Goal: Task Accomplishment & Management: Complete application form

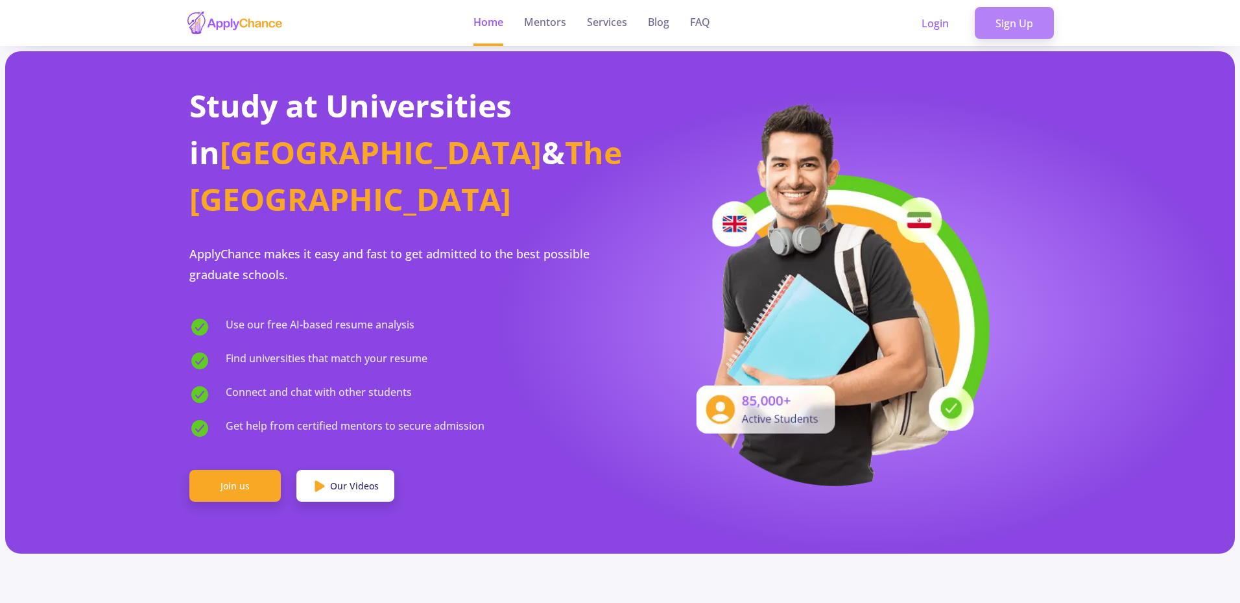
click at [991, 24] on link "Sign Up" at bounding box center [1014, 23] width 79 height 32
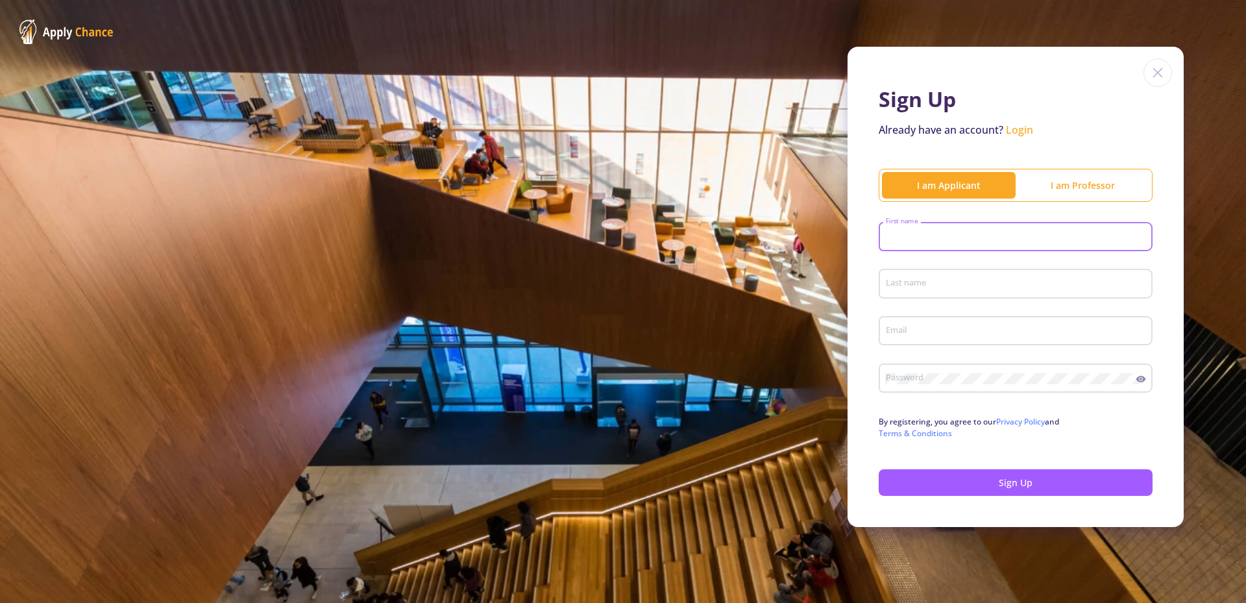
click at [1047, 240] on input "First name" at bounding box center [1017, 238] width 265 height 12
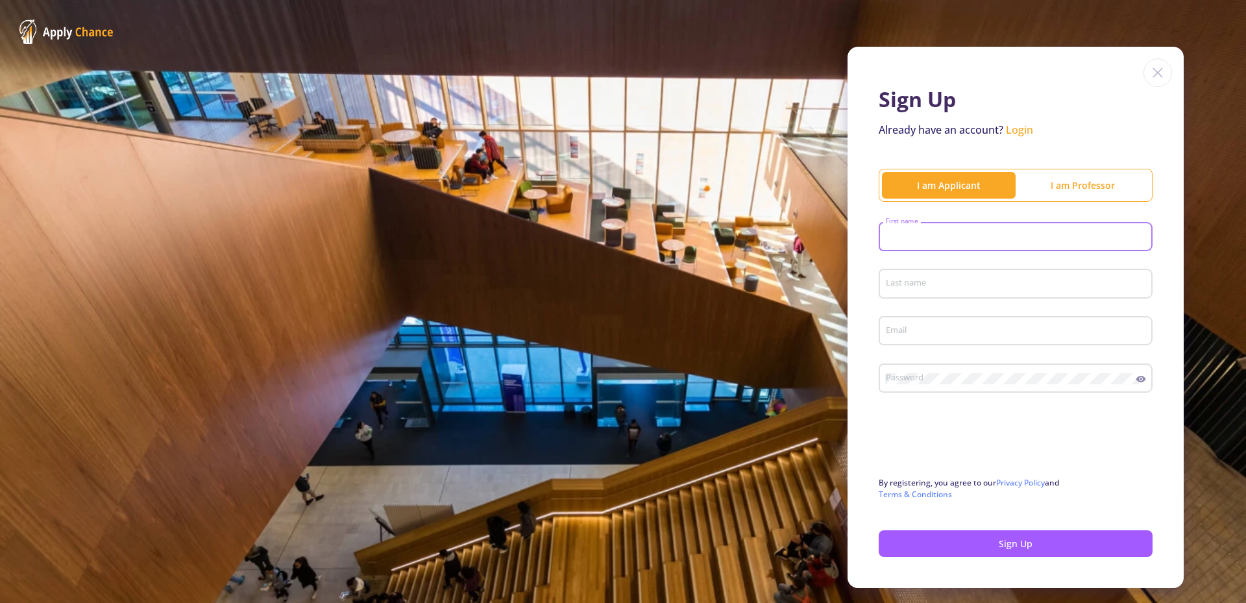
click at [913, 232] on input "First name" at bounding box center [1017, 238] width 265 height 12
type input "ئ"
type input "mostafa"
type input "sharifif"
type input "[EMAIL_ADDRESS][DOMAIN_NAME]"
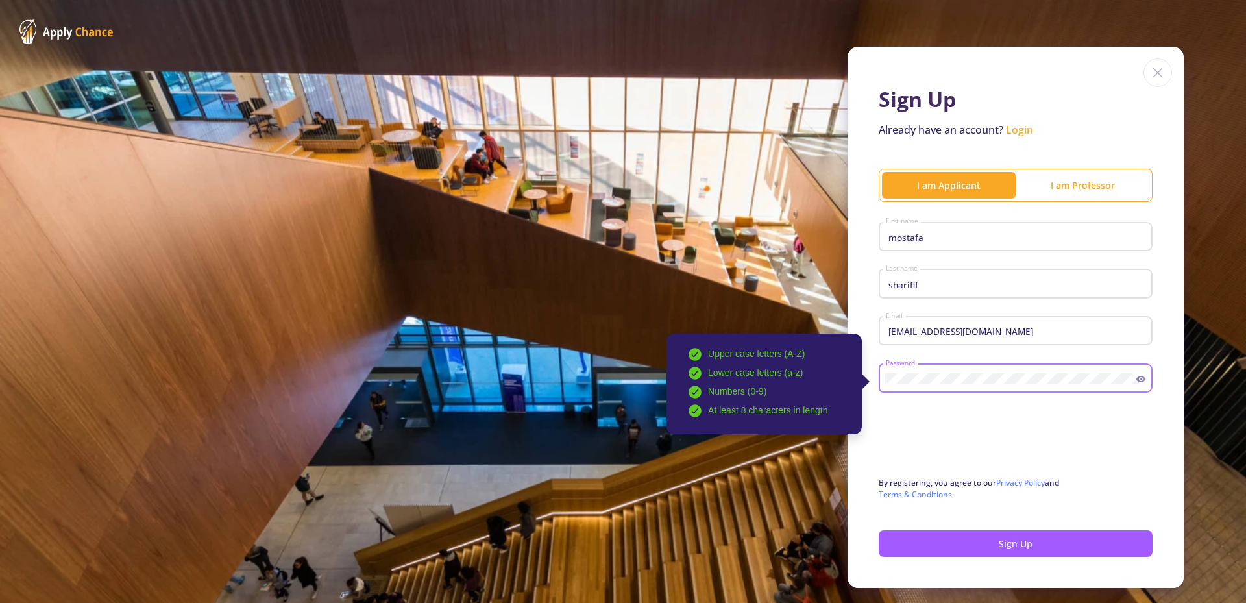
click at [1128, 363] on div "Upper case letters (A-Z) Lower case letters (a-z) Numbers (0-9) At least 8 char…" at bounding box center [1010, 376] width 251 height 34
click at [1133, 385] on div "Upper case letters (A-Z) Lower case letters (a-z) Numbers (0-9) At least 8 char…" at bounding box center [1015, 376] width 274 height 34
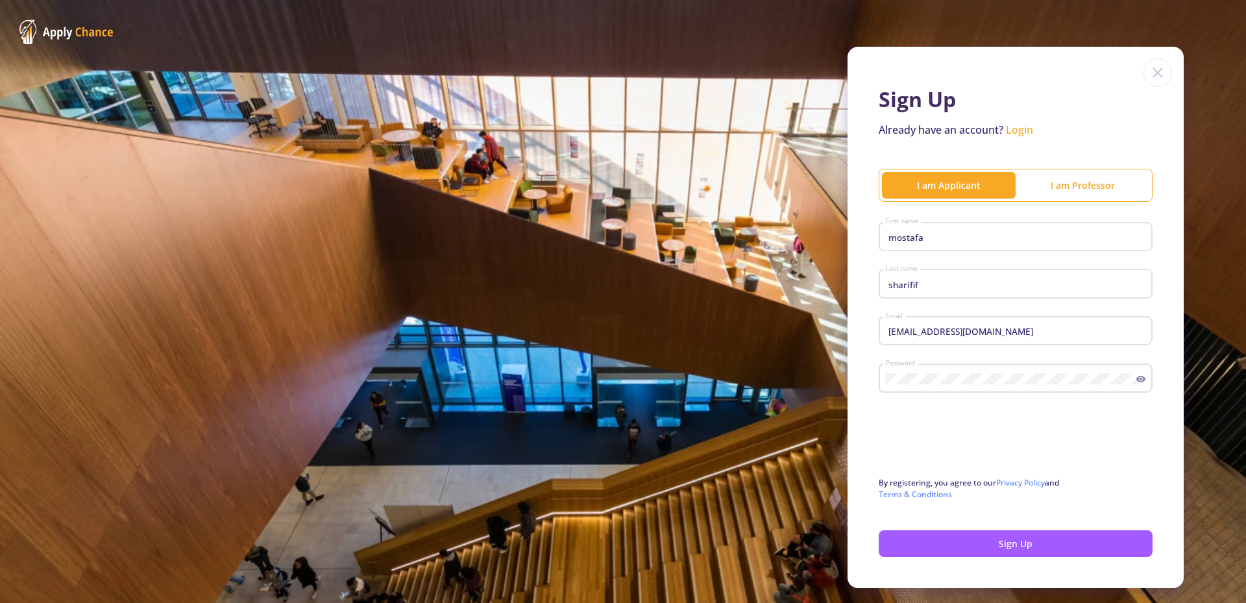
click at [1135, 382] on icon at bounding box center [1140, 379] width 10 height 10
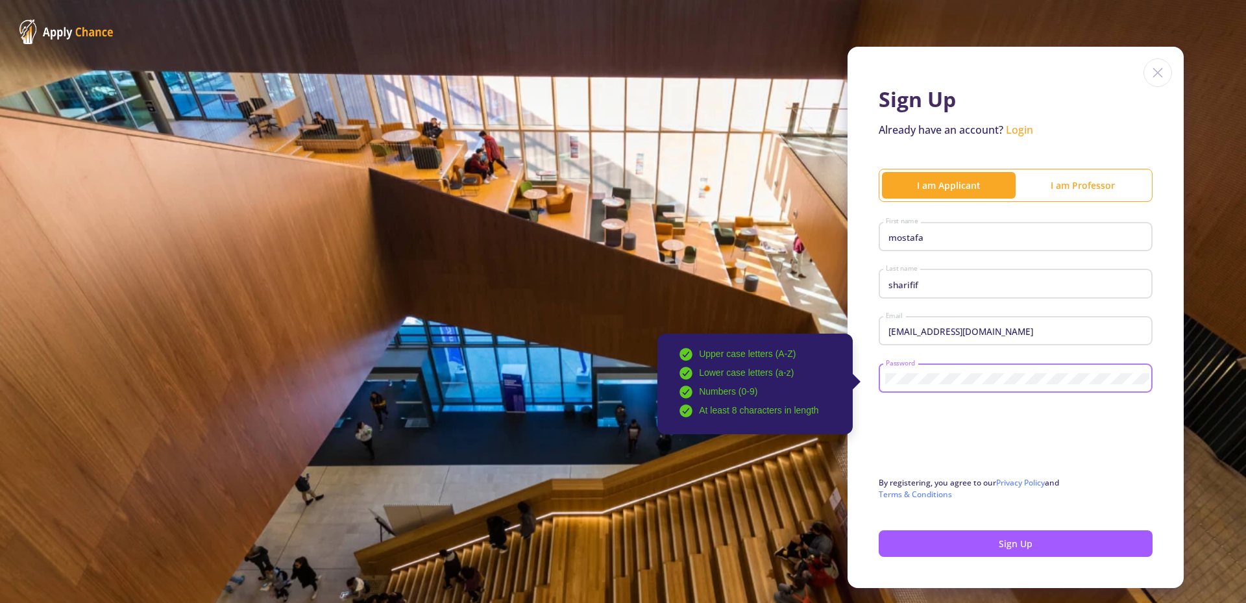
click at [1136, 377] on div "Upper case letters (A-Z) Lower case letters (a-z) Numbers (0-9) At least 8 char…" at bounding box center [1015, 376] width 274 height 34
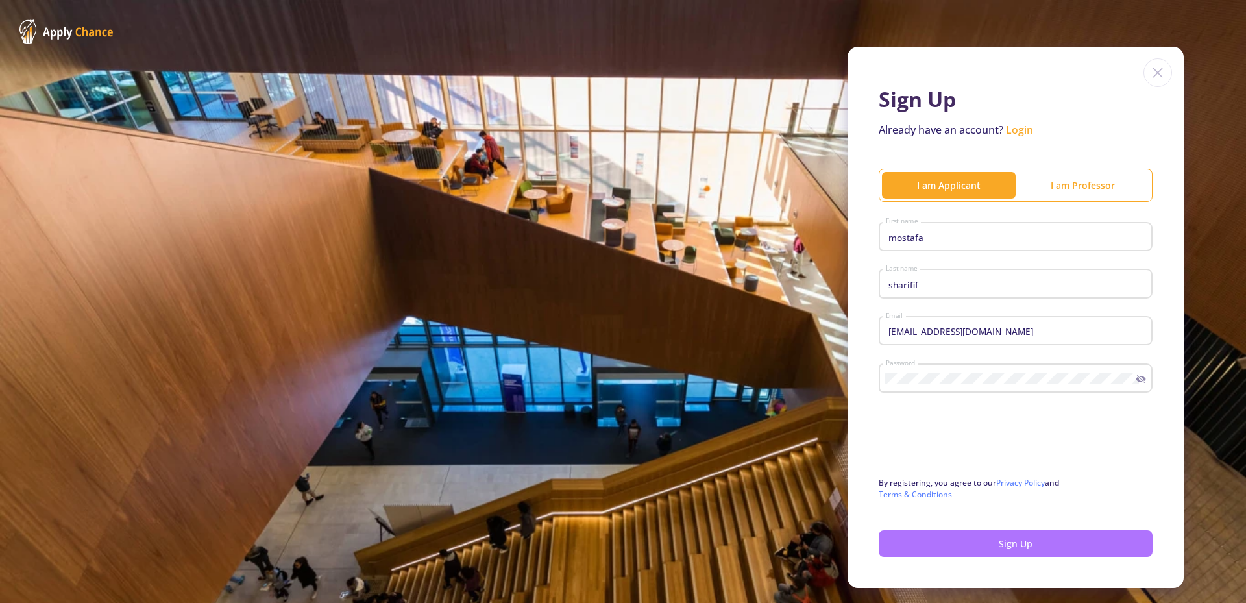
click at [989, 544] on button "Sign Up" at bounding box center [1015, 543] width 274 height 27
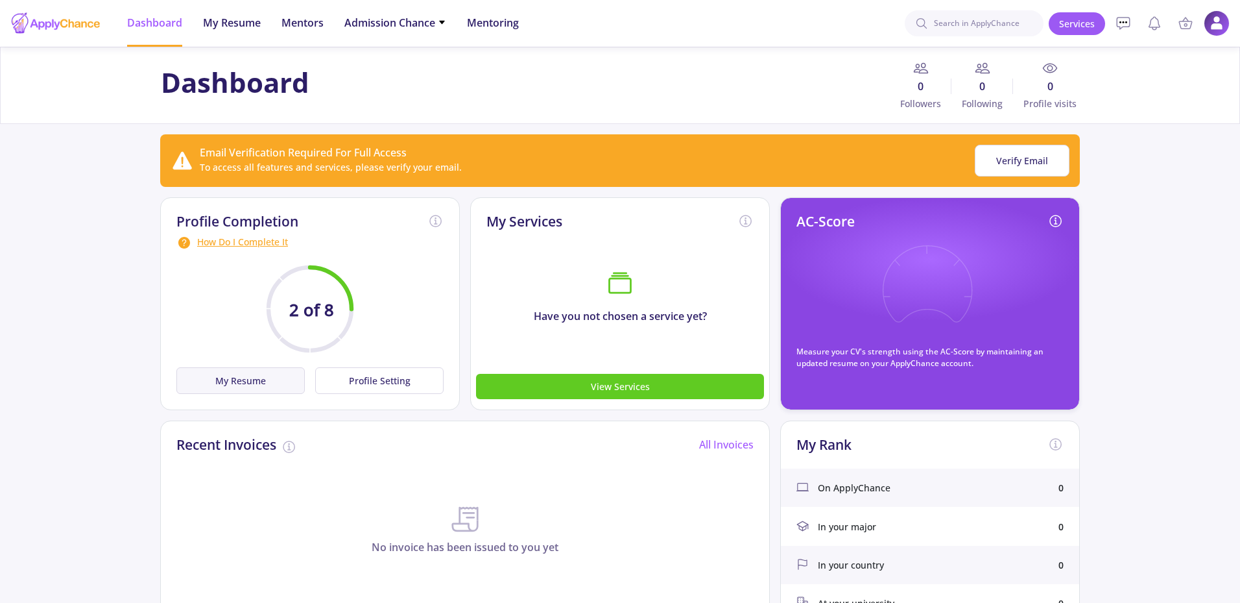
click at [220, 390] on button "My Resume" at bounding box center [240, 380] width 128 height 27
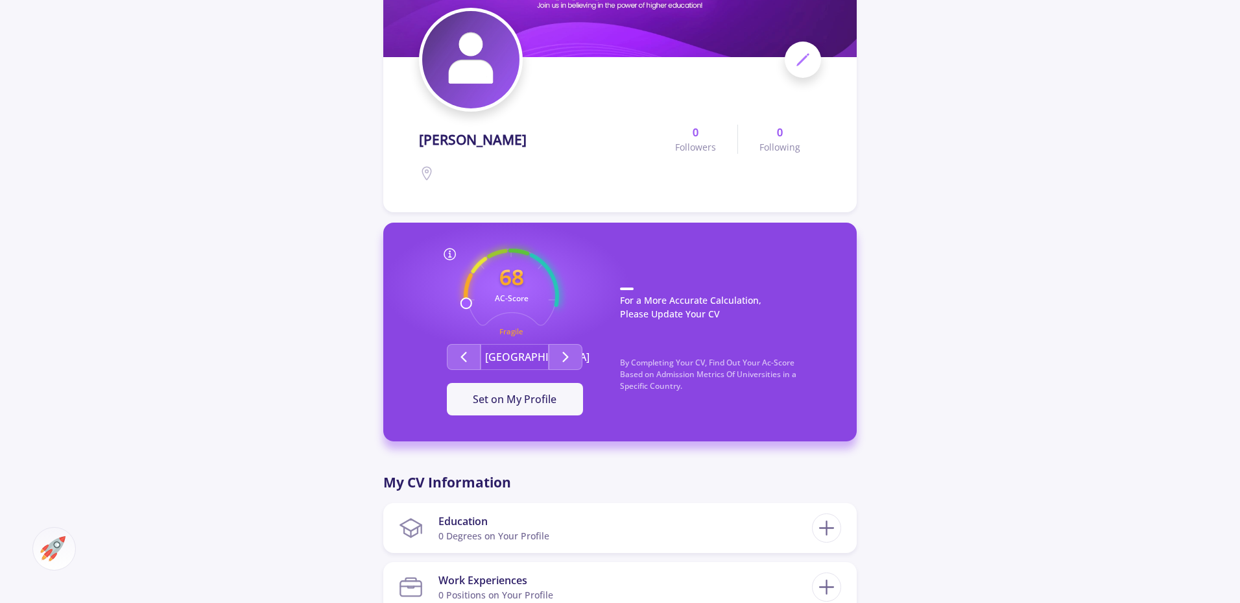
scroll to position [195, 0]
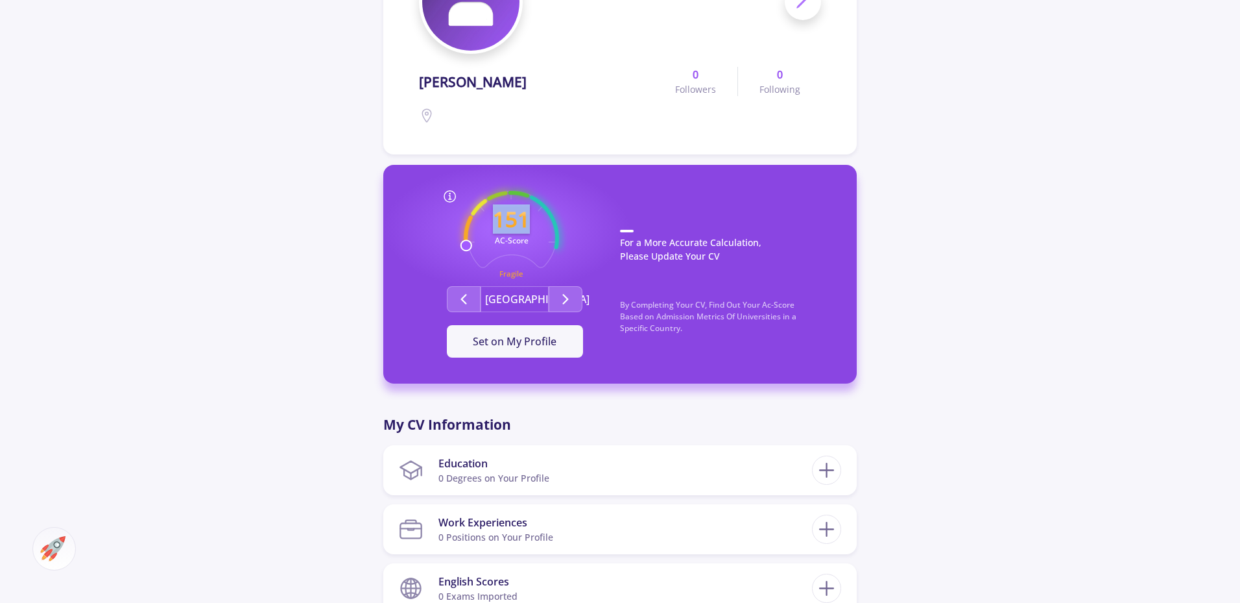
drag, startPoint x: 465, startPoint y: 245, endPoint x: 626, endPoint y: 211, distance: 165.0
click at [617, 193] on div "151 AC-Score Fragile Average Average By Completing Your CV, Find Out Your Ac-Sc…" at bounding box center [514, 274] width 211 height 167
click at [561, 298] on icon "Second group" at bounding box center [566, 299] width 16 height 16
click at [455, 301] on button "Second group" at bounding box center [464, 299] width 34 height 26
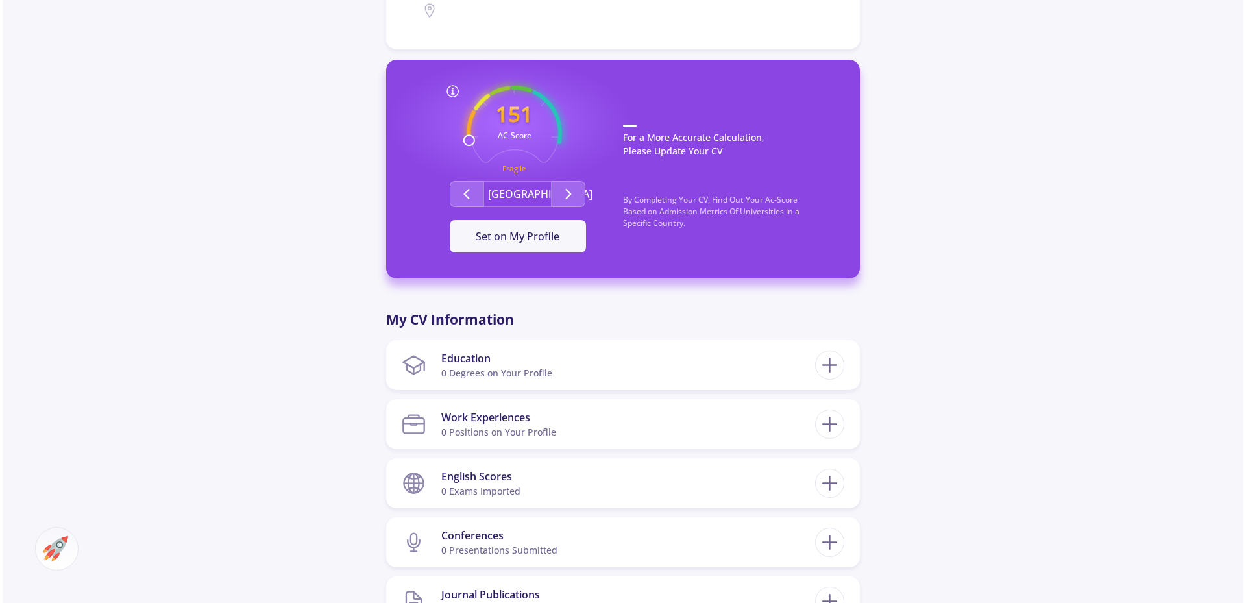
scroll to position [324, 0]
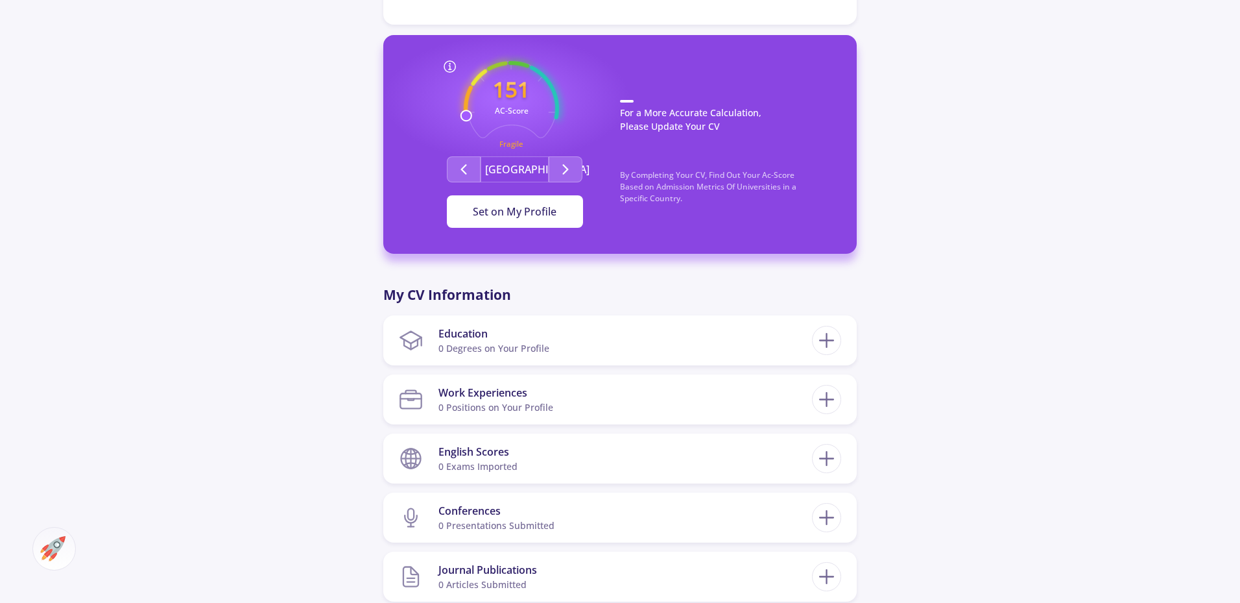
click at [503, 210] on span "Set on My Profile" at bounding box center [515, 211] width 84 height 14
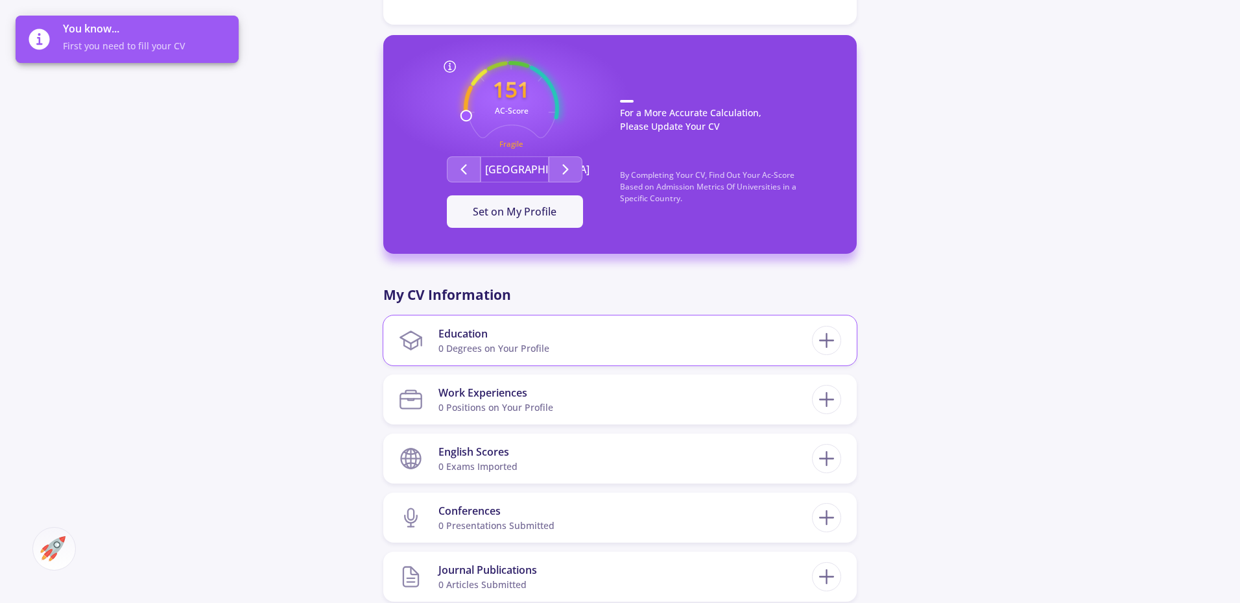
click at [485, 341] on div "Education" at bounding box center [494, 334] width 111 height 16
click at [828, 335] on icon at bounding box center [827, 340] width 24 height 24
checkbox input "false"
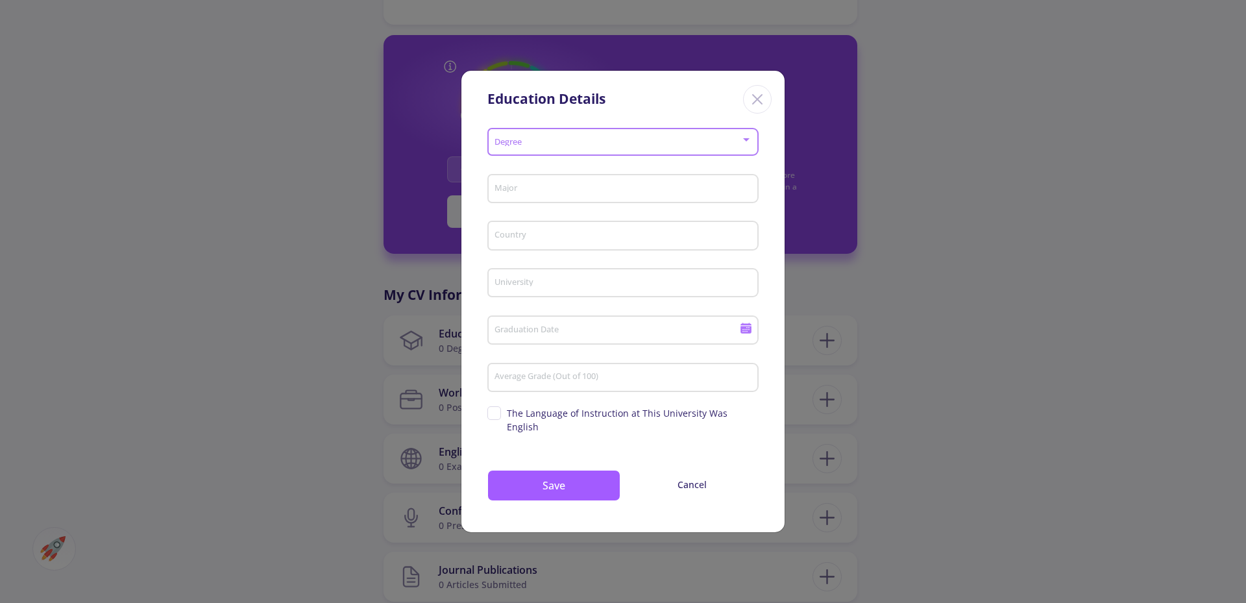
click at [748, 141] on div at bounding box center [746, 139] width 6 height 3
click at [524, 163] on span "Bachelor's" at bounding box center [623, 158] width 247 height 23
click at [534, 203] on div "Major" at bounding box center [623, 186] width 259 height 34
click at [534, 195] on input "Major" at bounding box center [625, 190] width 262 height 12
click at [529, 189] on div "Major" at bounding box center [623, 186] width 259 height 34
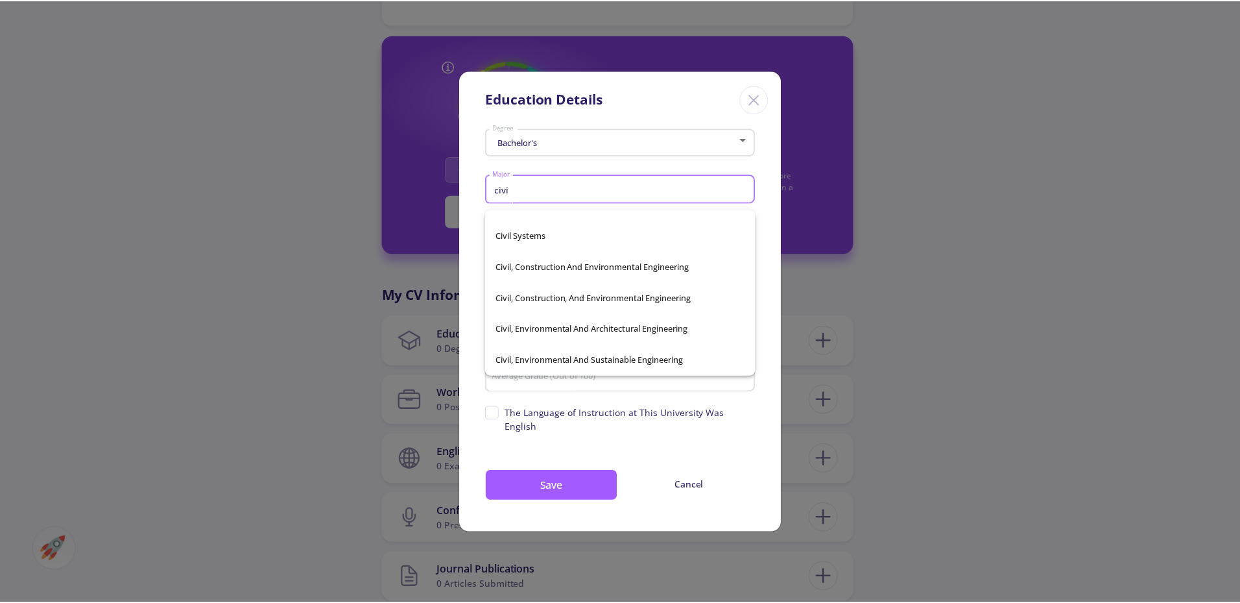
scroll to position [0, 0]
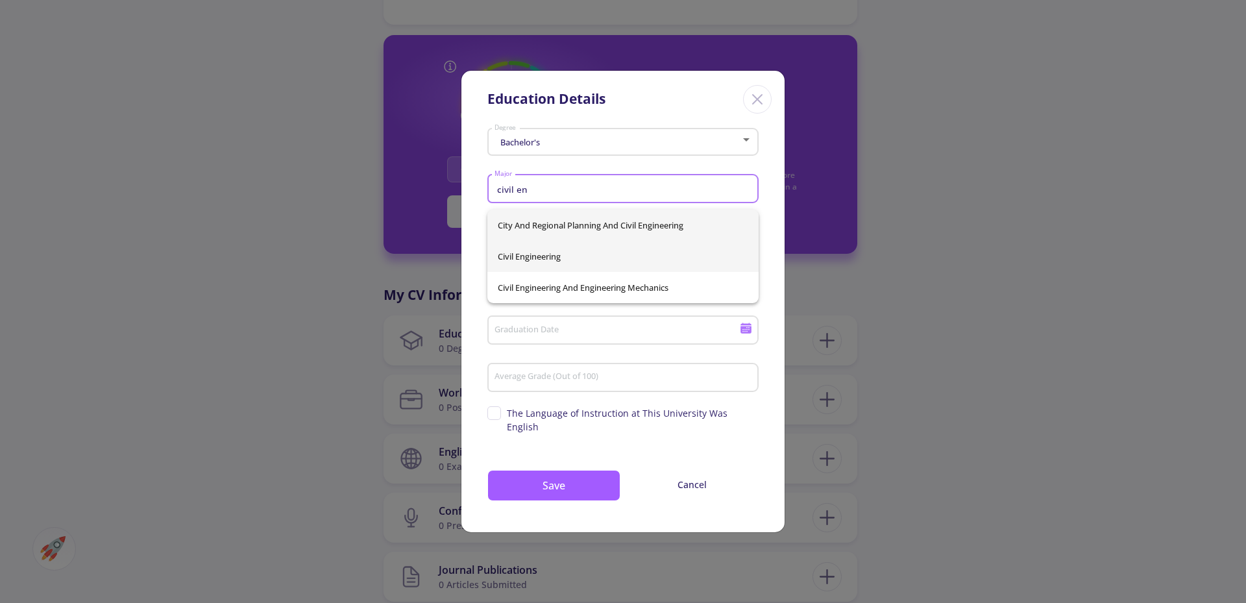
type input "civil en"
click at [612, 255] on div "City And Regional Planning And Civil Engineering Civil Engineering Civil Engine…" at bounding box center [622, 256] width 271 height 93
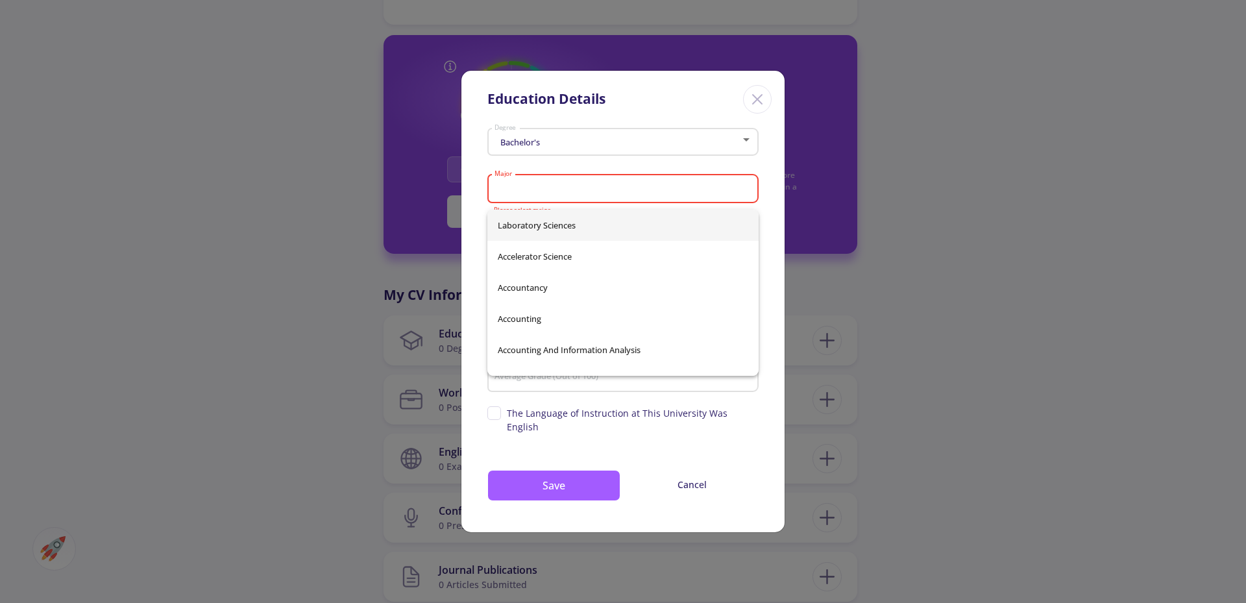
click at [513, 194] on input "Major" at bounding box center [625, 190] width 262 height 12
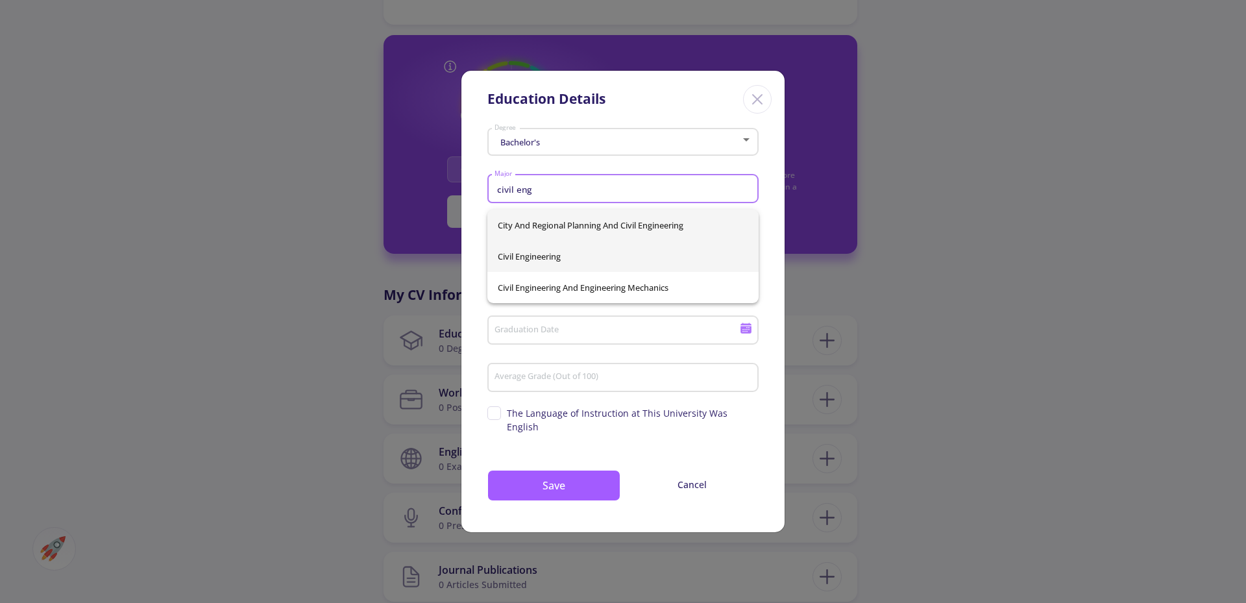
click at [535, 263] on span "Civil Engineering" at bounding box center [623, 256] width 250 height 31
type input "Civil Engineering"
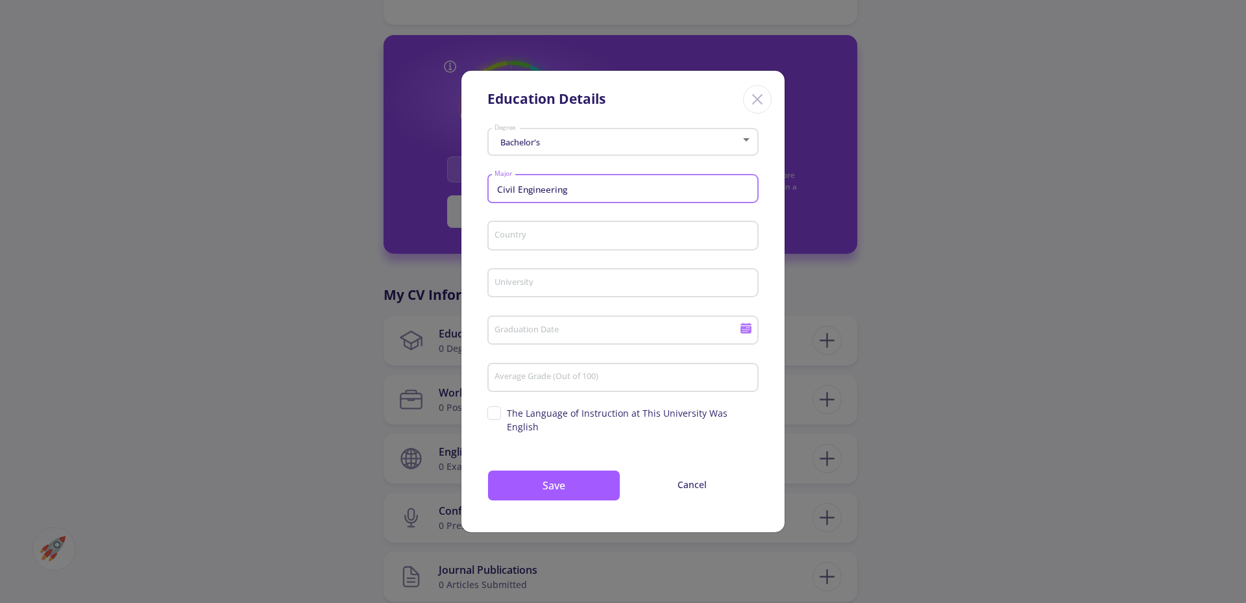
click at [525, 241] on input "Country" at bounding box center [625, 236] width 262 height 12
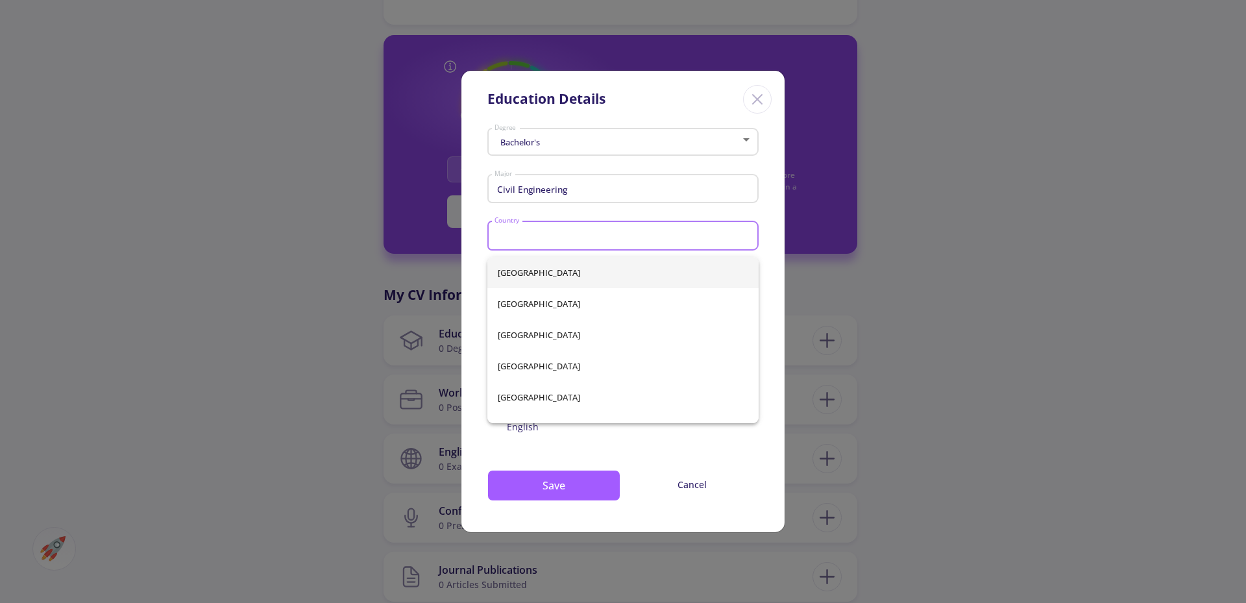
type input "[GEOGRAPHIC_DATA]"
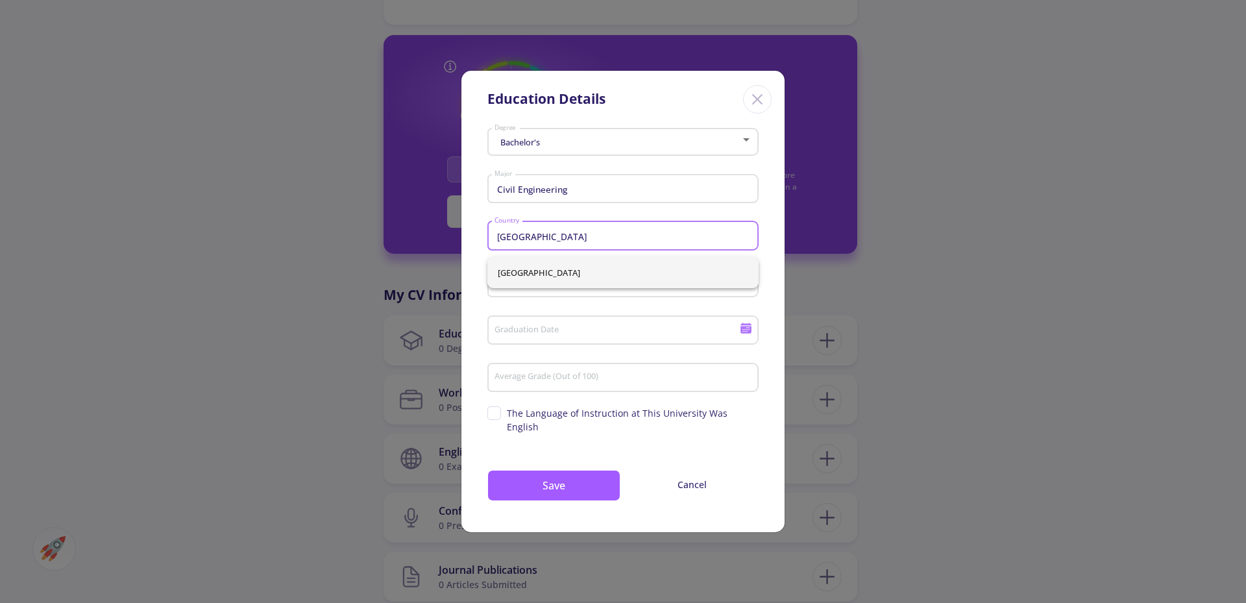
click at [509, 259] on span "[GEOGRAPHIC_DATA]" at bounding box center [623, 272] width 250 height 31
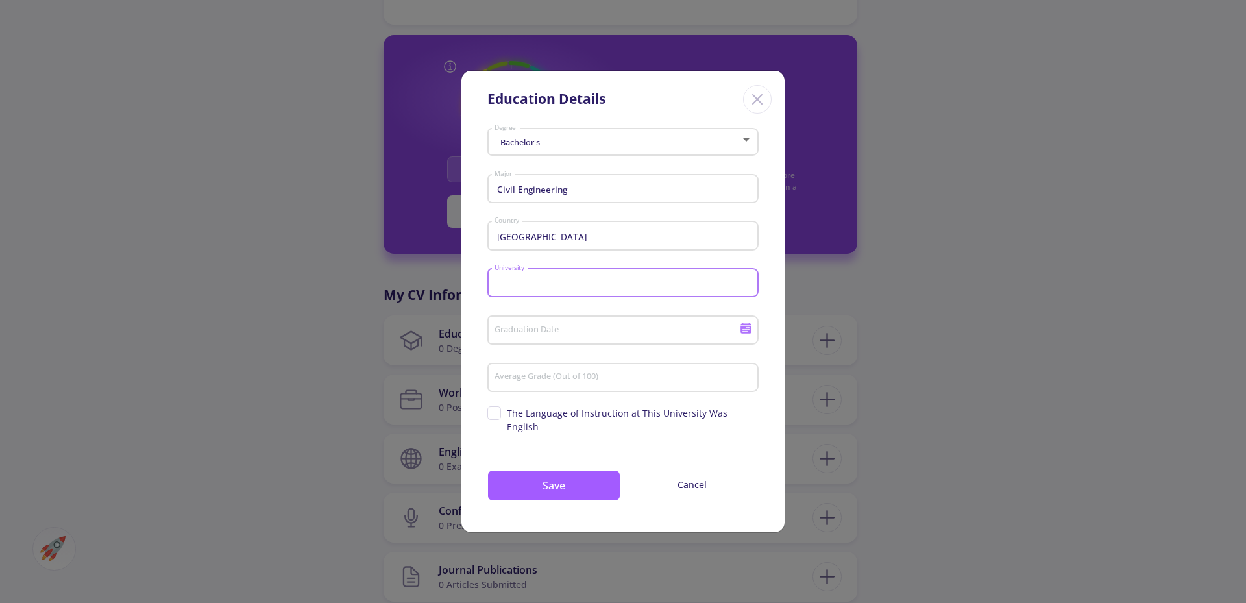
click at [549, 289] on input "University" at bounding box center [625, 284] width 262 height 12
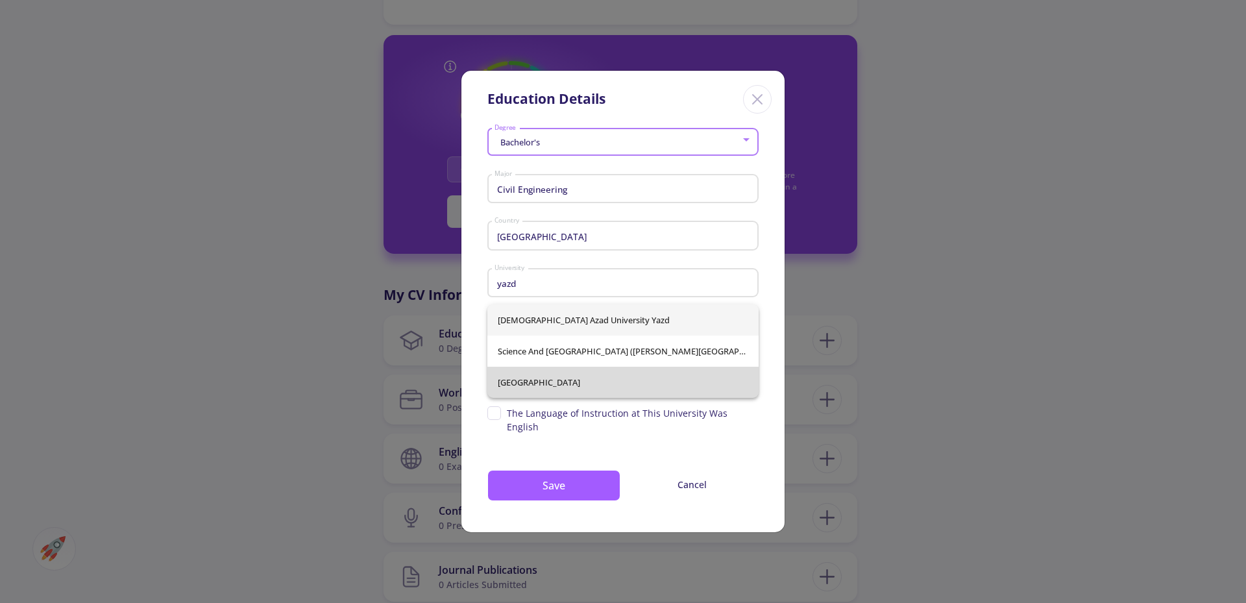
click at [570, 381] on span "[GEOGRAPHIC_DATA]" at bounding box center [623, 382] width 250 height 31
type input "[GEOGRAPHIC_DATA]"
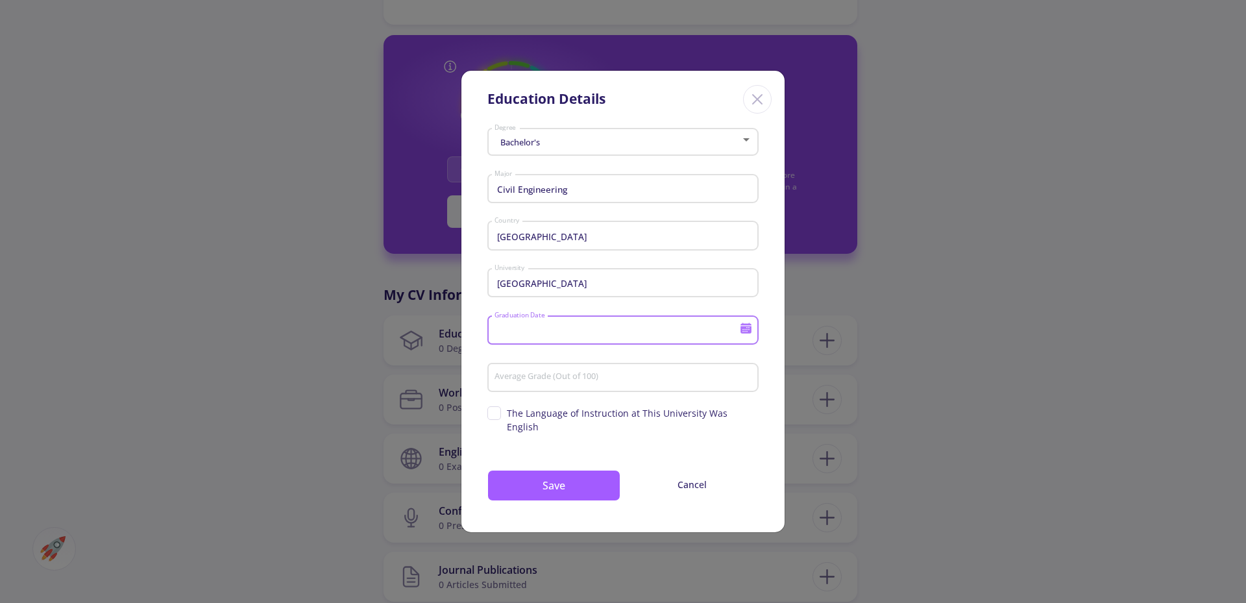
click at [537, 334] on input "Graduation Date" at bounding box center [619, 331] width 250 height 12
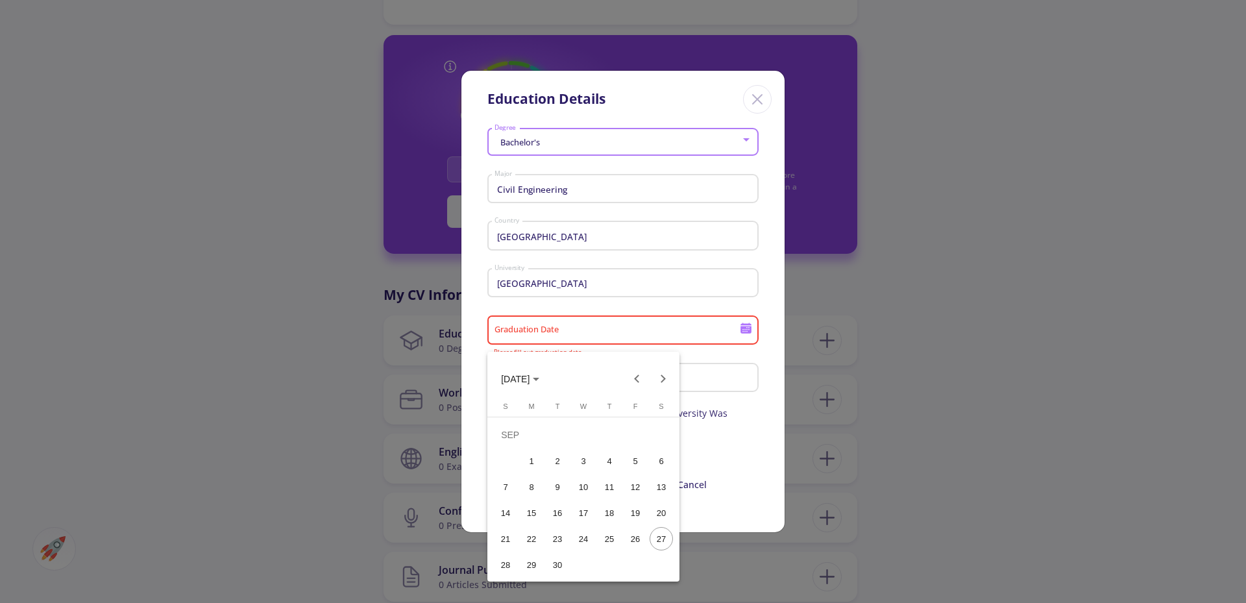
click at [534, 507] on div "15" at bounding box center [531, 512] width 23 height 23
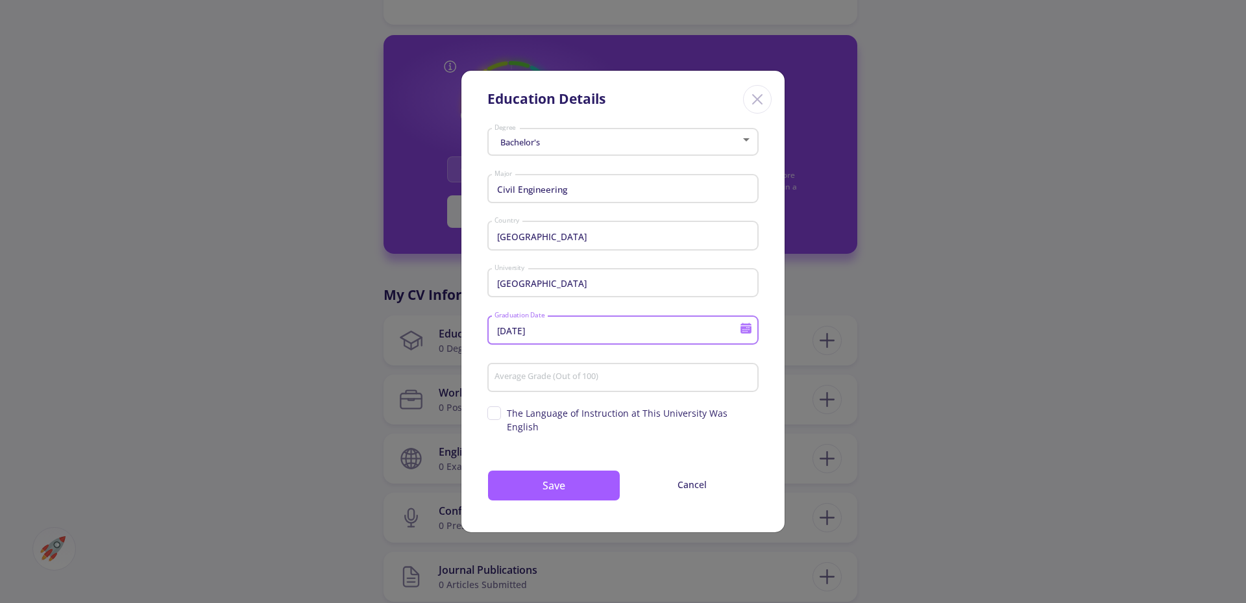
drag, startPoint x: 544, startPoint y: 337, endPoint x: 534, endPoint y: 343, distance: 11.0
click at [534, 337] on input "[DATE]" at bounding box center [619, 331] width 250 height 12
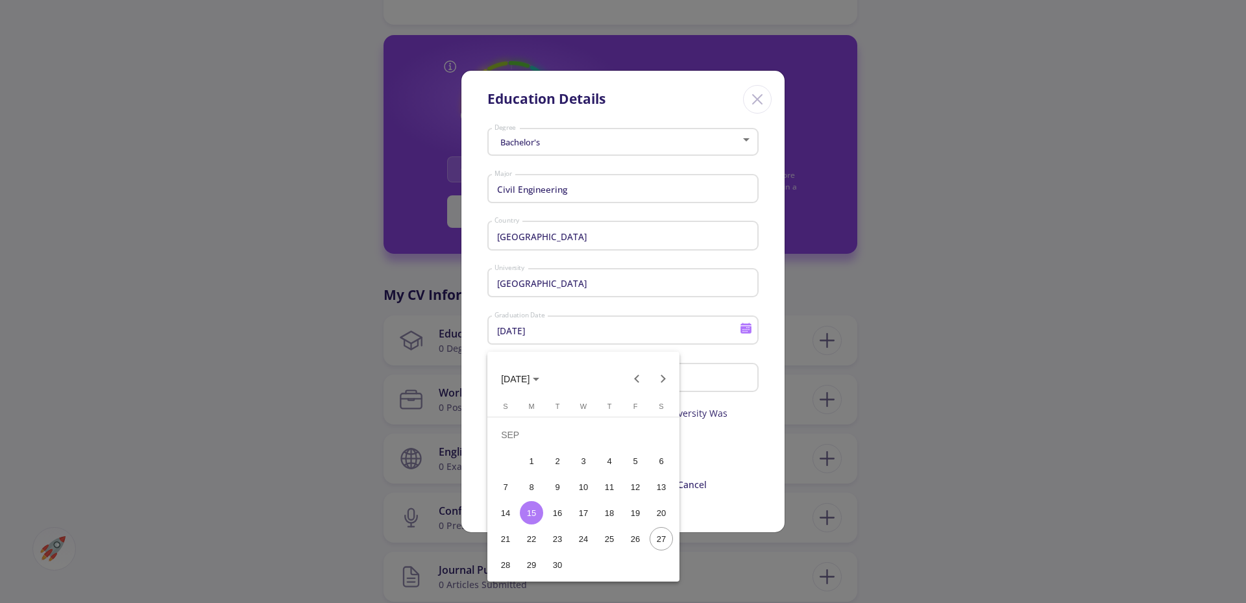
click at [536, 338] on div at bounding box center [623, 301] width 1246 height 603
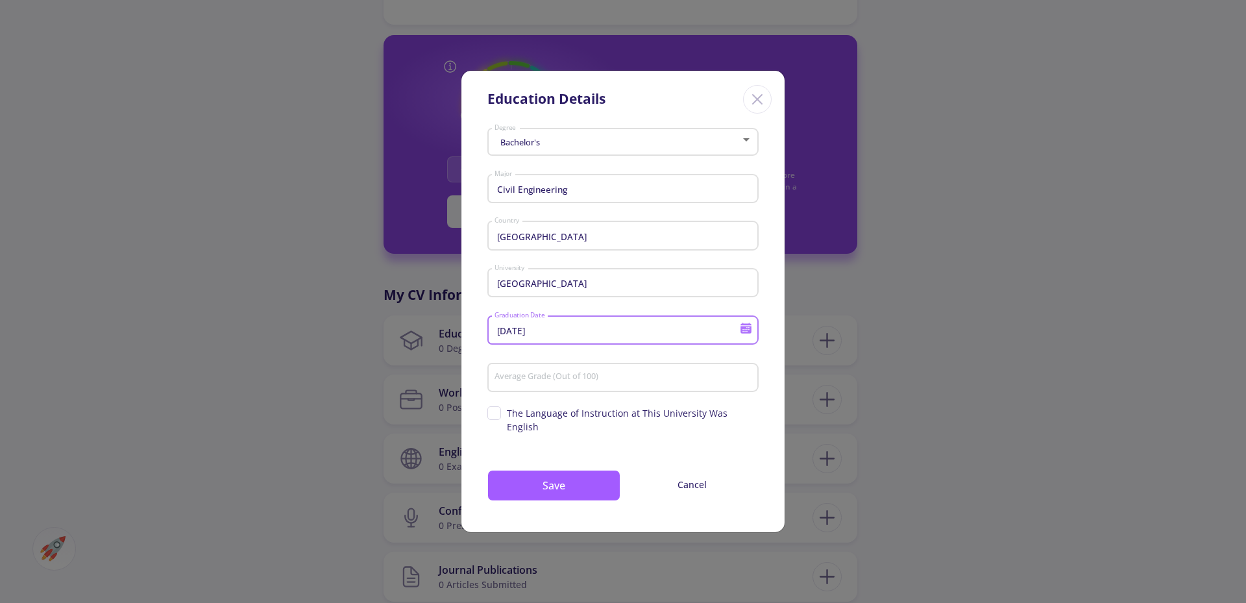
click at [555, 337] on input "[DATE]" at bounding box center [619, 331] width 250 height 12
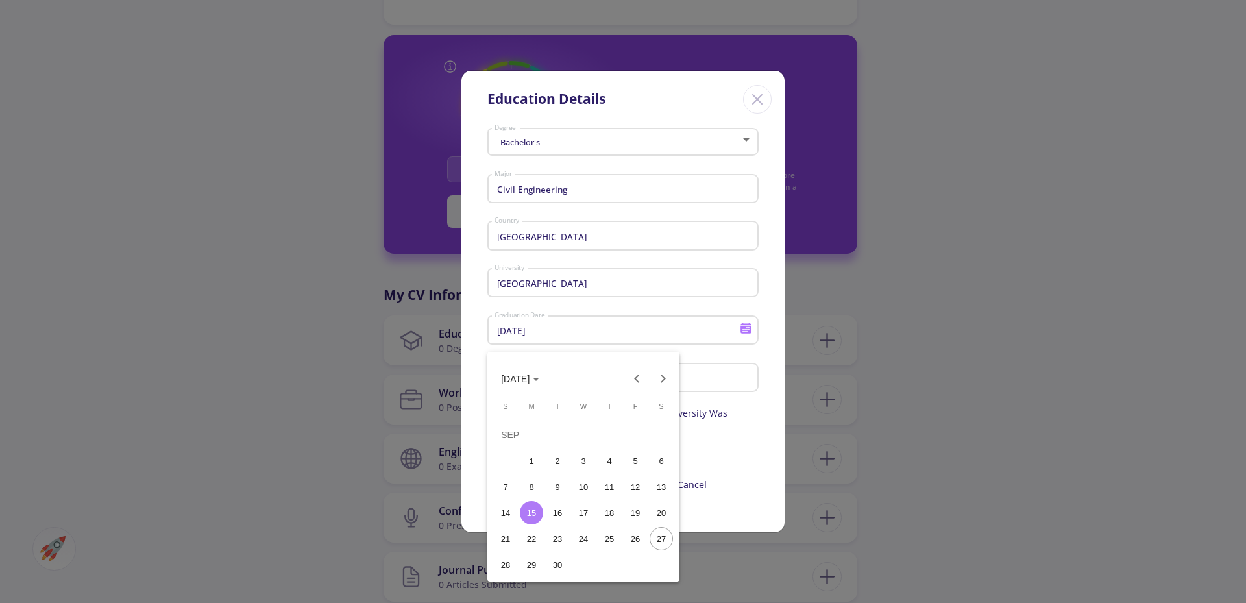
drag, startPoint x: 538, startPoint y: 337, endPoint x: 527, endPoint y: 337, distance: 11.7
click at [527, 337] on div at bounding box center [623, 301] width 1246 height 603
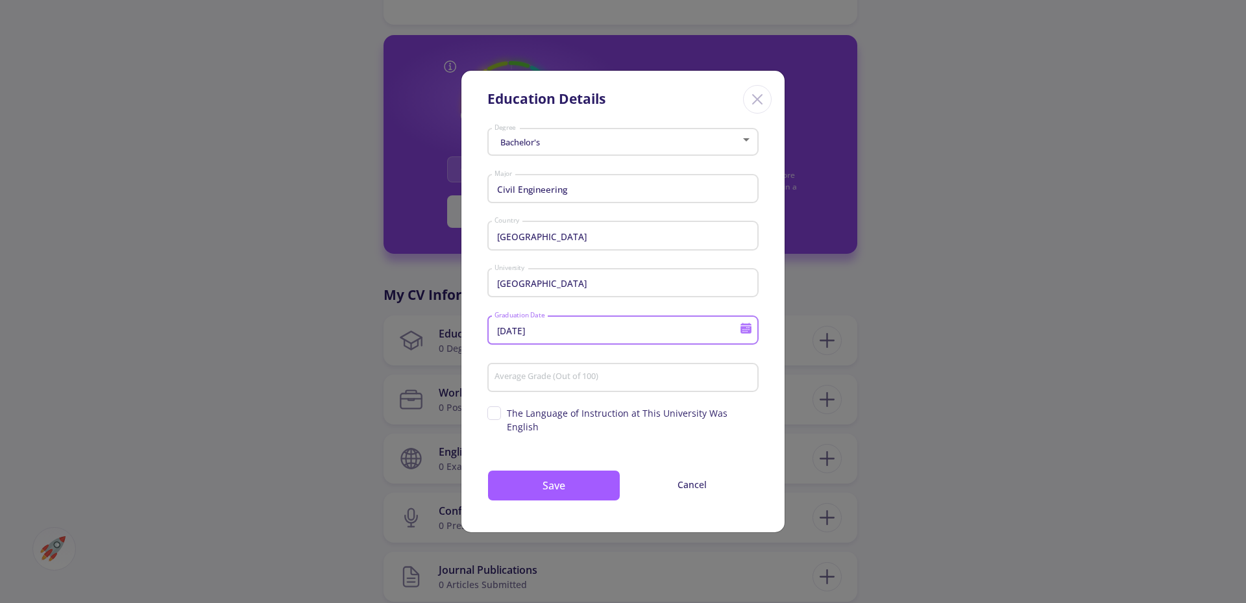
click at [528, 337] on input "[DATE]" at bounding box center [619, 331] width 250 height 12
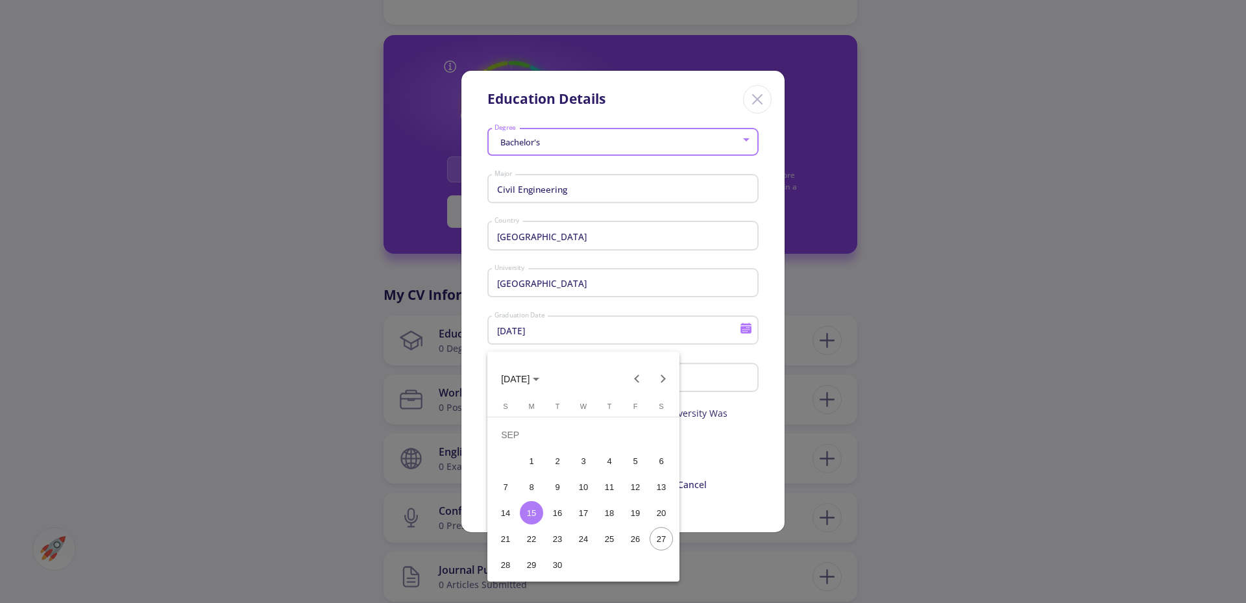
click at [524, 337] on div at bounding box center [623, 301] width 1246 height 603
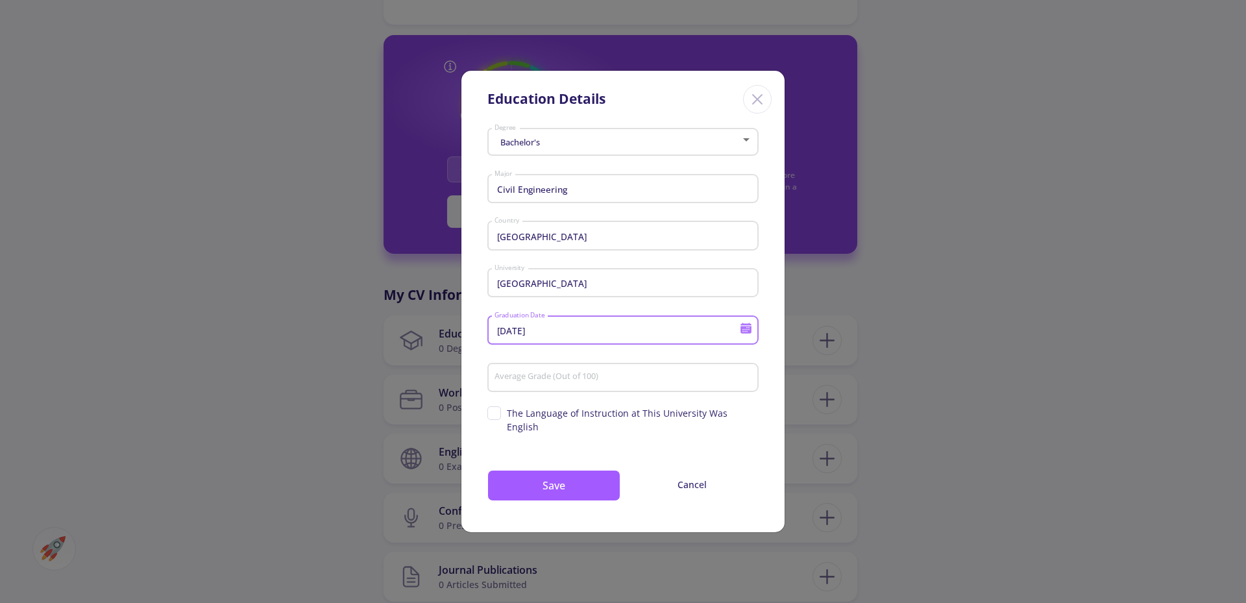
drag, startPoint x: 530, startPoint y: 337, endPoint x: 543, endPoint y: 337, distance: 13.0
click at [543, 337] on input "[DATE]" at bounding box center [619, 331] width 250 height 12
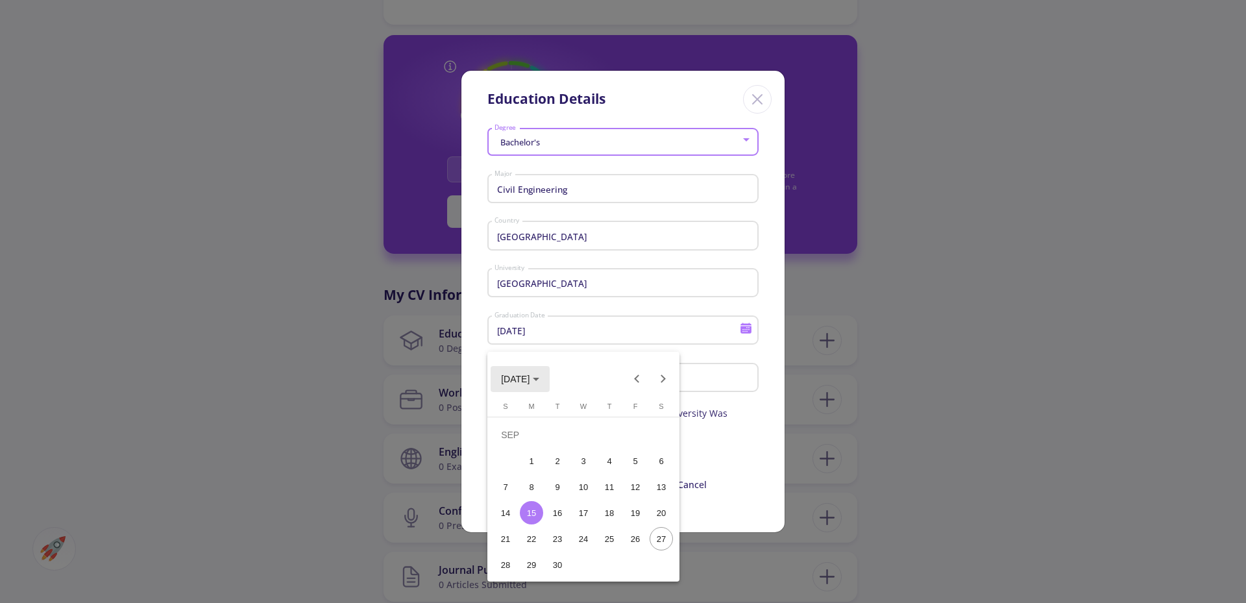
click at [539, 373] on span "[DATE]" at bounding box center [520, 378] width 38 height 10
click at [562, 415] on div "2017" at bounding box center [560, 418] width 41 height 23
click at [699, 509] on div at bounding box center [623, 301] width 1246 height 603
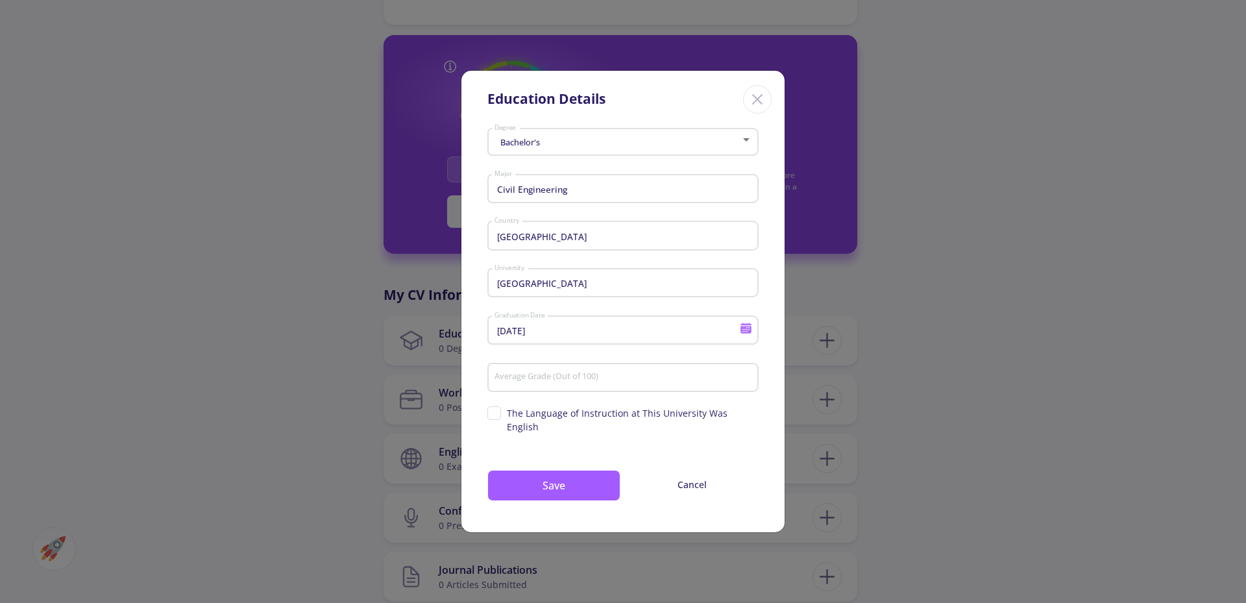
click at [741, 333] on icon at bounding box center [745, 329] width 11 height 7
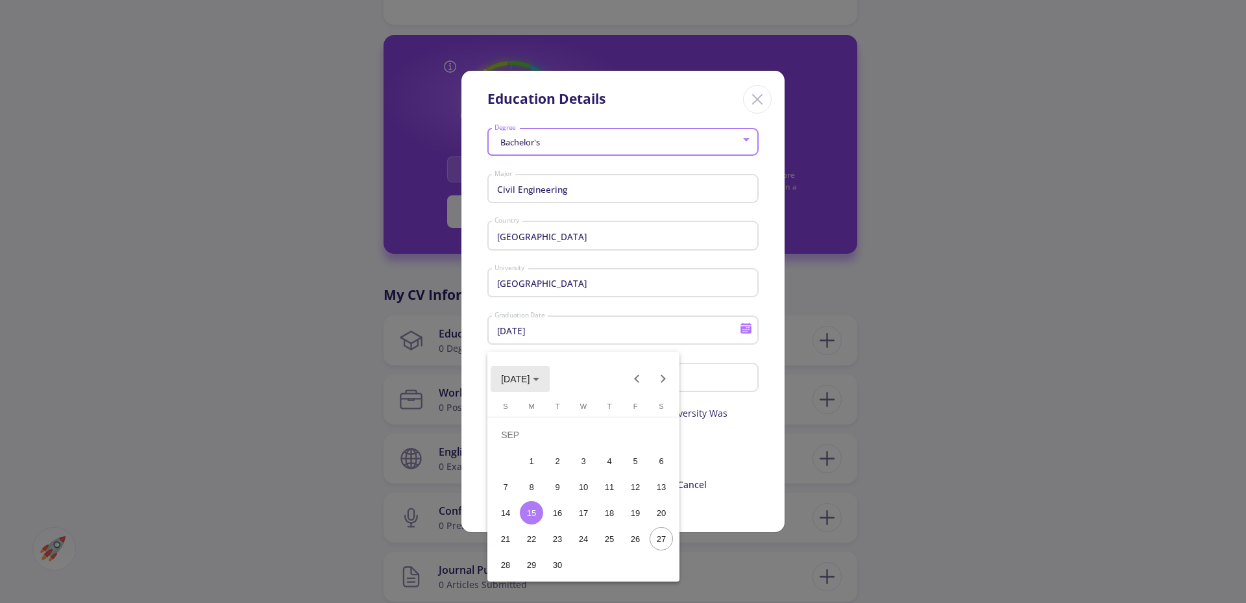
click at [539, 370] on button "[DATE]" at bounding box center [519, 379] width 59 height 26
click at [564, 416] on div "2017" at bounding box center [560, 418] width 41 height 23
click at [518, 488] on div "SEP" at bounding box center [515, 496] width 41 height 23
click at [639, 489] on div "15" at bounding box center [634, 486] width 23 height 23
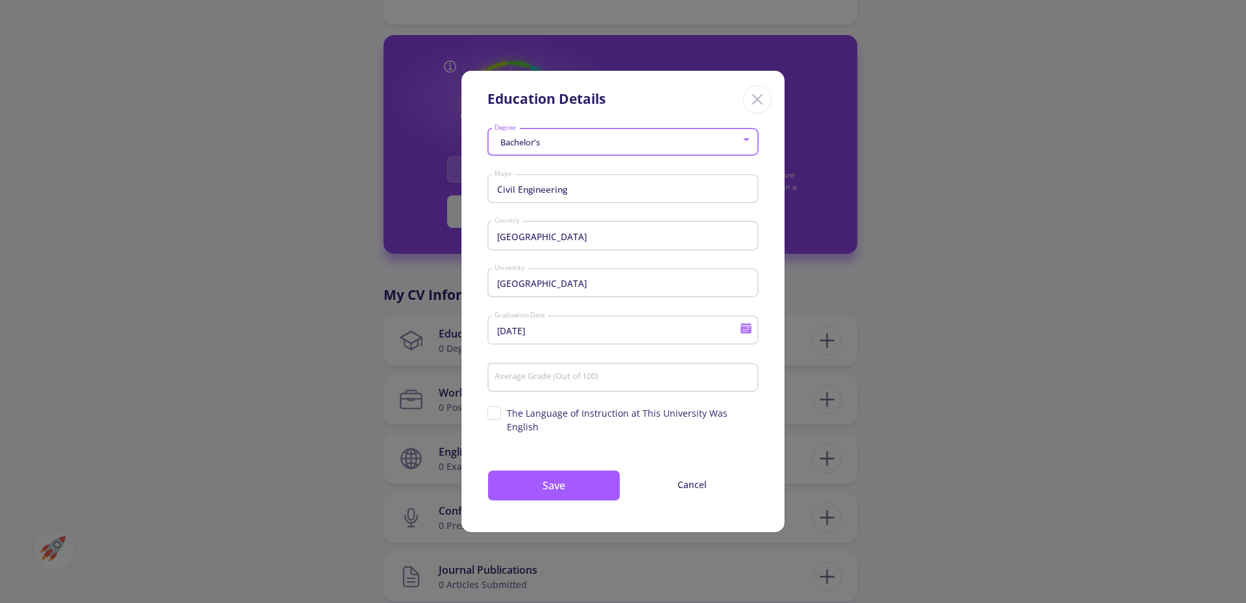
type input "[DATE]"
click at [559, 372] on div "Average Grade (Out of 100)" at bounding box center [623, 375] width 259 height 34
drag, startPoint x: 584, startPoint y: 392, endPoint x: 591, endPoint y: 392, distance: 7.2
click at [591, 392] on div "Average Grade (Out of 100)" at bounding box center [623, 375] width 259 height 34
type input "69.9"
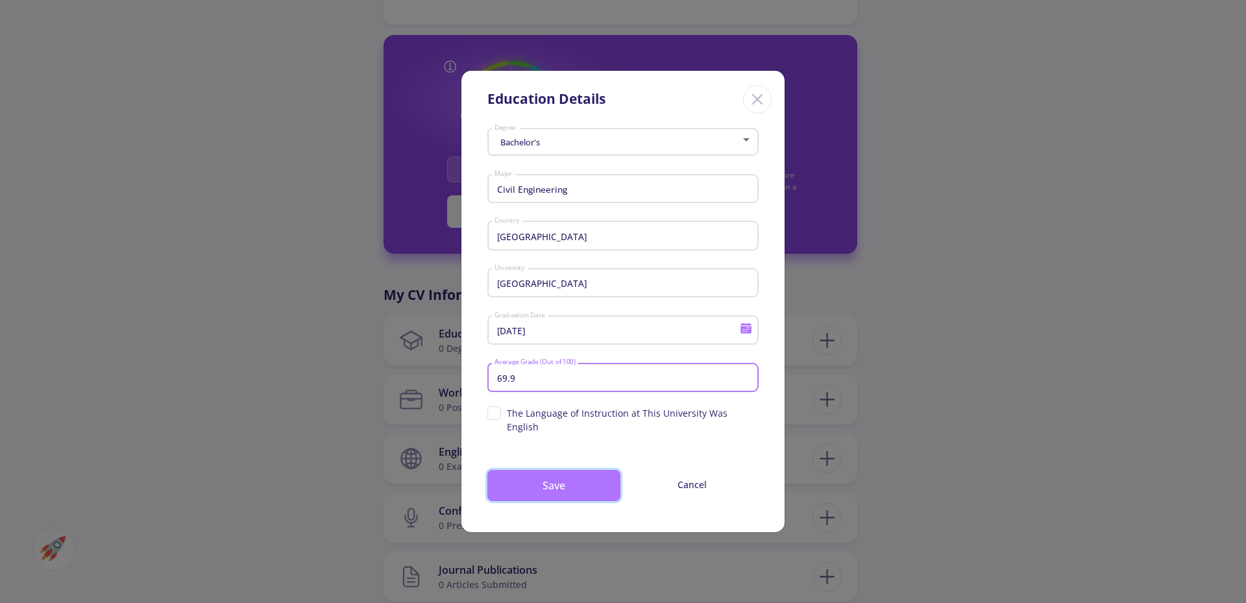
click at [545, 472] on button "Save" at bounding box center [553, 485] width 133 height 31
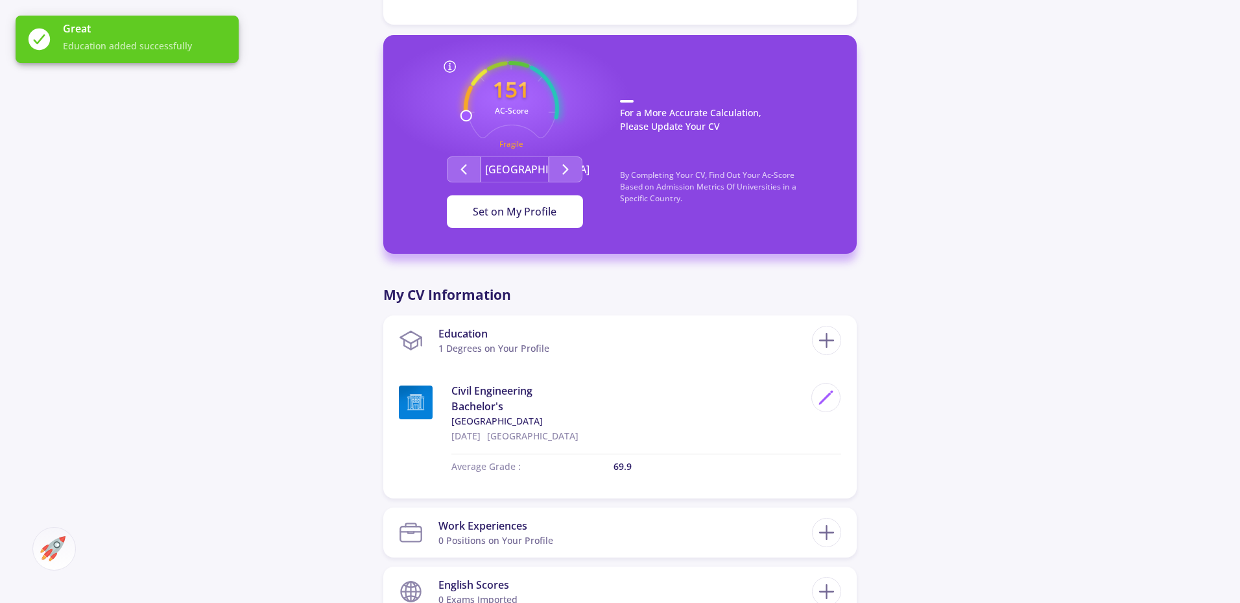
click at [518, 206] on span "Set on My Profile" at bounding box center [515, 211] width 84 height 14
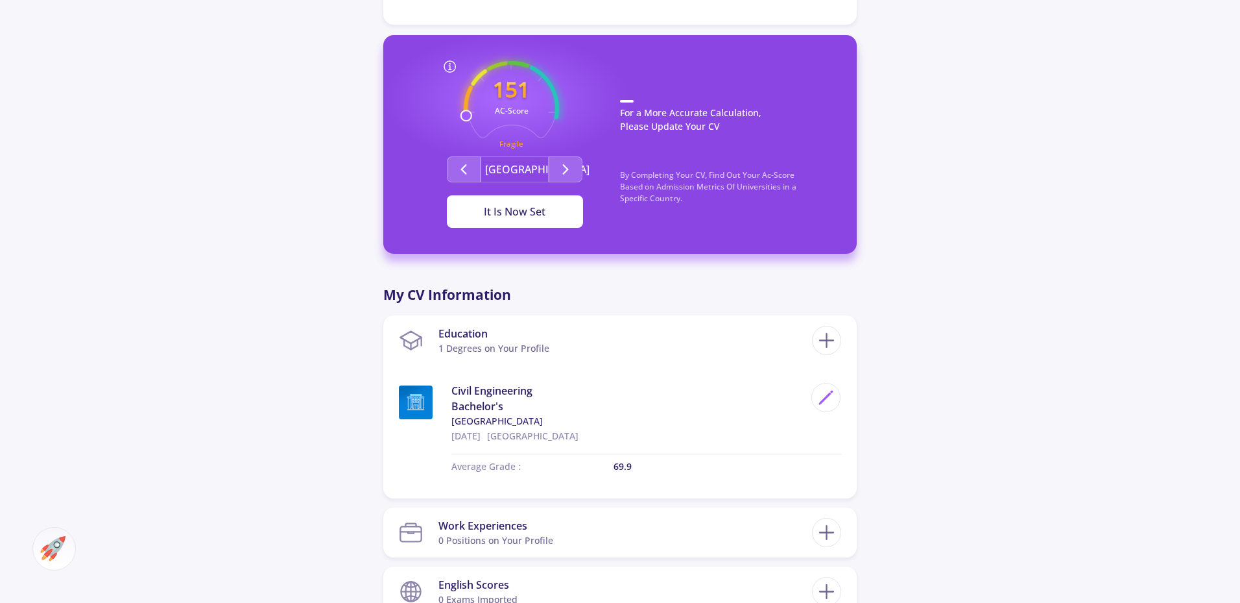
click at [512, 209] on div "It Is Now Set" at bounding box center [515, 212] width 95 height 16
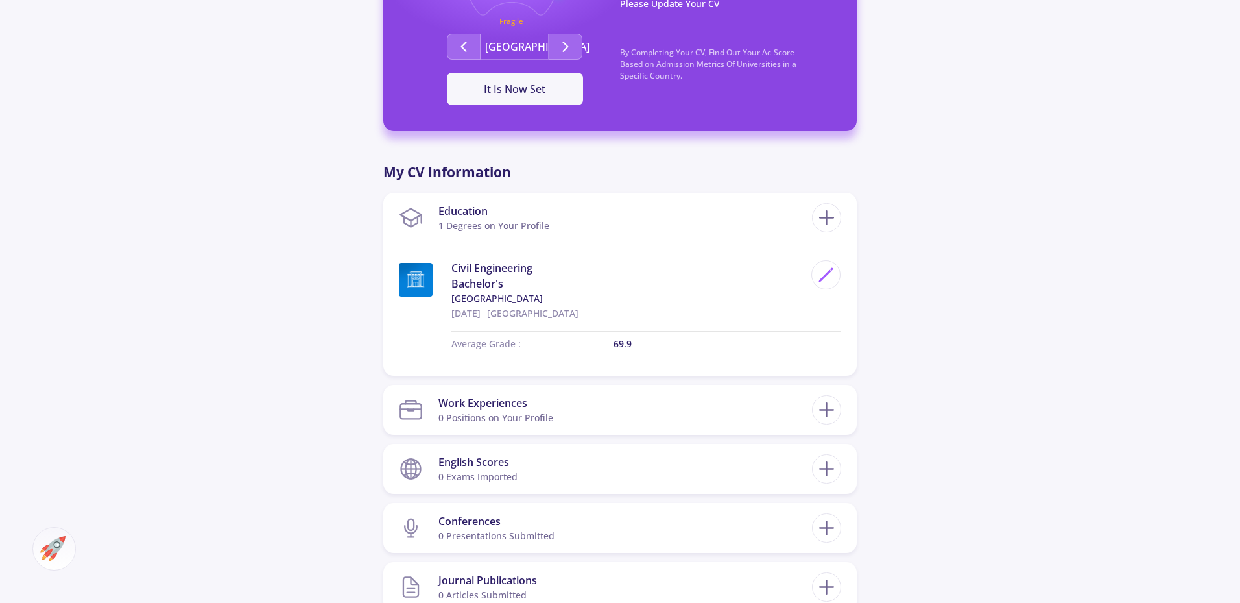
scroll to position [454, 0]
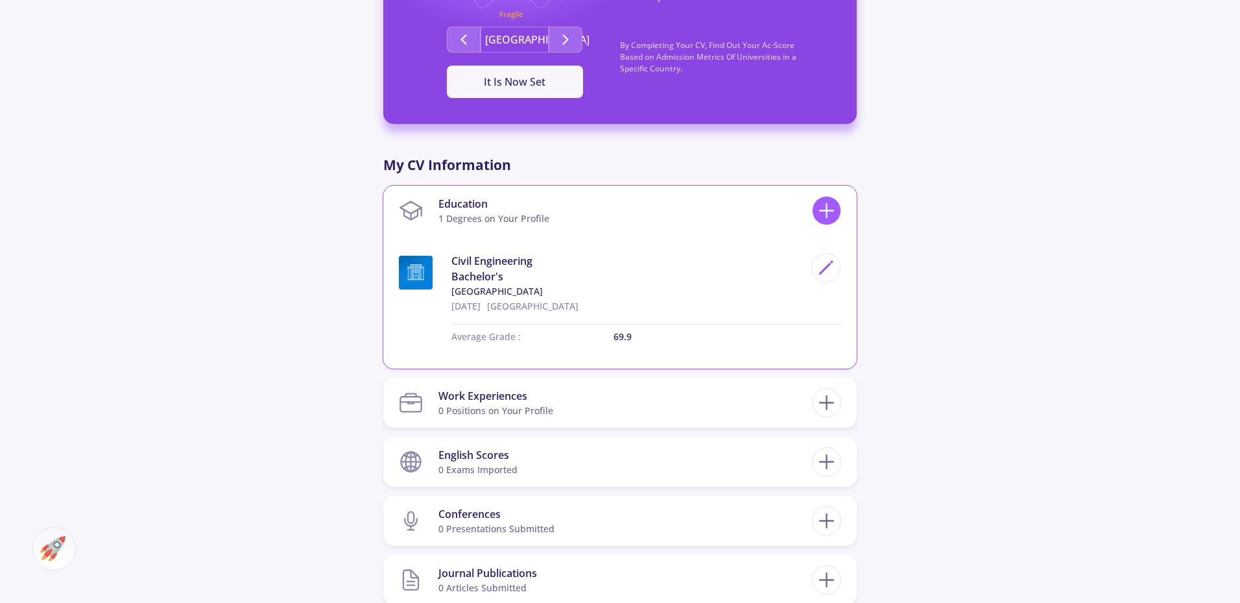
click at [828, 212] on icon at bounding box center [827, 211] width 24 height 24
checkbox input "false"
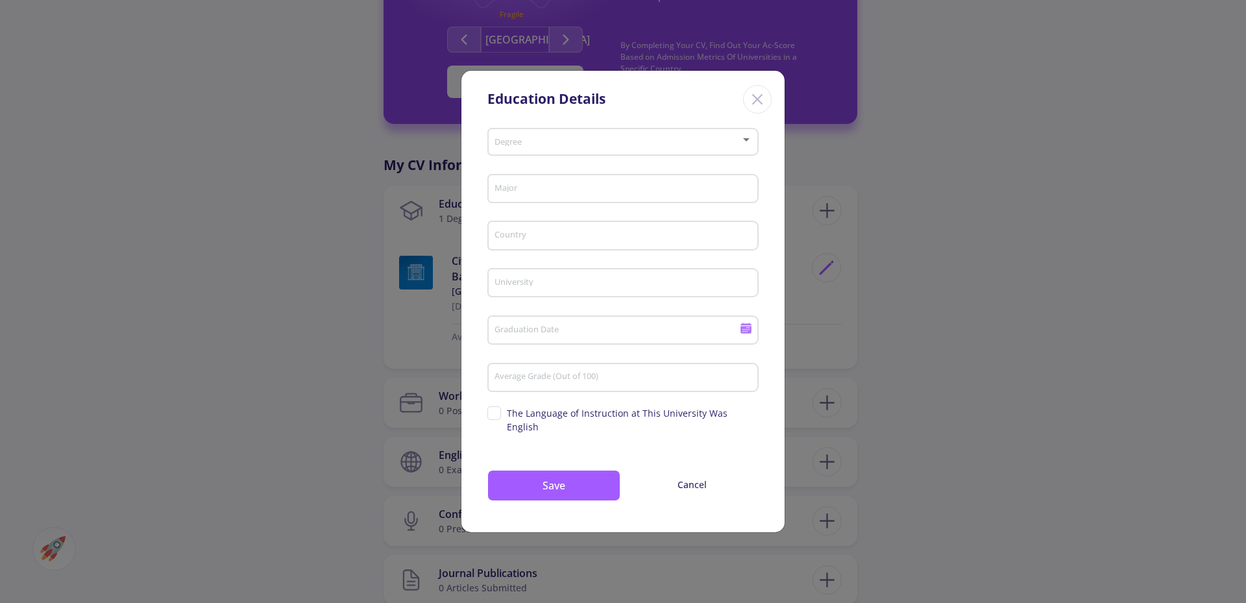
click at [732, 147] on span at bounding box center [619, 142] width 244 height 9
click at [577, 180] on span "Master's" at bounding box center [623, 182] width 247 height 23
click at [524, 202] on div "Major" at bounding box center [623, 186] width 259 height 34
click at [540, 195] on input "Major" at bounding box center [625, 190] width 262 height 12
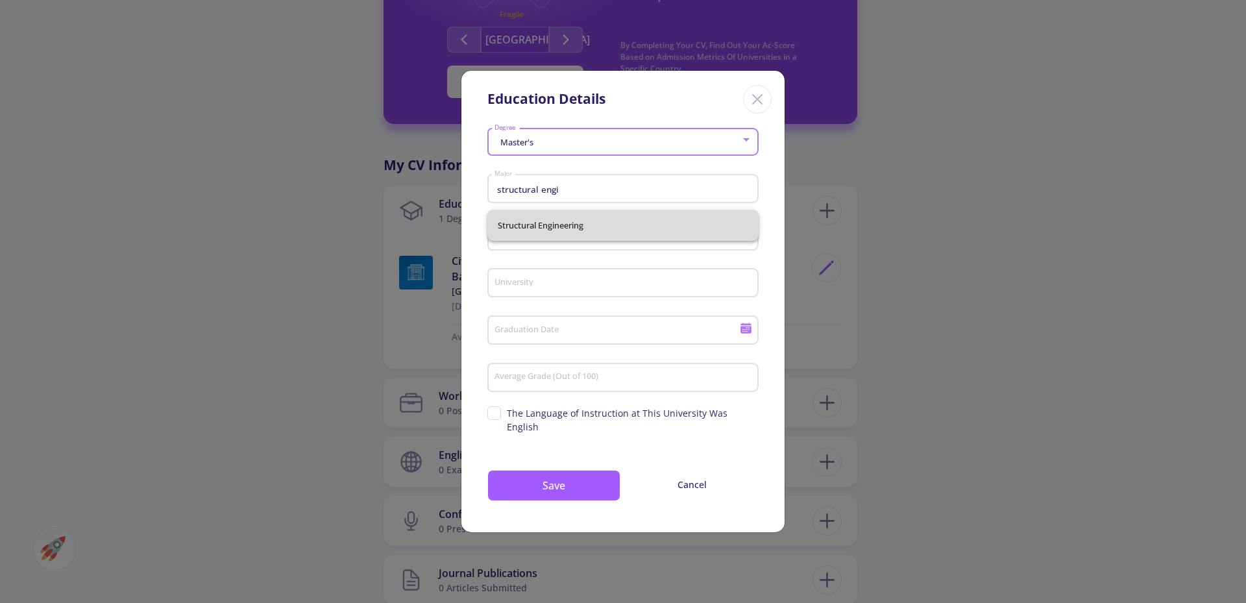
click at [578, 221] on span "Structural Engineering" at bounding box center [623, 225] width 250 height 31
type input "Structural Engineering"
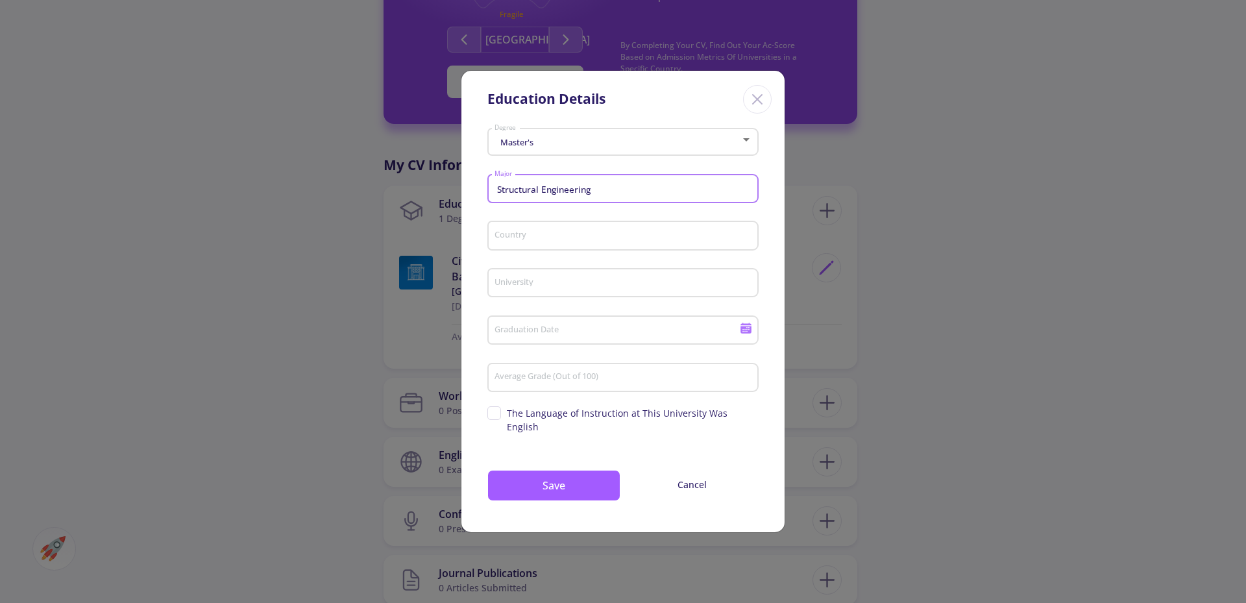
click at [531, 241] on input "Country" at bounding box center [625, 236] width 262 height 12
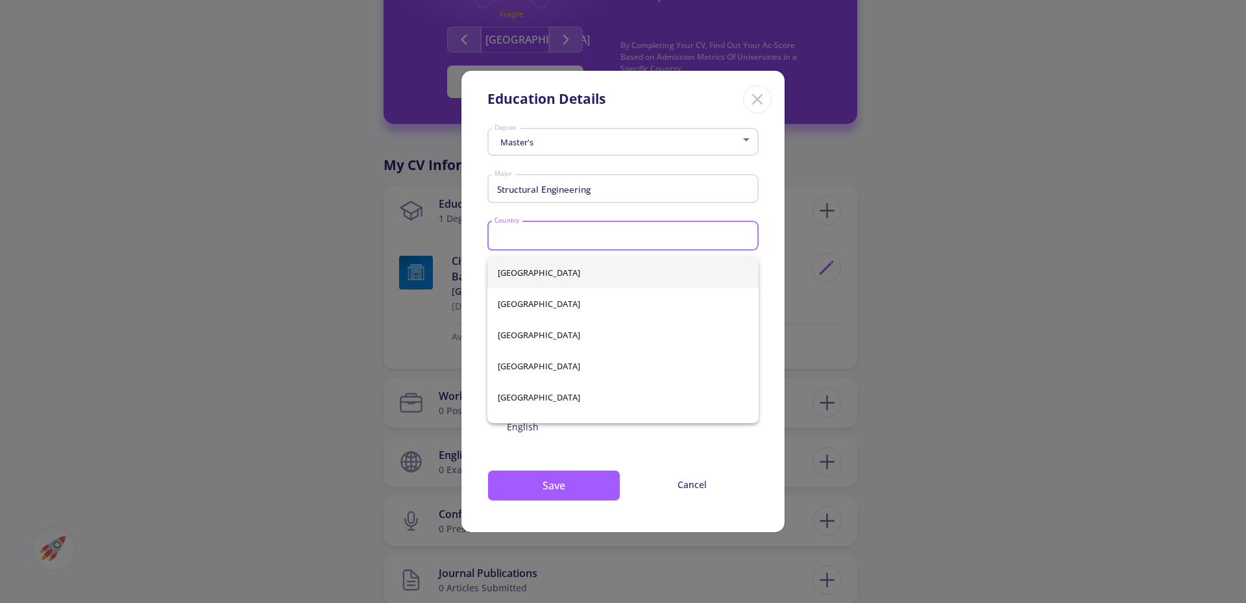
type input "[GEOGRAPHIC_DATA]"
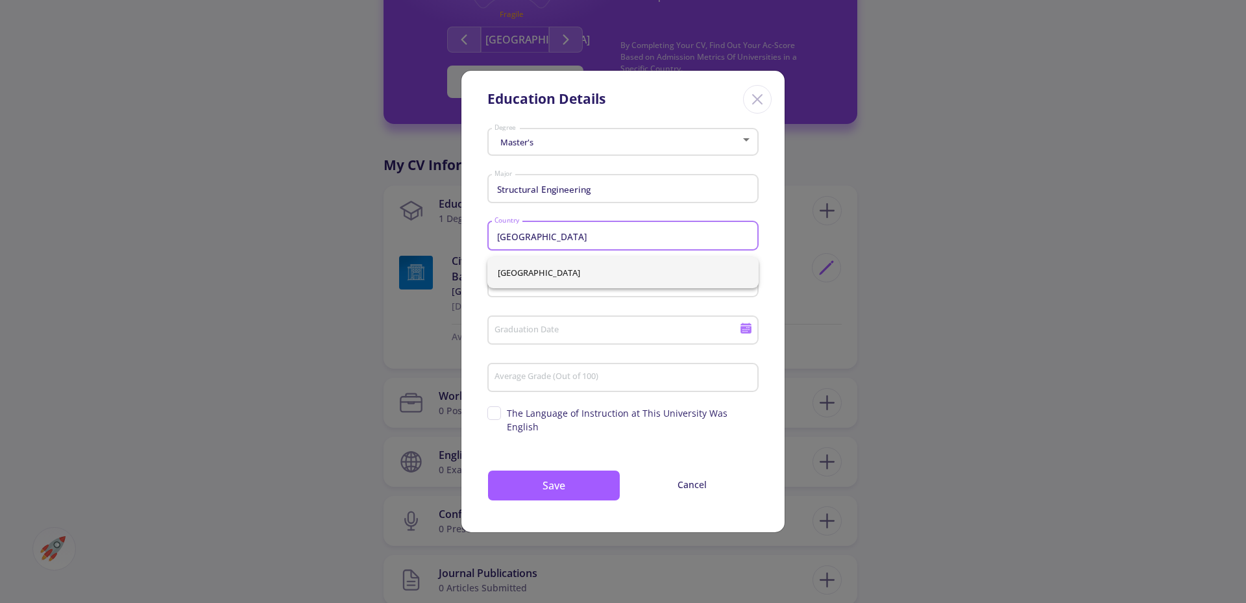
click at [524, 267] on span "[GEOGRAPHIC_DATA]" at bounding box center [623, 272] width 250 height 31
click at [517, 282] on div "University" at bounding box center [623, 280] width 259 height 34
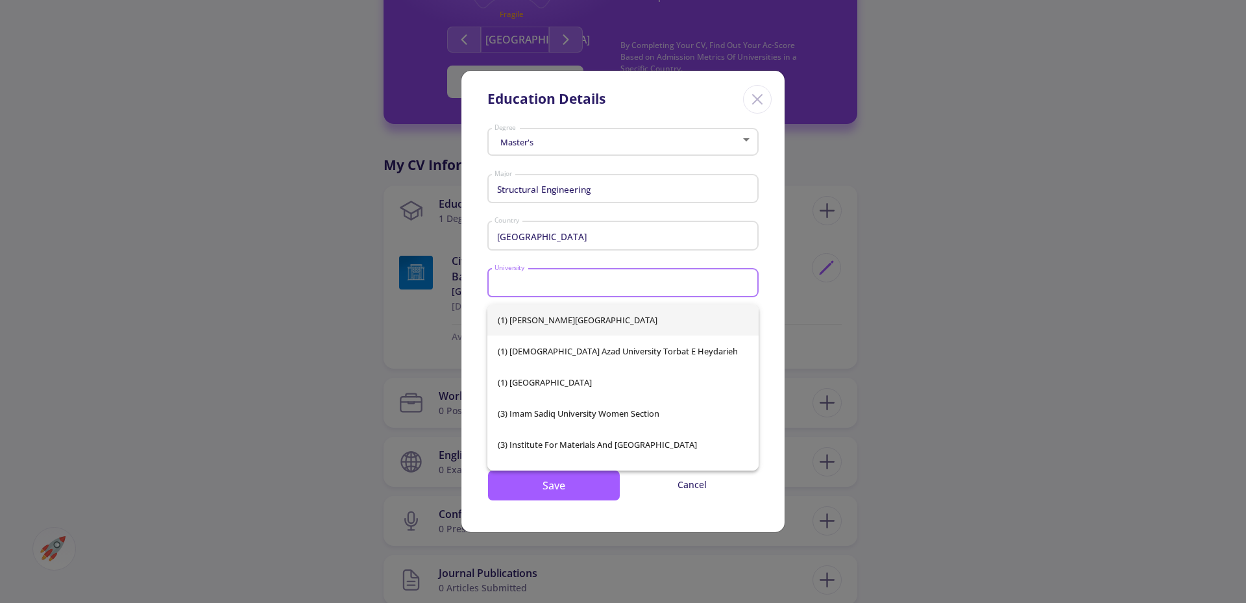
click at [523, 289] on input "University" at bounding box center [625, 284] width 262 height 12
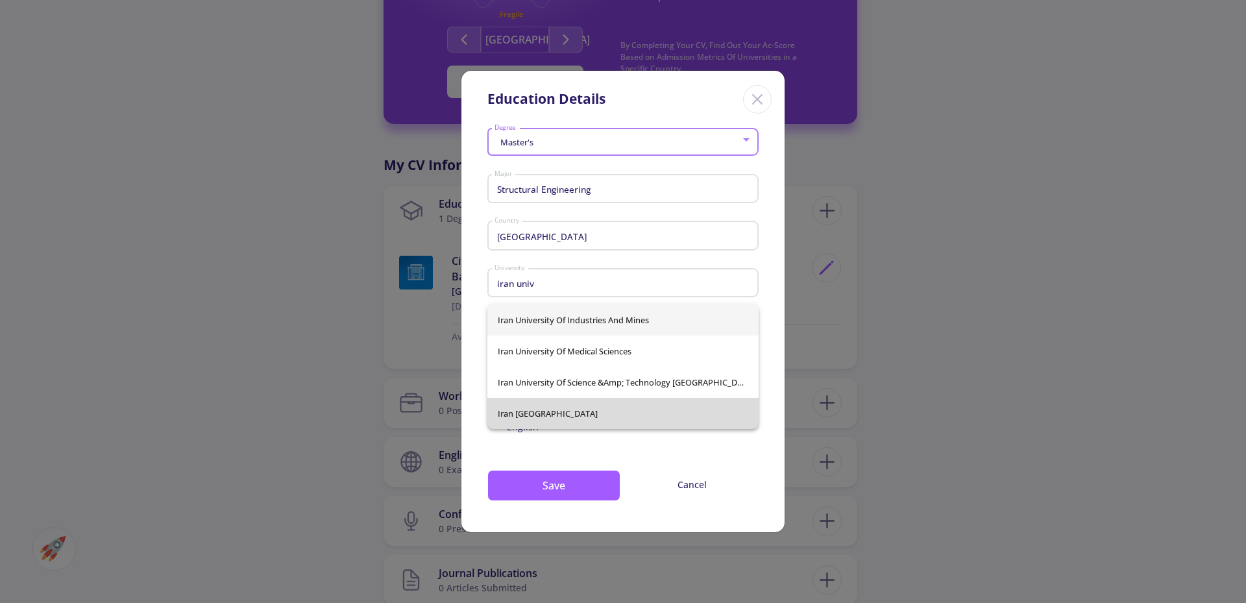
click at [559, 414] on span "Iran [GEOGRAPHIC_DATA]" at bounding box center [623, 413] width 250 height 31
type input "Iran [GEOGRAPHIC_DATA]"
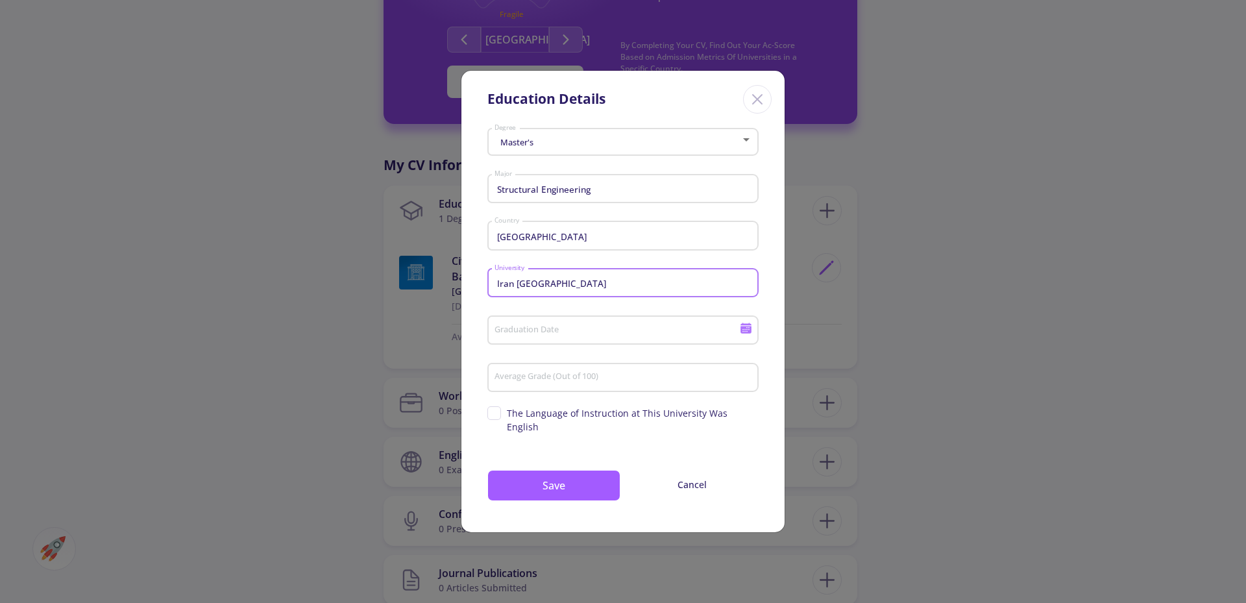
click at [537, 330] on div "Graduation Date" at bounding box center [617, 328] width 247 height 34
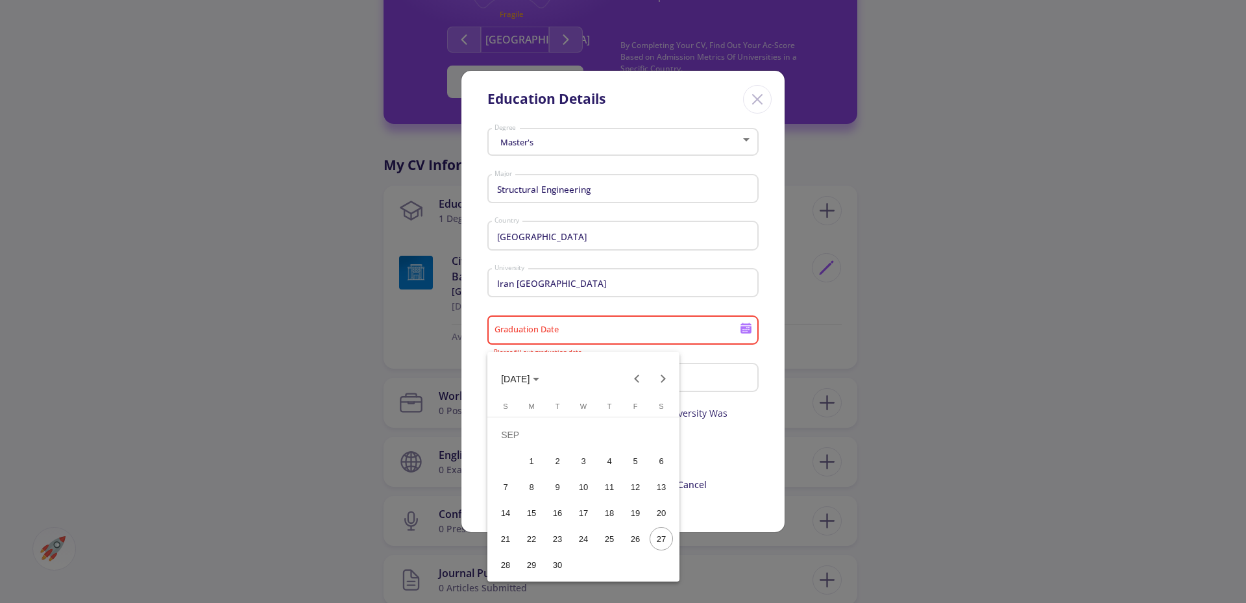
click at [535, 361] on div "[DATE]" at bounding box center [583, 372] width 192 height 40
click at [529, 379] on span "[DATE]" at bounding box center [515, 379] width 29 height 10
click at [504, 467] on div "2024" at bounding box center [515, 470] width 41 height 23
click at [516, 498] on div "SEP" at bounding box center [515, 496] width 41 height 23
click at [508, 512] on div "15" at bounding box center [505, 512] width 23 height 23
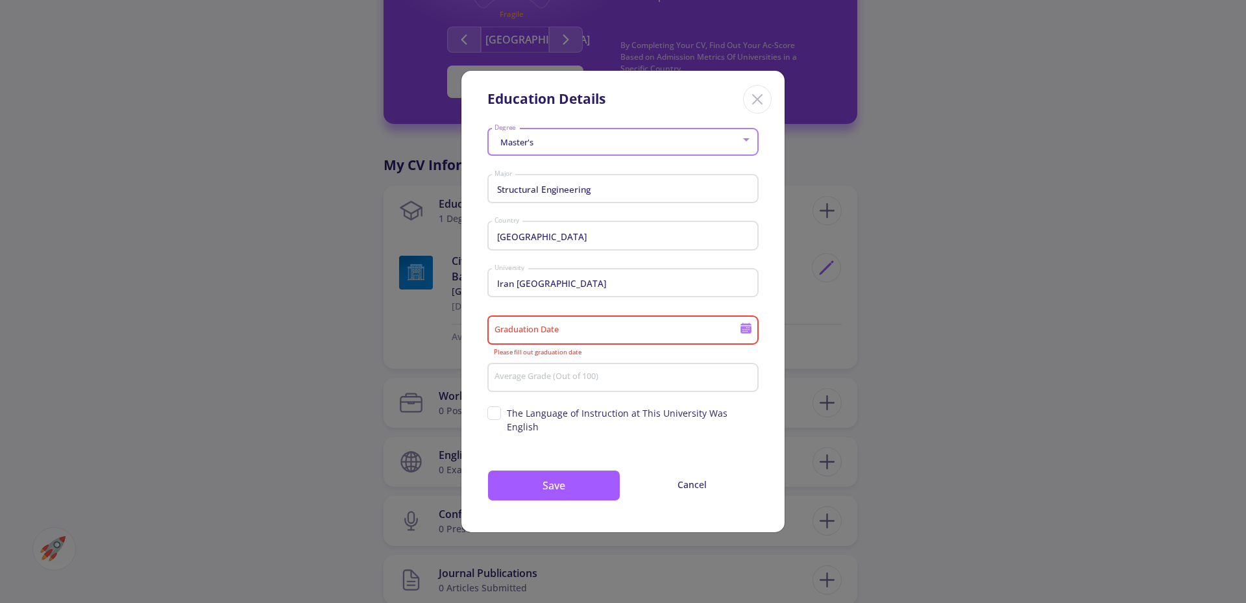
type input "[DATE]"
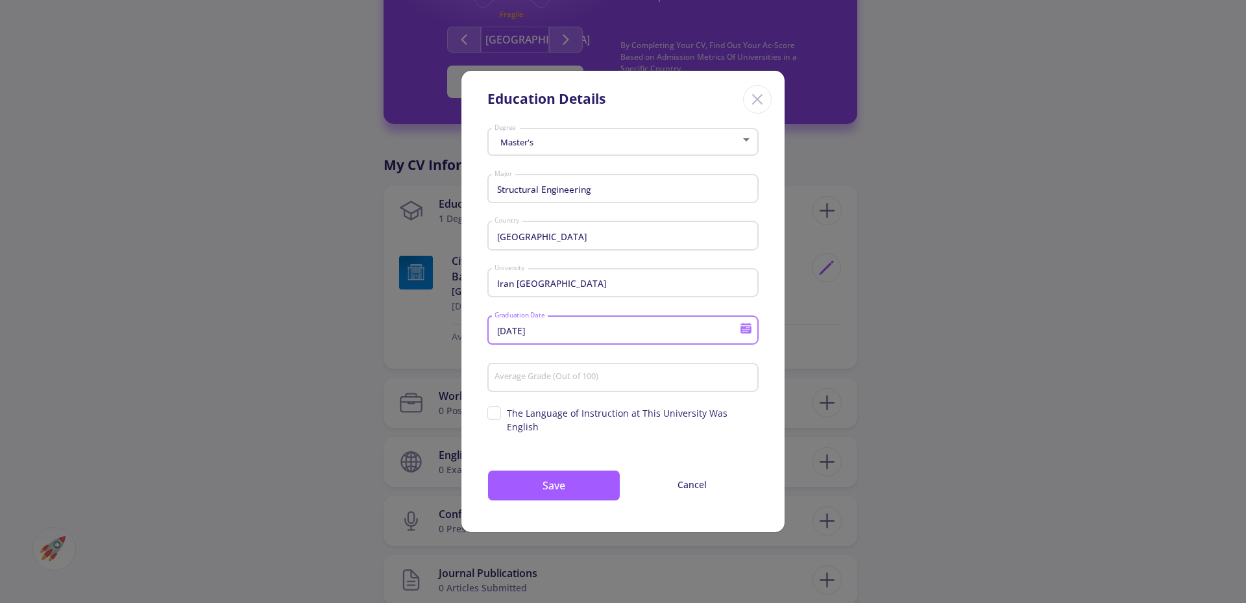
click at [542, 381] on input "Average Grade (Out of 100)" at bounding box center [625, 378] width 262 height 12
type input "87.4"
click at [519, 476] on button "Save" at bounding box center [553, 485] width 133 height 31
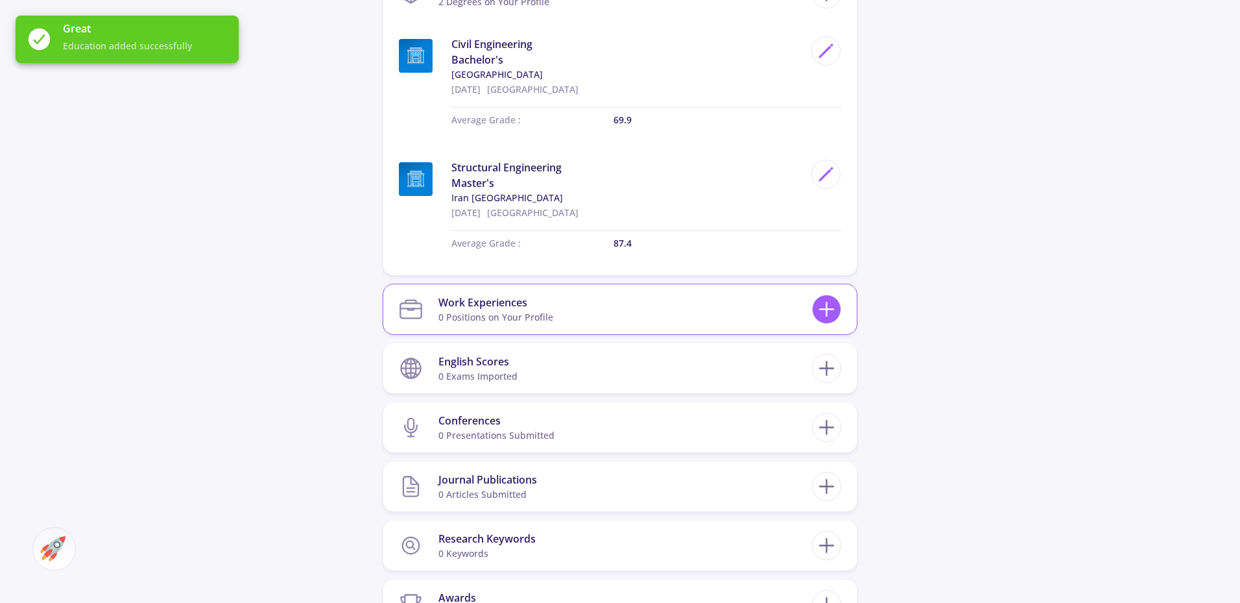
scroll to position [714, 0]
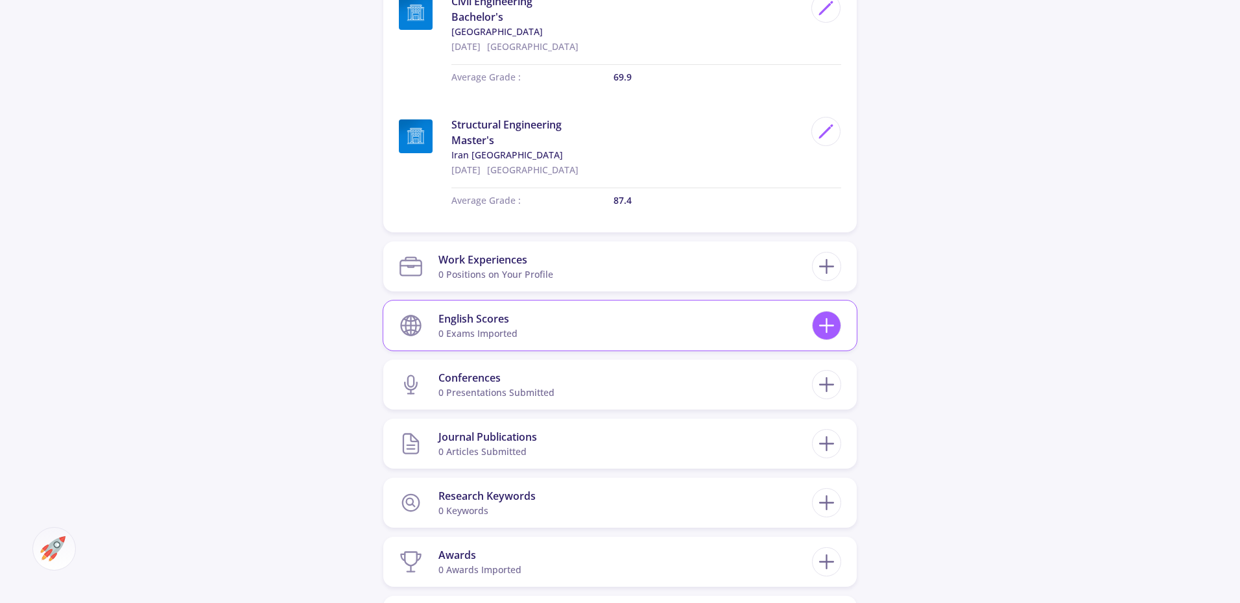
click at [825, 331] on icon at bounding box center [827, 325] width 24 height 24
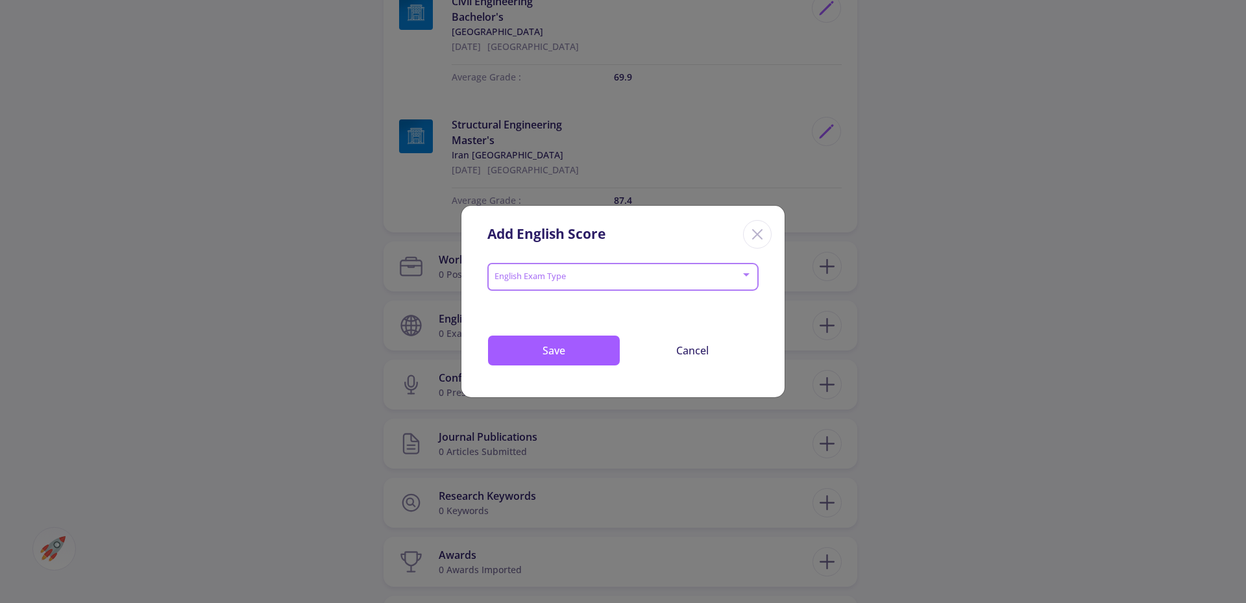
click at [675, 281] on span at bounding box center [619, 276] width 244 height 9
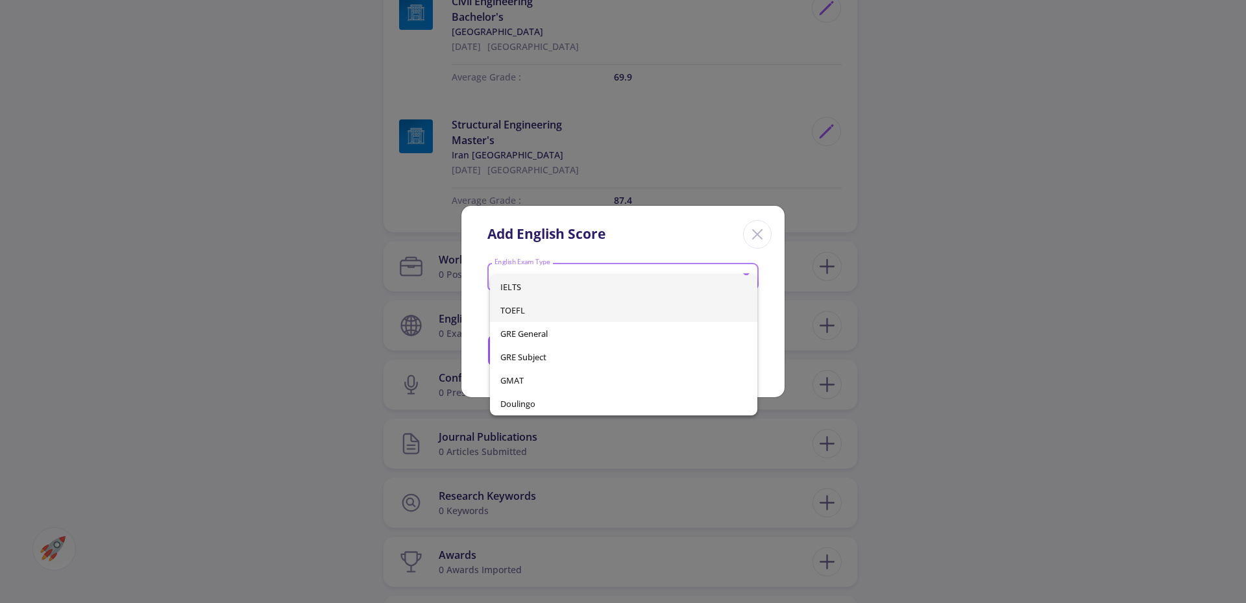
click at [535, 309] on span "TOEFL" at bounding box center [623, 309] width 247 height 23
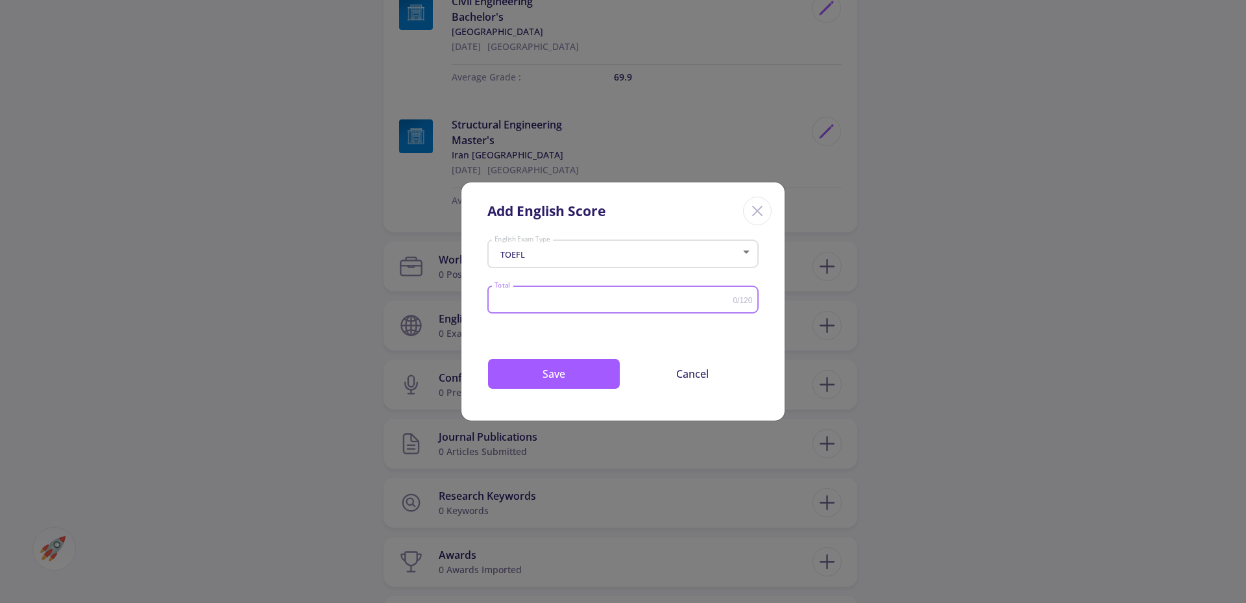
click at [581, 295] on input "Total" at bounding box center [613, 300] width 239 height 10
type input "105"
click at [568, 374] on button "Save" at bounding box center [553, 373] width 133 height 31
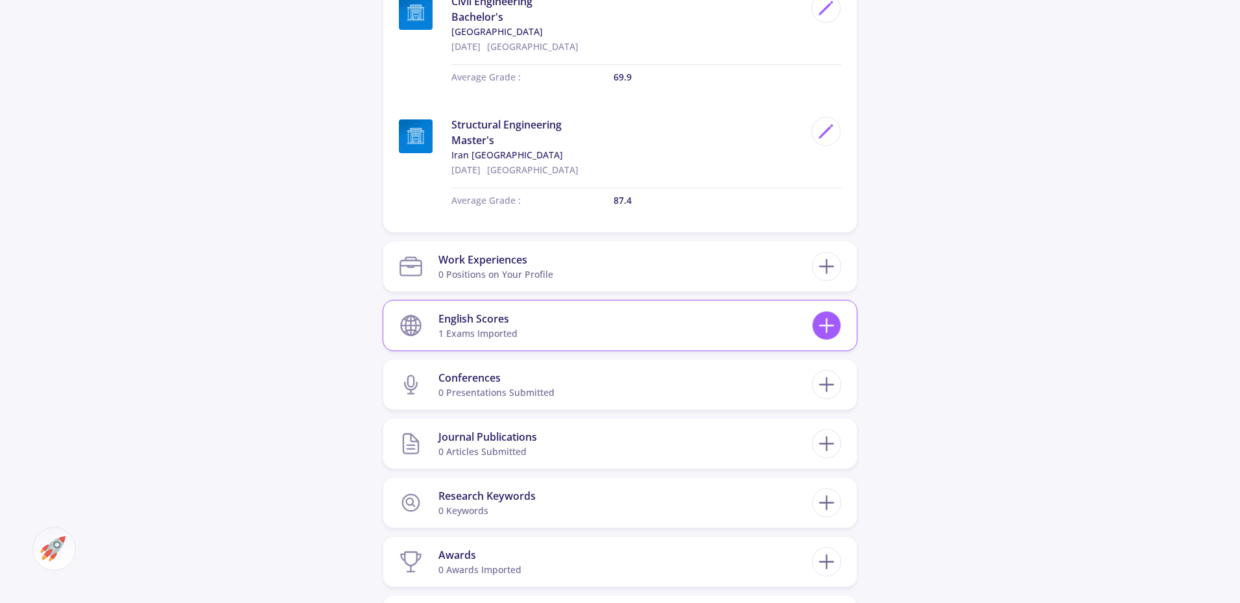
click at [828, 331] on icon at bounding box center [827, 325] width 24 height 24
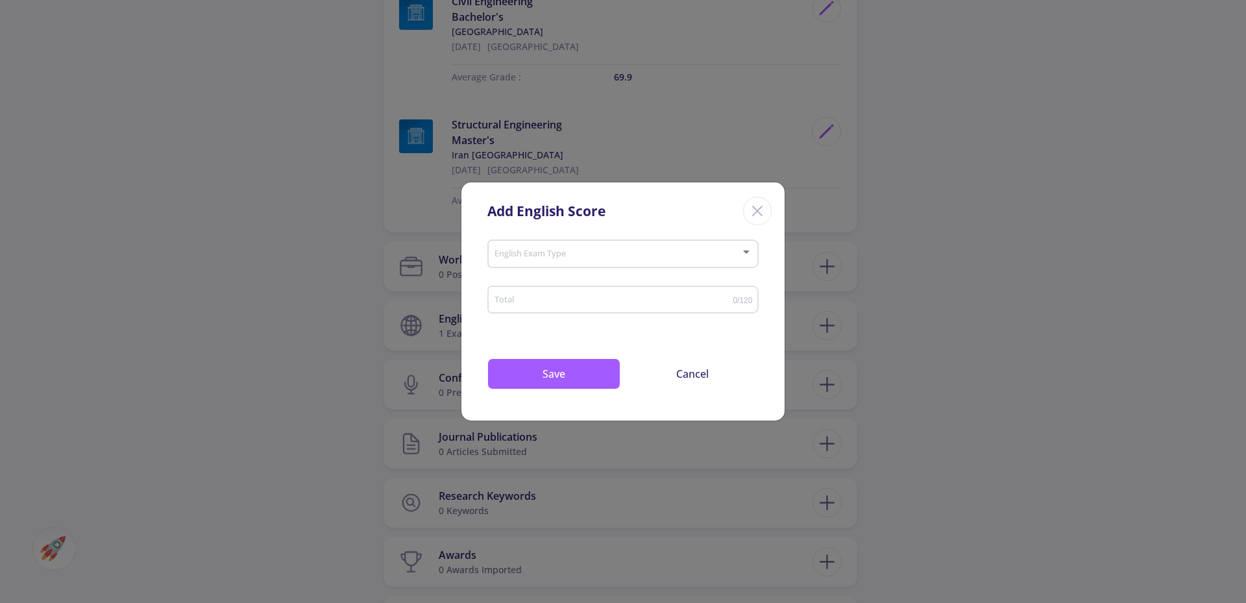
click at [725, 256] on span at bounding box center [619, 254] width 244 height 9
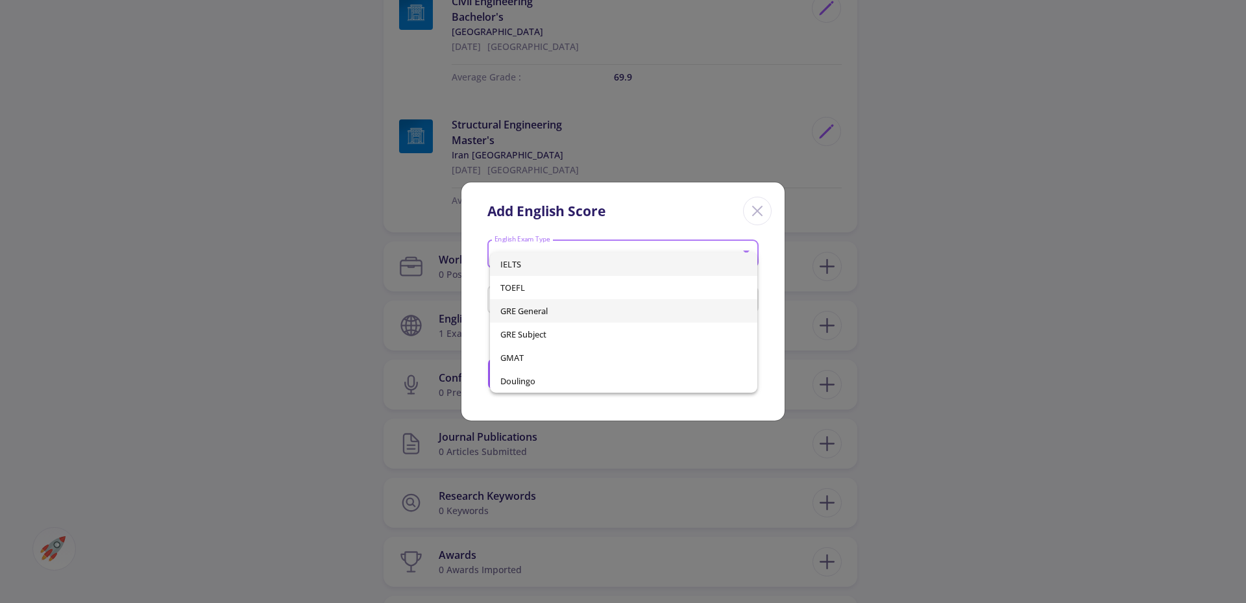
click at [555, 308] on span "GRE General" at bounding box center [623, 310] width 247 height 23
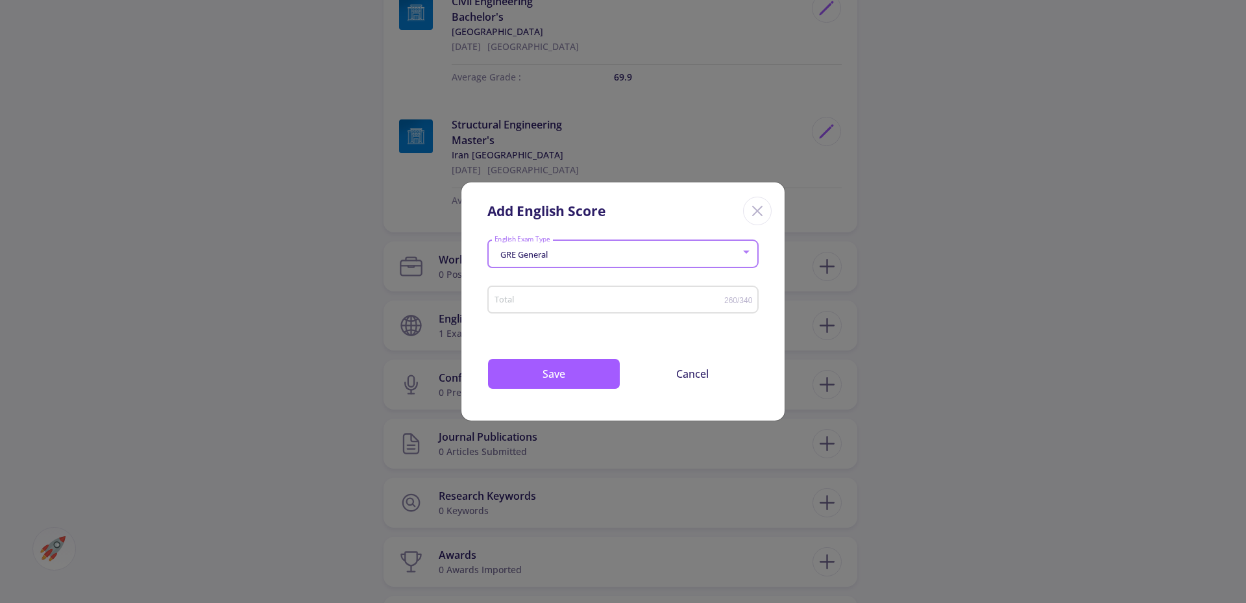
click at [550, 300] on input "Total" at bounding box center [609, 300] width 230 height 10
type input "320"
click at [545, 368] on button "Save" at bounding box center [553, 373] width 133 height 31
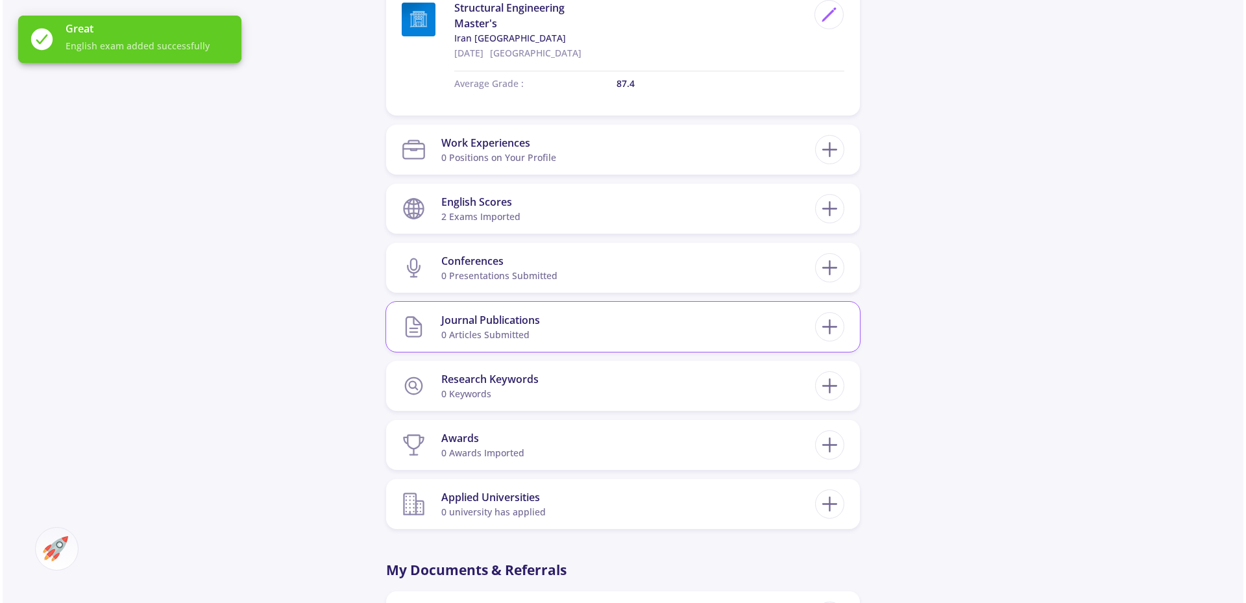
scroll to position [843, 0]
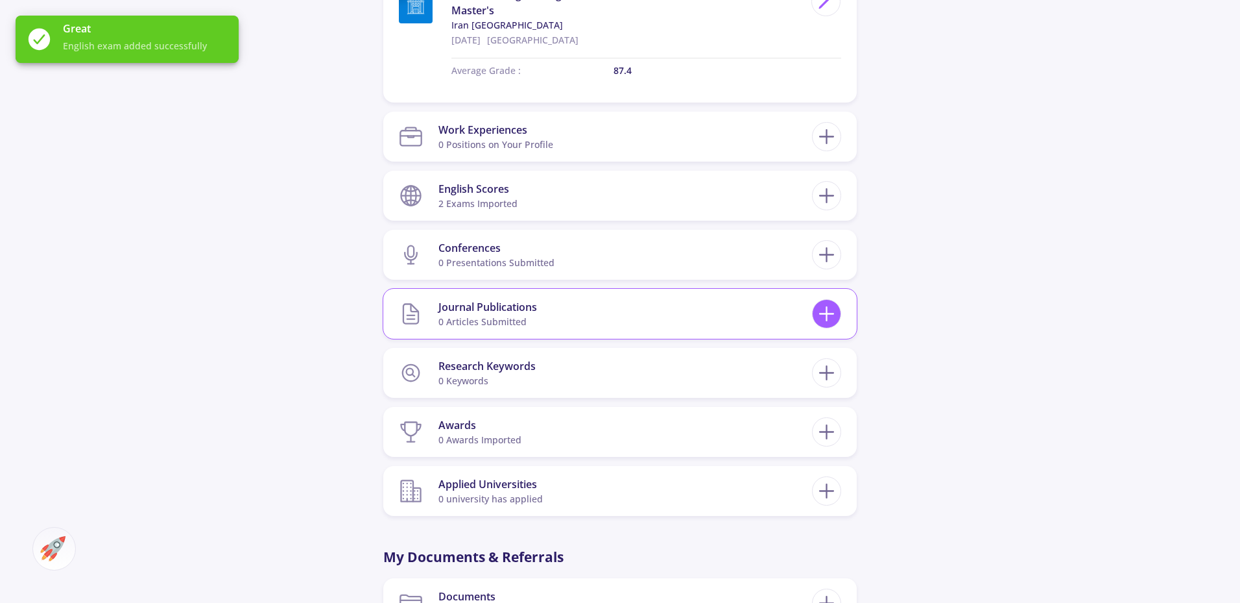
click at [828, 303] on icon at bounding box center [827, 314] width 24 height 24
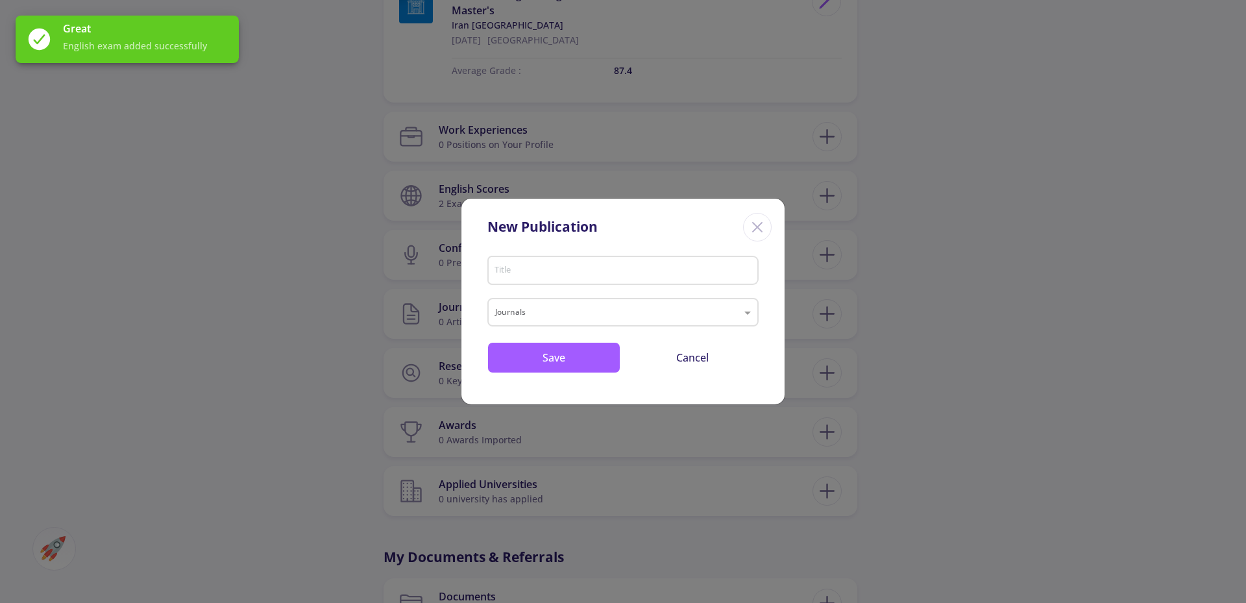
click at [752, 276] on input "Title" at bounding box center [625, 271] width 262 height 12
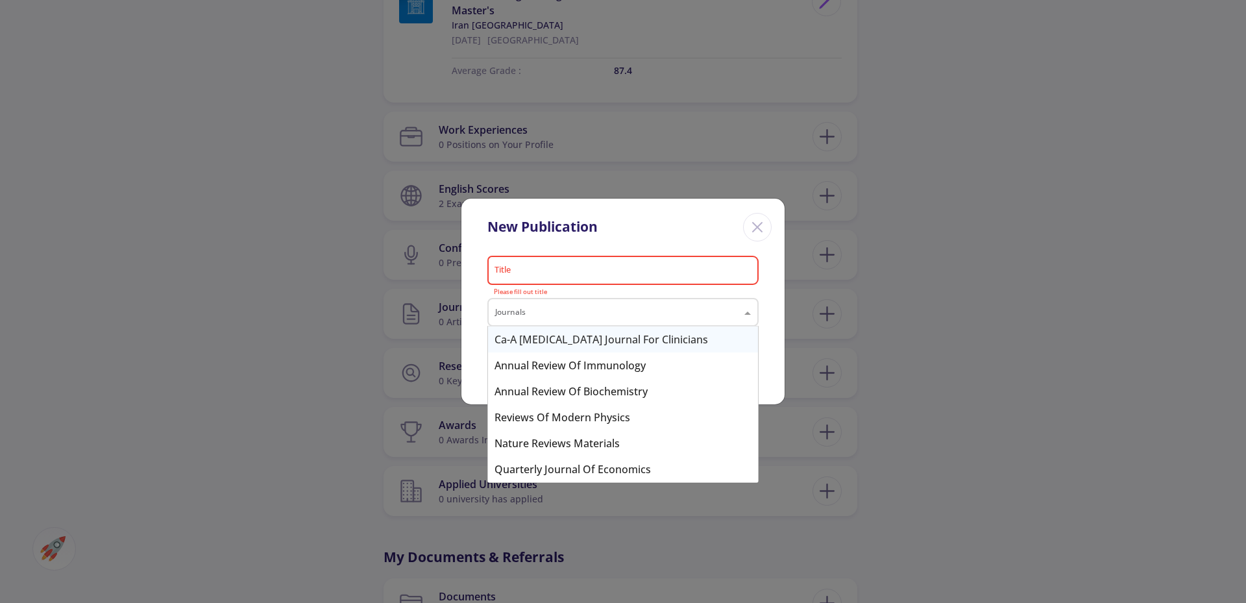
click at [688, 309] on input "text" at bounding box center [610, 314] width 230 height 16
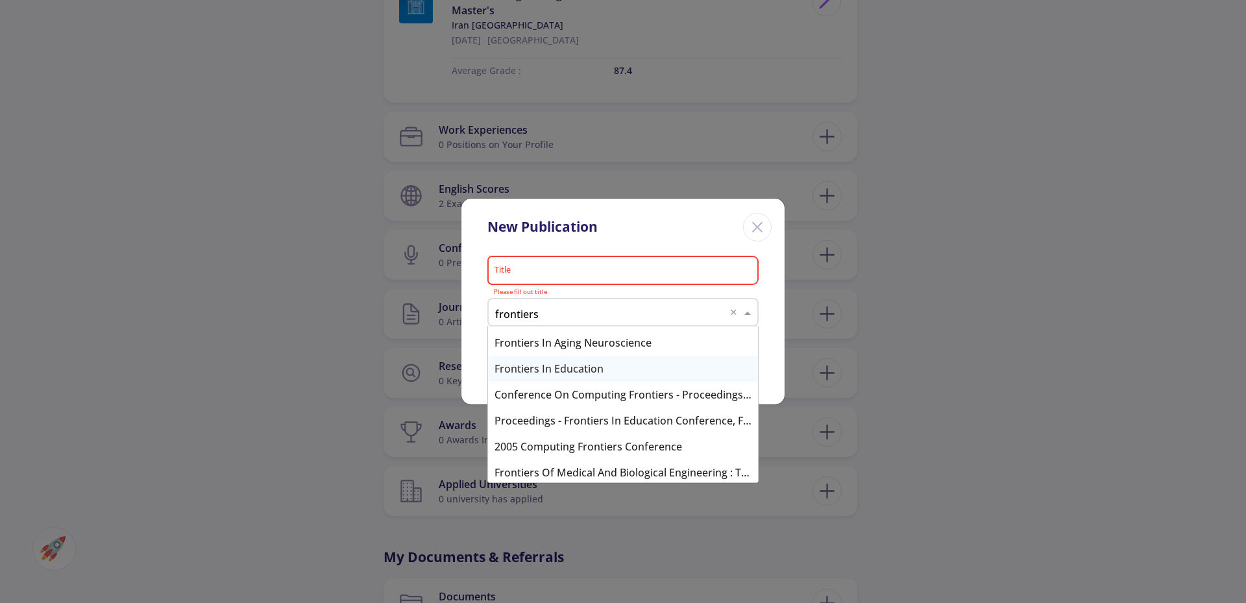
scroll to position [1401, 0]
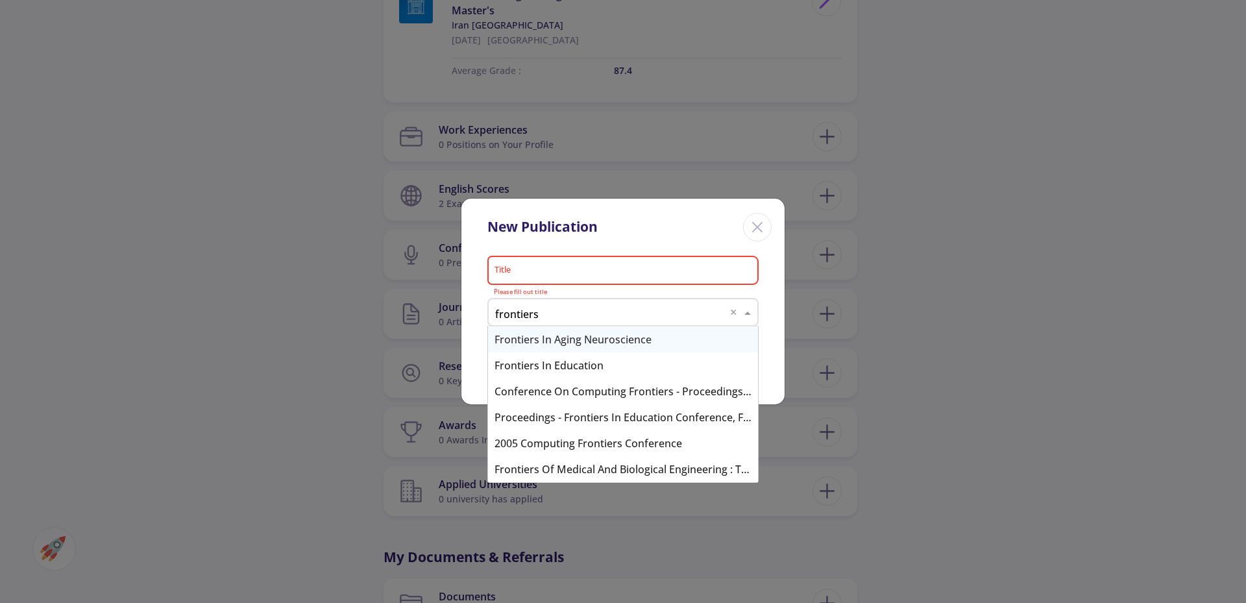
paste input "Frontiers of Structural and Civil Engineering"
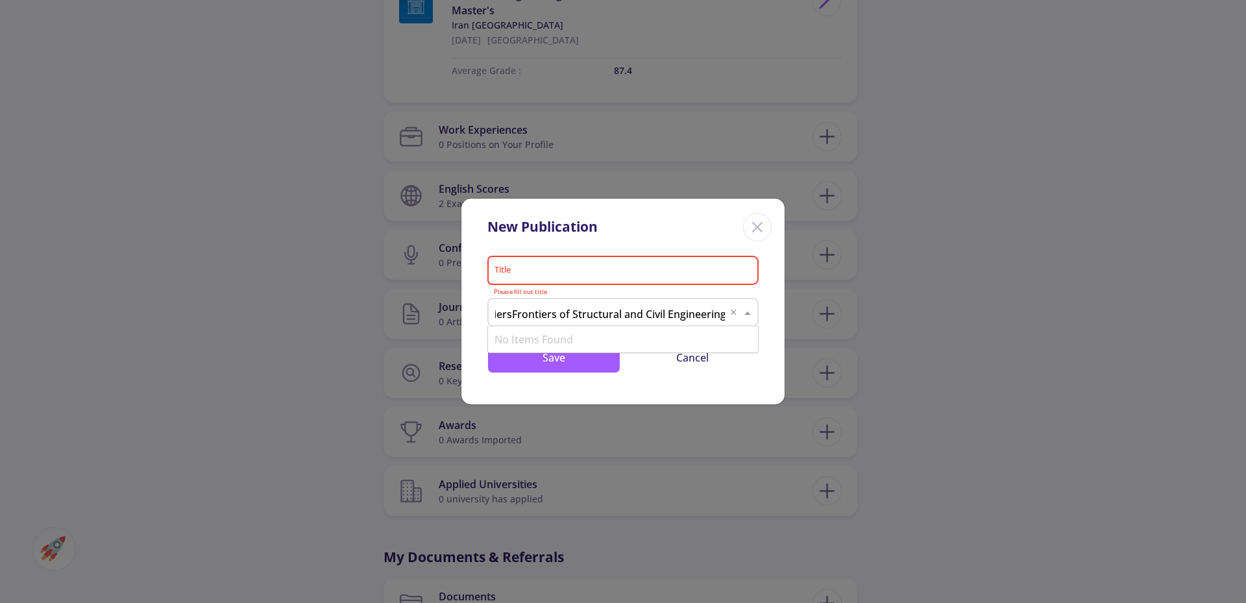
paste input "text"
type input "Frontiers of Structural and Civil Engineering"
click at [596, 337] on div "Frontiers of Structural and Civil Engineering" at bounding box center [623, 339] width 270 height 26
click at [561, 261] on div "Title" at bounding box center [623, 268] width 259 height 34
click at [562, 272] on input "Title" at bounding box center [625, 271] width 262 height 12
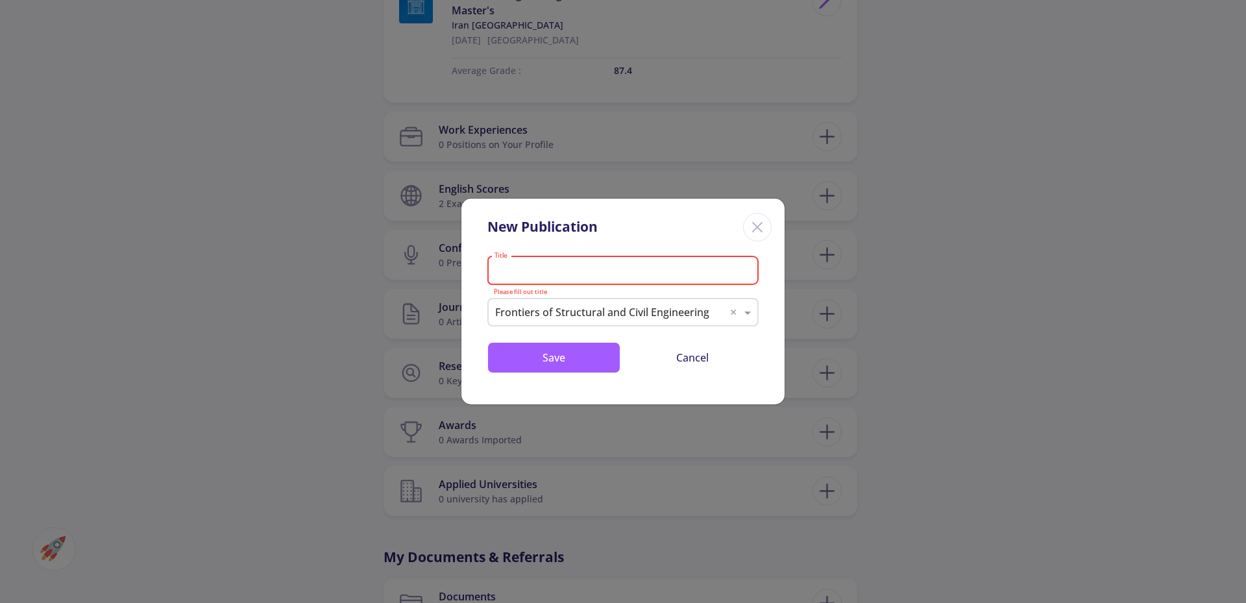
paste input "Adaptive surrogate-based optimization with dynamic boundary updating for struct…"
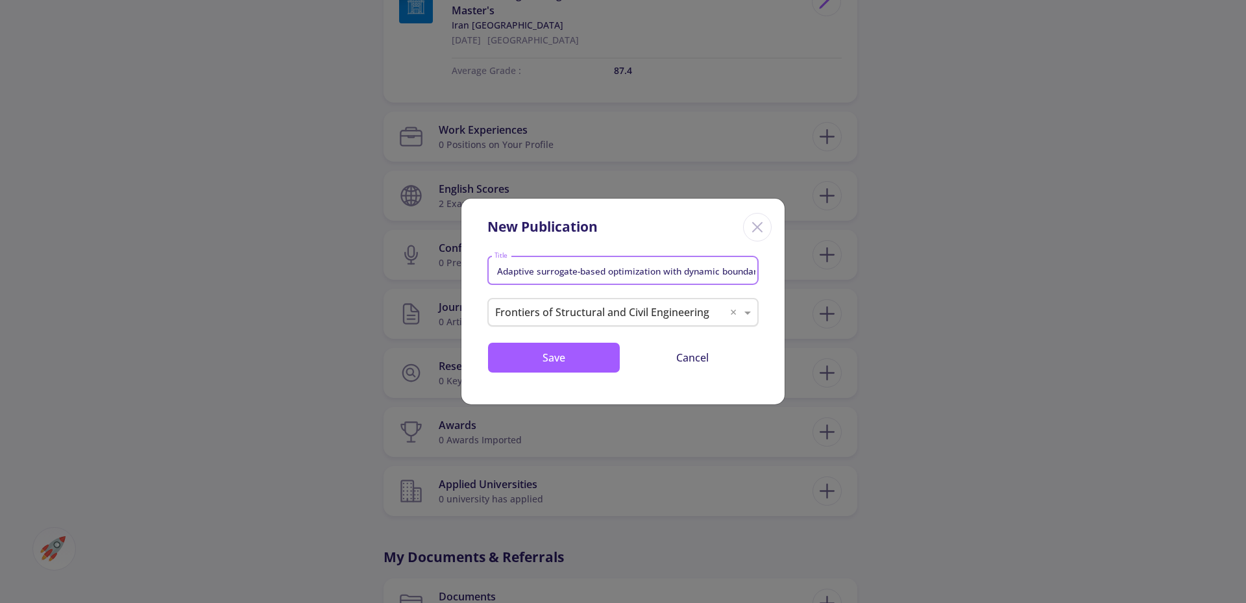
scroll to position [0, 145]
type input "Adaptive surrogate-based optimization with dynamic boundary updating for struct…"
click at [561, 359] on button "Save" at bounding box center [553, 357] width 133 height 31
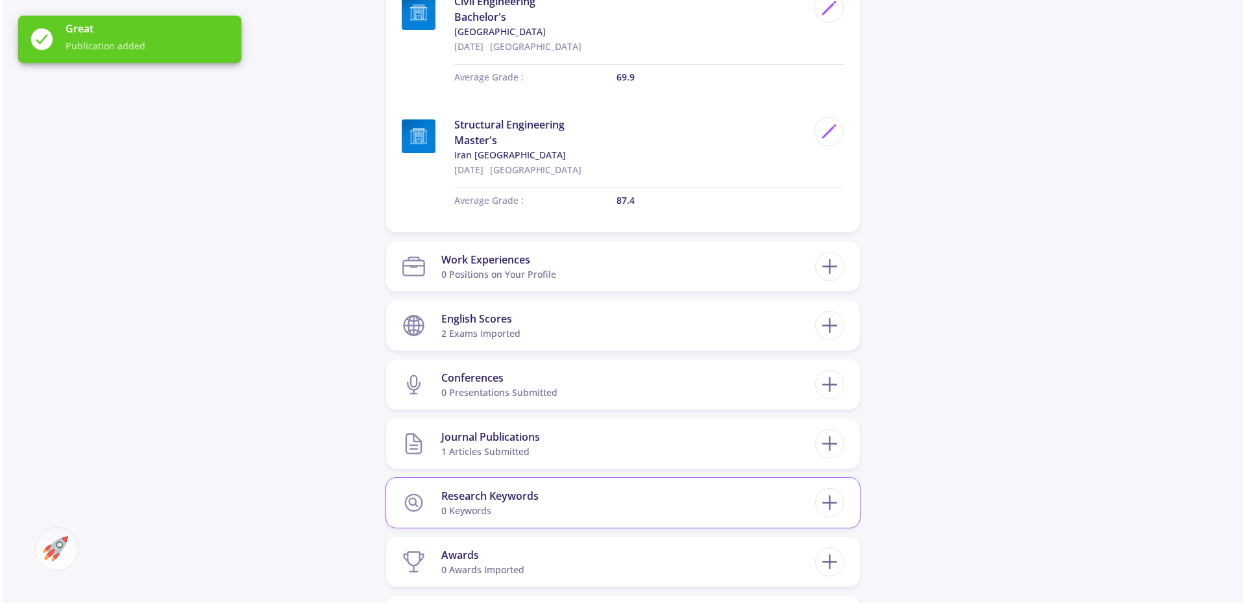
scroll to position [843, 0]
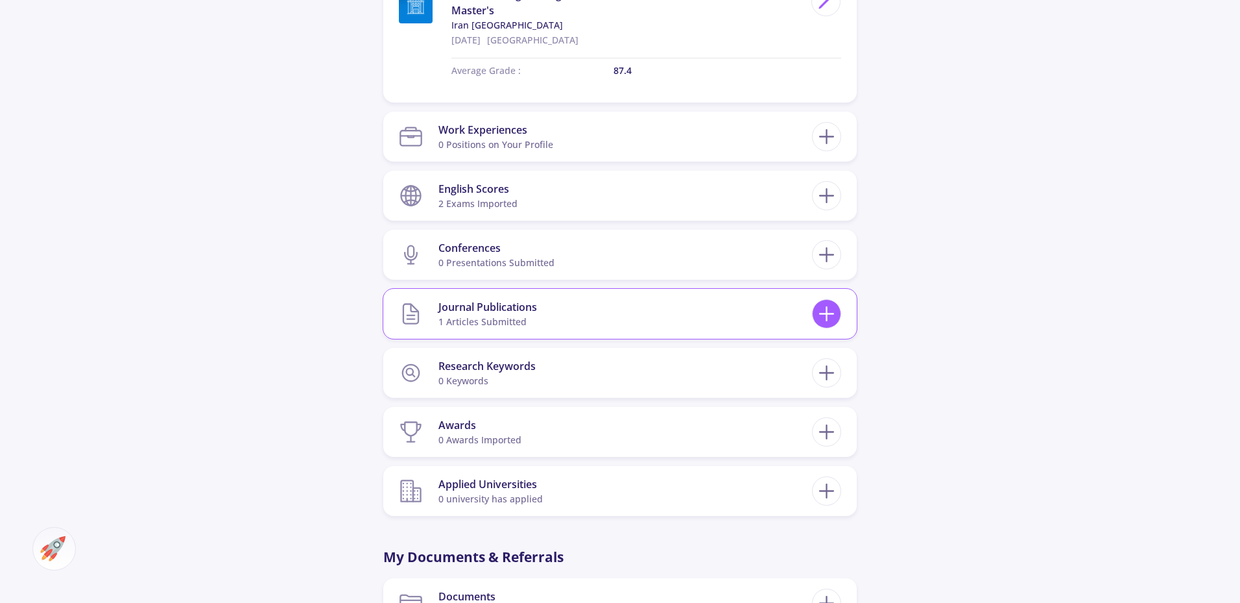
click at [821, 312] on icon at bounding box center [827, 314] width 24 height 24
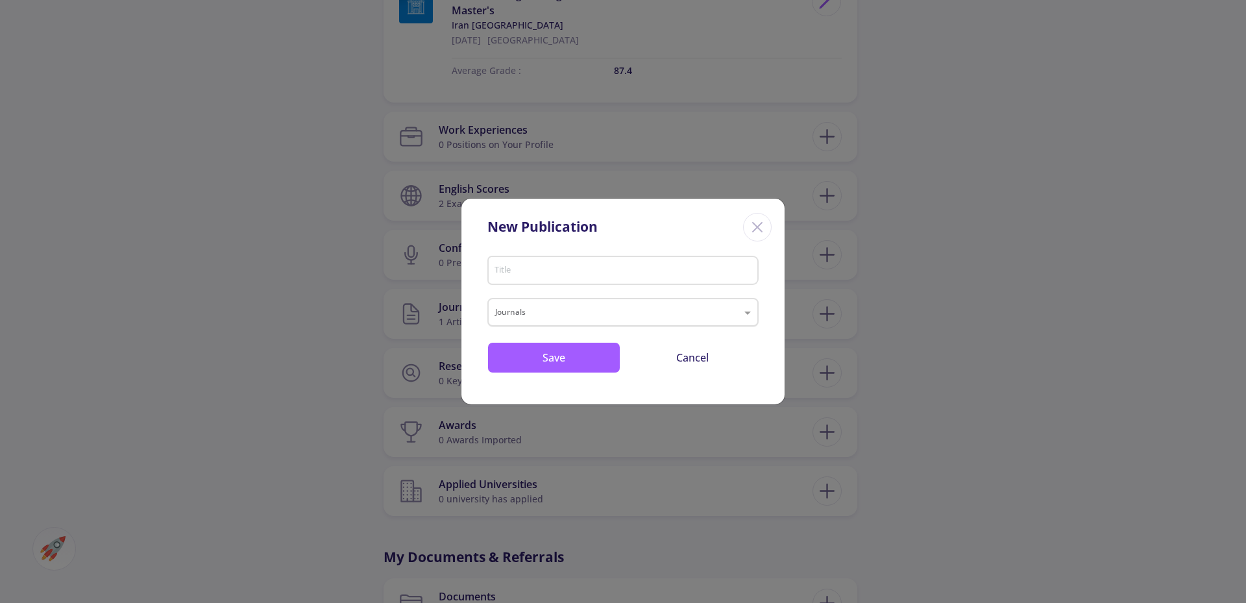
click at [628, 322] on div "Journals" at bounding box center [622, 312] width 271 height 29
click at [577, 304] on div "Journals" at bounding box center [622, 312] width 271 height 29
click at [561, 308] on input "text" at bounding box center [610, 314] width 230 height 16
paste input "International Journal of Optimization in Civil Engineering"
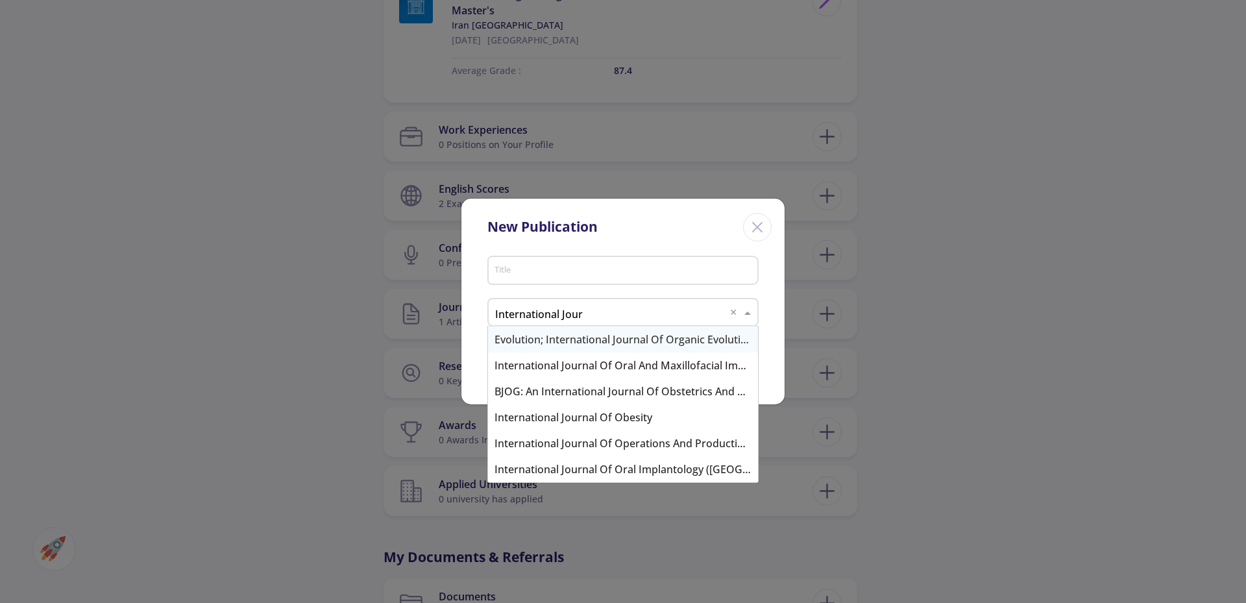
drag, startPoint x: 607, startPoint y: 311, endPoint x: 452, endPoint y: 313, distance: 155.1
click at [452, 313] on div "New Publication Title Journals International Jour × Save Cancel" at bounding box center [623, 301] width 1246 height 603
paste input "nal of Optimization in Civil Engineering"
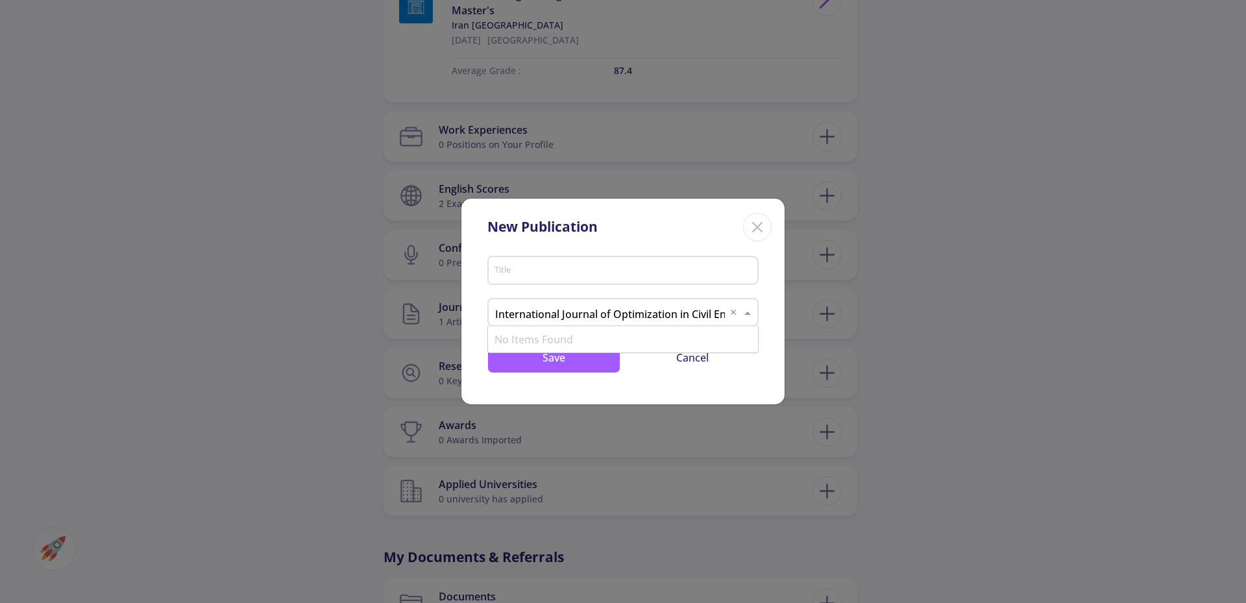
scroll to position [0, 47]
click at [514, 316] on input "International Journal of Optimization in Civil Engineering" at bounding box center [610, 314] width 230 height 16
click at [503, 310] on input "International Journal of Optimization in Civil Engineering" at bounding box center [610, 314] width 230 height 16
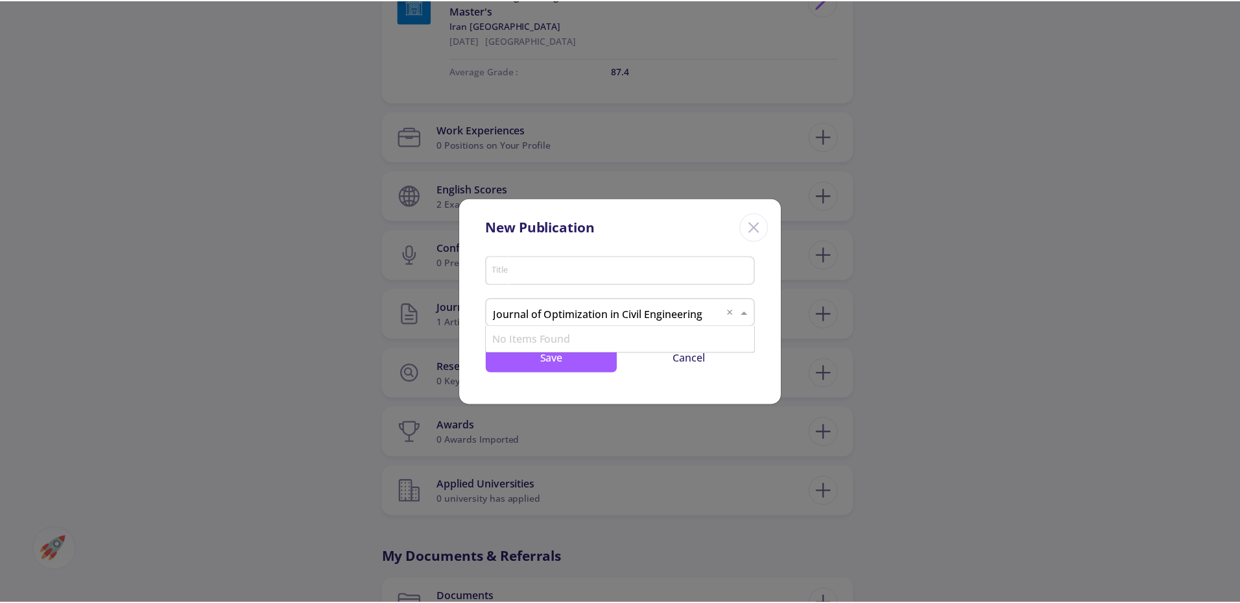
scroll to position [0, 0]
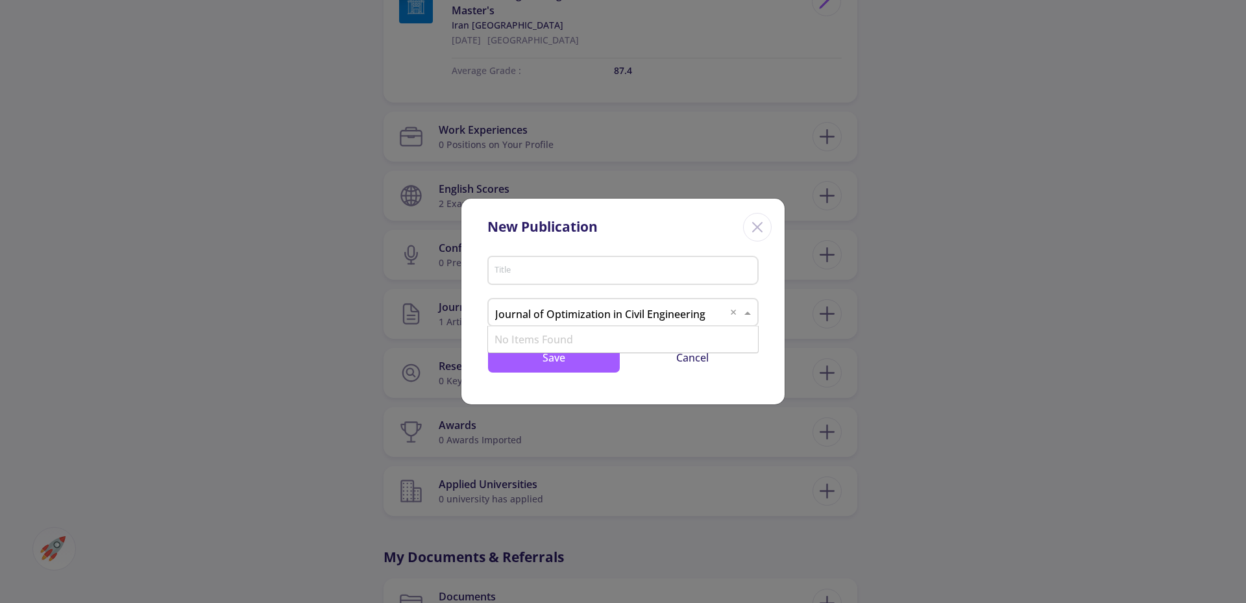
click at [515, 315] on input "Journal of Optimization in Civil Engineering" at bounding box center [610, 314] width 230 height 16
click at [500, 315] on input "of Optimization in Civil Engineering" at bounding box center [610, 314] width 230 height 16
type input "Optimization in Civil Engineering"
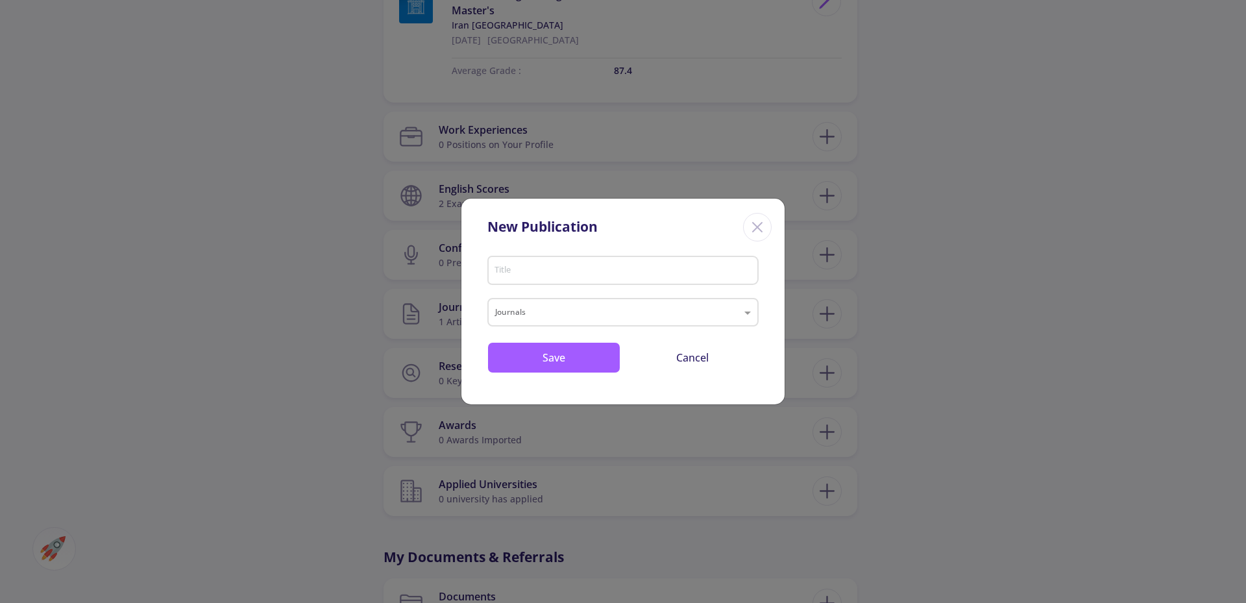
click at [754, 221] on icon "Close" at bounding box center [757, 227] width 21 height 21
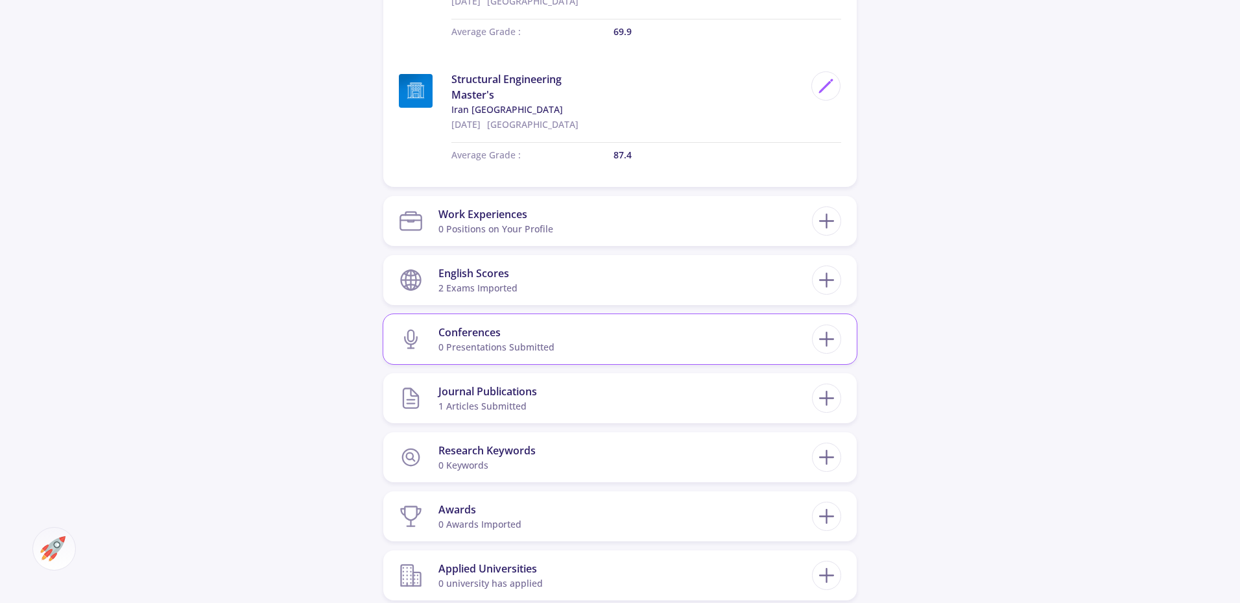
scroll to position [779, 0]
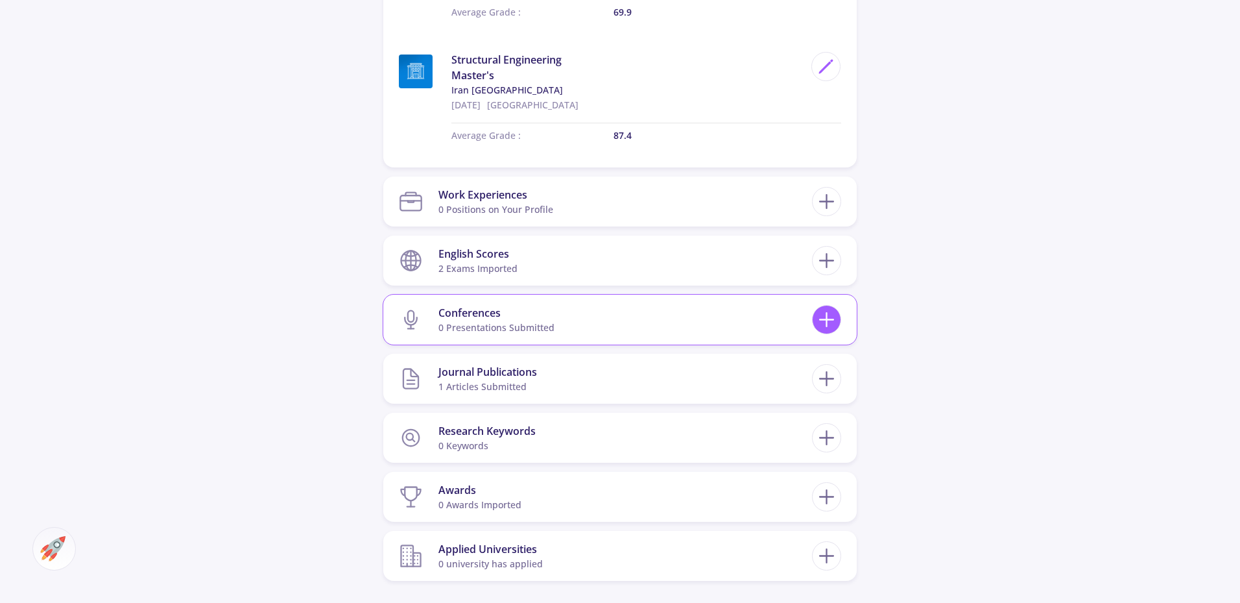
click at [824, 328] on icon at bounding box center [827, 320] width 24 height 24
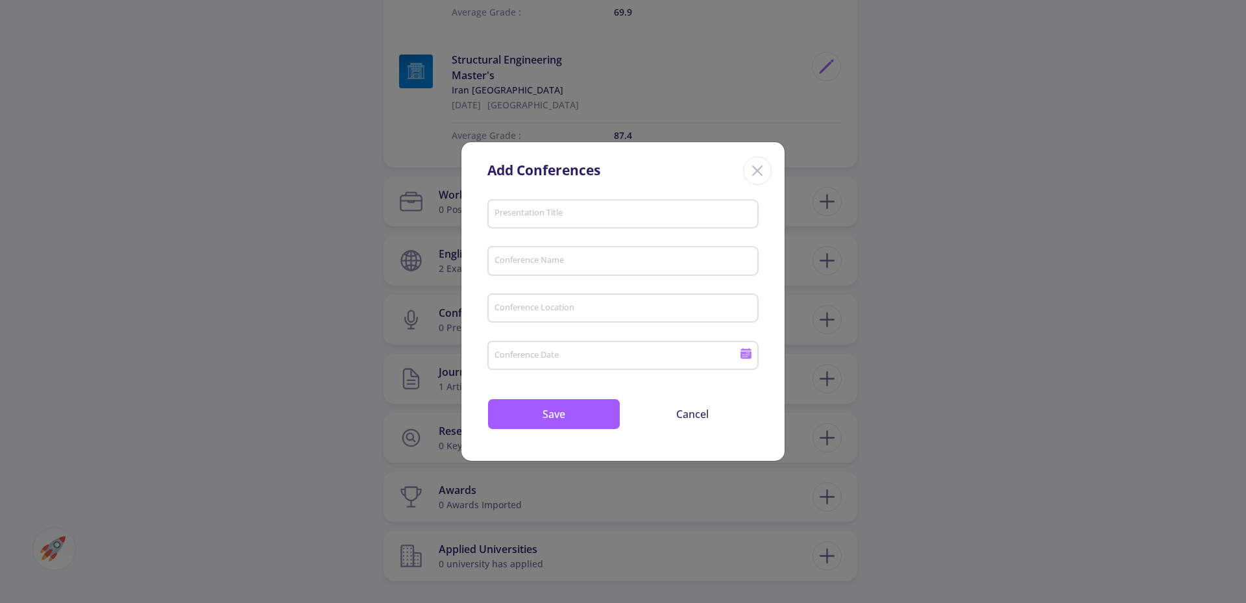
click at [756, 165] on icon "Close" at bounding box center [757, 170] width 21 height 21
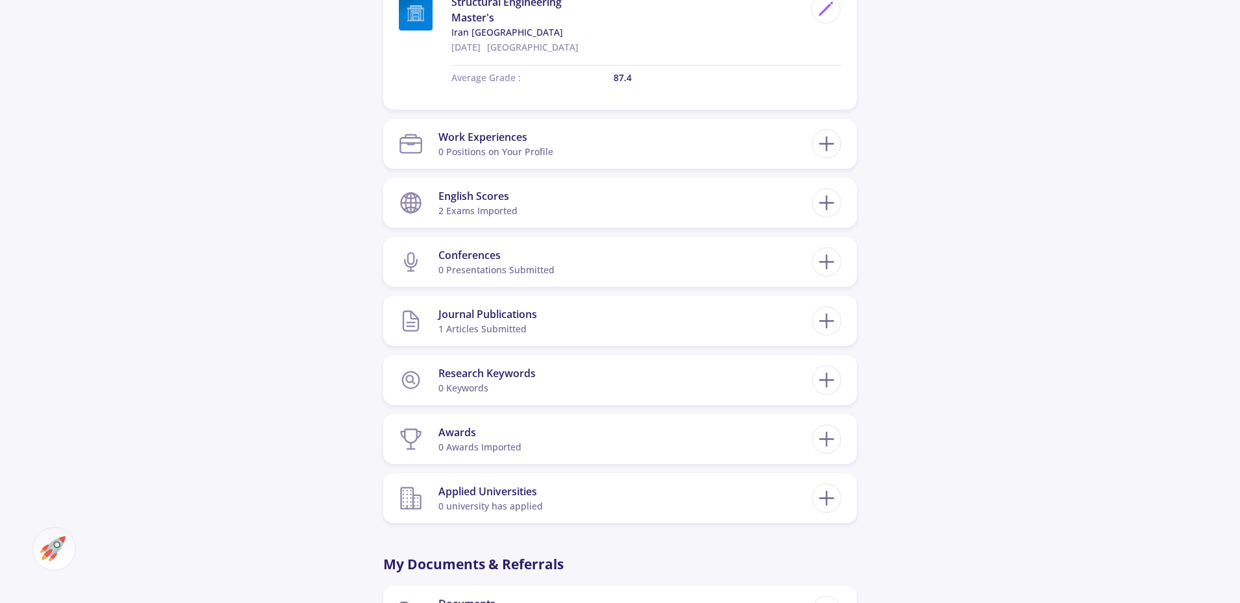
scroll to position [843, 0]
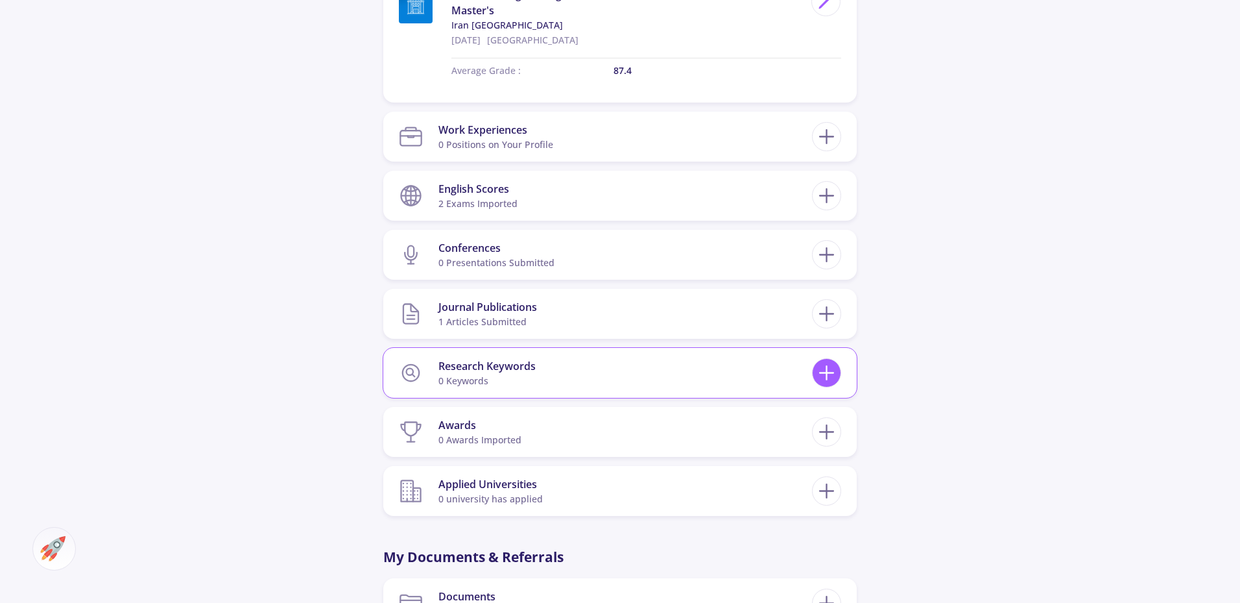
click at [830, 379] on icon at bounding box center [827, 373] width 24 height 24
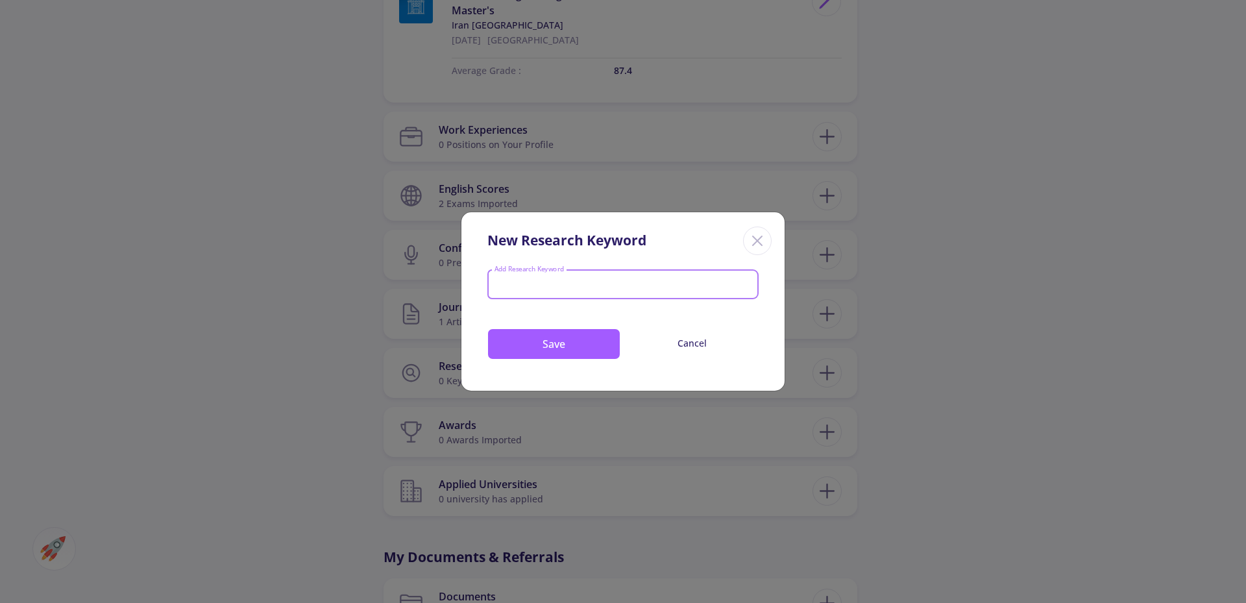
click at [563, 287] on input "Add Research Keyword" at bounding box center [623, 286] width 259 height 12
paste input "Machine Learning"
click at [554, 345] on button "Save" at bounding box center [553, 343] width 133 height 31
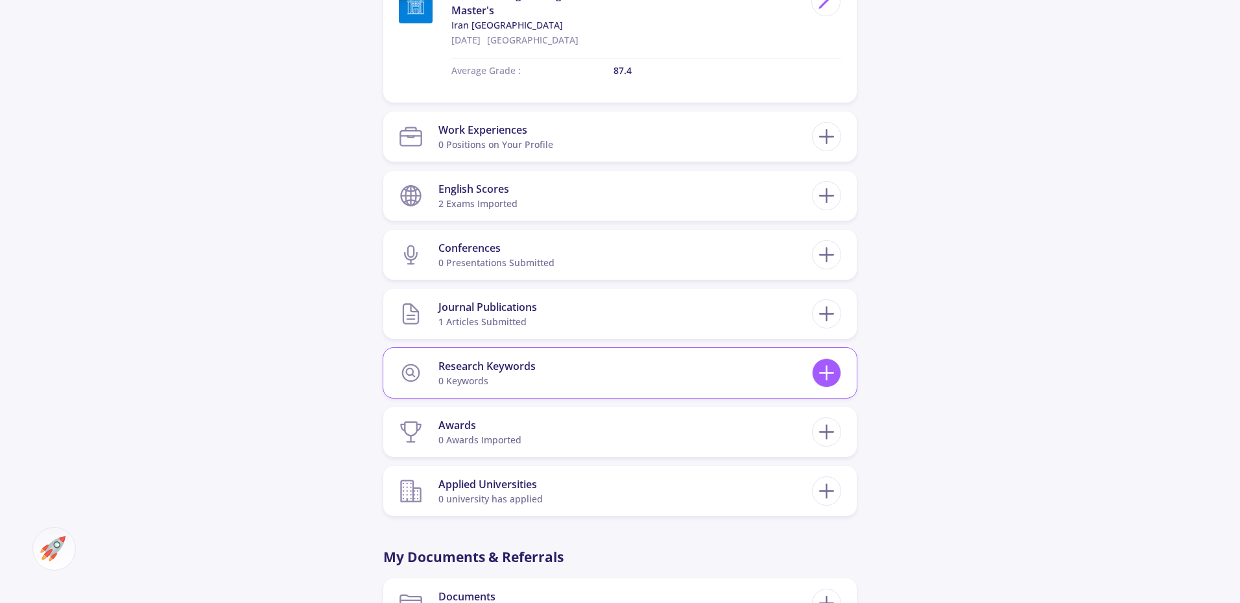
click at [828, 371] on icon at bounding box center [827, 373] width 24 height 24
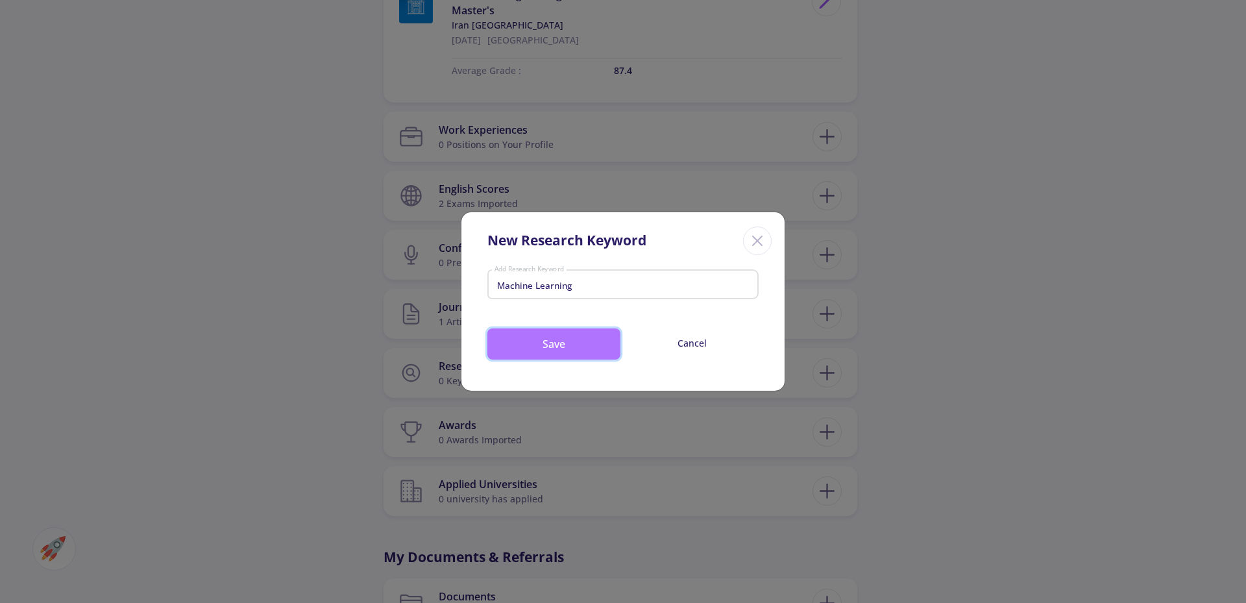
click at [567, 352] on button "Save" at bounding box center [553, 343] width 133 height 31
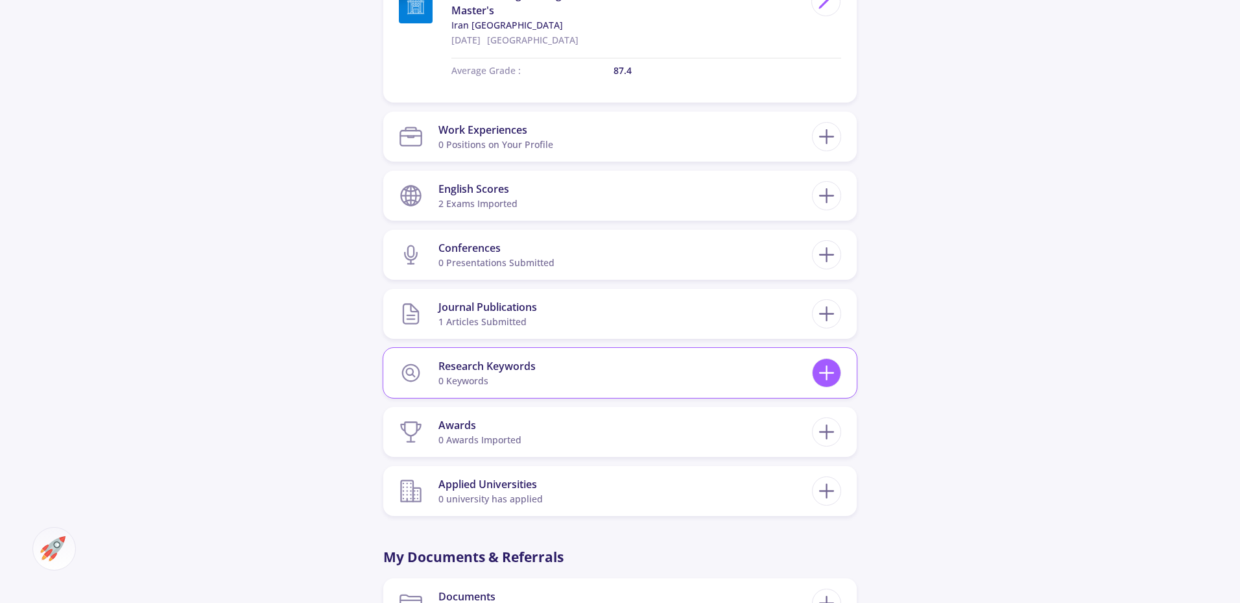
click at [821, 374] on icon at bounding box center [827, 373] width 24 height 24
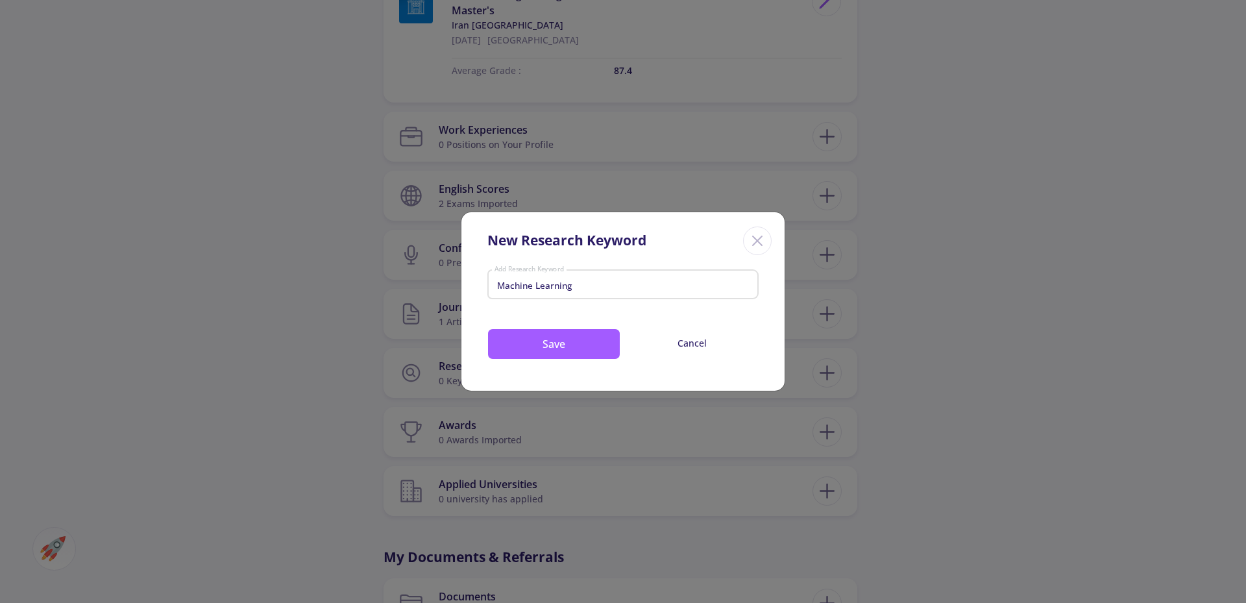
click at [576, 274] on div "Machine Learning Add Research Keyword" at bounding box center [623, 282] width 259 height 34
click at [578, 280] on input "Machine Learning" at bounding box center [623, 286] width 259 height 12
type input "Machine Learning"
click at [562, 343] on button "Save" at bounding box center [553, 343] width 133 height 31
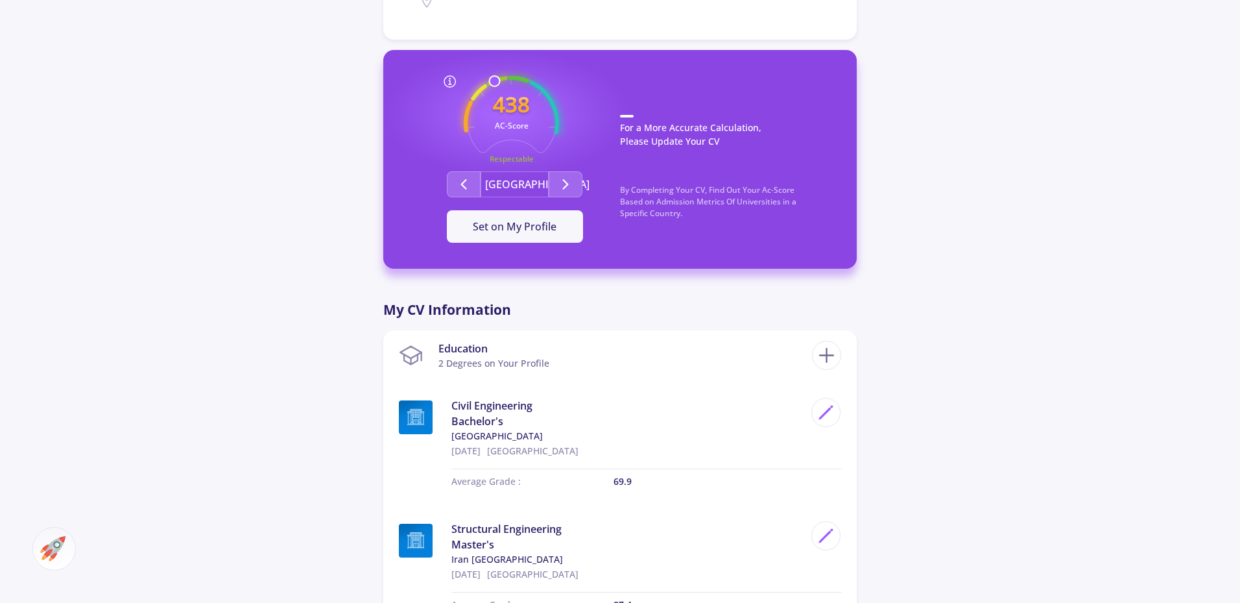
scroll to position [195, 0]
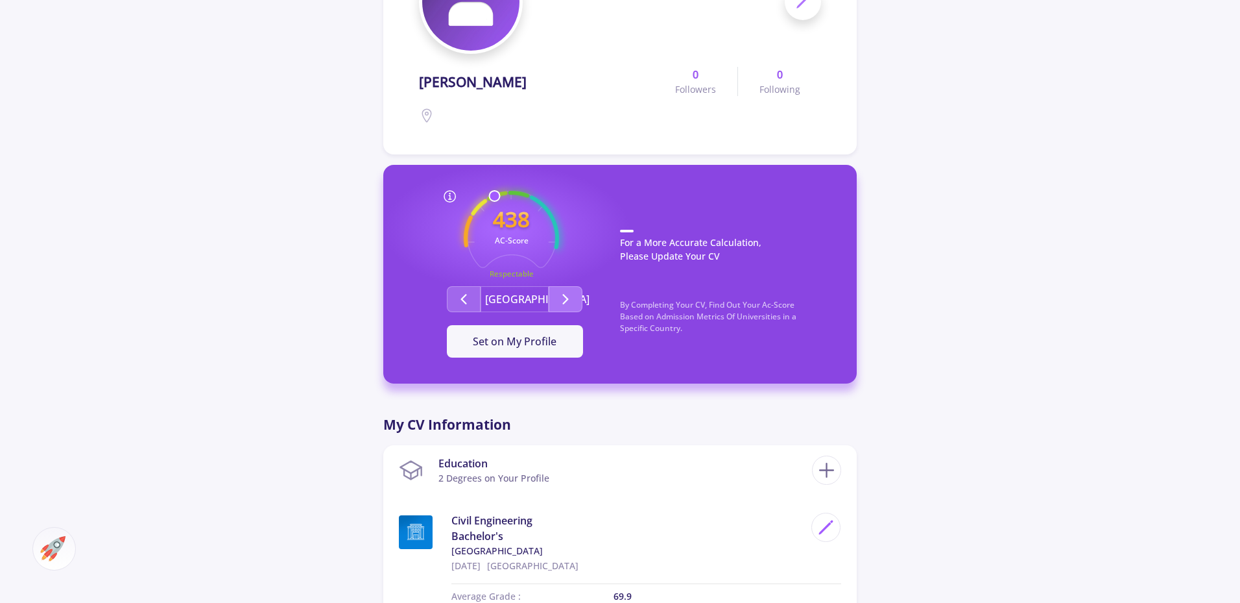
click at [566, 292] on icon "Second group" at bounding box center [566, 299] width 16 height 16
click at [561, 296] on icon "Second group" at bounding box center [566, 299] width 16 height 16
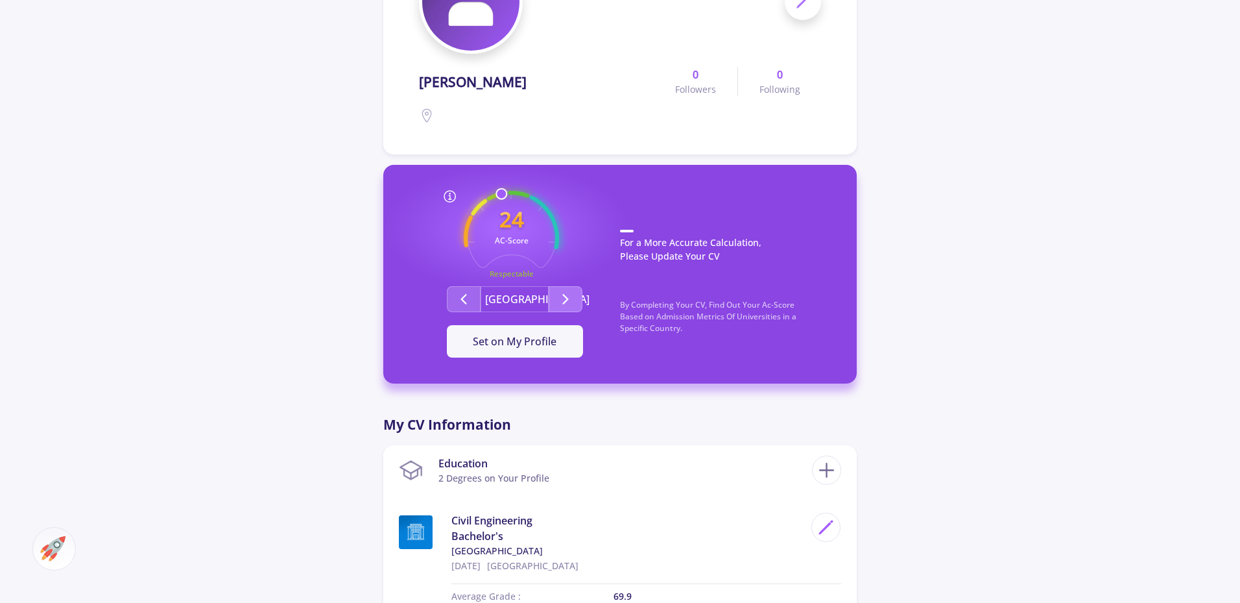
click at [561, 296] on icon "Second group" at bounding box center [566, 299] width 16 height 16
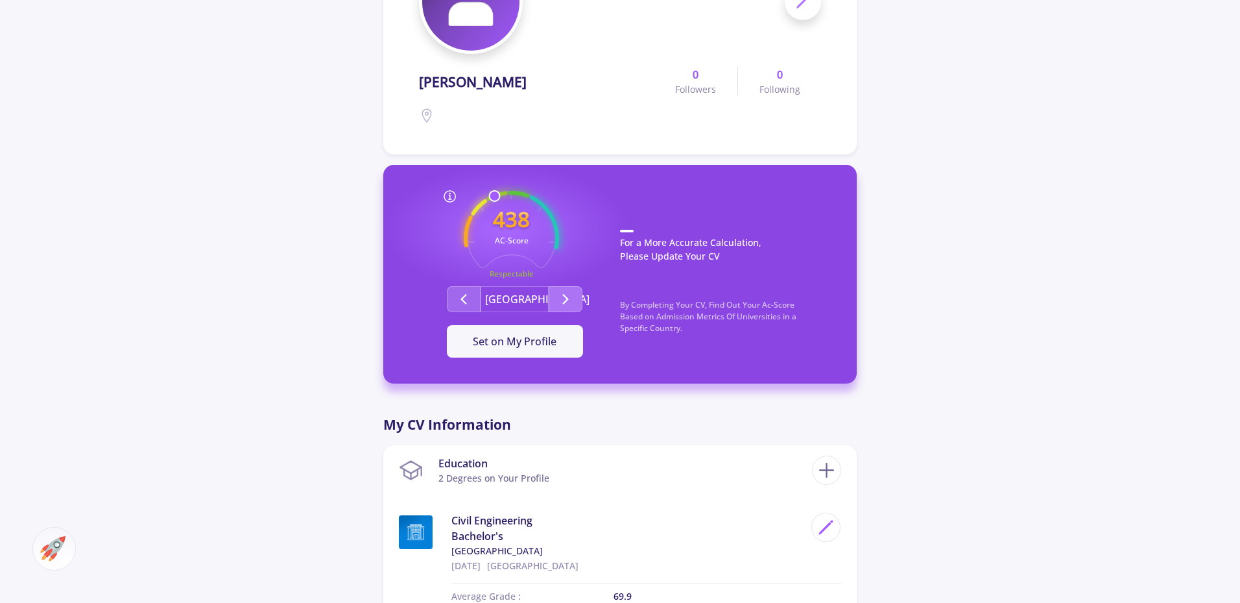
click at [561, 296] on icon "Second group" at bounding box center [566, 299] width 16 height 16
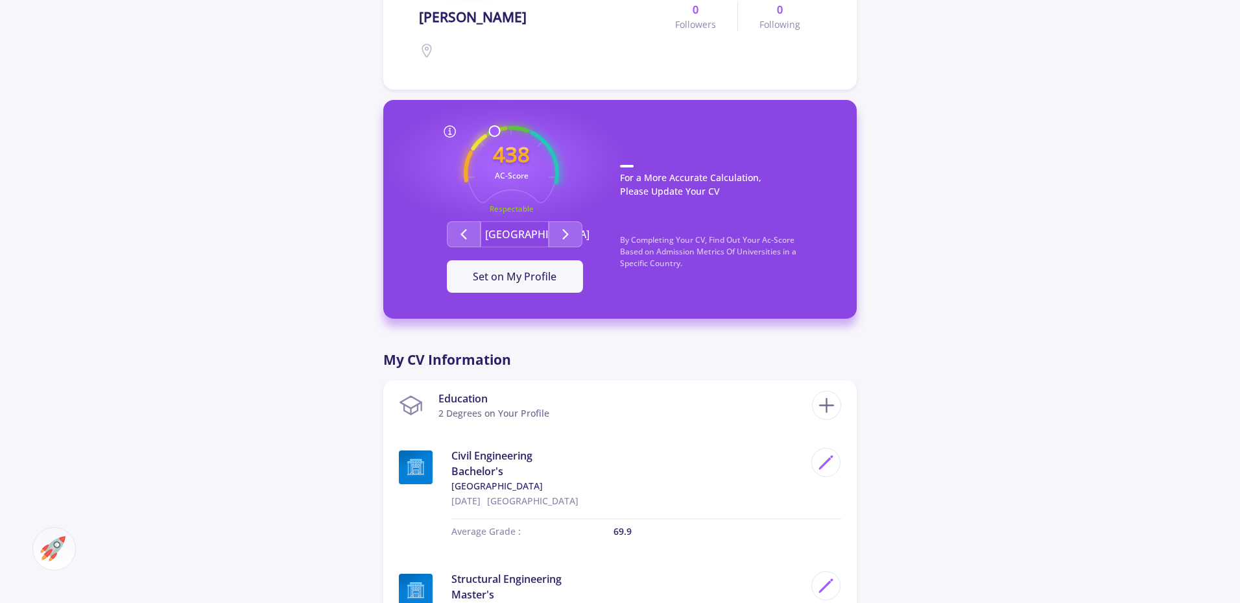
scroll to position [0, 0]
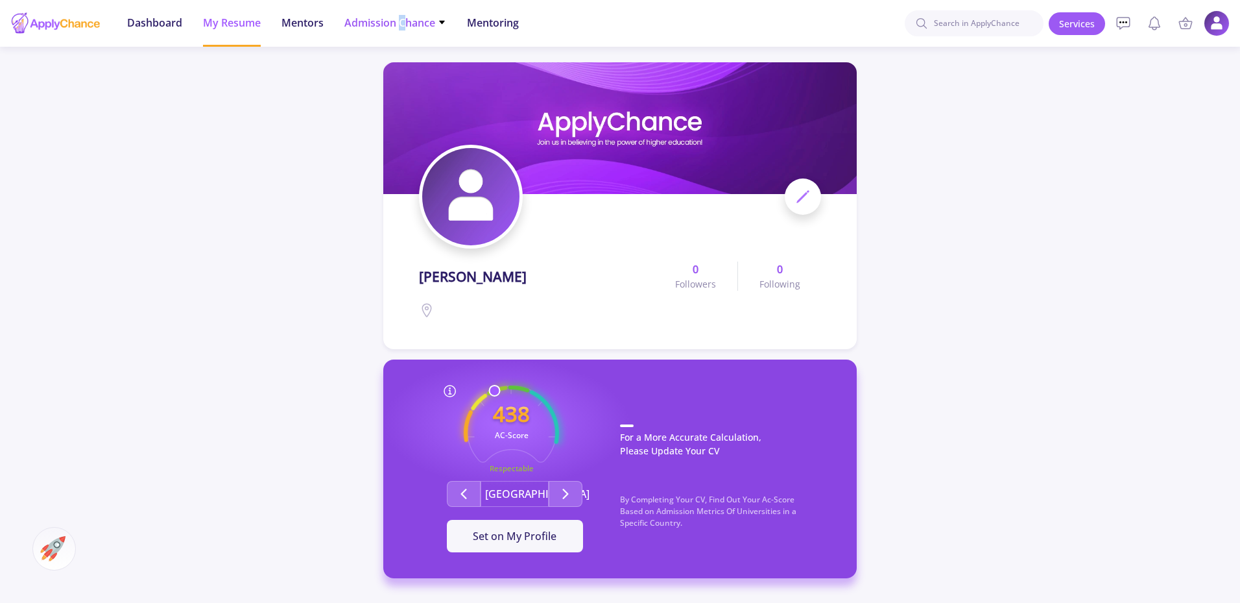
click at [397, 17] on span "Admission Chance" at bounding box center [395, 23] width 102 height 16
click at [422, 91] on link "Only My Chance of Admission" at bounding box center [420, 91] width 153 height 24
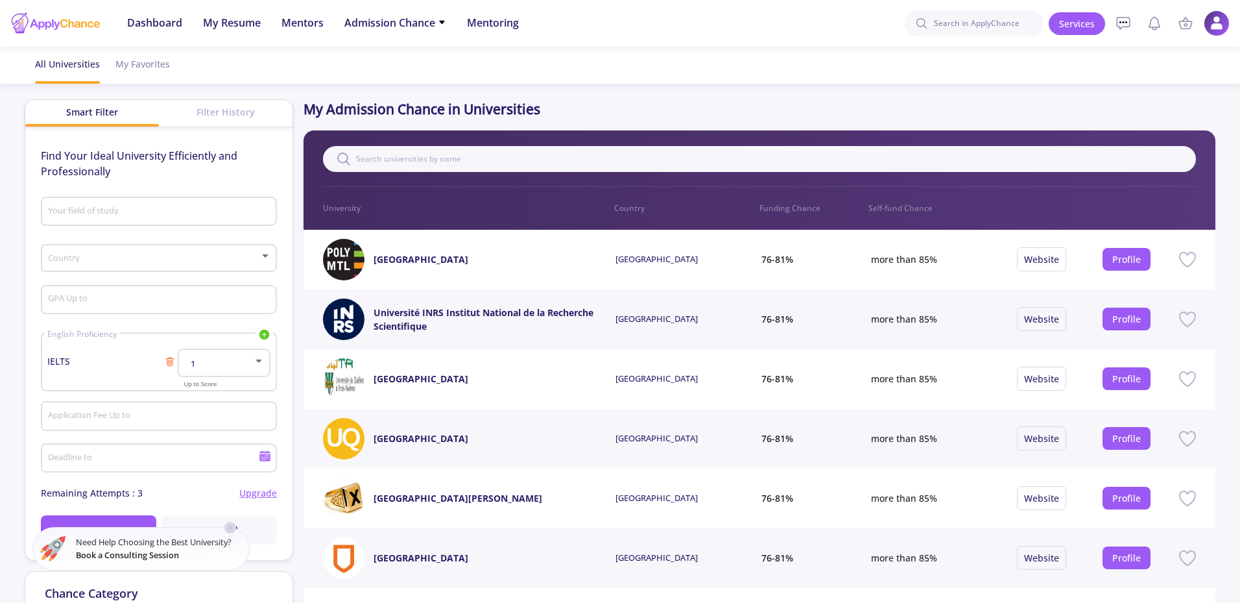
click at [215, 133] on div "Find Your Ideal University Efficiently and Professionally Your field of study C…" at bounding box center [158, 343] width 267 height 433
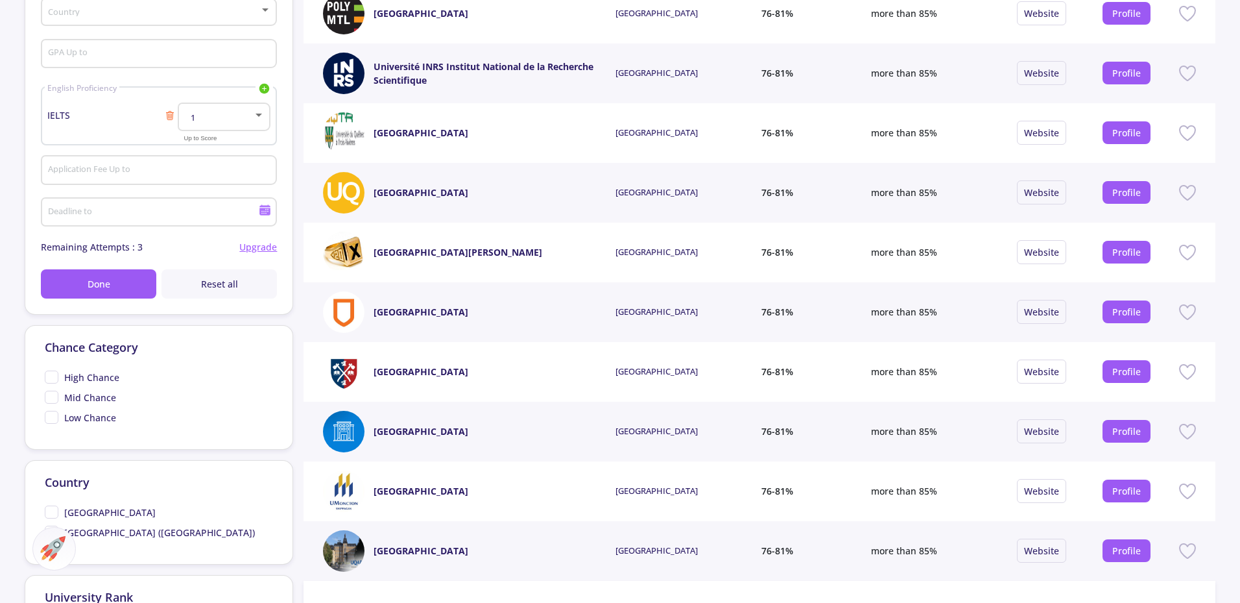
scroll to position [324, 0]
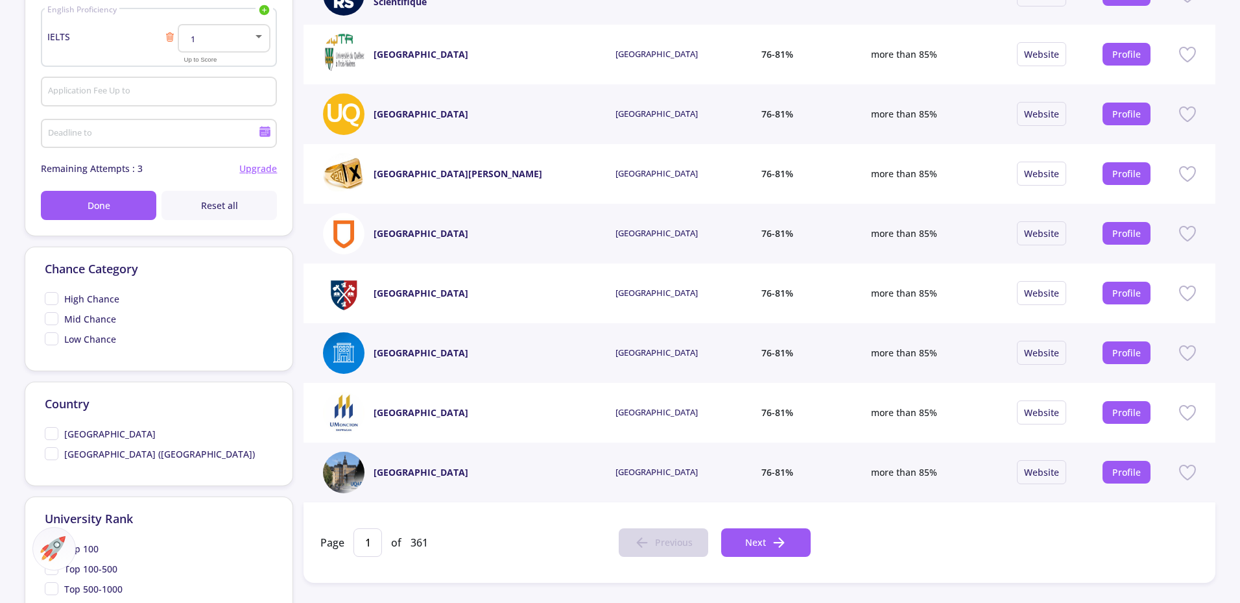
click at [52, 302] on span "High Chance" at bounding box center [82, 299] width 75 height 14
click at [52, 300] on input "High Chance" at bounding box center [49, 296] width 8 height 8
checkbox input "true"
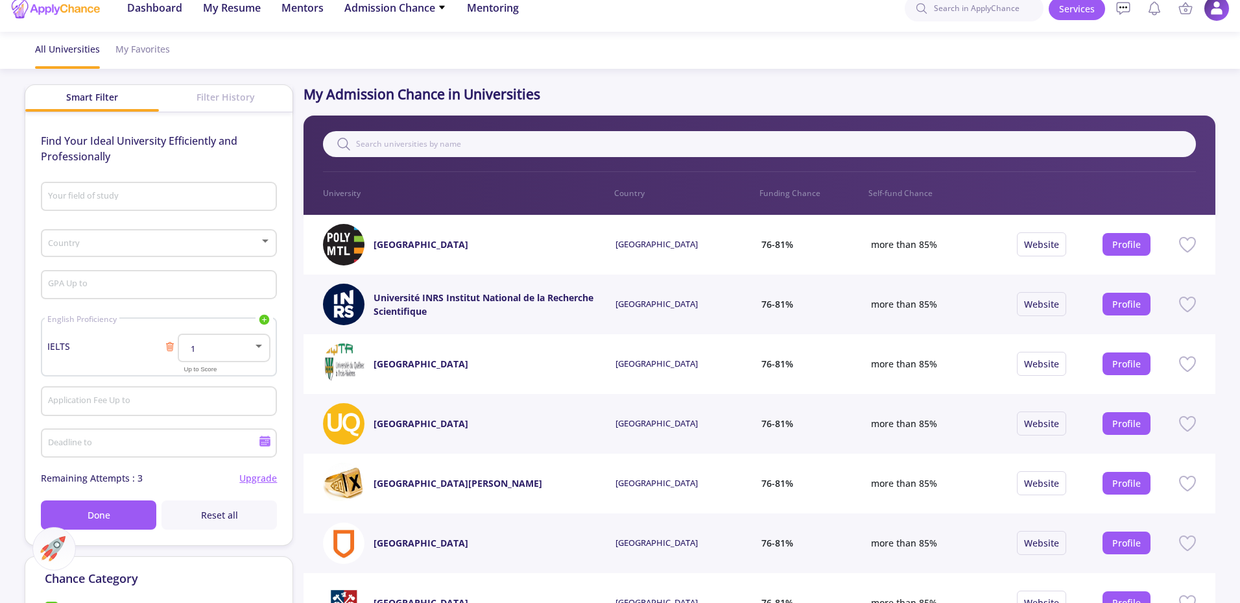
scroll to position [0, 0]
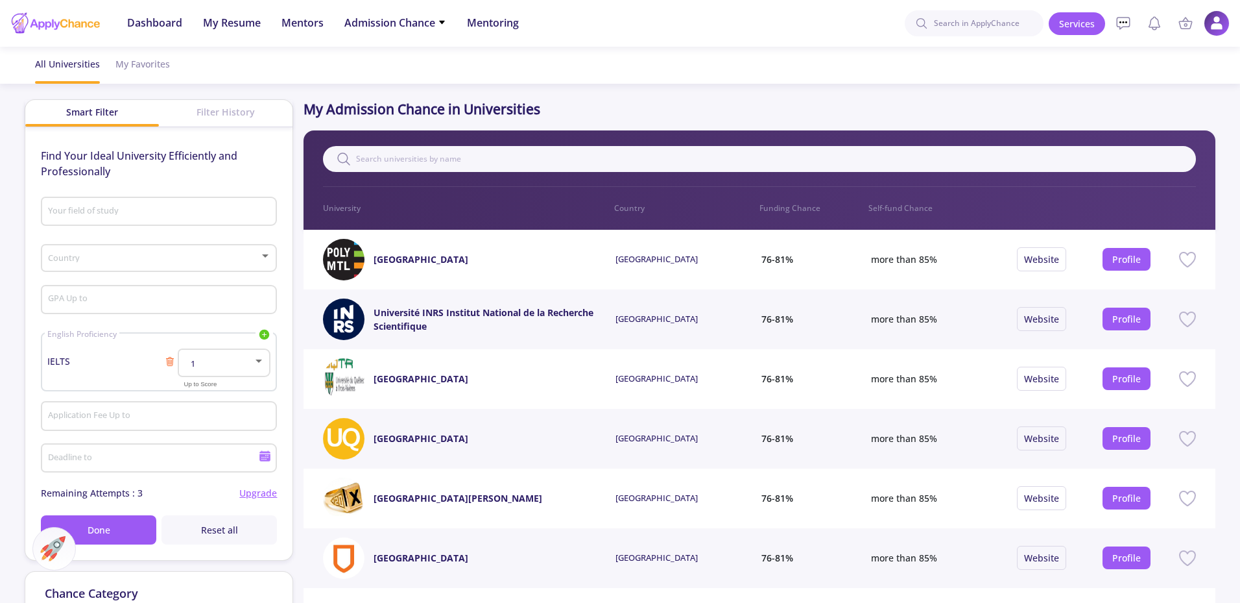
click at [202, 103] on div "Filter History" at bounding box center [226, 112] width 134 height 24
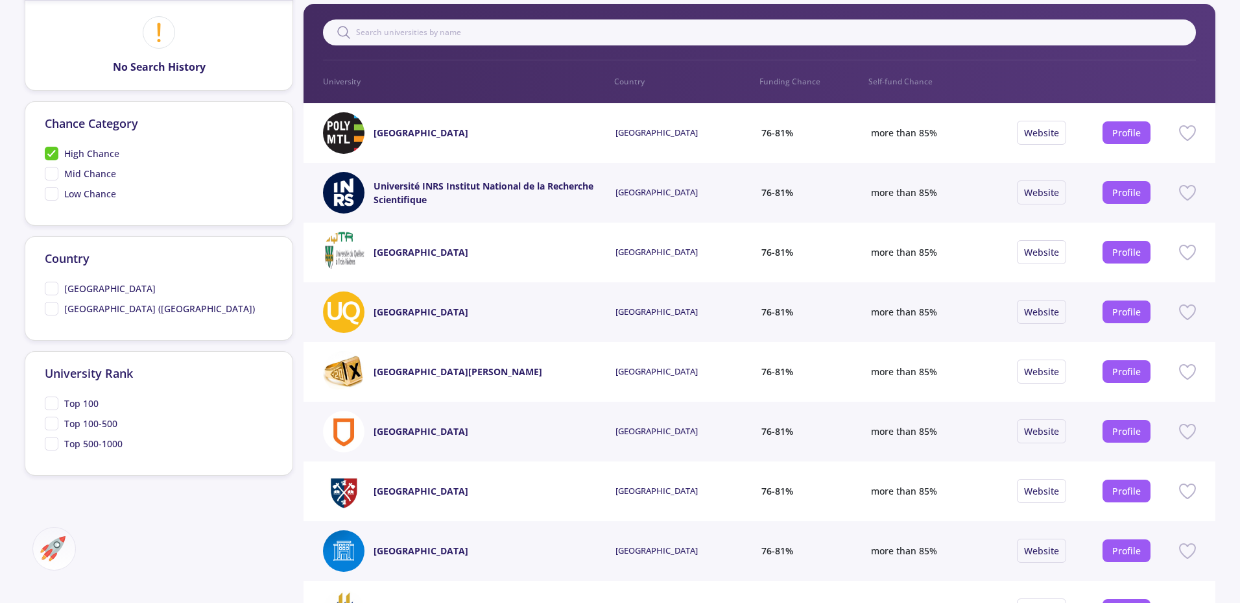
scroll to position [130, 0]
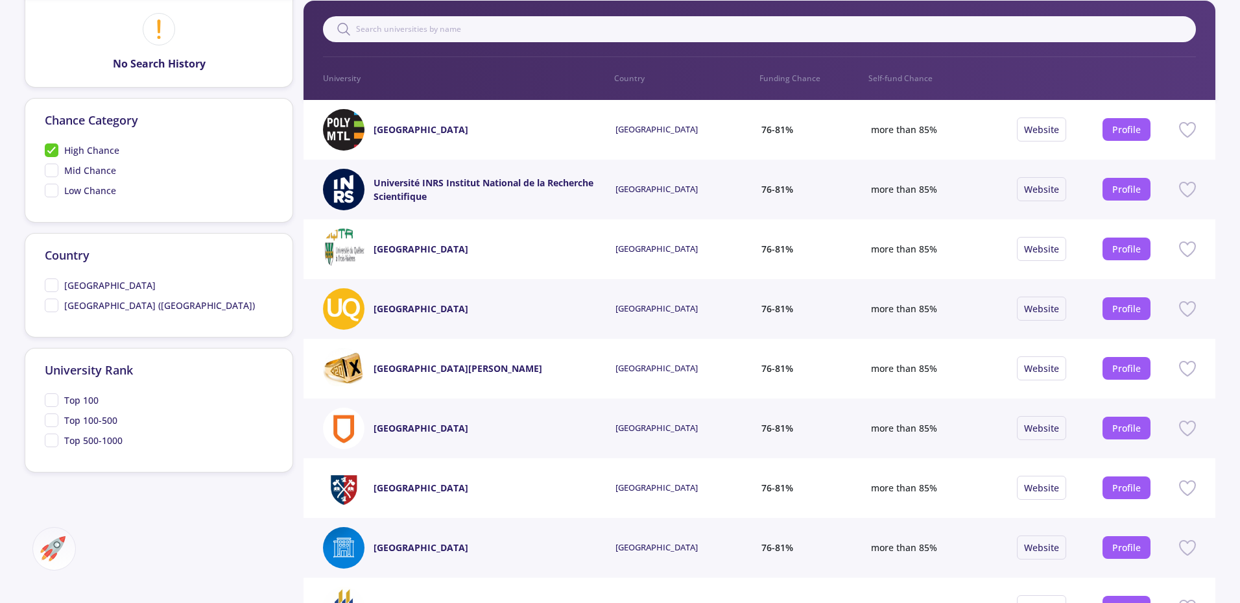
click at [53, 395] on span "Top 100" at bounding box center [72, 400] width 54 height 14
click at [53, 395] on input "Top 100" at bounding box center [49, 397] width 8 height 8
checkbox input "true"
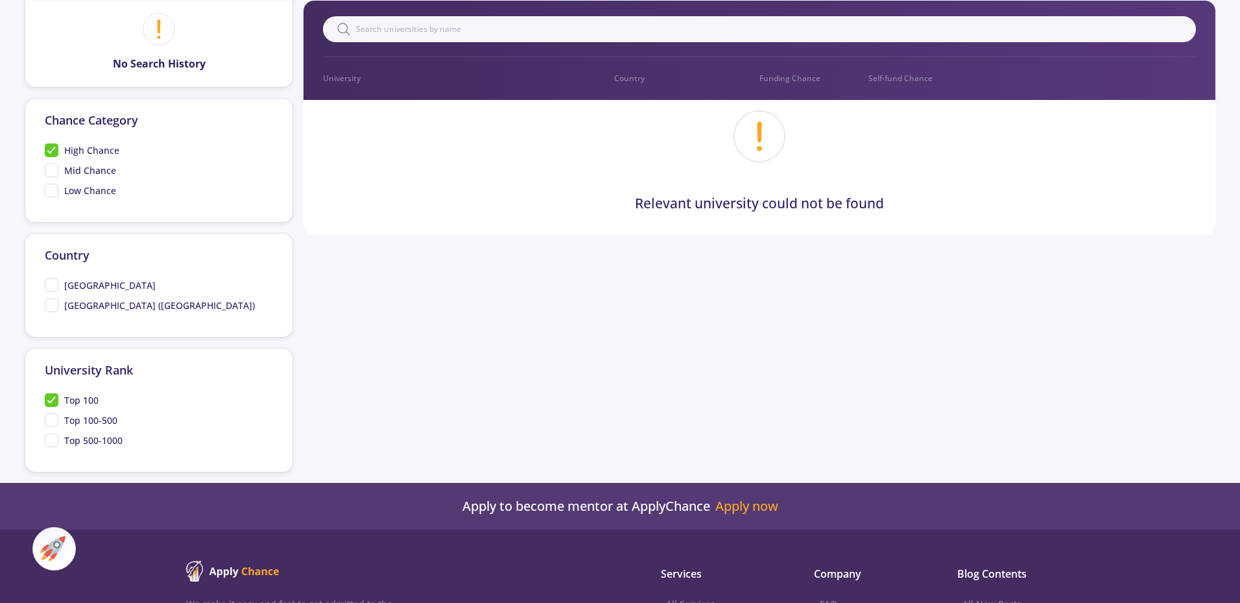
click at [57, 415] on span "Top 100-500" at bounding box center [81, 420] width 73 height 14
click at [53, 415] on input "Top 100-500" at bounding box center [49, 417] width 8 height 8
checkbox input "true"
click at [54, 443] on span "Top 500-1000" at bounding box center [84, 440] width 78 height 14
click at [53, 442] on input "Top 500-1000" at bounding box center [49, 437] width 8 height 8
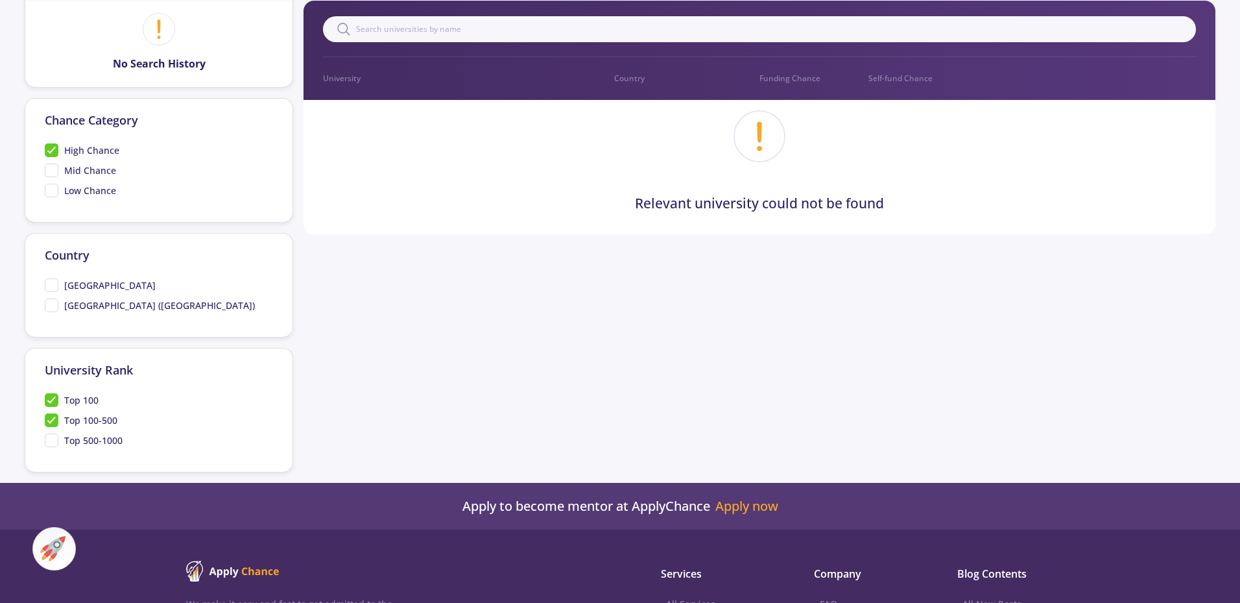
checkbox input "true"
click at [49, 394] on span "Top 100" at bounding box center [72, 400] width 54 height 14
click at [49, 394] on input "Top 100" at bounding box center [49, 397] width 8 height 8
checkbox input "false"
click at [57, 446] on span "Top 500-1000" at bounding box center [84, 440] width 78 height 14
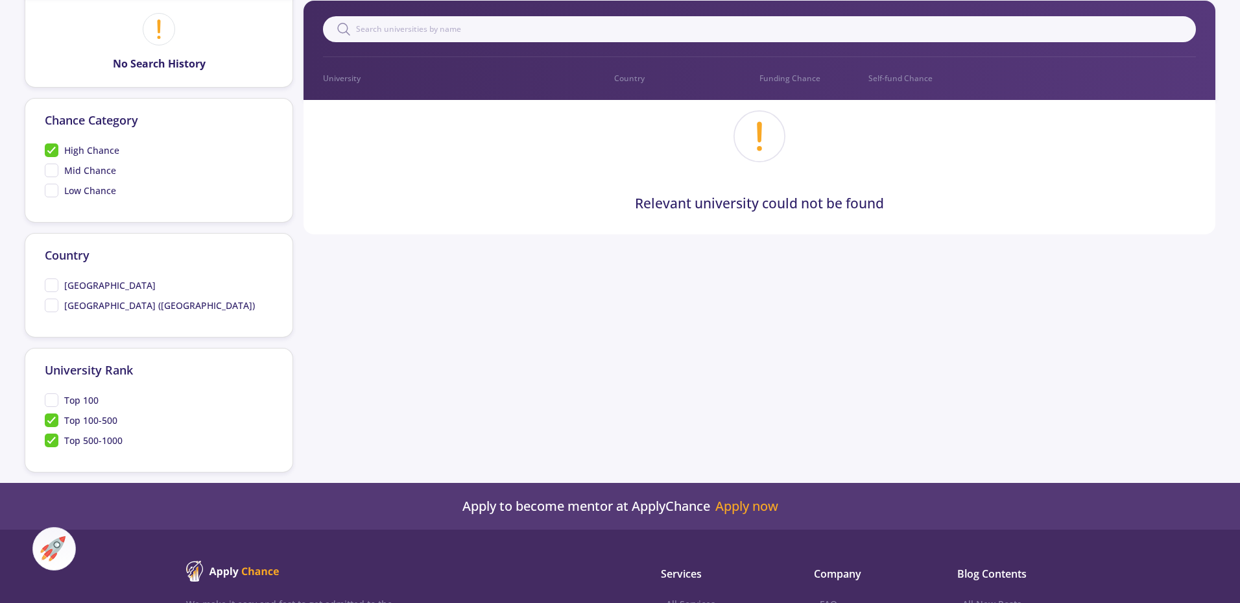
click at [53, 442] on input "Top 500-1000" at bounding box center [49, 437] width 8 height 8
checkbox input "false"
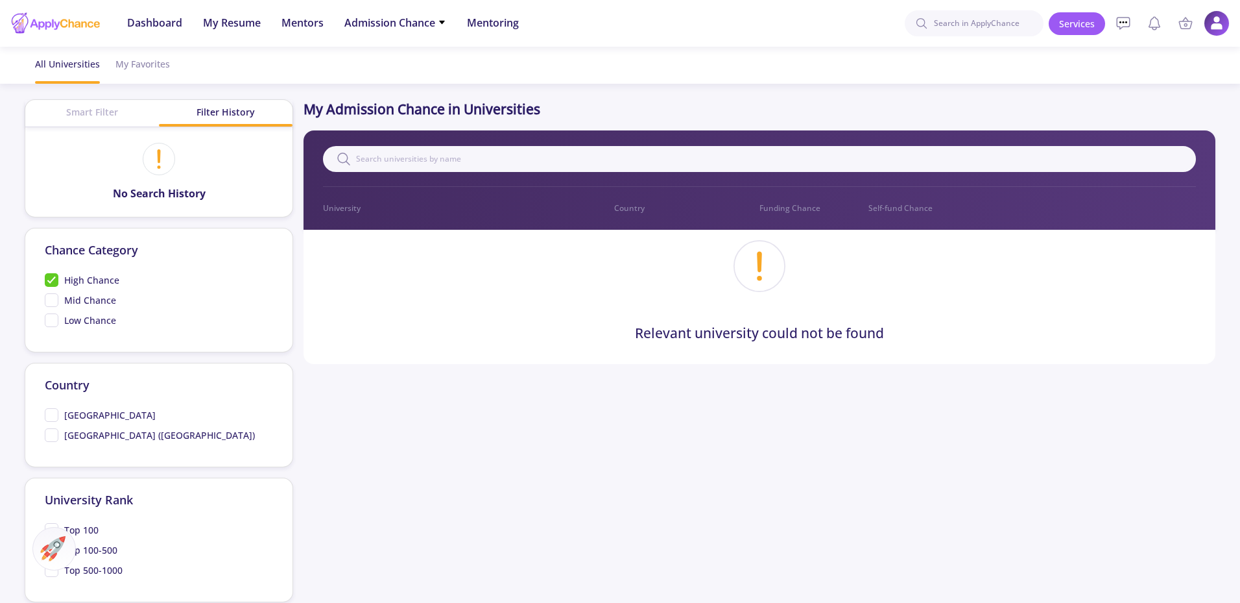
click at [45, 278] on span "High Chance" at bounding box center [82, 280] width 75 height 14
click at [45, 278] on input "High Chance" at bounding box center [49, 277] width 8 height 8
checkbox input "false"
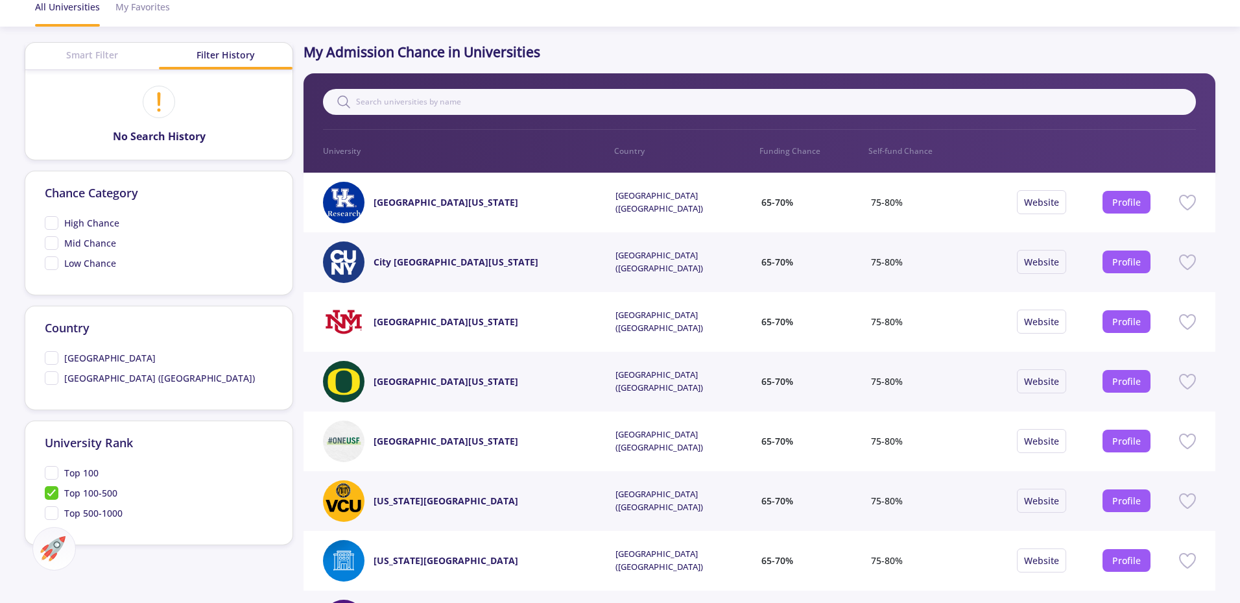
scroll to position [130, 0]
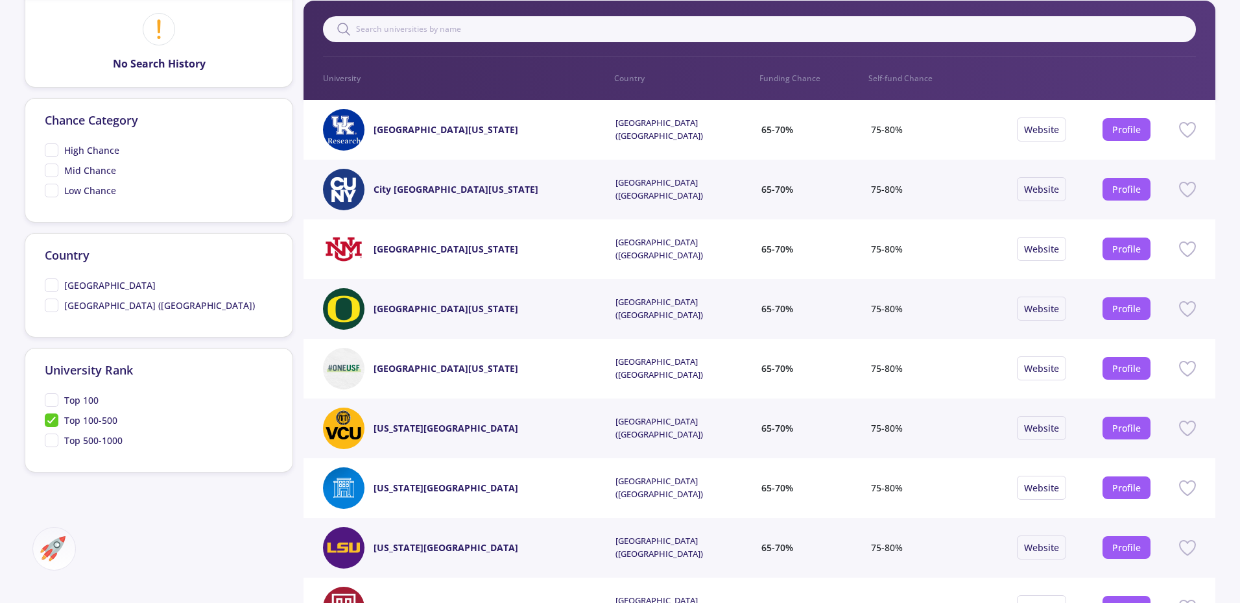
click at [48, 438] on span "Top 500-1000" at bounding box center [84, 440] width 78 height 14
click at [48, 438] on input "Top 500-1000" at bounding box center [49, 437] width 8 height 8
checkbox input "true"
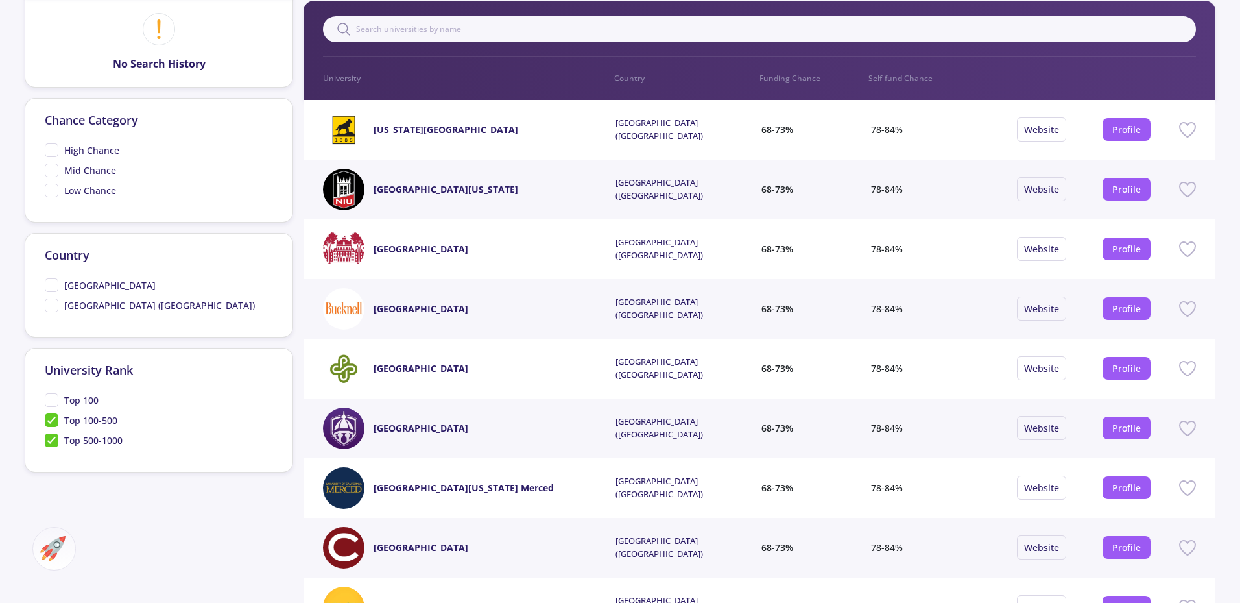
click at [53, 419] on span "Top 100-500" at bounding box center [81, 420] width 73 height 14
click at [53, 419] on input "Top 100-500" at bounding box center [49, 417] width 8 height 8
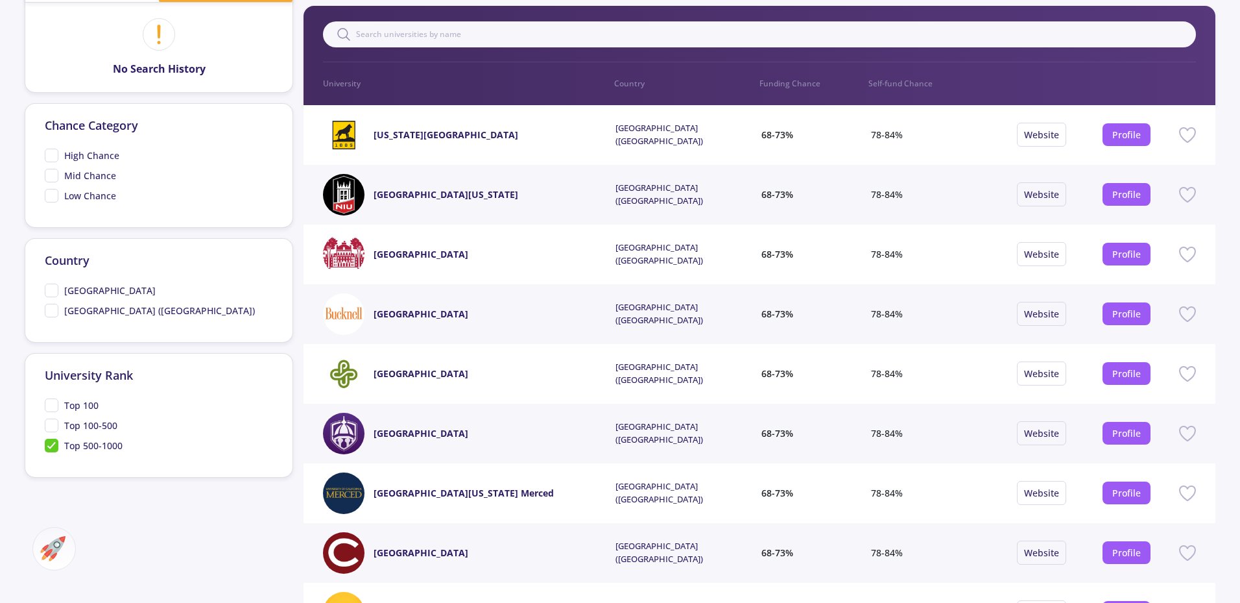
scroll to position [195, 0]
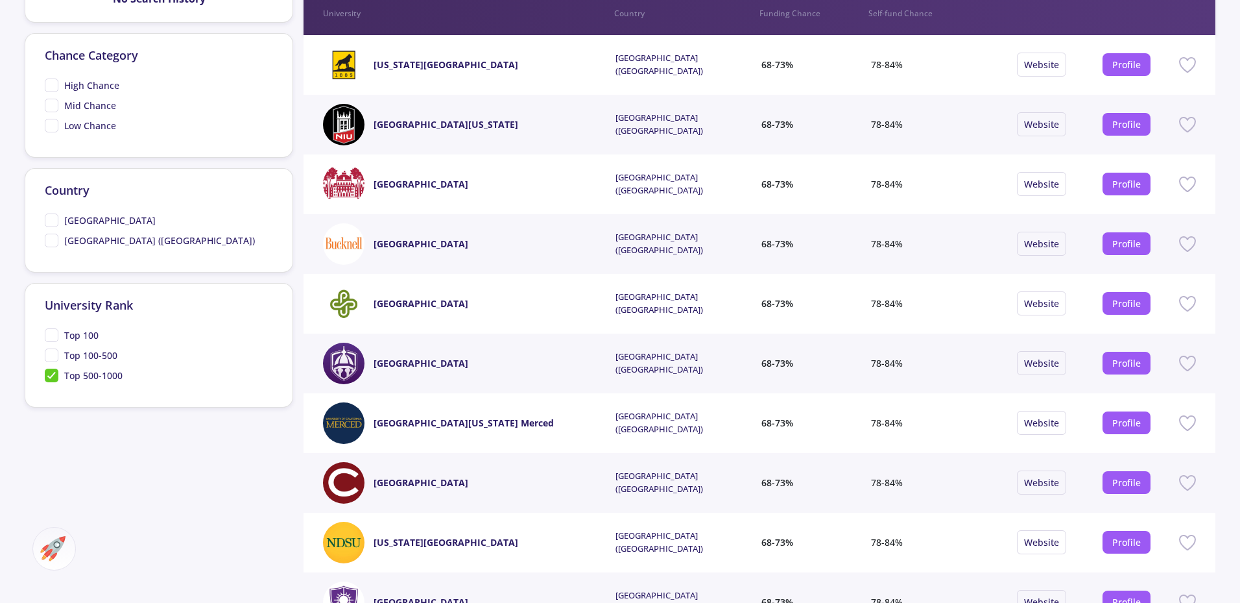
click at [50, 354] on span "Top 100-500" at bounding box center [81, 355] width 73 height 14
click at [50, 354] on input "Top 100-500" at bounding box center [49, 352] width 8 height 8
checkbox input "true"
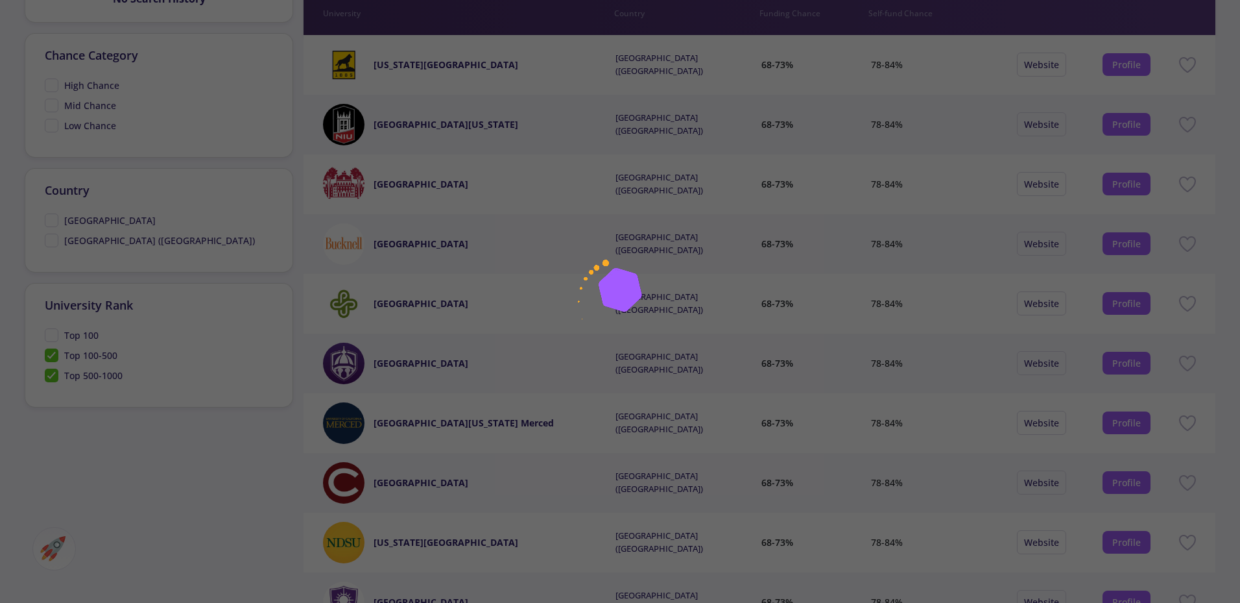
click at [54, 375] on div at bounding box center [620, 301] width 1240 height 603
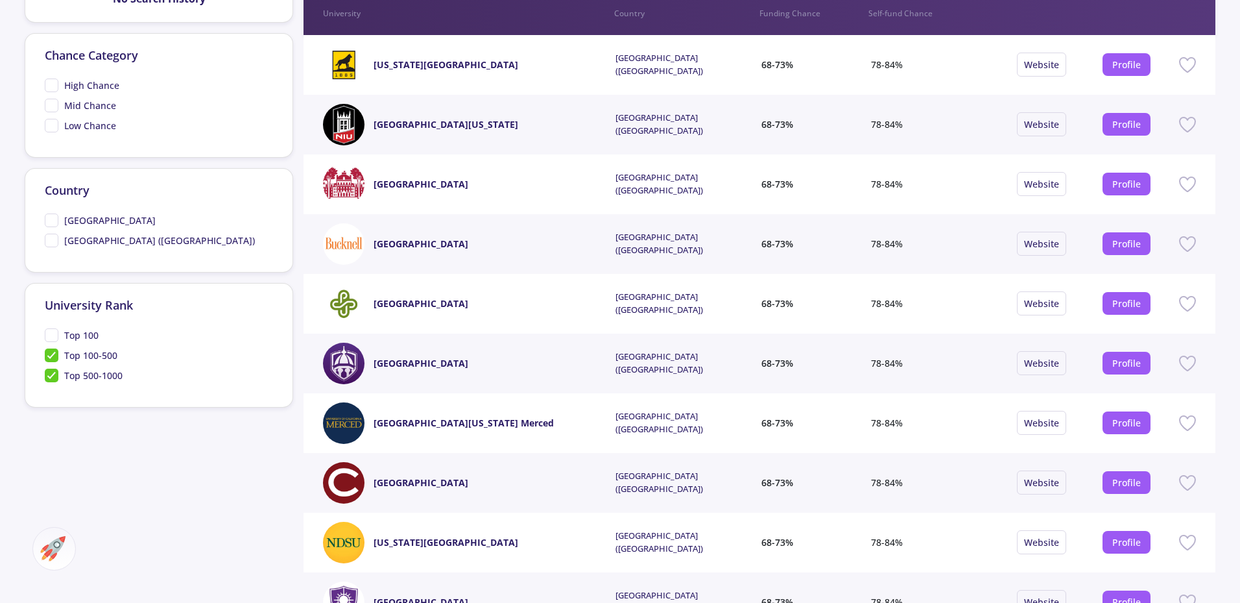
click at [51, 378] on span "Top 500-1000" at bounding box center [84, 375] width 78 height 14
click at [51, 377] on input "Top 500-1000" at bounding box center [49, 372] width 8 height 8
checkbox input "false"
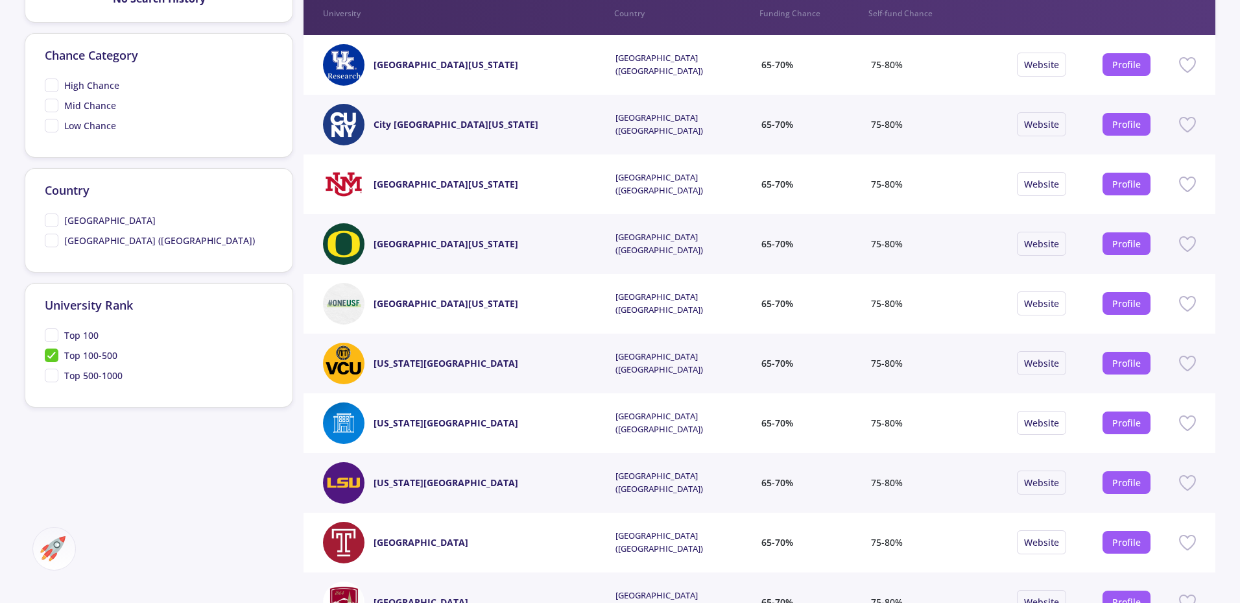
click at [53, 334] on span "Top 100" at bounding box center [72, 335] width 54 height 14
click at [53, 334] on input "Top 100" at bounding box center [49, 332] width 8 height 8
checkbox input "true"
click at [51, 357] on span "Top 100-500" at bounding box center [81, 355] width 73 height 14
click at [51, 357] on input "Top 100-500" at bounding box center [49, 352] width 8 height 8
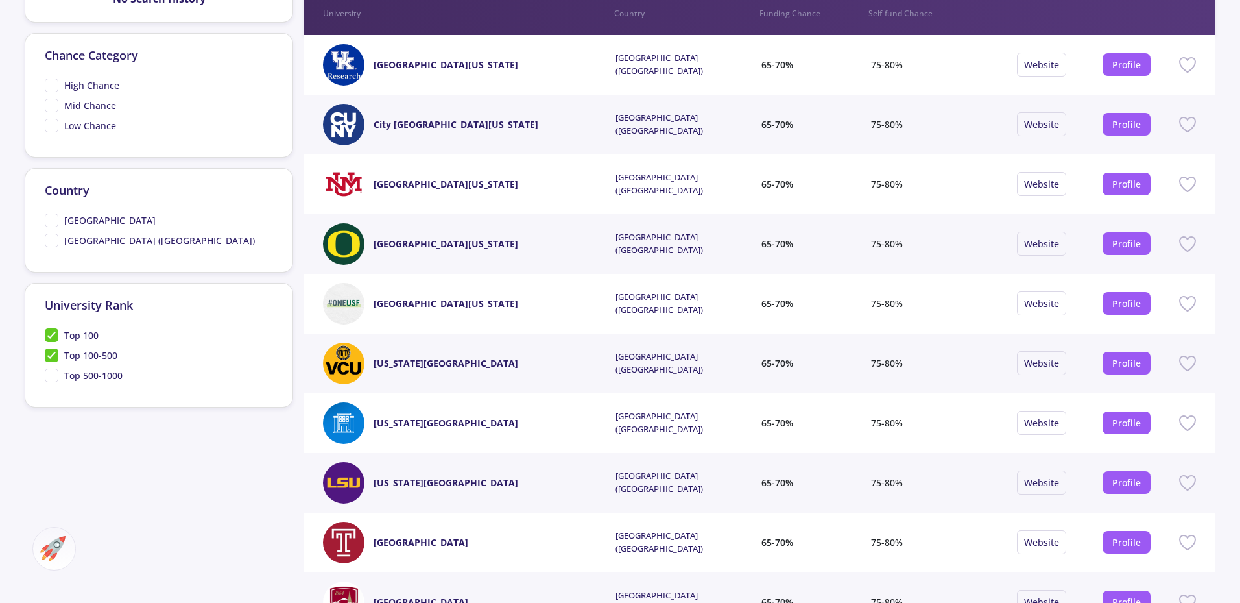
checkbox input "false"
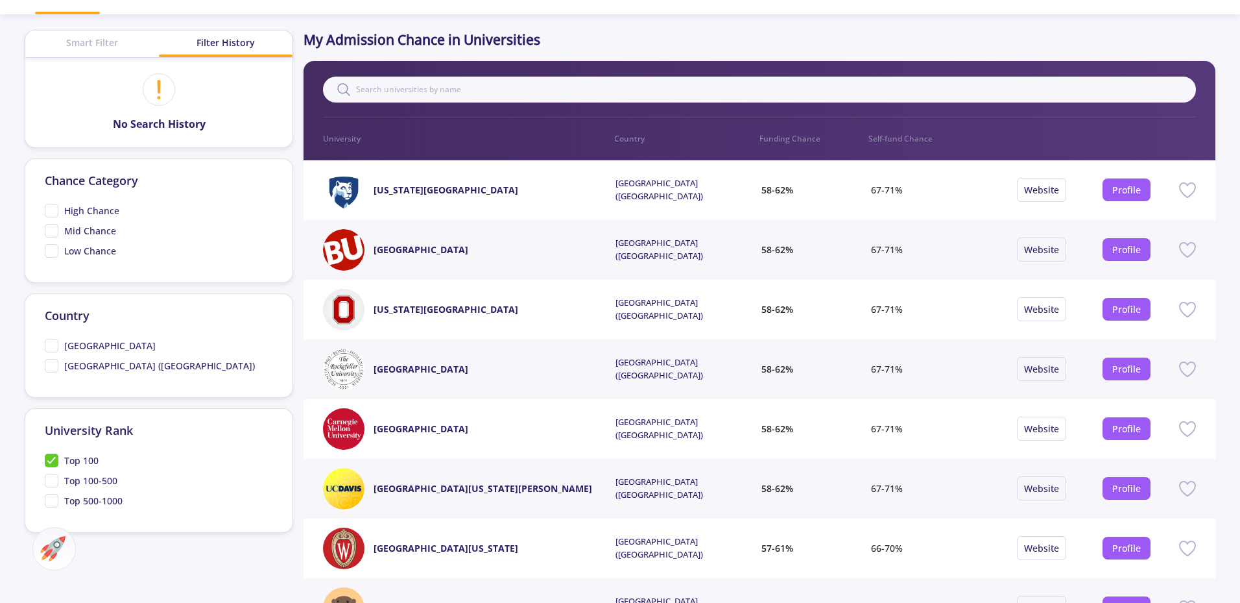
scroll to position [0, 0]
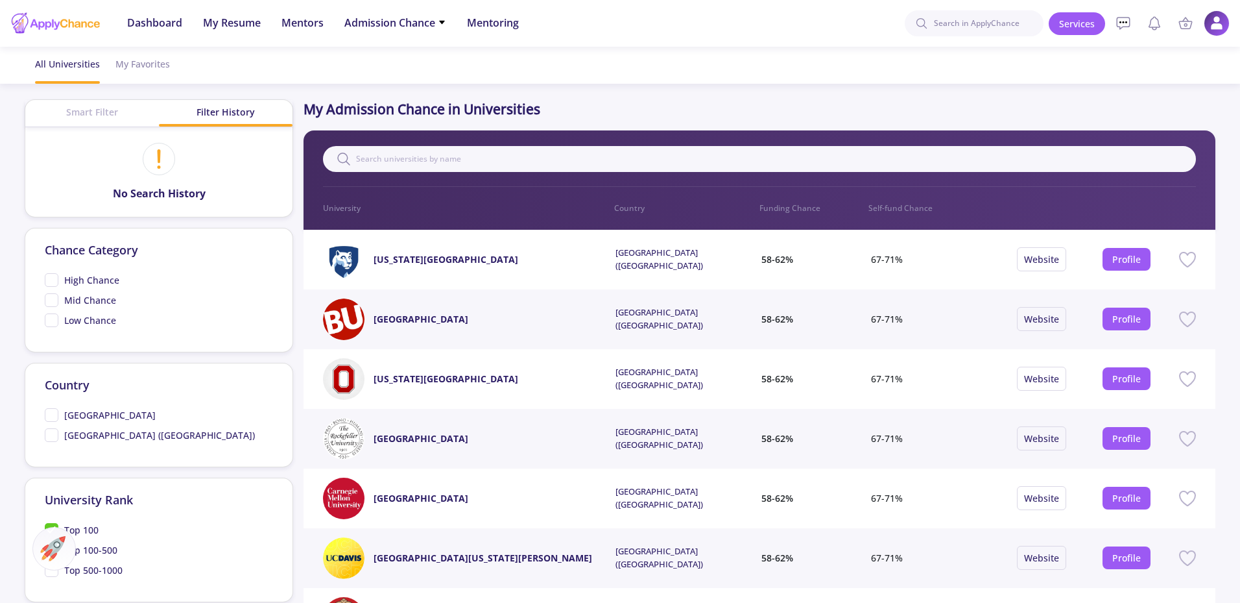
click at [60, 409] on span "[GEOGRAPHIC_DATA]" at bounding box center [100, 415] width 111 height 14
click at [53, 409] on input "[GEOGRAPHIC_DATA]" at bounding box center [49, 412] width 8 height 8
checkbox input "true"
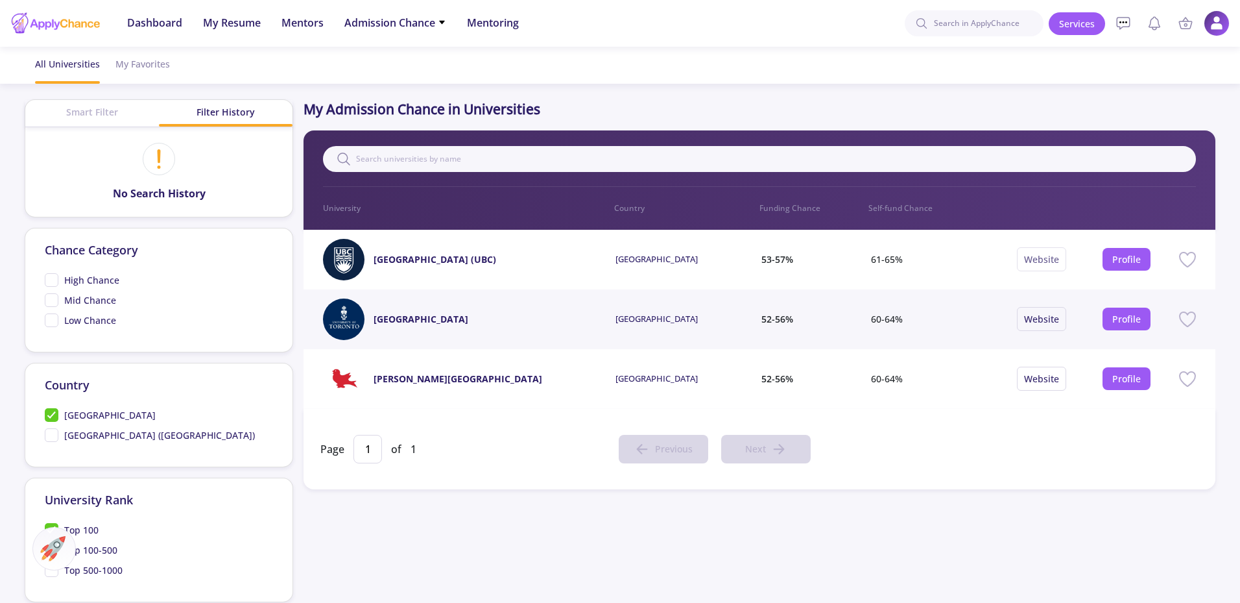
click at [1037, 268] on button "Website" at bounding box center [1041, 259] width 49 height 24
click at [1041, 262] on link "Website" at bounding box center [1041, 259] width 35 height 12
drag, startPoint x: 429, startPoint y: 18, endPoint x: 422, endPoint y: 33, distance: 17.1
click at [422, 33] on li "Admission Chance With Minimum Requirements Only My Chance of Admission" at bounding box center [395, 23] width 102 height 47
click at [437, 24] on span "Admission Chance" at bounding box center [395, 23] width 102 height 16
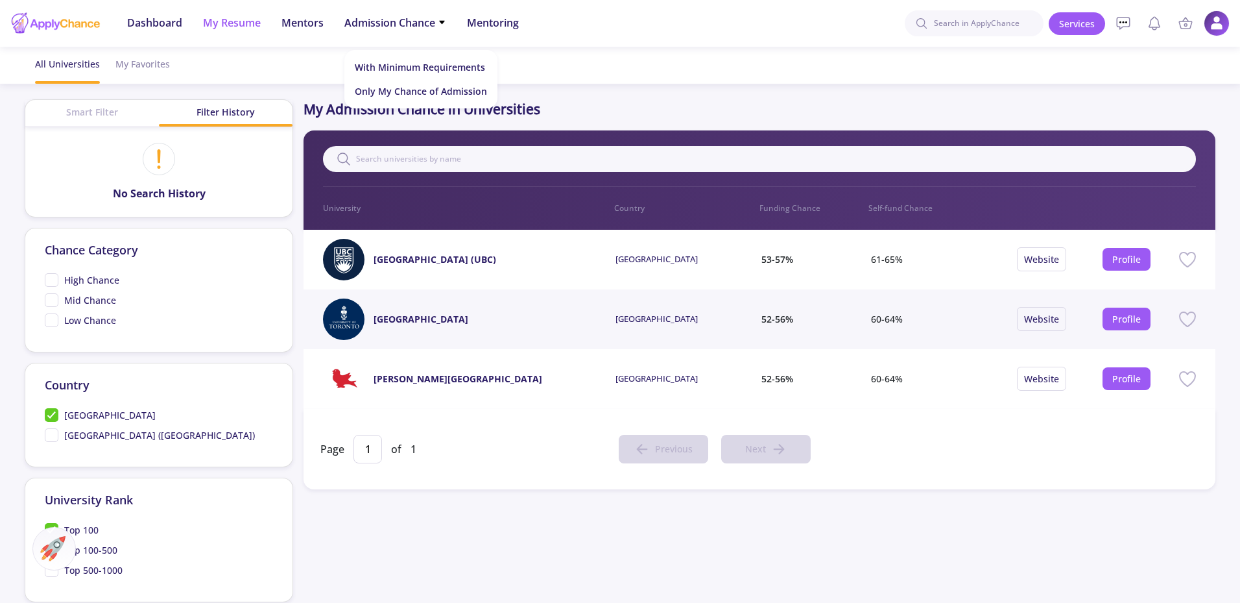
click at [217, 16] on span "My Resume" at bounding box center [232, 23] width 58 height 16
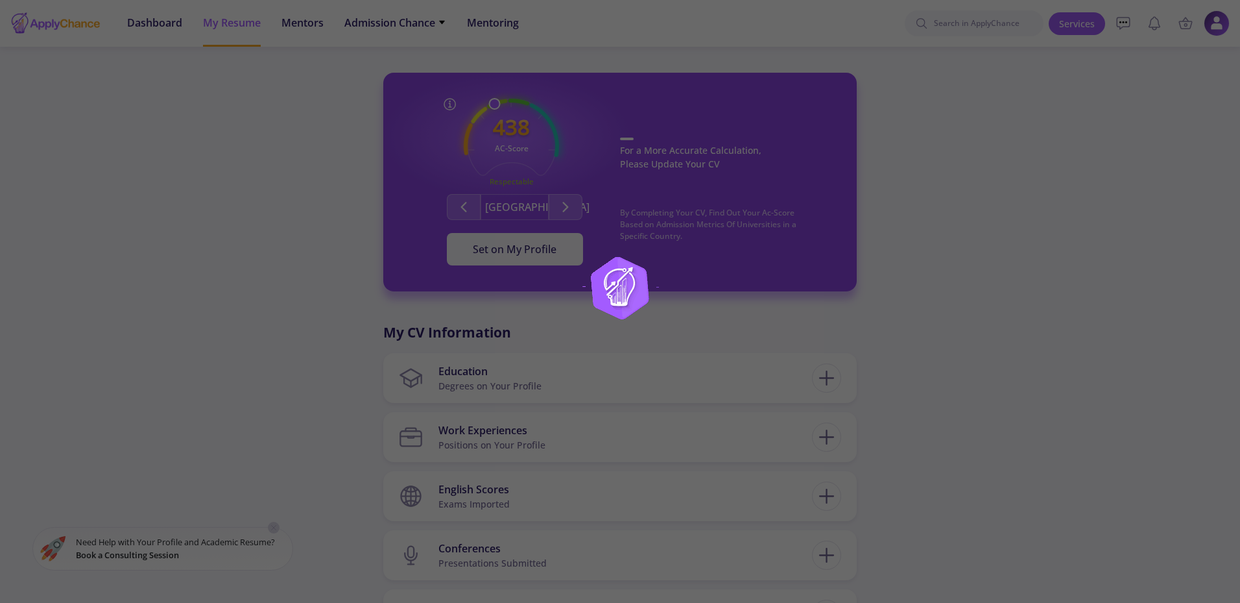
click at [932, 195] on div at bounding box center [620, 301] width 1240 height 603
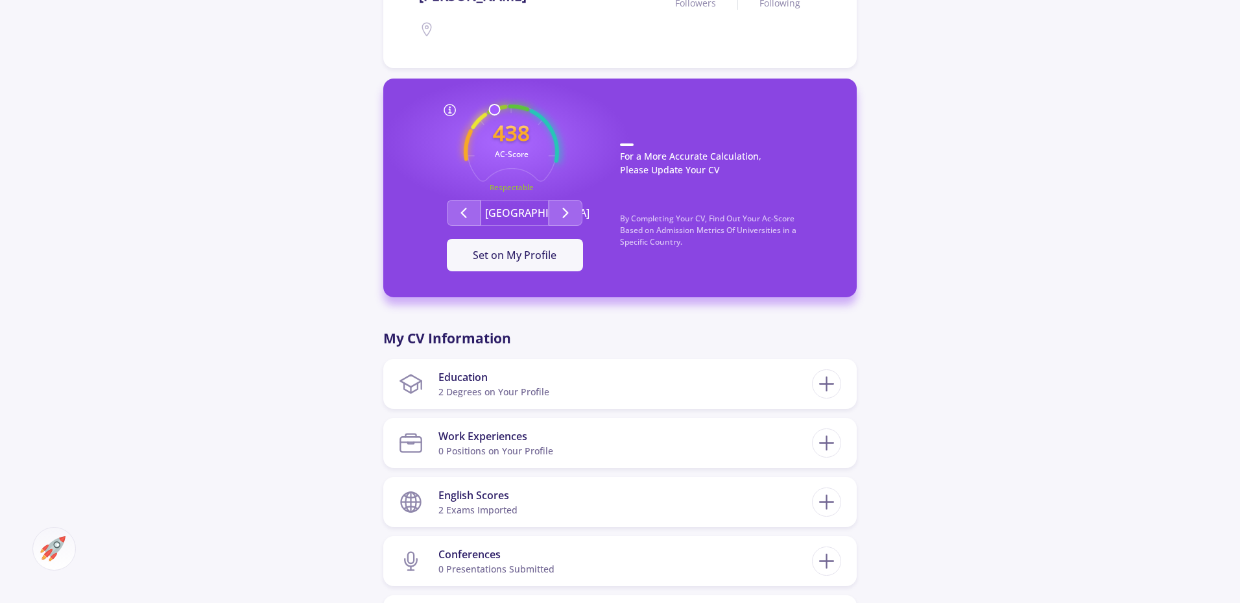
scroll to position [324, 0]
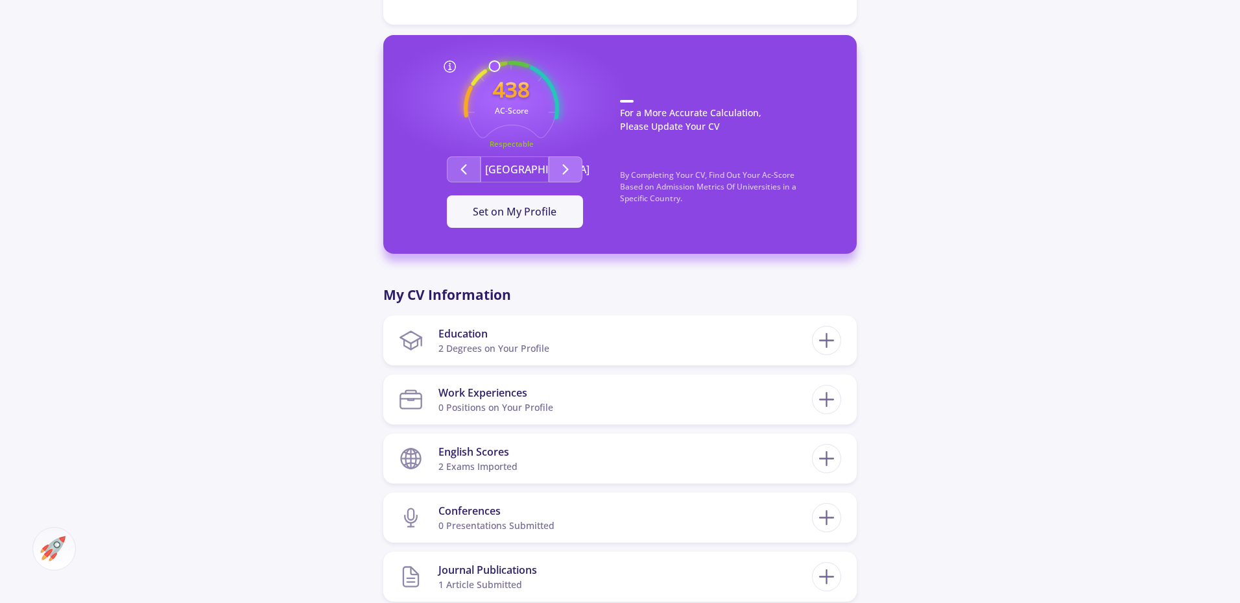
click at [557, 173] on button "Second group" at bounding box center [566, 169] width 34 height 26
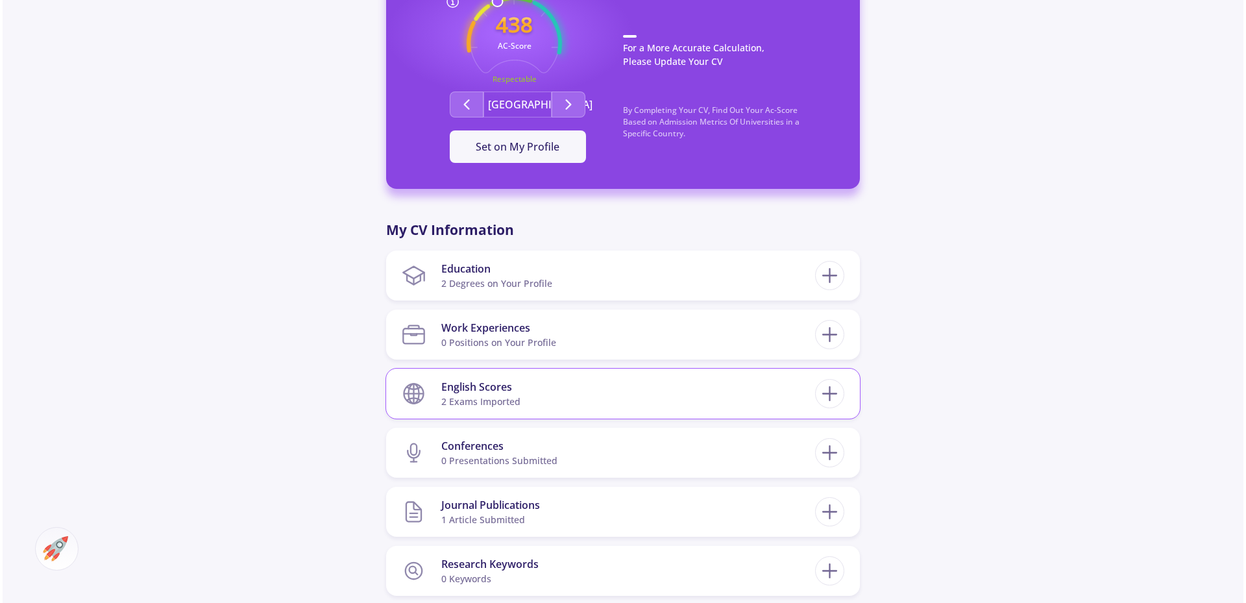
scroll to position [454, 0]
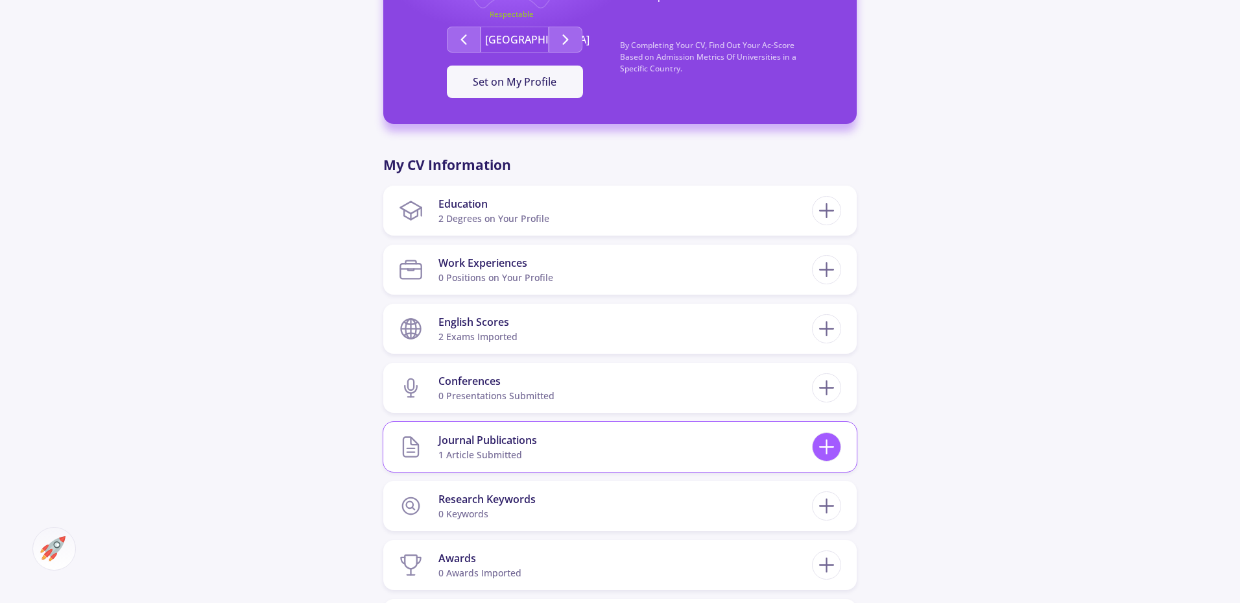
click at [827, 442] on line at bounding box center [827, 447] width 0 height 14
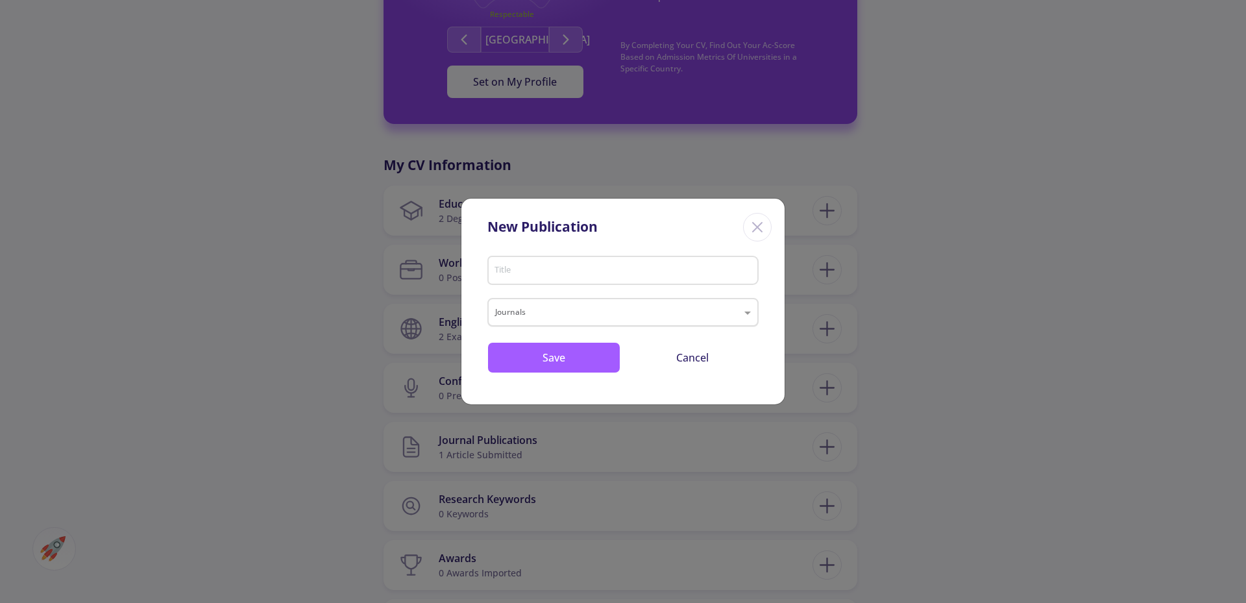
click at [555, 317] on input "text" at bounding box center [610, 314] width 230 height 16
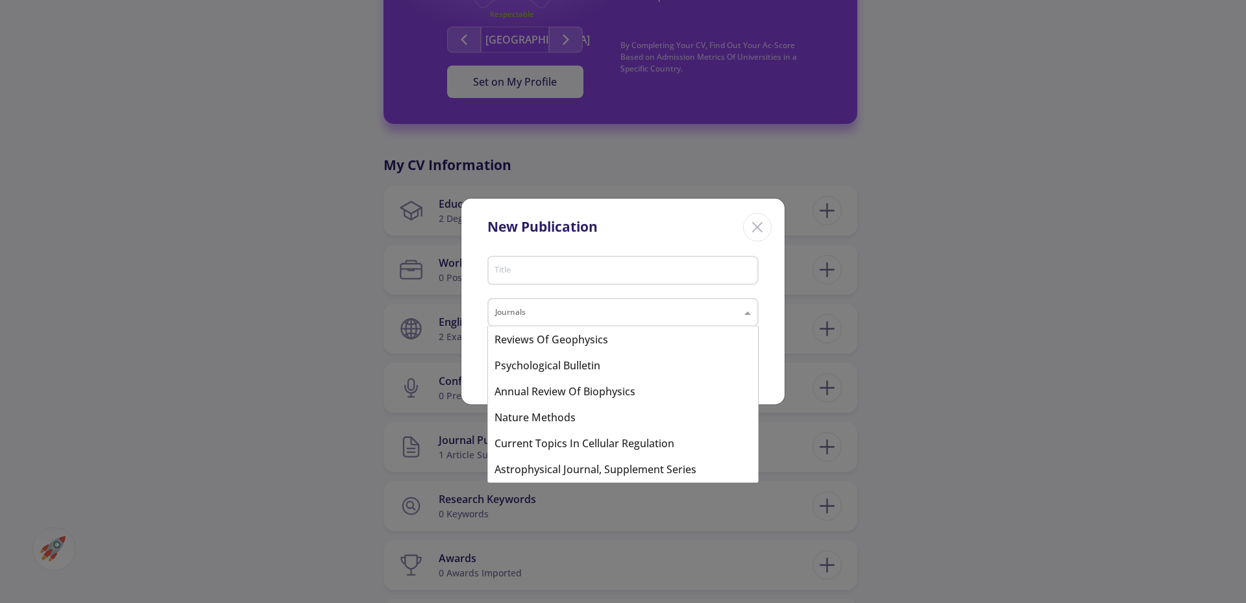
scroll to position [0, 0]
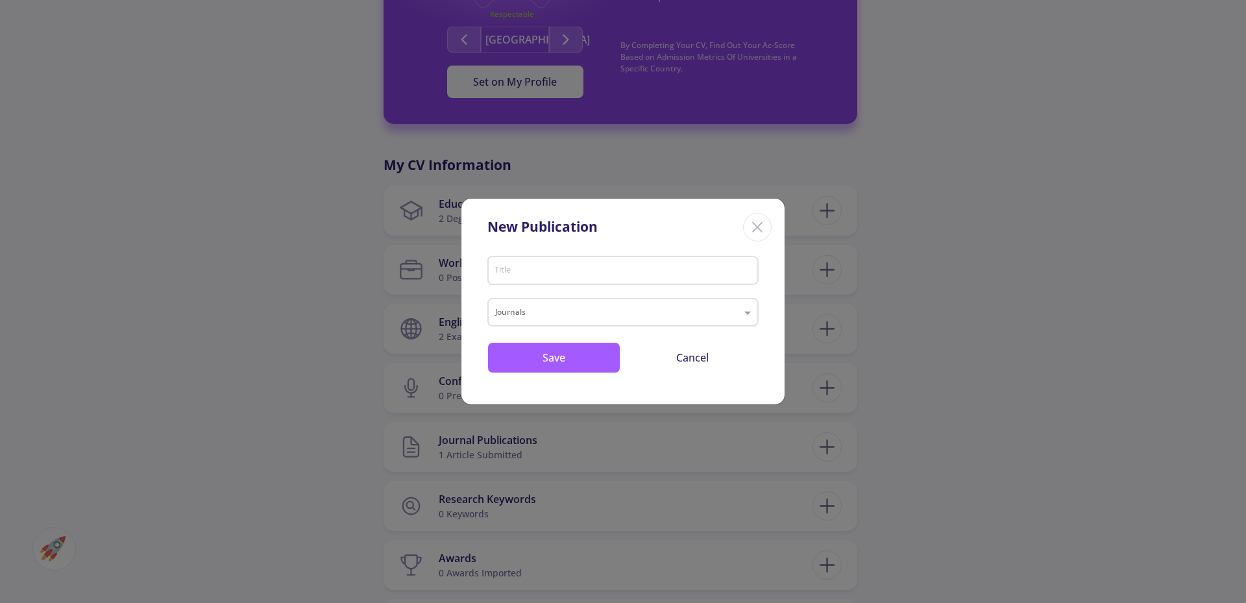
click at [678, 261] on div "Title" at bounding box center [623, 268] width 259 height 34
click at [766, 223] on icon "Close" at bounding box center [757, 227] width 21 height 21
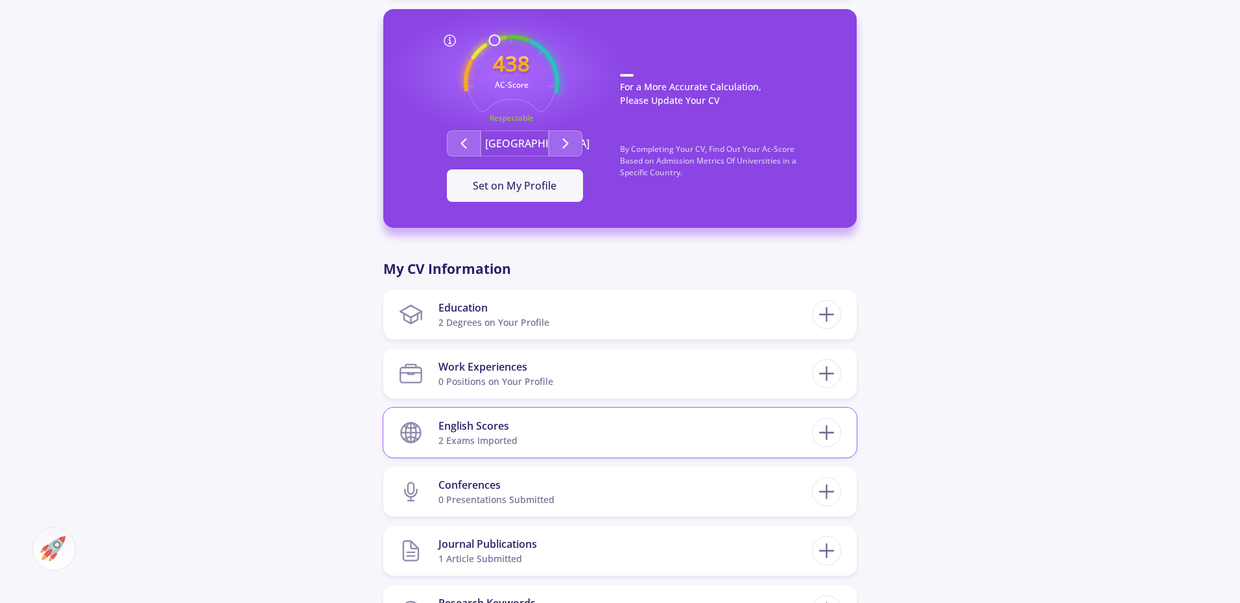
scroll to position [447, 0]
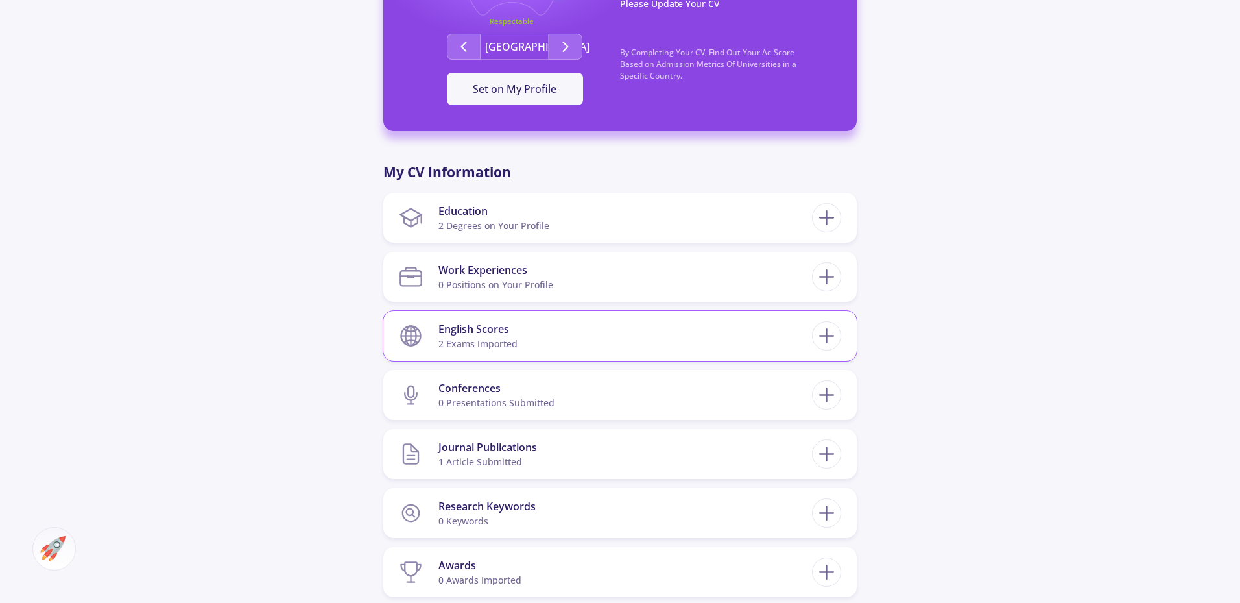
click at [708, 322] on section "English Scores 2 exams imported" at bounding box center [605, 336] width 413 height 40
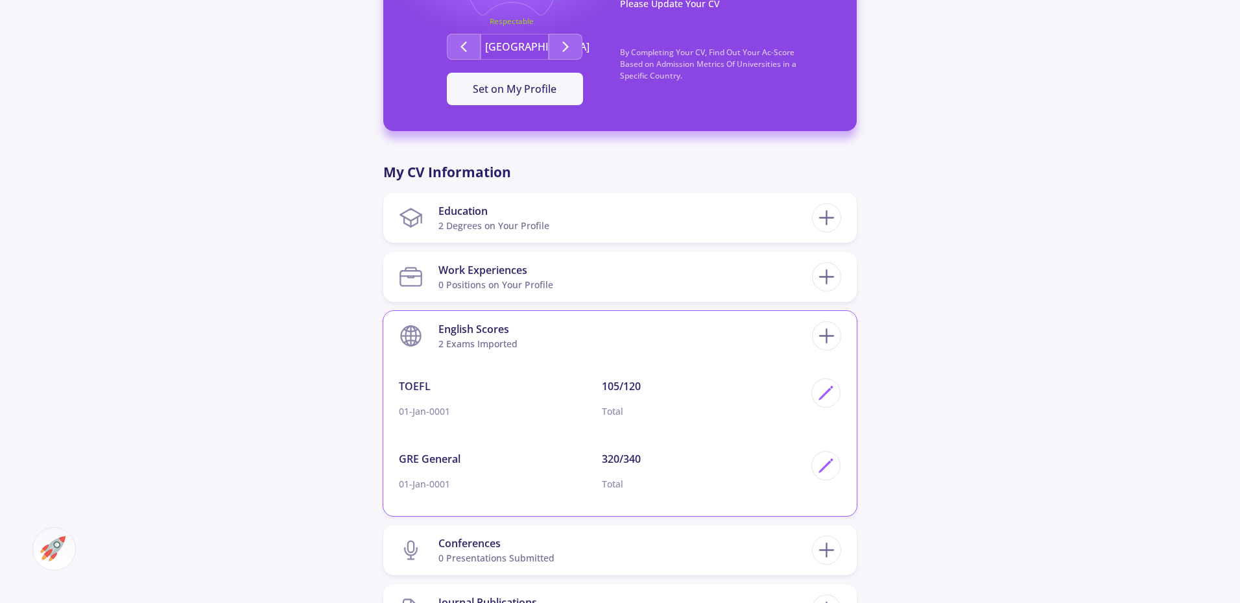
scroll to position [577, 0]
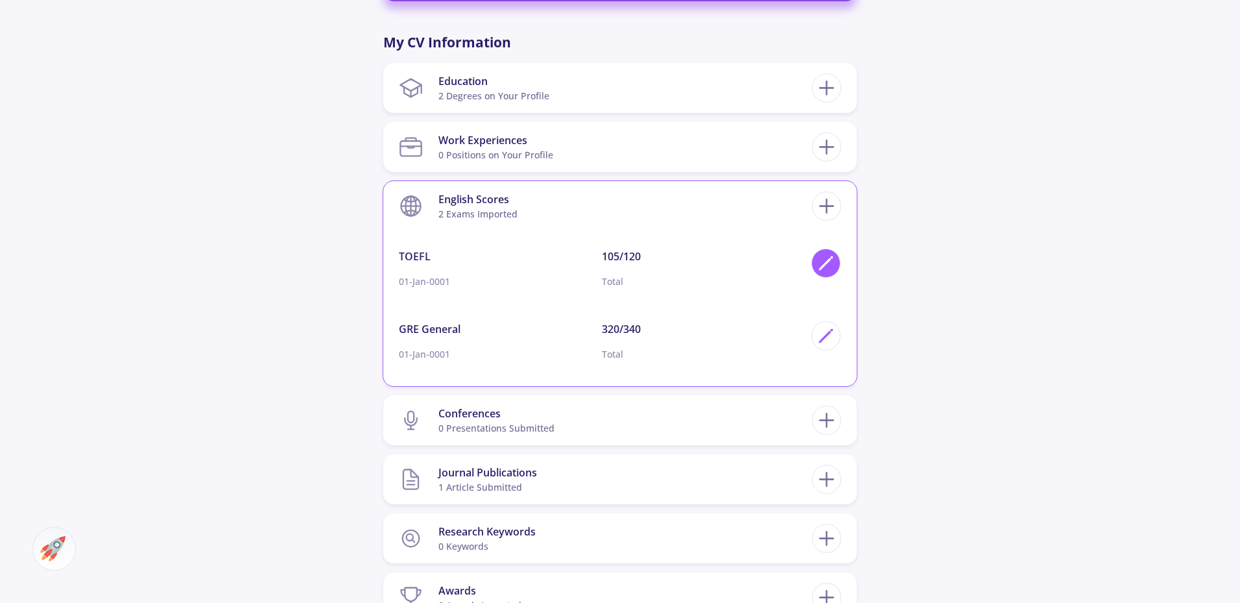
click at [823, 265] on polygon at bounding box center [825, 264] width 11 height 11
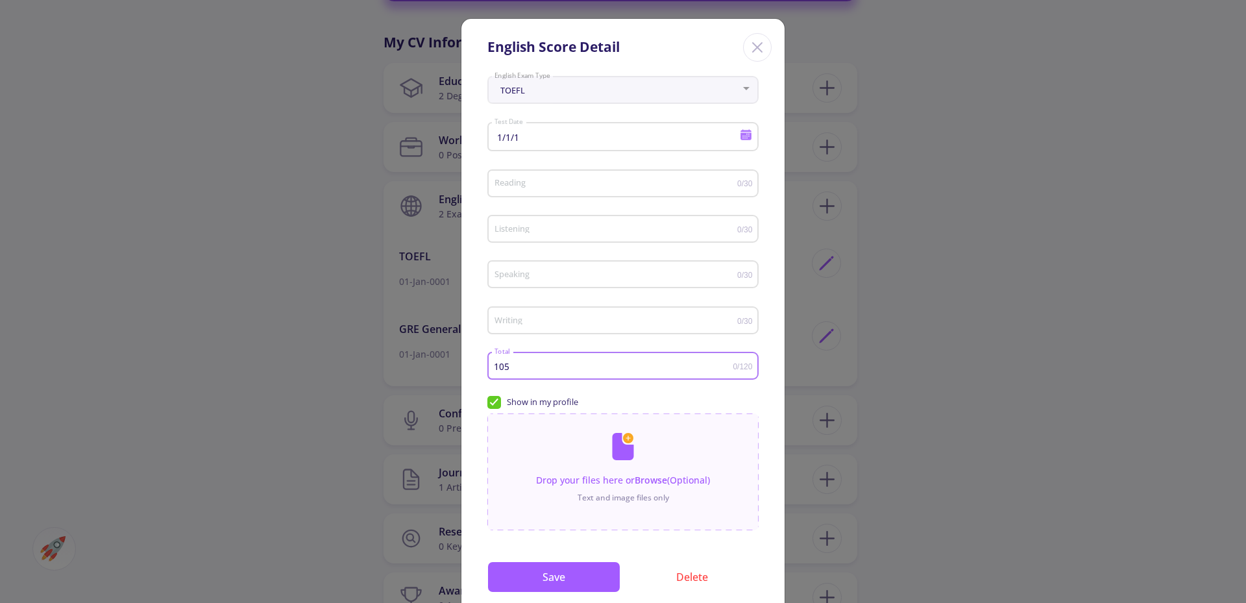
click at [496, 368] on input "105" at bounding box center [613, 366] width 239 height 10
type input "115"
click at [546, 575] on button "Save" at bounding box center [553, 576] width 133 height 31
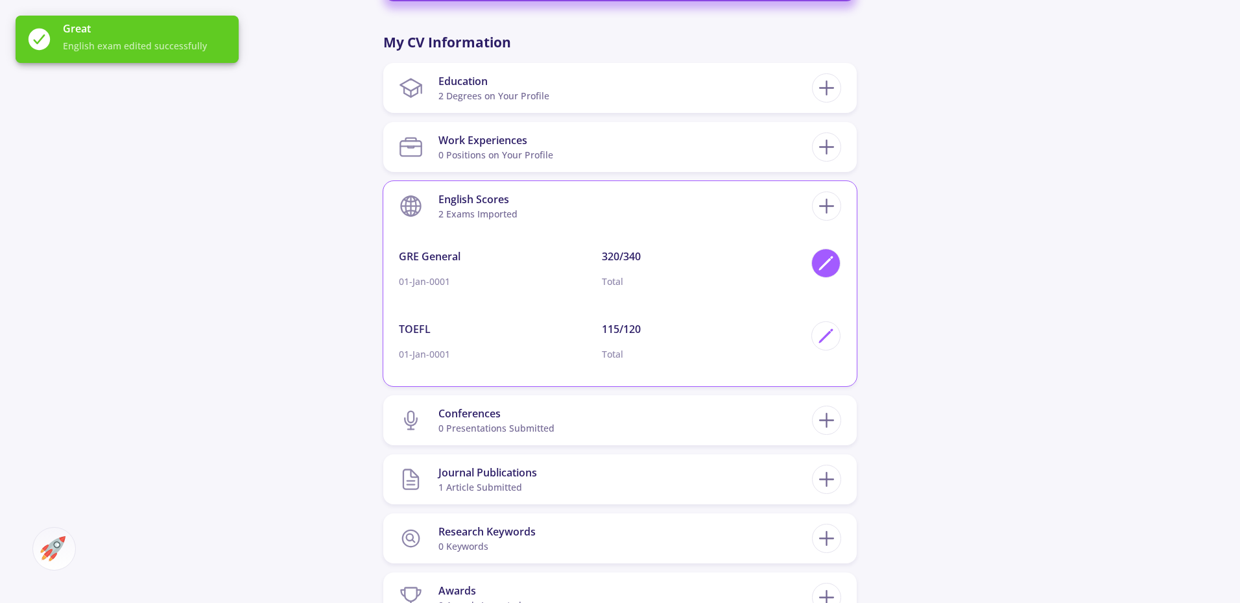
click at [826, 258] on icon at bounding box center [826, 263] width 18 height 18
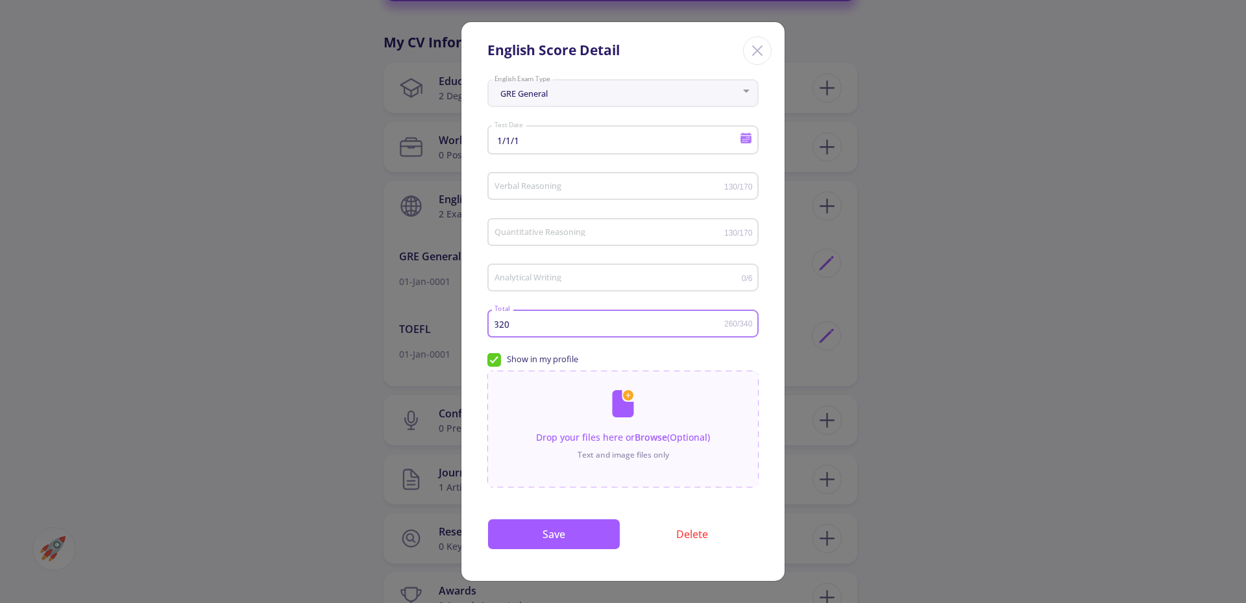
click at [500, 326] on input "320" at bounding box center [609, 324] width 230 height 10
type input "330"
click at [533, 538] on button "Save" at bounding box center [553, 533] width 133 height 31
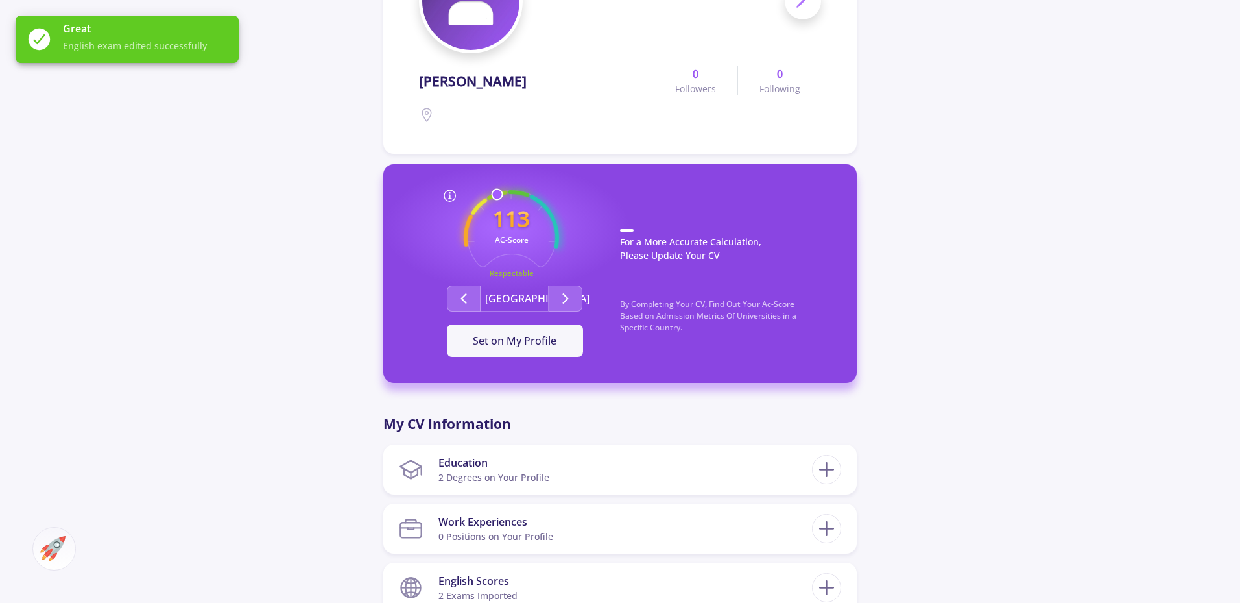
scroll to position [123, 0]
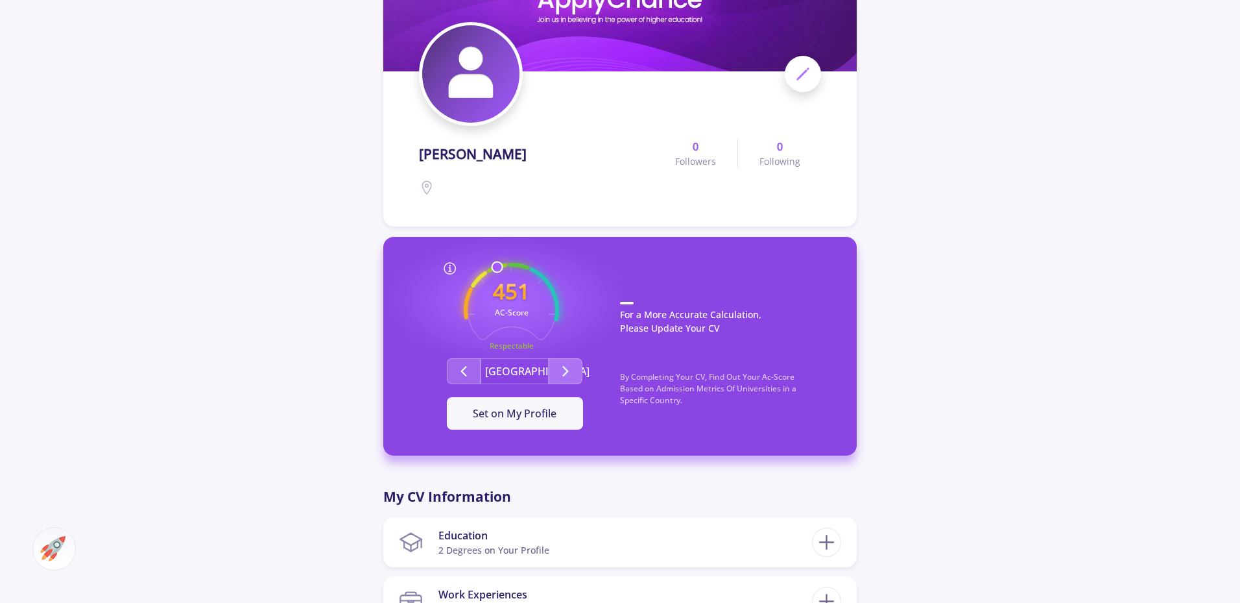
click at [561, 374] on icon "Second group" at bounding box center [566, 371] width 16 height 16
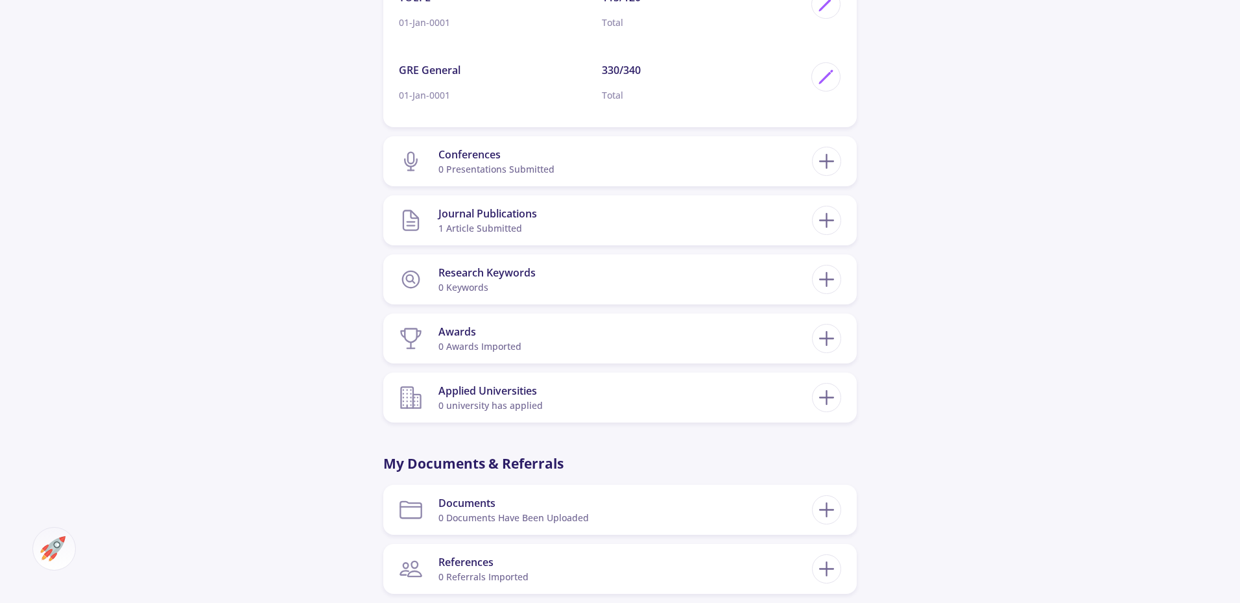
scroll to position [836, 0]
click at [838, 211] on icon at bounding box center [827, 220] width 24 height 24
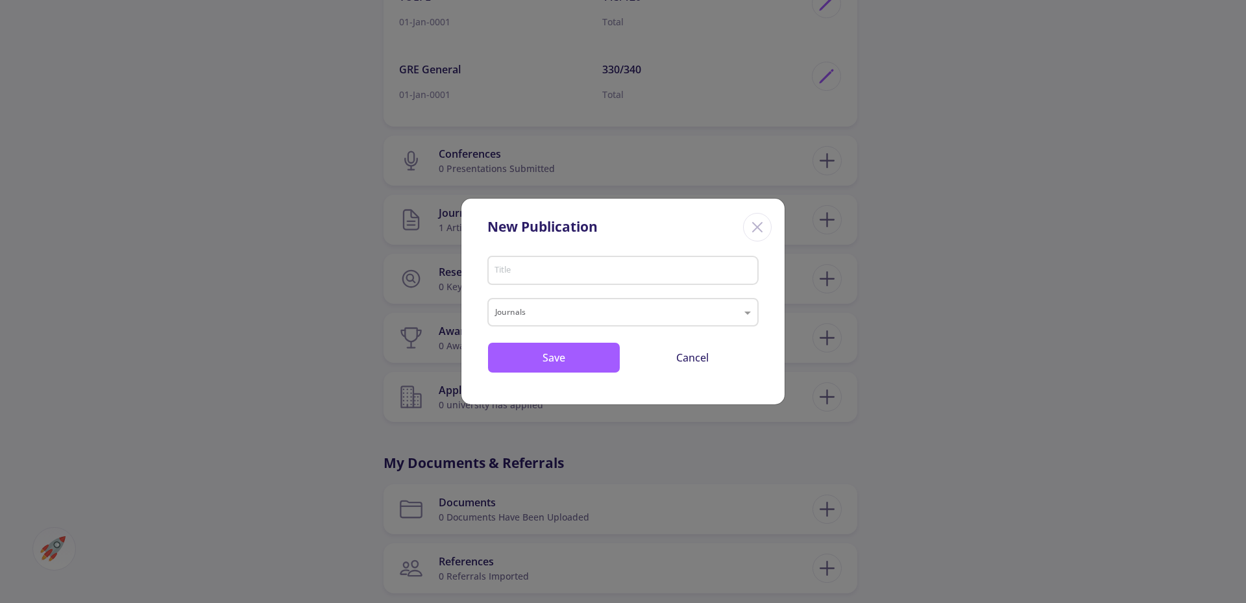
click at [758, 229] on icon "Close" at bounding box center [757, 227] width 21 height 21
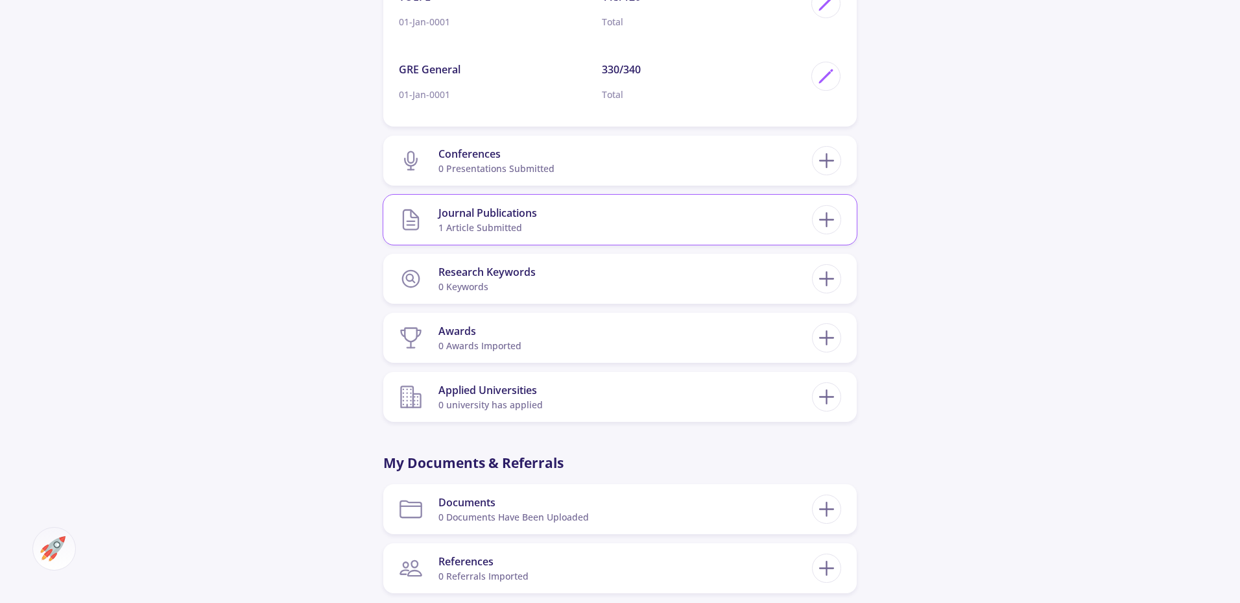
click at [600, 226] on section "Journal Publications 1 article submitted" at bounding box center [605, 220] width 413 height 40
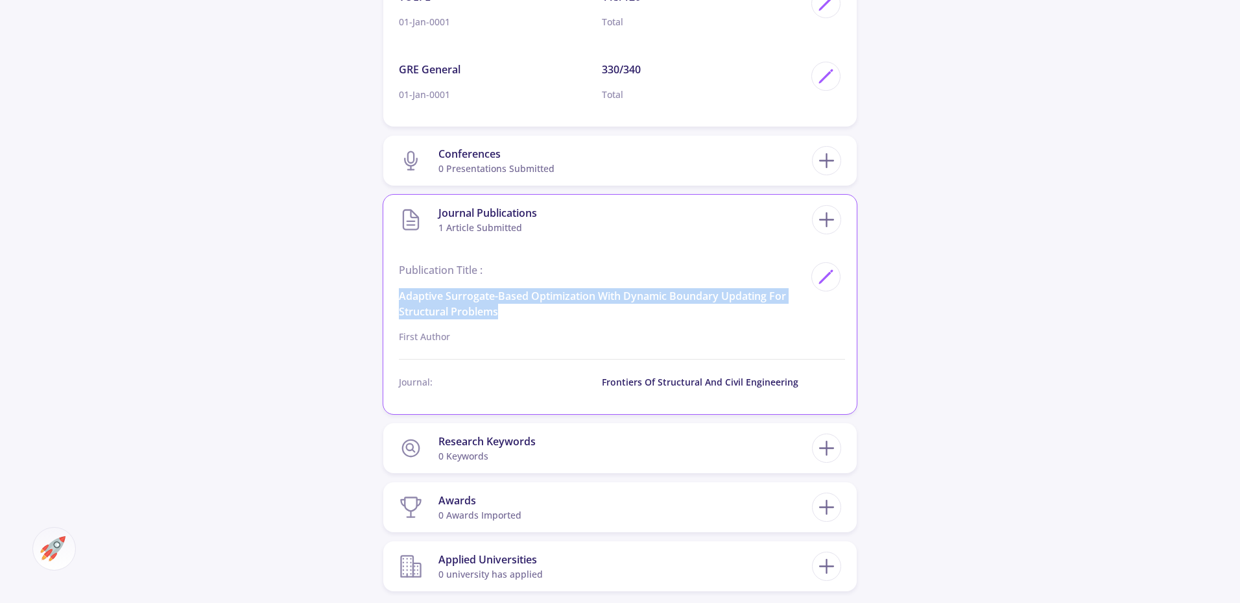
drag, startPoint x: 507, startPoint y: 310, endPoint x: 399, endPoint y: 298, distance: 109.0
click at [399, 298] on p "Adaptive surrogate-based optimization with dynamic boundary updating for struct…" at bounding box center [601, 303] width 405 height 31
copy p "Adaptive surrogate-based optimization with dynamic boundary updating for struct…"
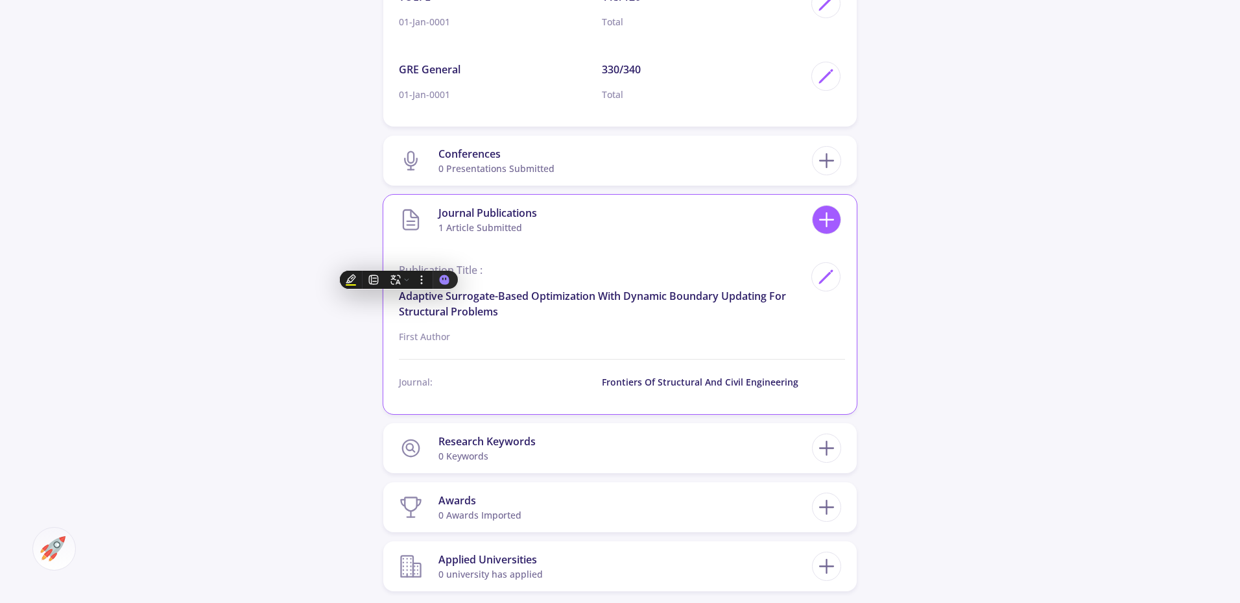
click at [828, 217] on icon at bounding box center [827, 220] width 24 height 24
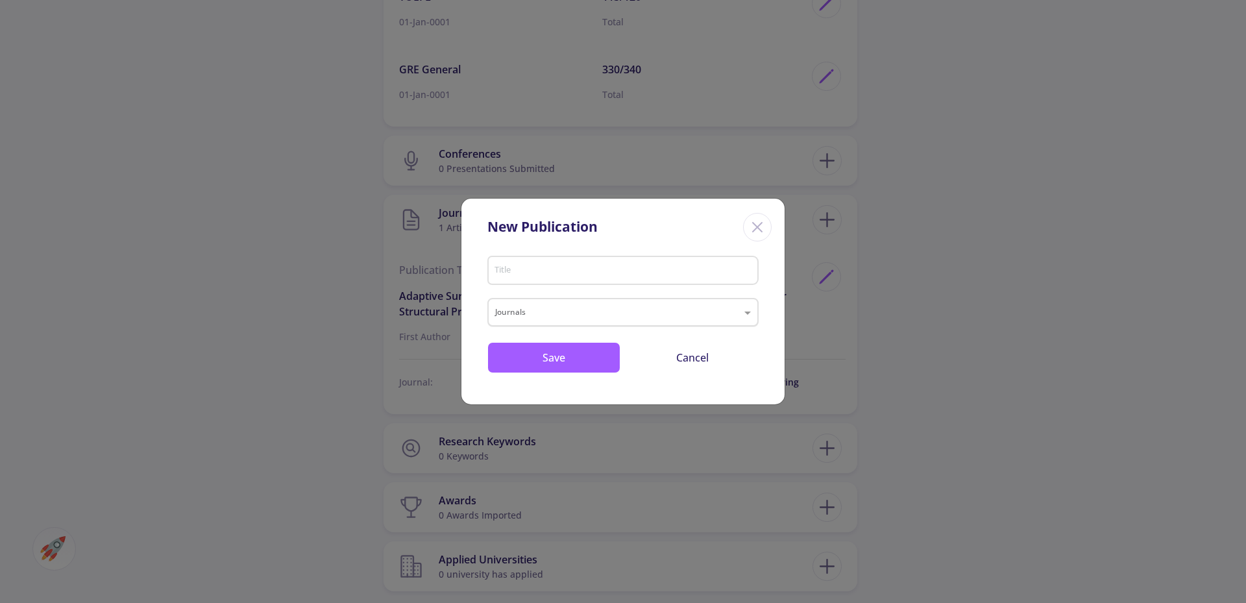
click at [570, 308] on input "text" at bounding box center [610, 314] width 230 height 16
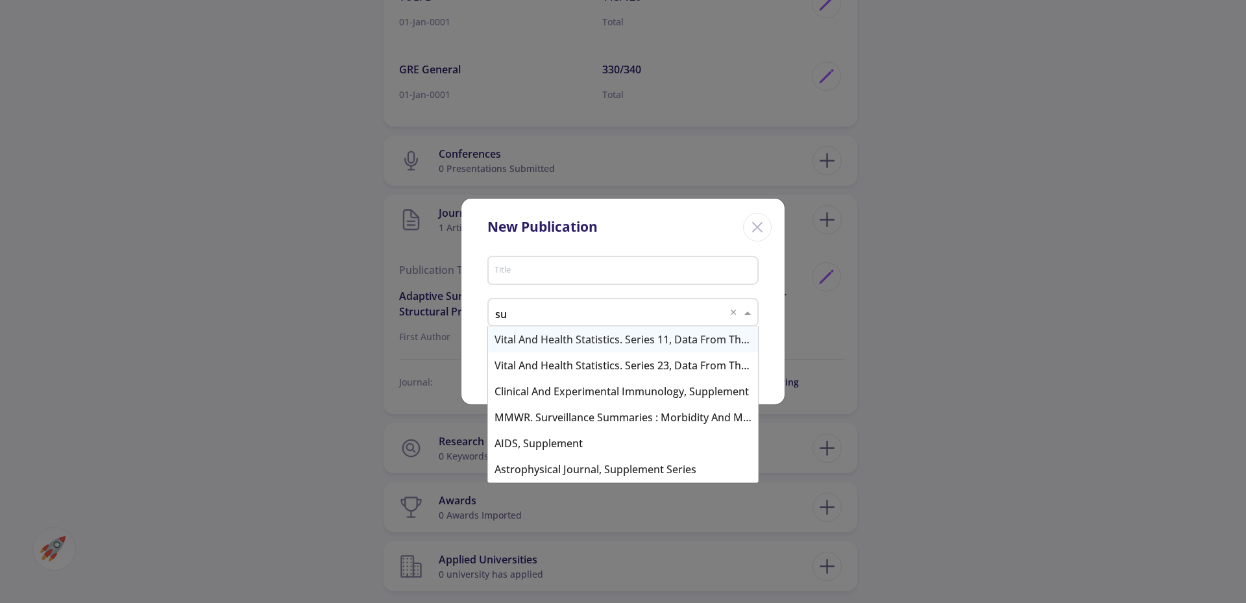
type input "s"
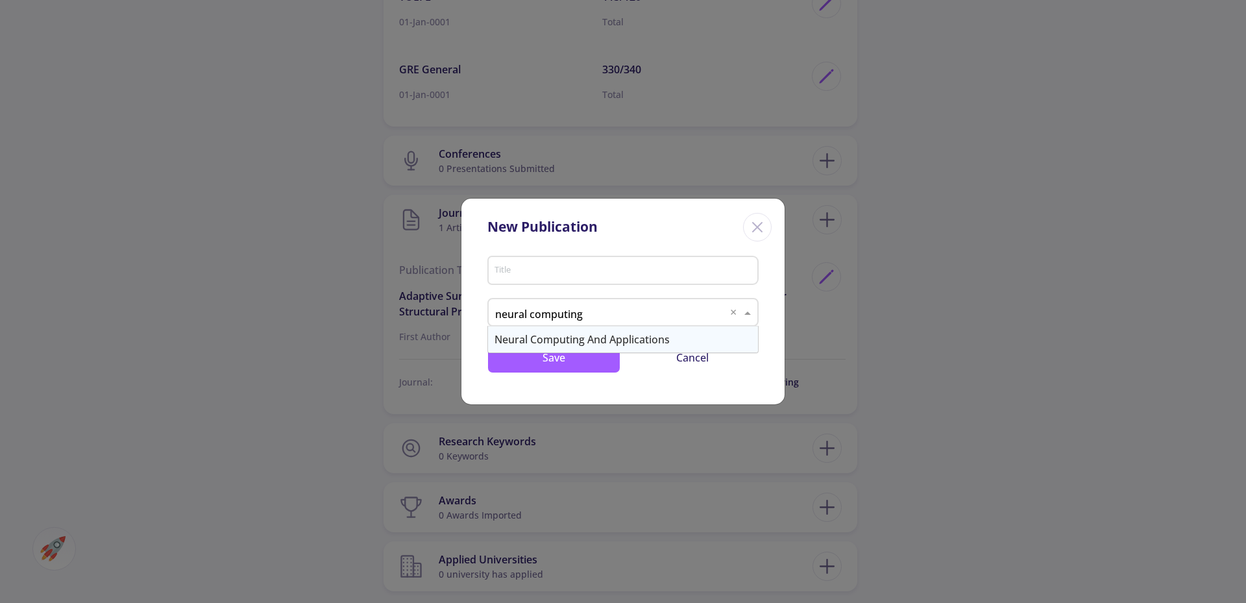
click at [511, 315] on input "neural computing" at bounding box center [610, 314] width 230 height 16
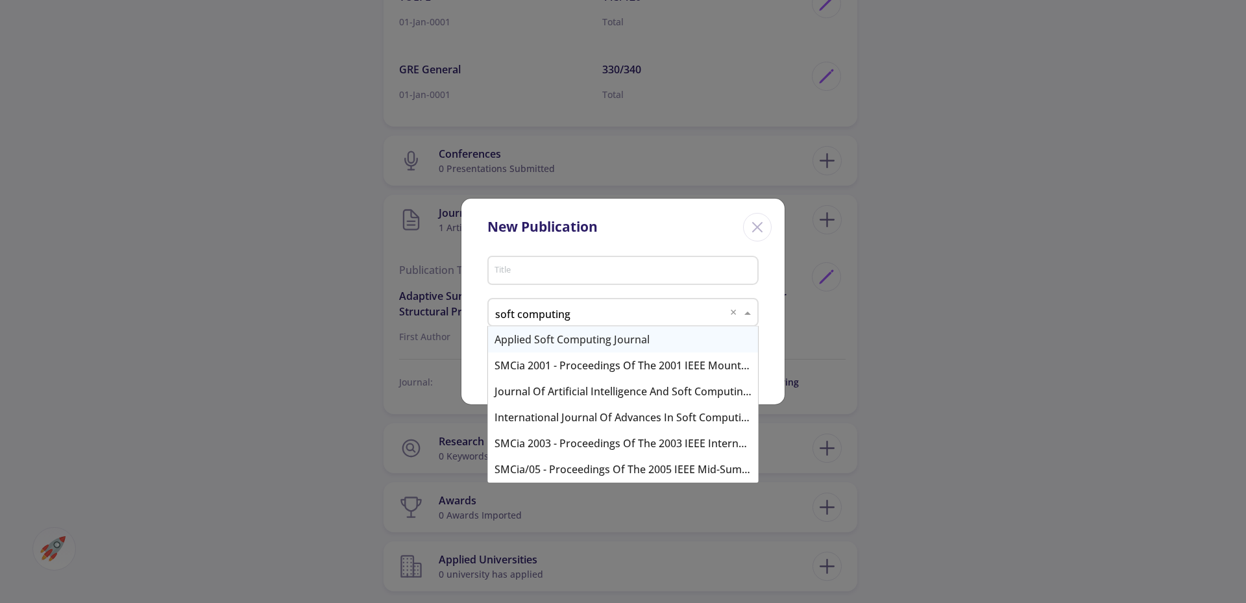
click at [639, 314] on input "soft computing" at bounding box center [610, 314] width 230 height 16
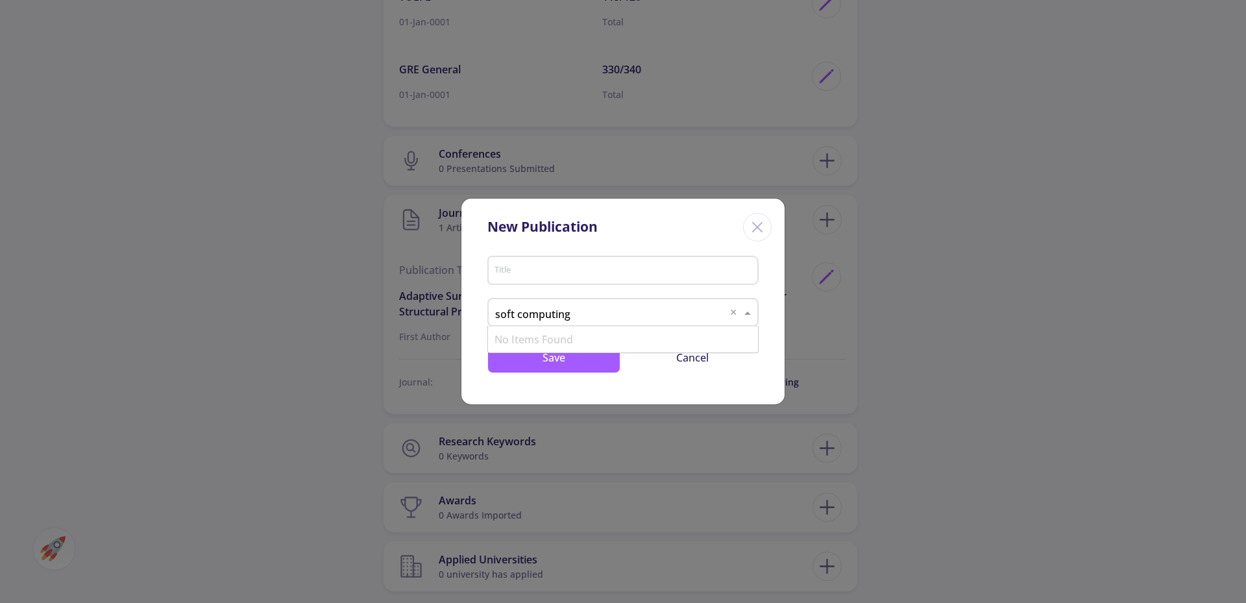
type input "soft computing"
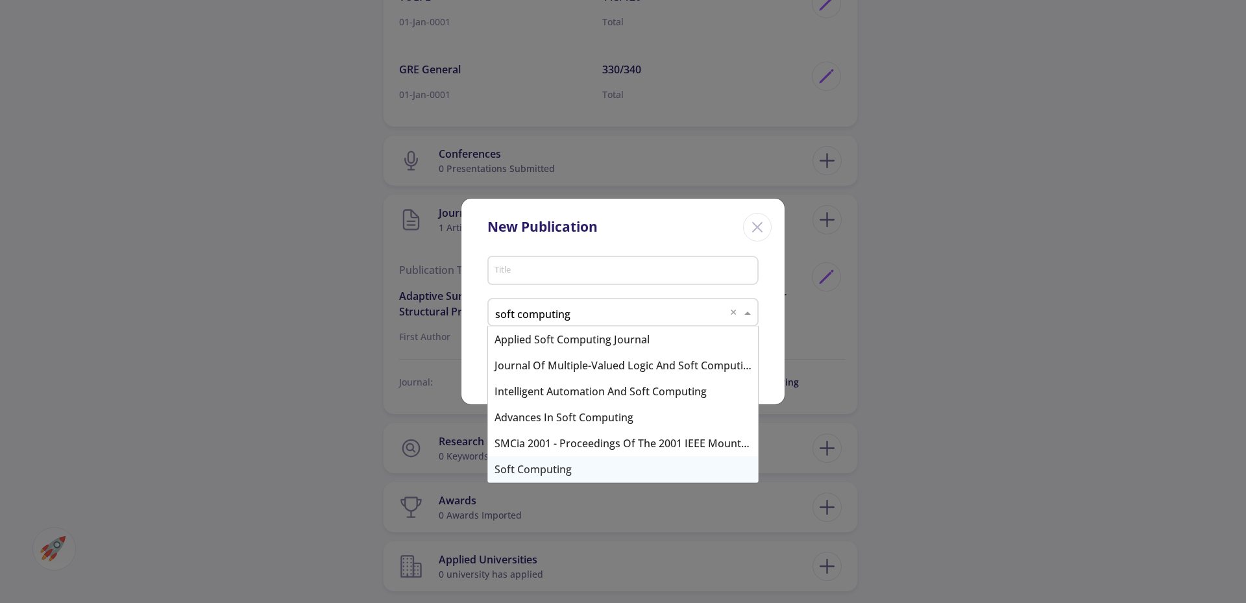
click at [549, 472] on div "Soft Computing" at bounding box center [623, 469] width 270 height 26
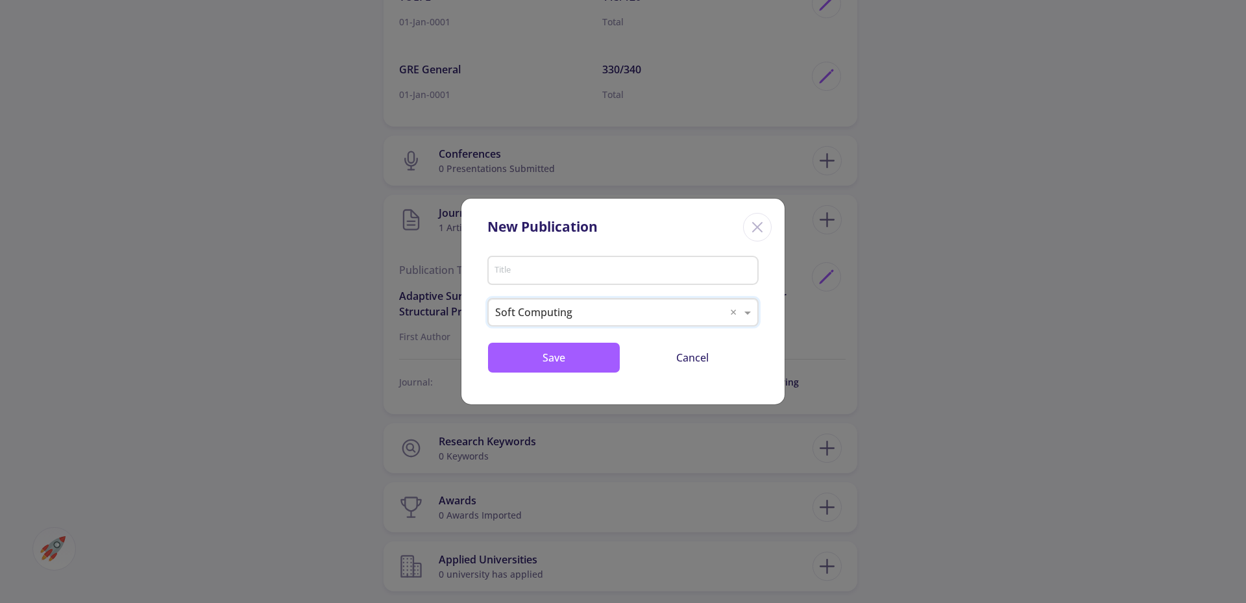
click at [589, 267] on input "Title" at bounding box center [625, 271] width 262 height 12
click at [547, 269] on input "Title" at bounding box center [625, 271] width 262 height 12
paste input "International Journal of Optimization in Civil Engineering"
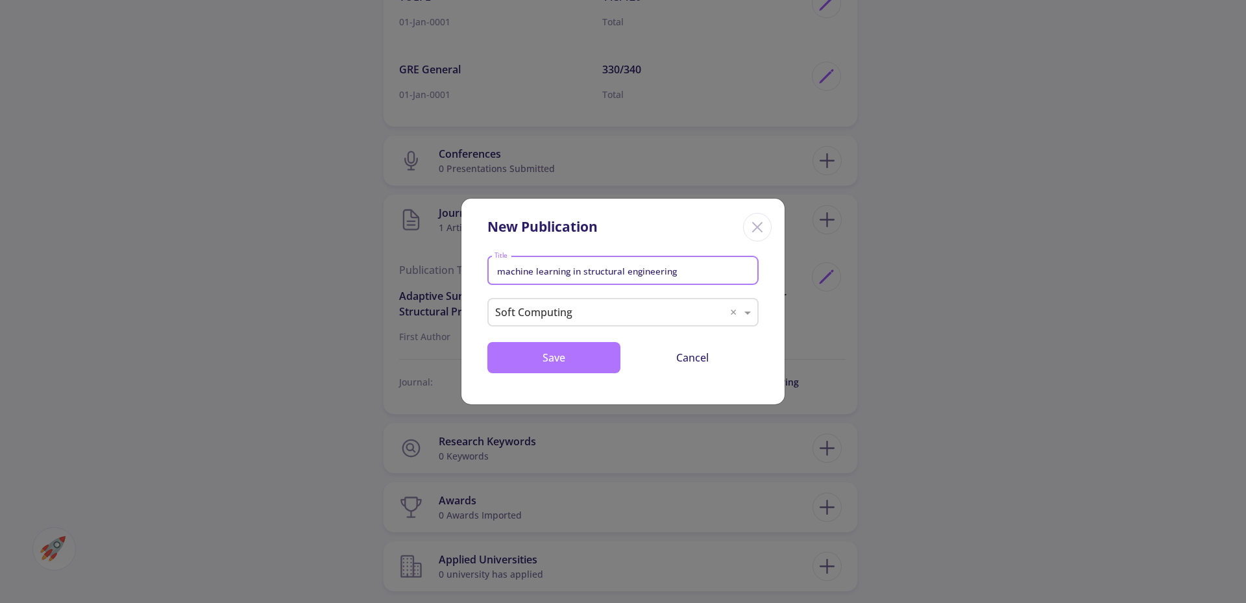
type input "machine learning in structural engineering"
click at [563, 350] on button "Save" at bounding box center [553, 357] width 133 height 31
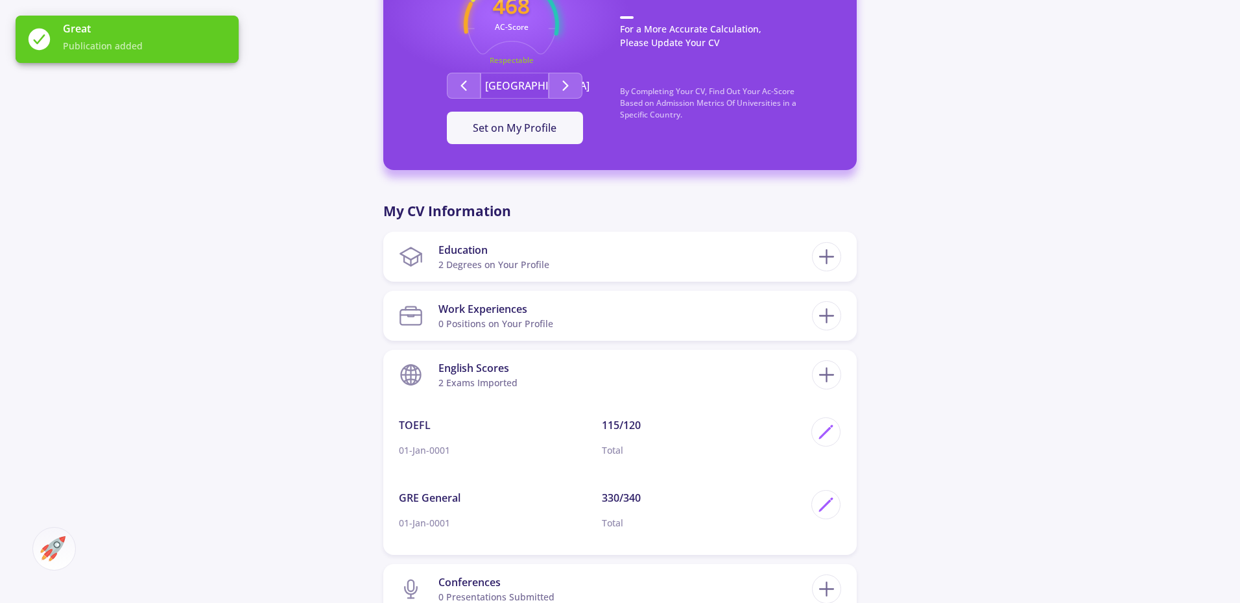
scroll to position [447, 0]
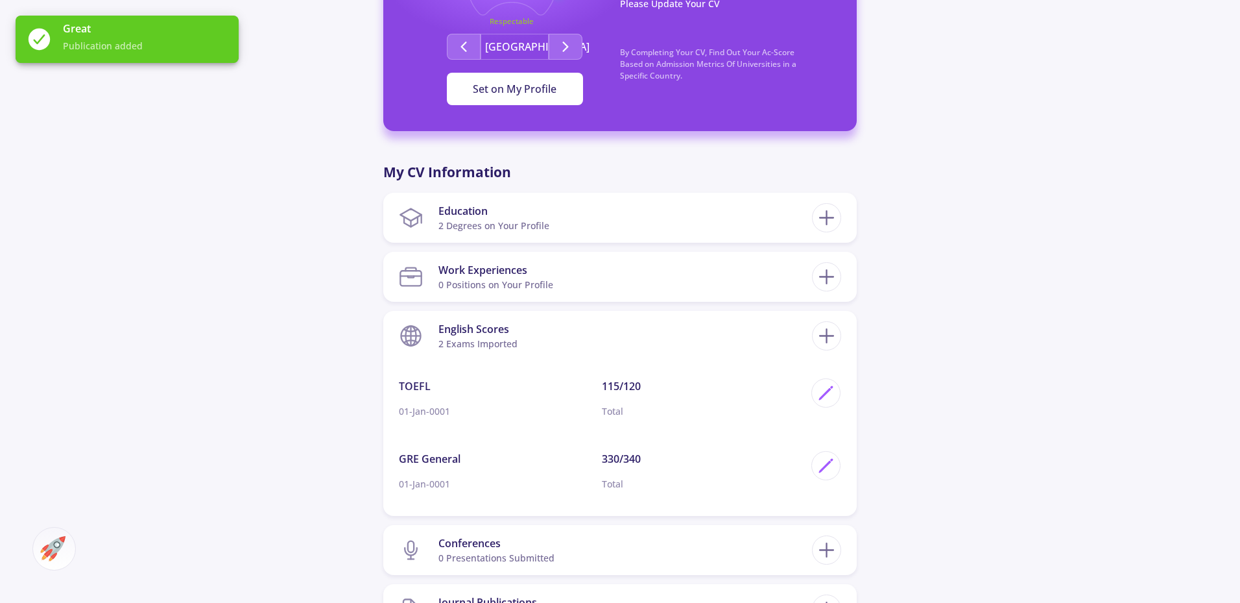
click at [545, 92] on span "Set on My Profile" at bounding box center [515, 89] width 84 height 14
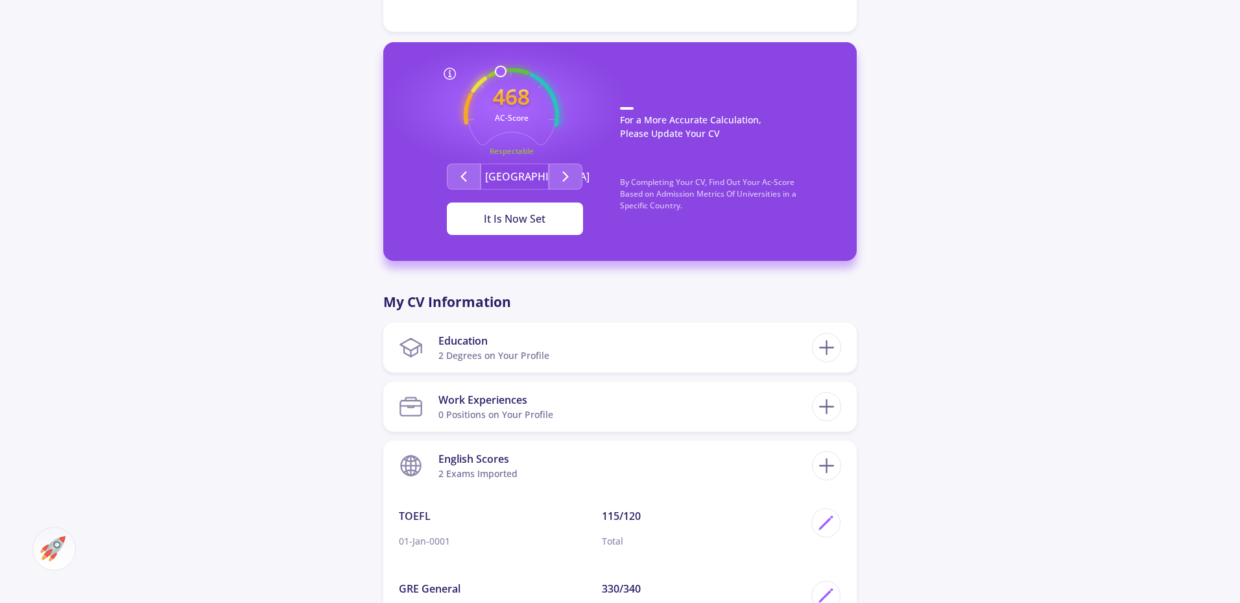
click at [531, 220] on div "It Is Now Set" at bounding box center [515, 219] width 95 height 16
click at [573, 177] on button "Second group" at bounding box center [566, 176] width 34 height 26
click at [561, 175] on icon "Second group" at bounding box center [566, 177] width 16 height 16
click at [561, 173] on icon "Second group" at bounding box center [566, 177] width 16 height 16
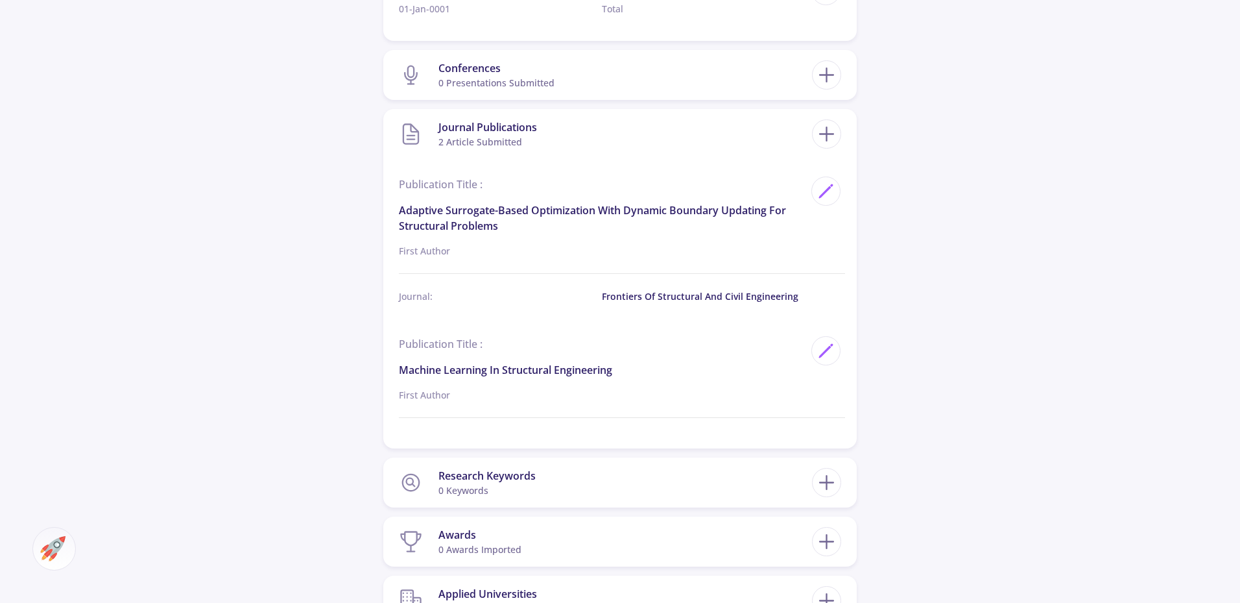
scroll to position [966, 0]
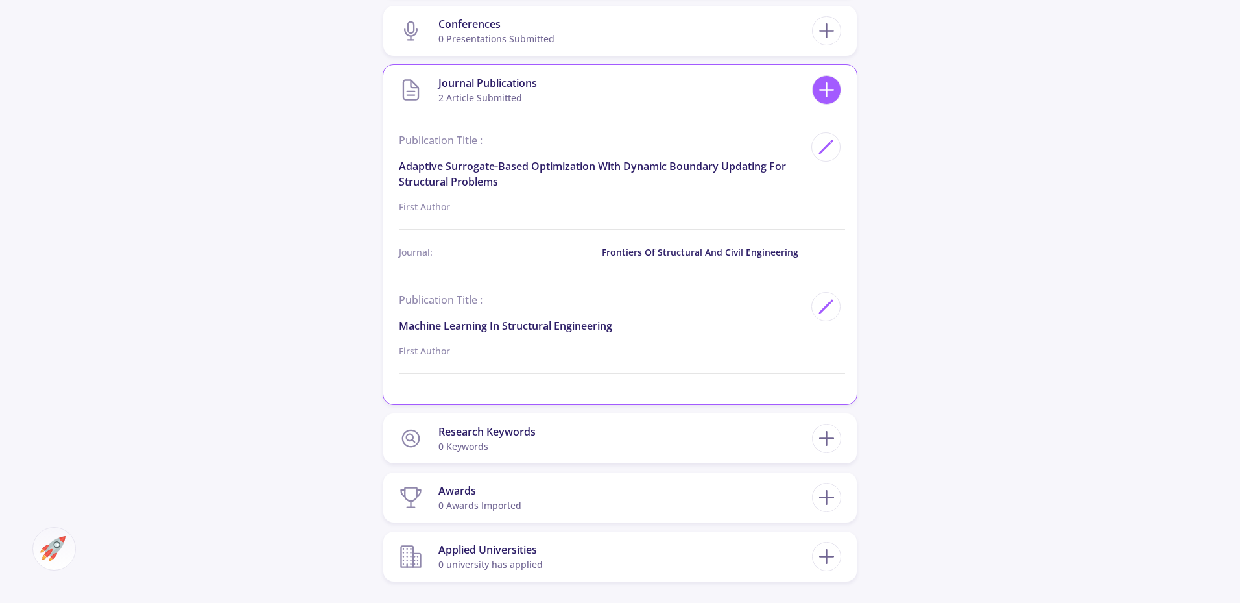
click at [826, 88] on icon at bounding box center [827, 90] width 24 height 24
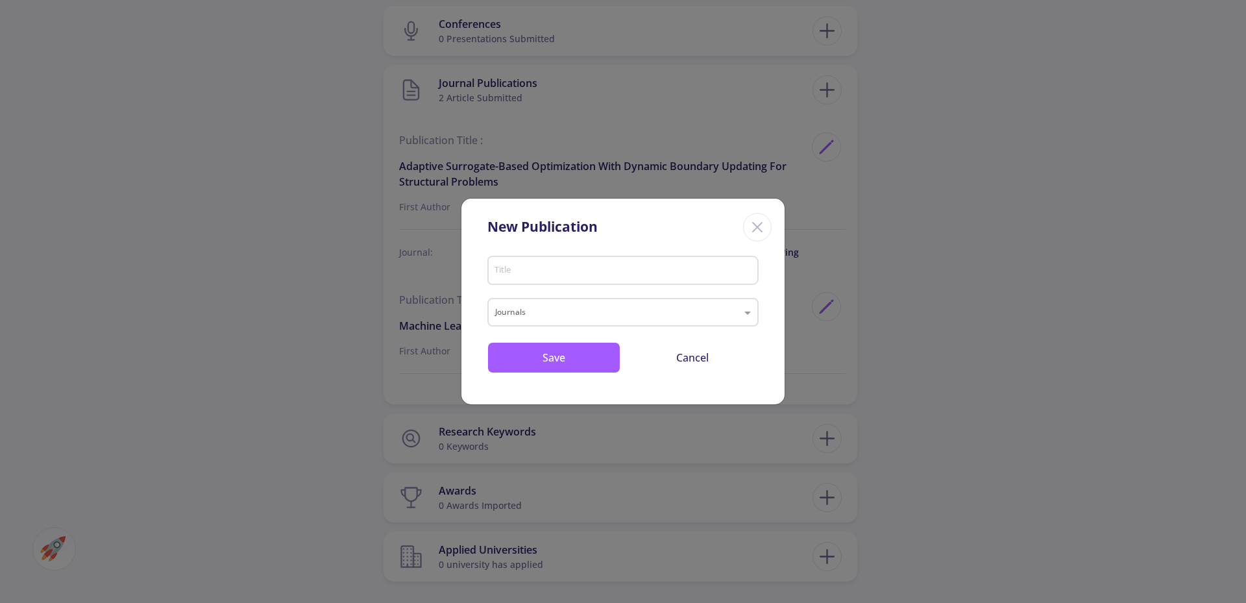
click at [587, 261] on div "Title" at bounding box center [623, 268] width 259 height 34
type input "machine learning civil"
click at [560, 329] on div "machine learning civil Title Journals Save Cancel" at bounding box center [622, 328] width 323 height 154
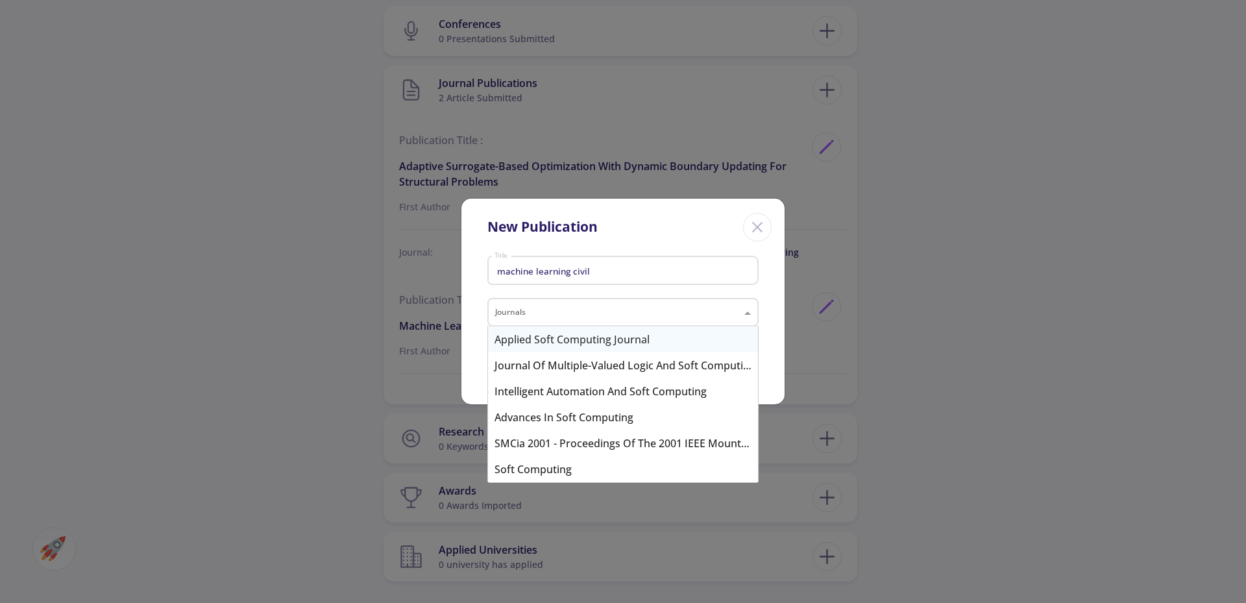
click at [553, 308] on input "text" at bounding box center [610, 314] width 230 height 16
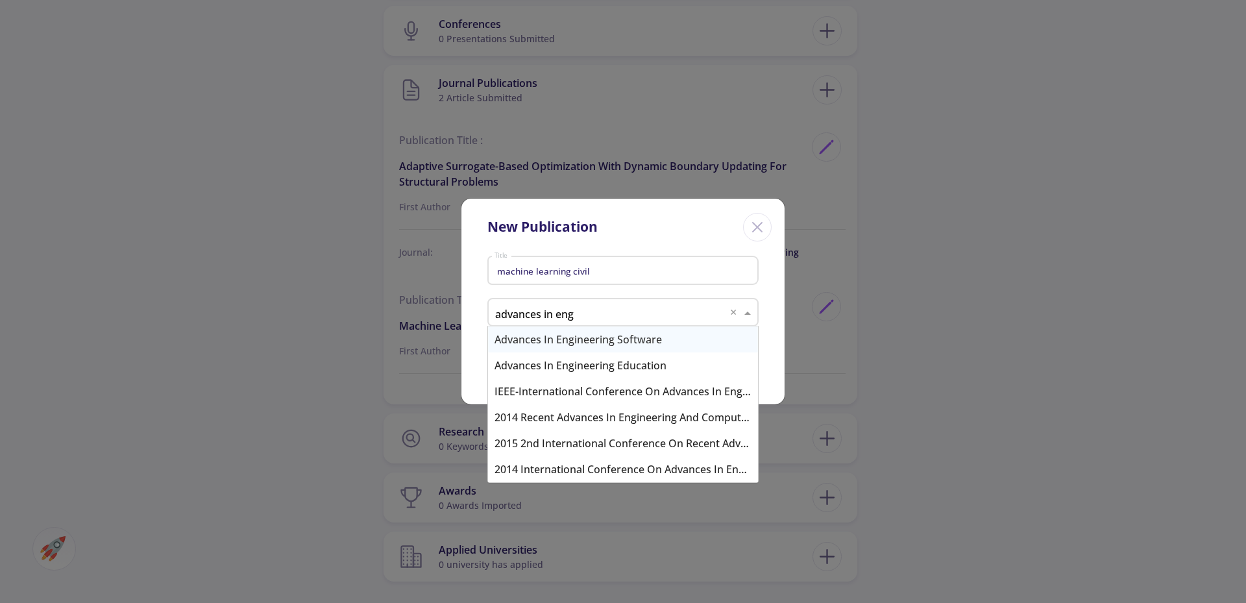
type input "advances in engi"
click at [545, 346] on div "Advances in Engineering Software" at bounding box center [623, 339] width 270 height 26
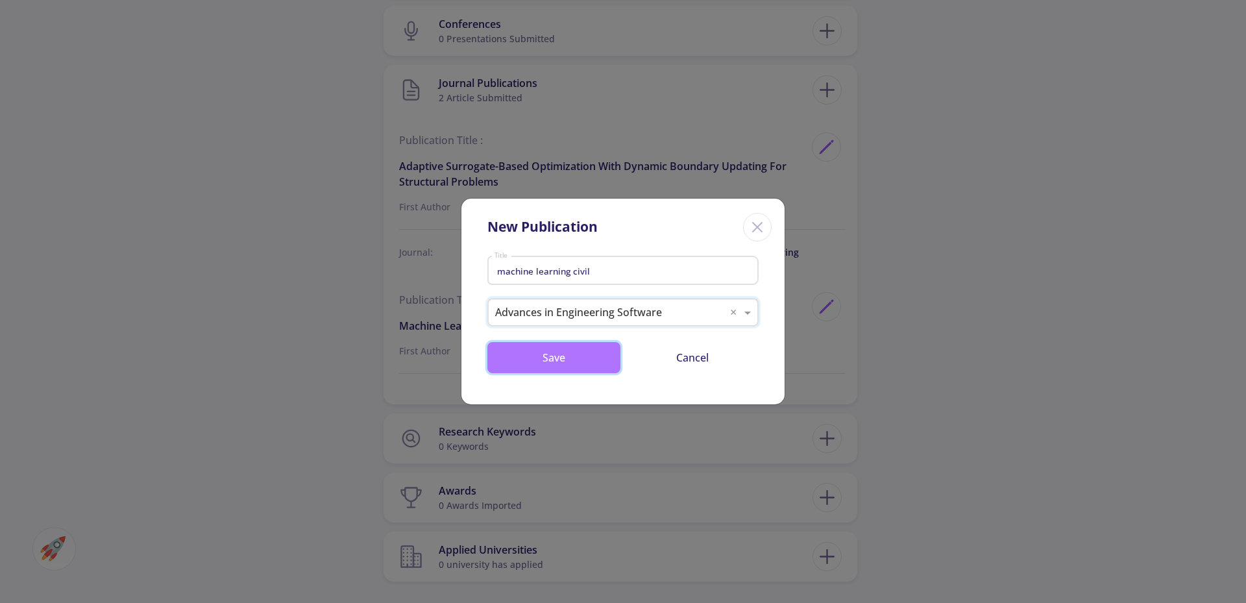
click at [550, 359] on button "Save" at bounding box center [553, 357] width 133 height 31
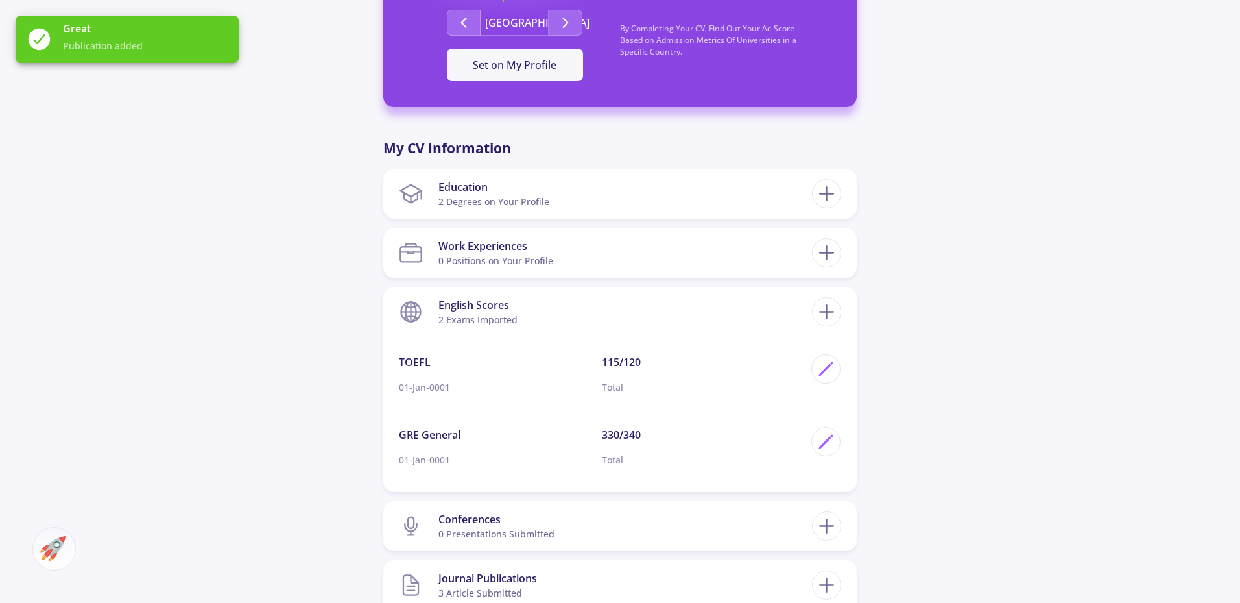
scroll to position [252, 0]
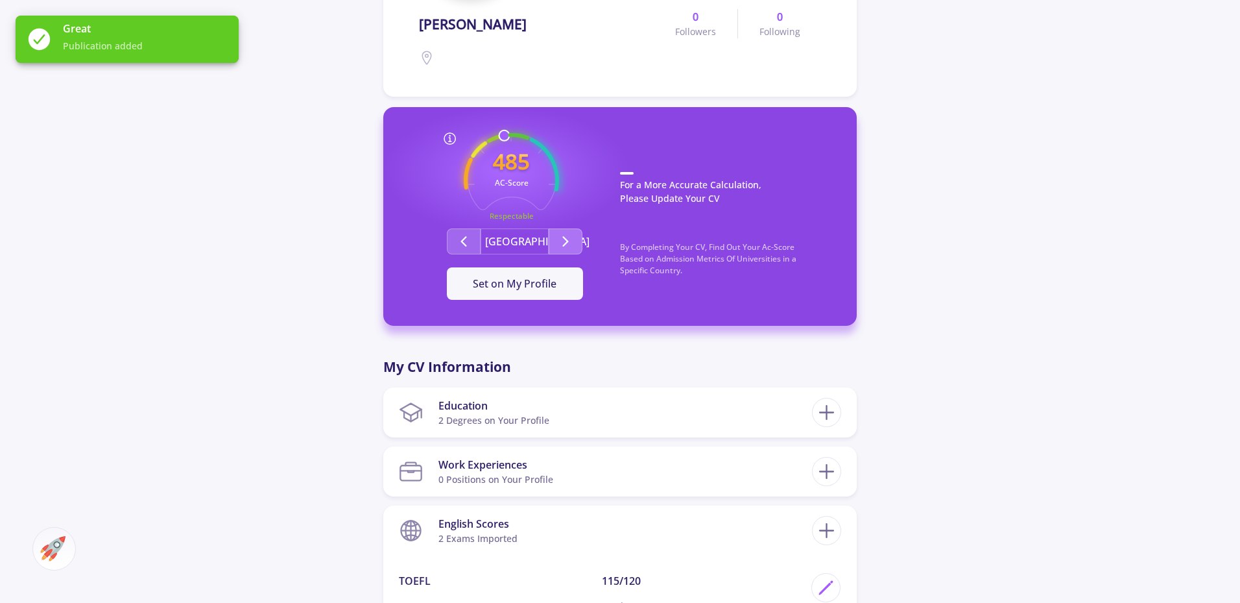
click at [567, 239] on icon "Second group" at bounding box center [566, 242] width 16 height 16
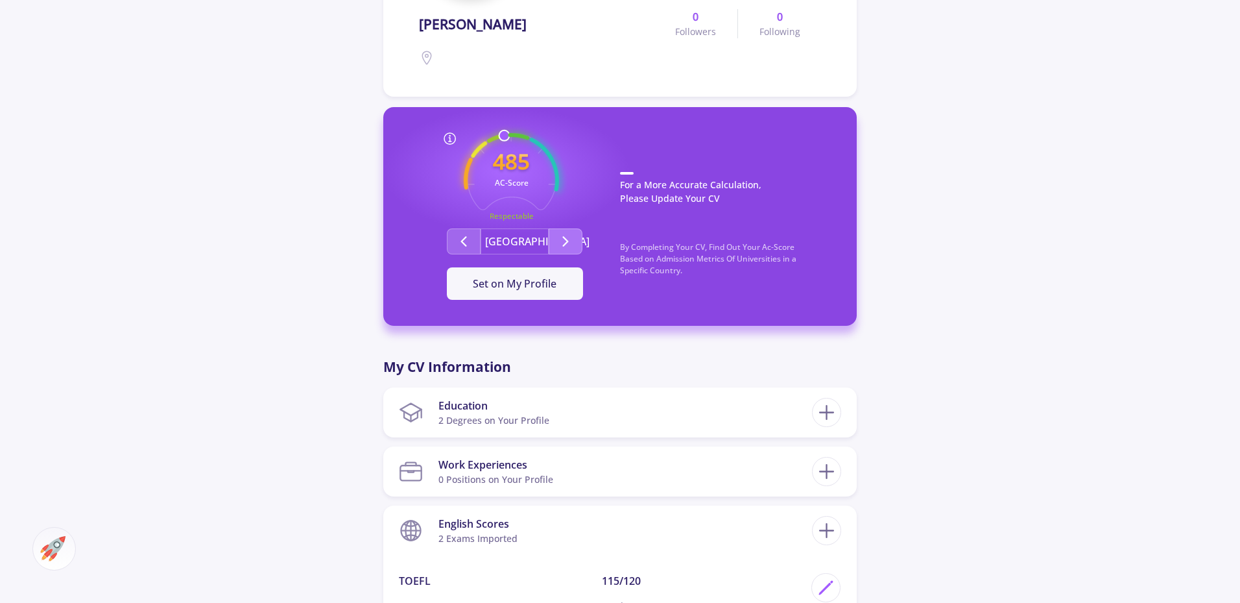
click at [567, 239] on icon "Second group" at bounding box center [566, 242] width 16 height 16
click at [567, 240] on polyline "Second group" at bounding box center [566, 241] width 5 height 9
click at [531, 285] on span "Set on My Profile" at bounding box center [515, 283] width 84 height 14
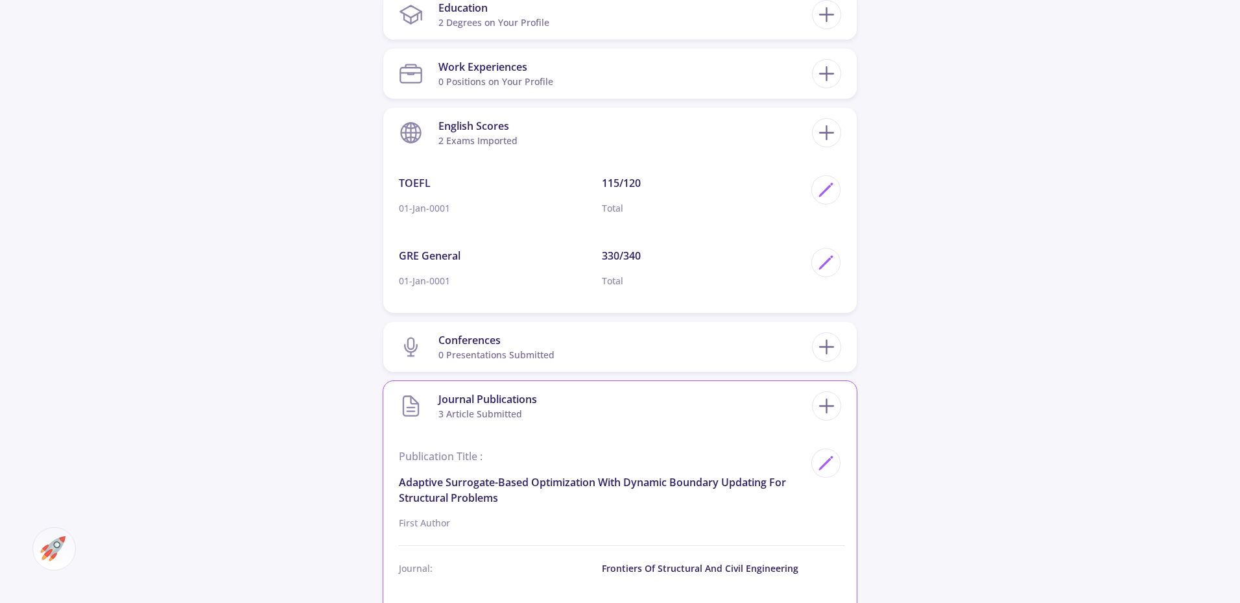
scroll to position [649, 0]
click at [745, 409] on section "Journal Publications 3 article submitted" at bounding box center [605, 407] width 413 height 40
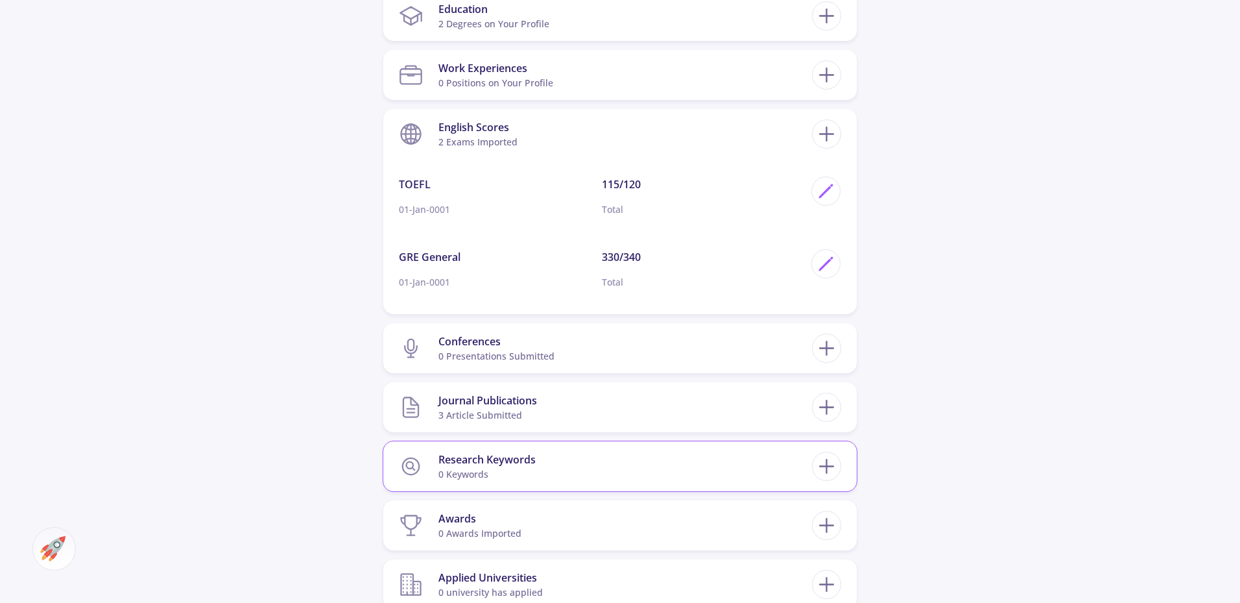
click at [511, 465] on div "Research Keywords" at bounding box center [487, 460] width 97 height 16
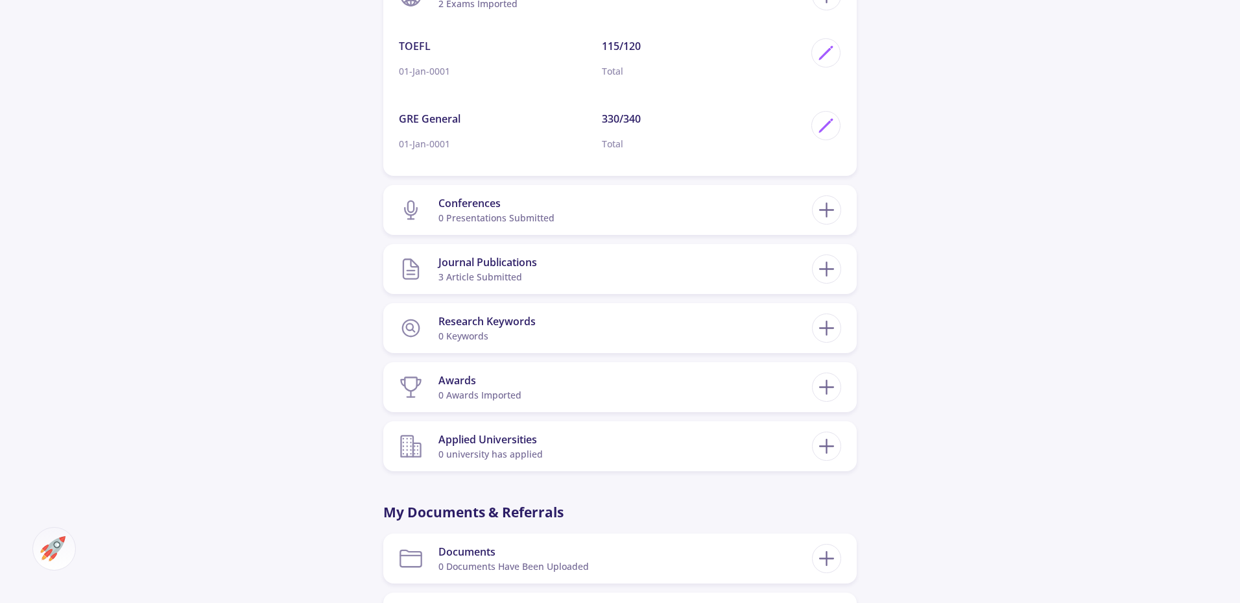
scroll to position [908, 0]
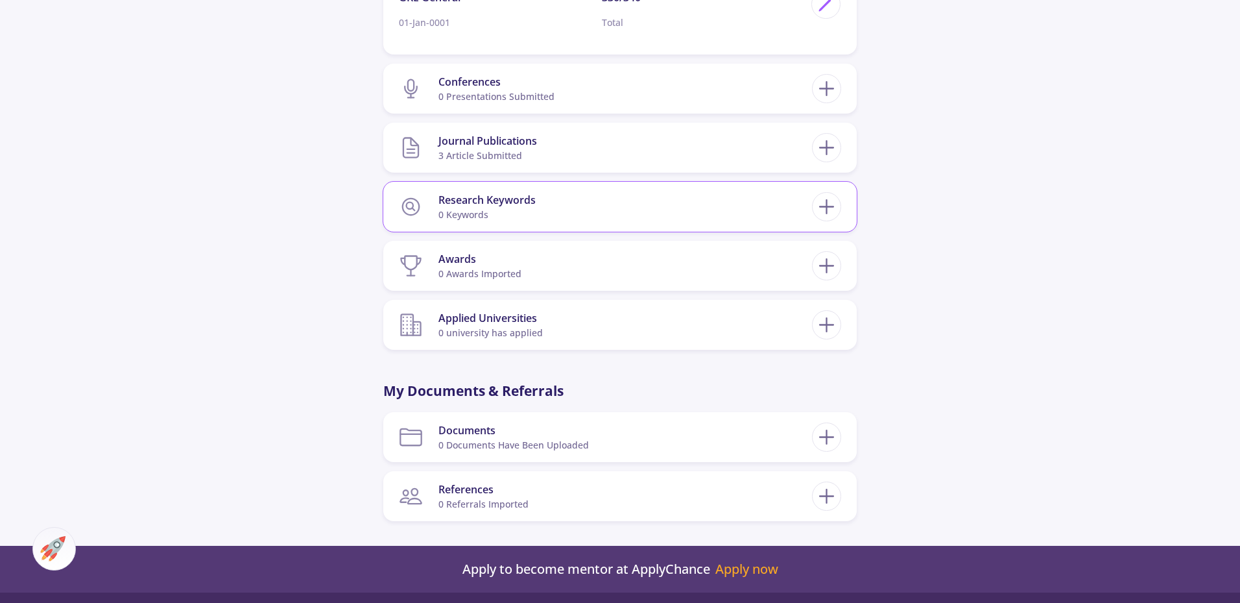
click at [476, 190] on div "Research Keywords 0 keywords" at bounding box center [487, 207] width 97 height 40
click at [834, 204] on icon at bounding box center [827, 207] width 24 height 24
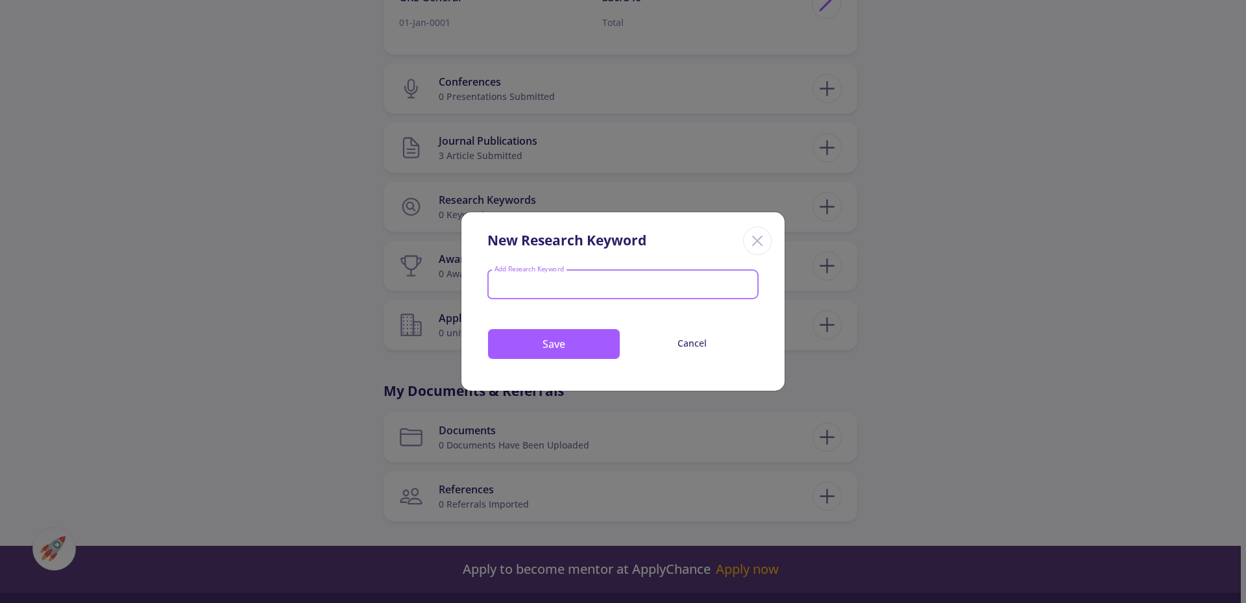
click at [544, 278] on div at bounding box center [623, 285] width 264 height 17
type input "machine learning"
paste input "Data-Driven Modeling"
type input "Data-Driven Modeling"
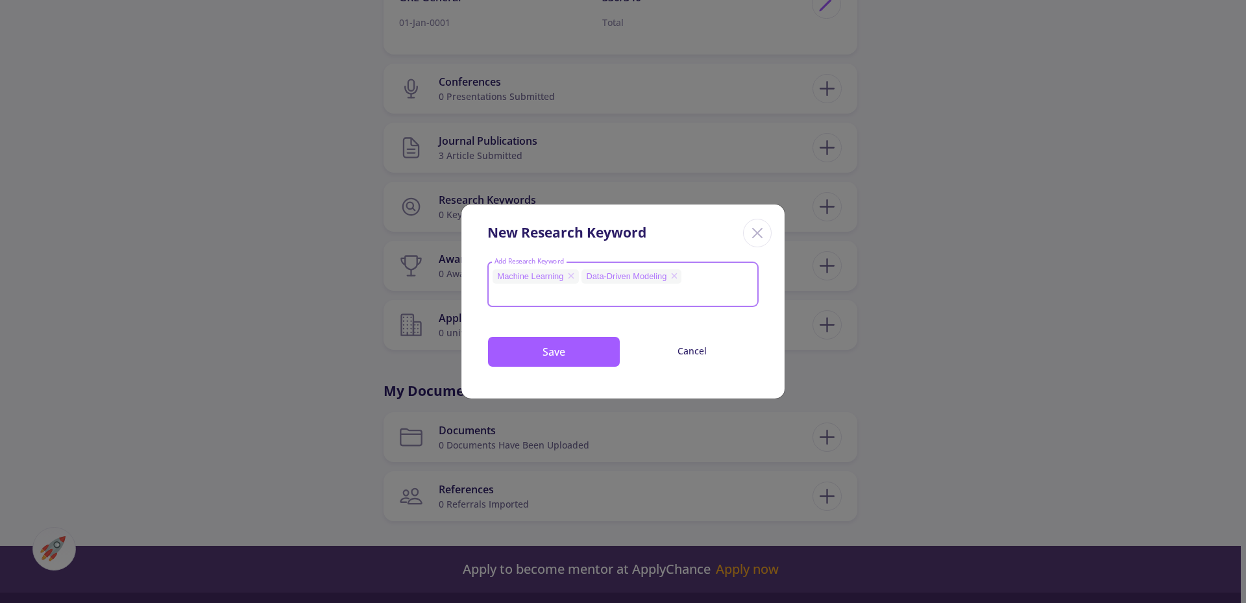
paste input "Structural Optimization"
type input "Structural Optimization"
click at [575, 357] on button "Save" at bounding box center [553, 351] width 133 height 31
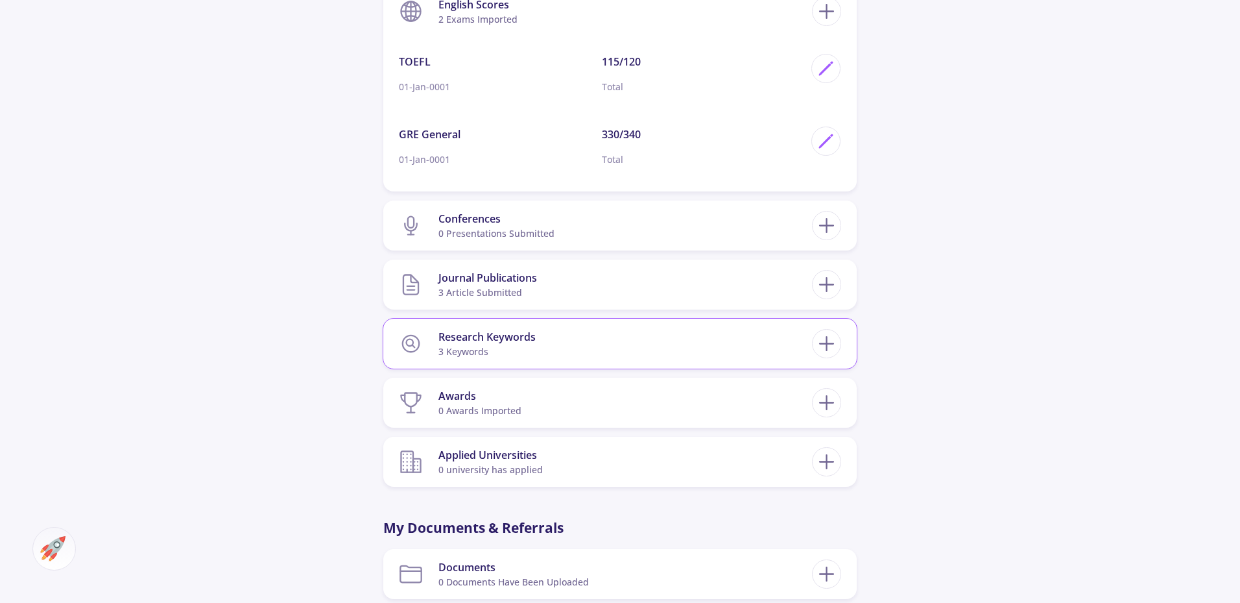
scroll to position [324, 0]
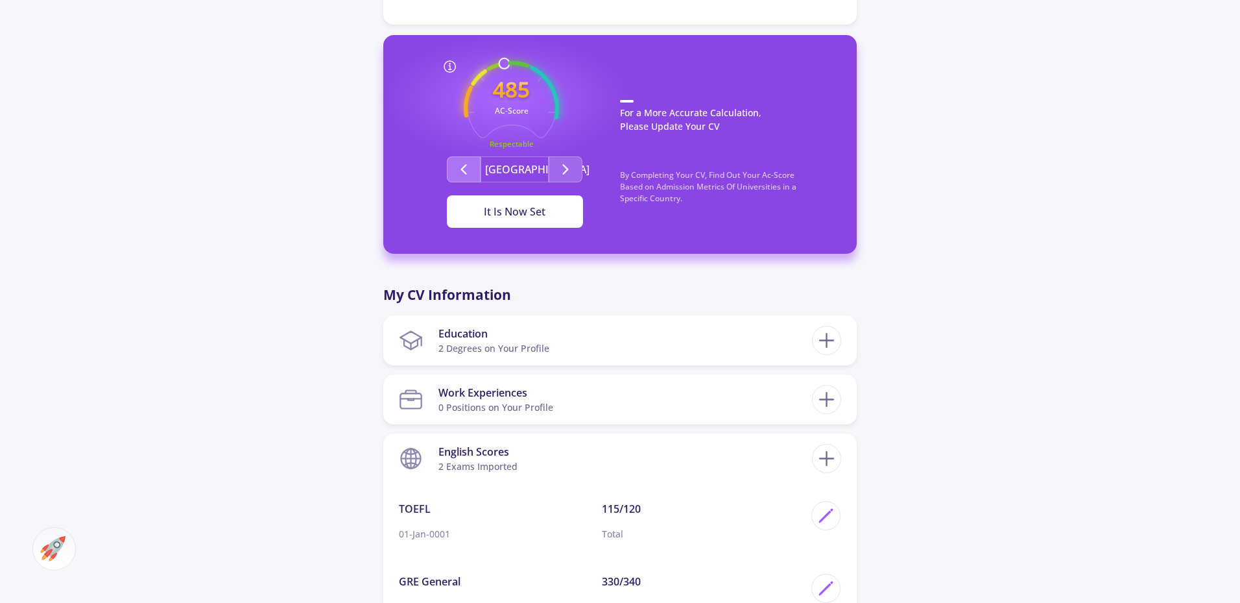
click at [465, 160] on button "Second group" at bounding box center [464, 169] width 34 height 26
click at [474, 213] on span "Set on My Profile" at bounding box center [515, 211] width 84 height 14
click at [472, 176] on button "Second group" at bounding box center [464, 169] width 34 height 26
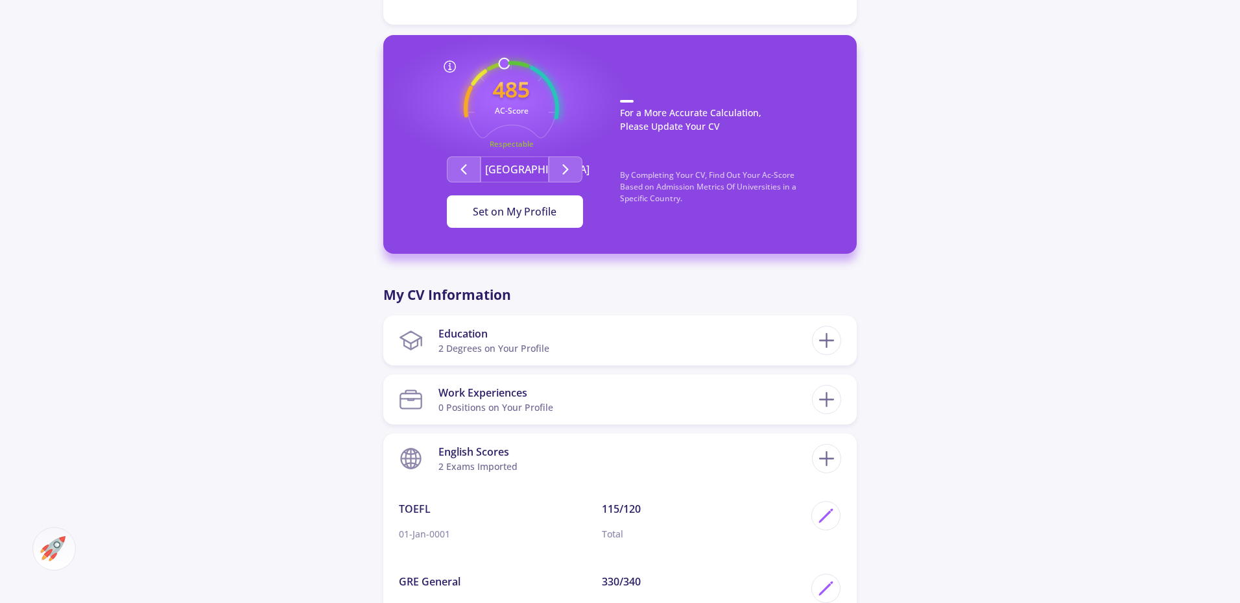
click at [476, 210] on span "Set on My Profile" at bounding box center [515, 211] width 84 height 14
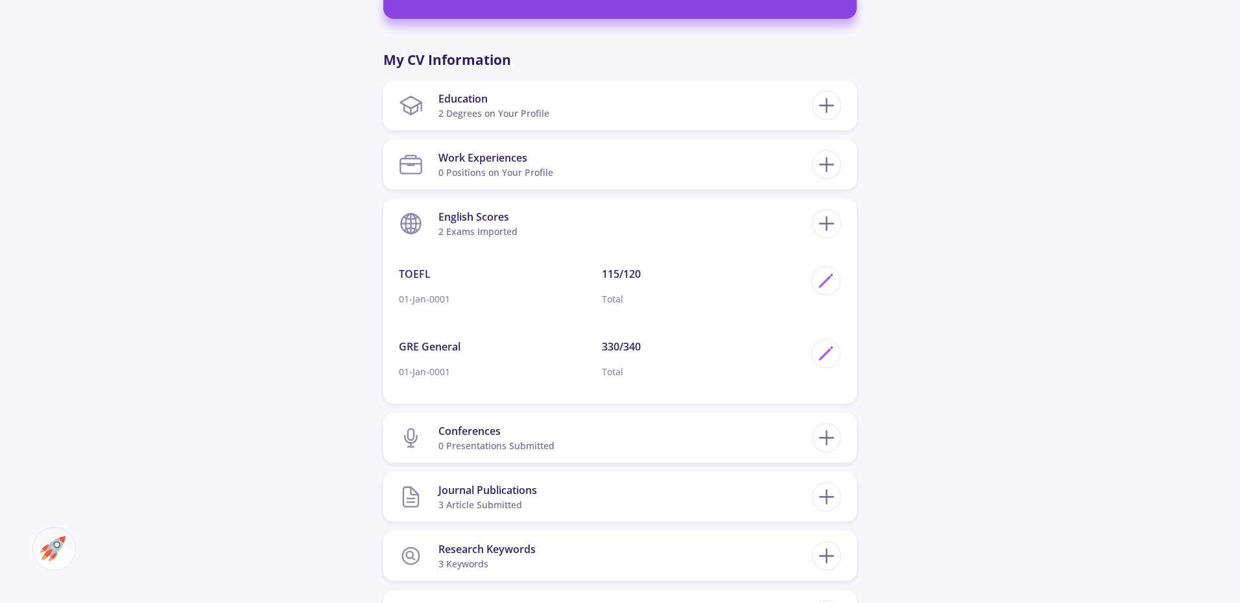
scroll to position [649, 0]
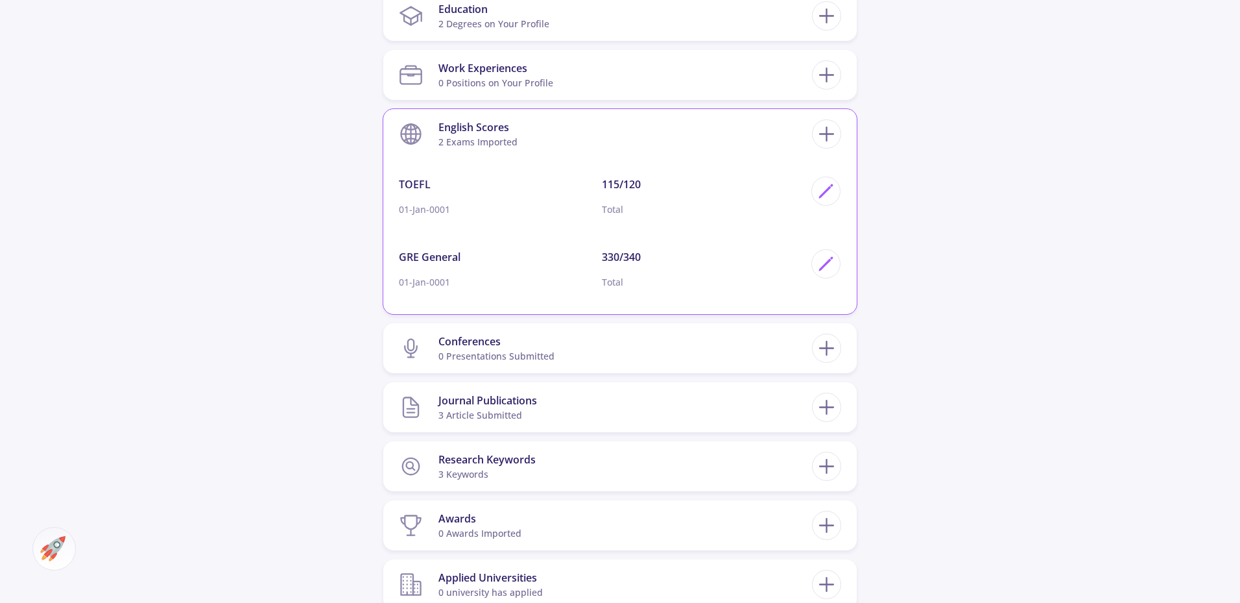
click at [668, 133] on section "English Scores 2 exams imported" at bounding box center [605, 134] width 413 height 40
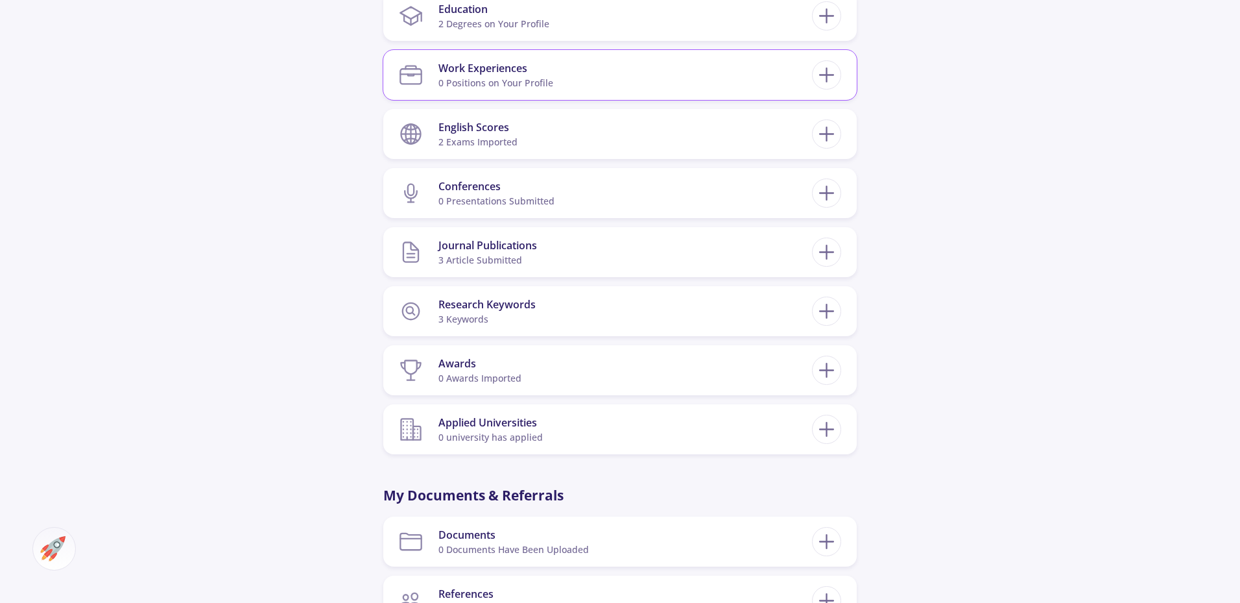
click at [551, 92] on div "Work Experiences 0 Positions on Your Profile" at bounding box center [496, 75] width 115 height 40
click at [821, 65] on icon at bounding box center [827, 75] width 24 height 24
checkbox input "false"
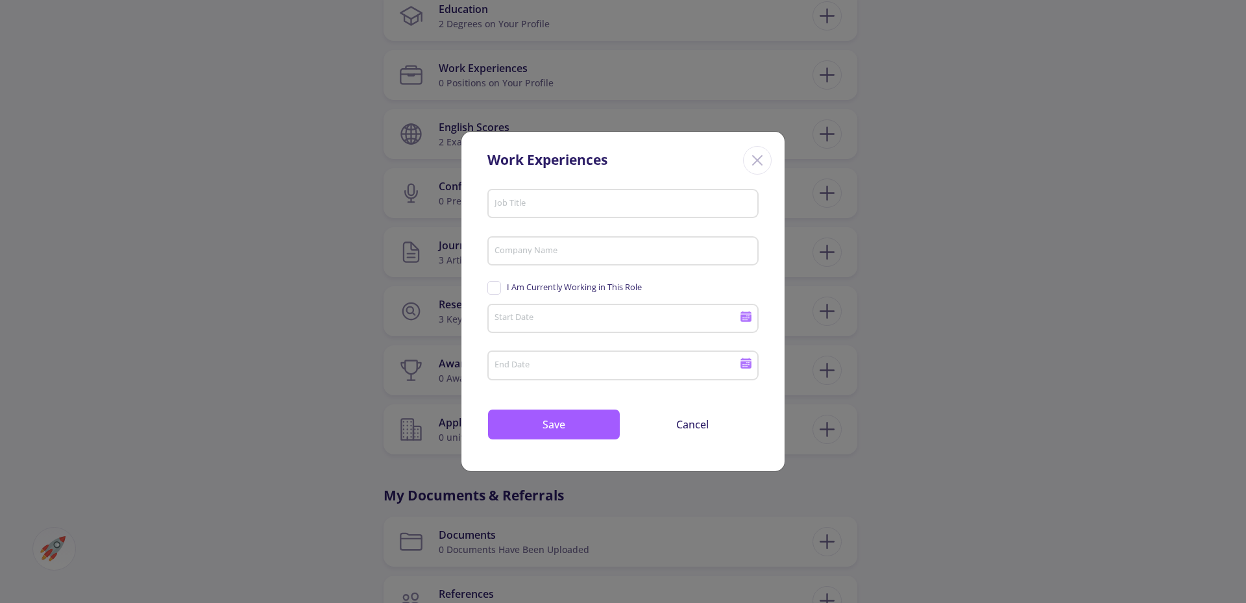
click at [754, 160] on icon "Close" at bounding box center [757, 160] width 21 height 21
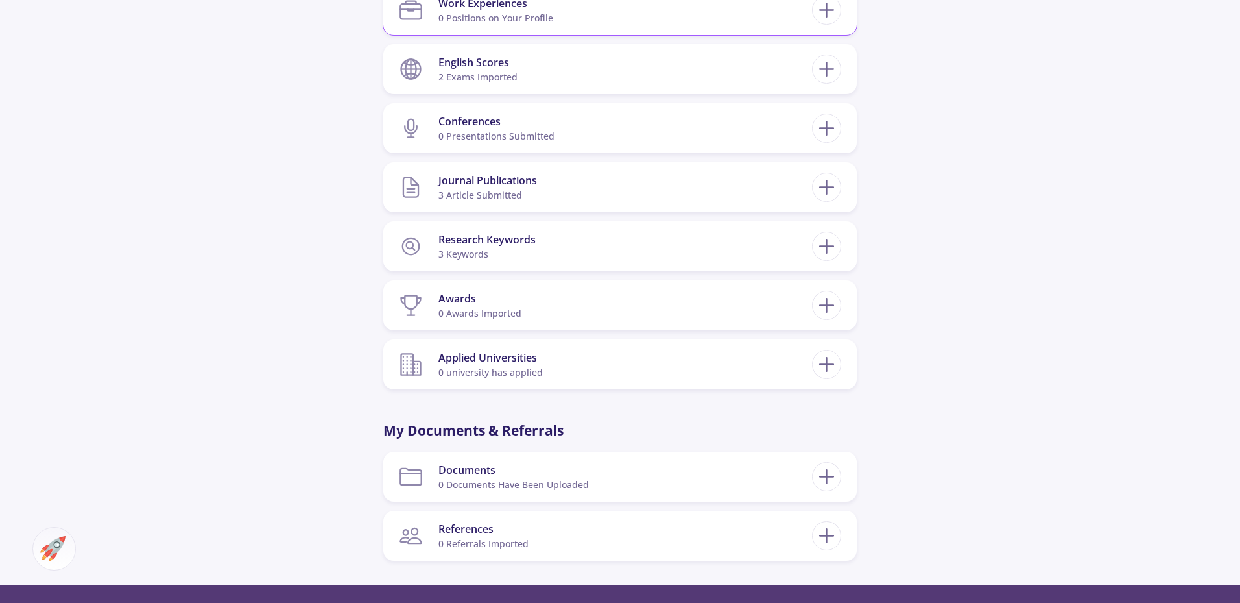
scroll to position [584, 0]
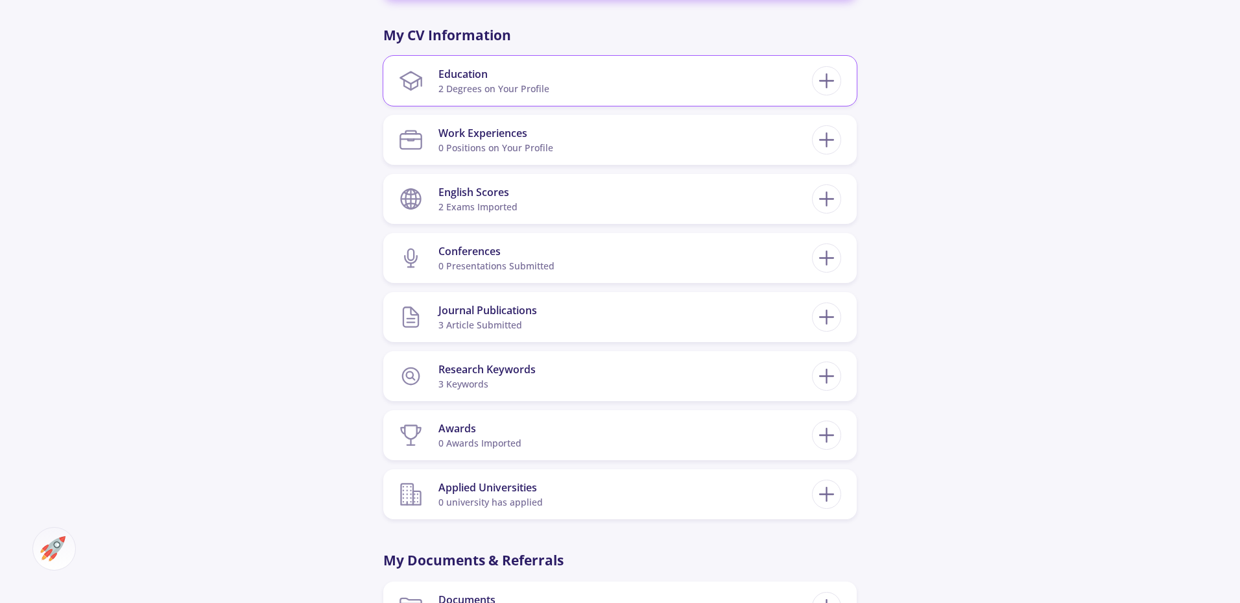
click at [561, 74] on section "Education 2 Degrees on Your Profile" at bounding box center [605, 81] width 413 height 40
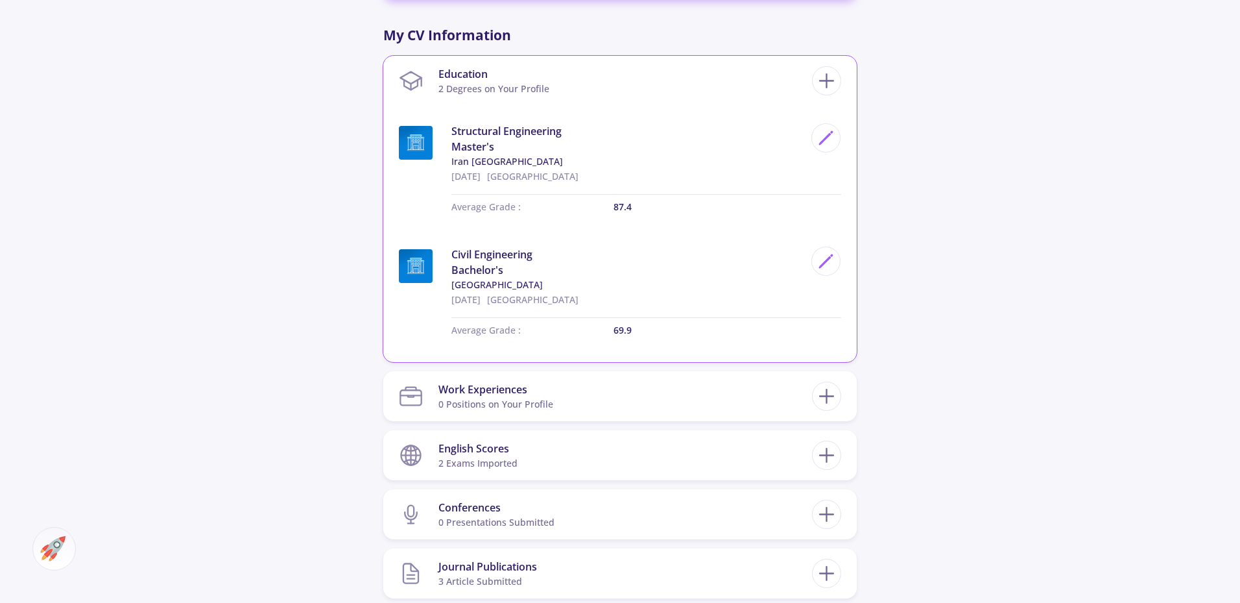
click at [561, 74] on section "Education 2 Degrees on Your Profile" at bounding box center [605, 81] width 413 height 40
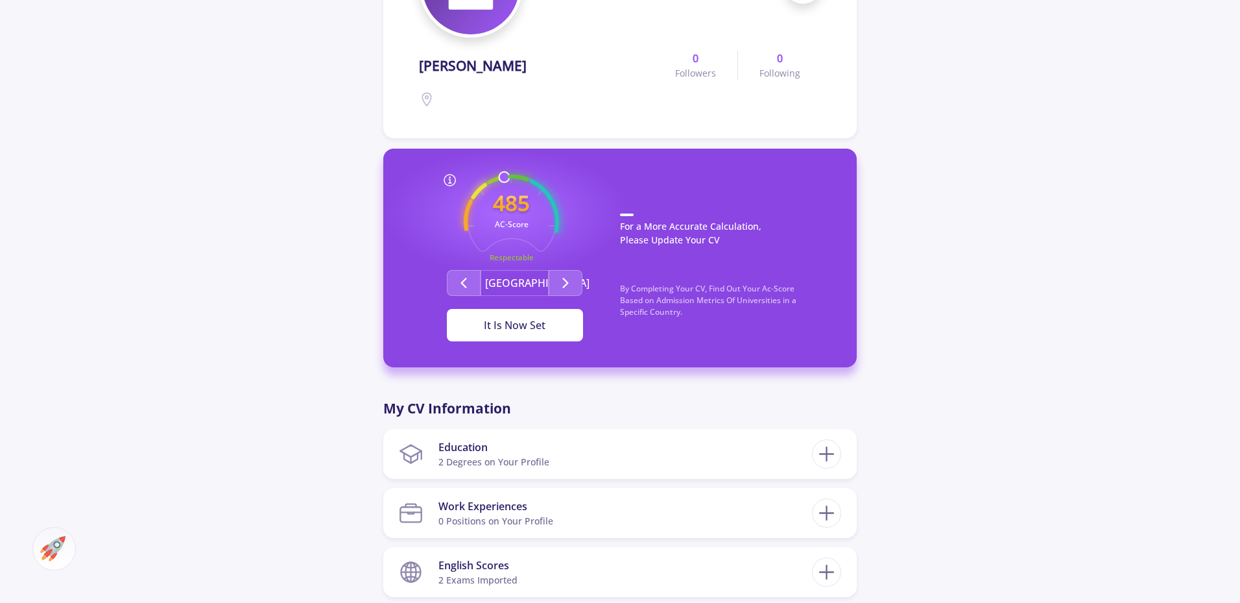
scroll to position [260, 0]
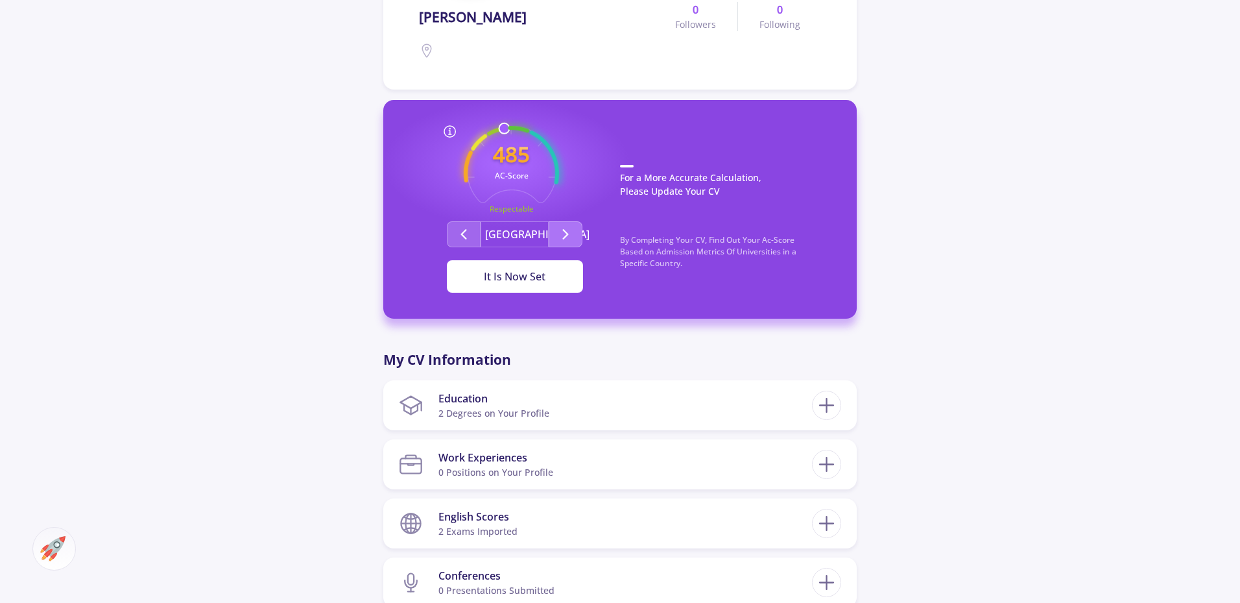
click at [572, 234] on icon "Second group" at bounding box center [566, 234] width 16 height 16
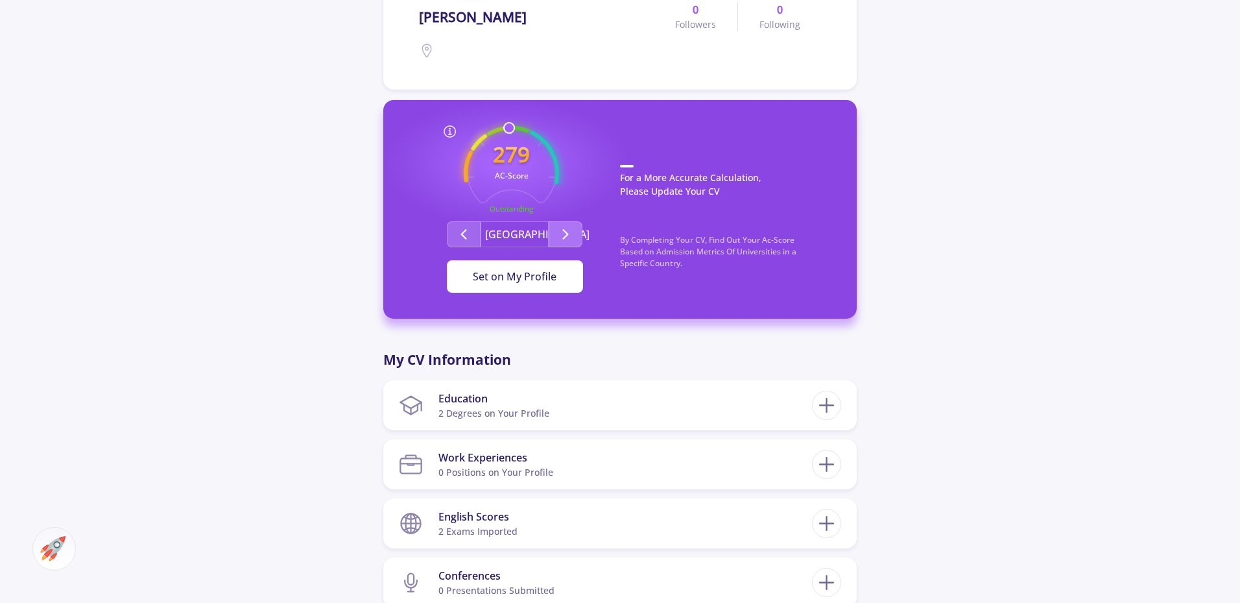
click at [572, 234] on icon "Second group" at bounding box center [566, 234] width 16 height 16
click at [460, 240] on icon "Second group" at bounding box center [464, 234] width 16 height 16
click at [567, 243] on button "Second group" at bounding box center [566, 234] width 34 height 26
click at [568, 243] on button "Second group" at bounding box center [566, 234] width 34 height 26
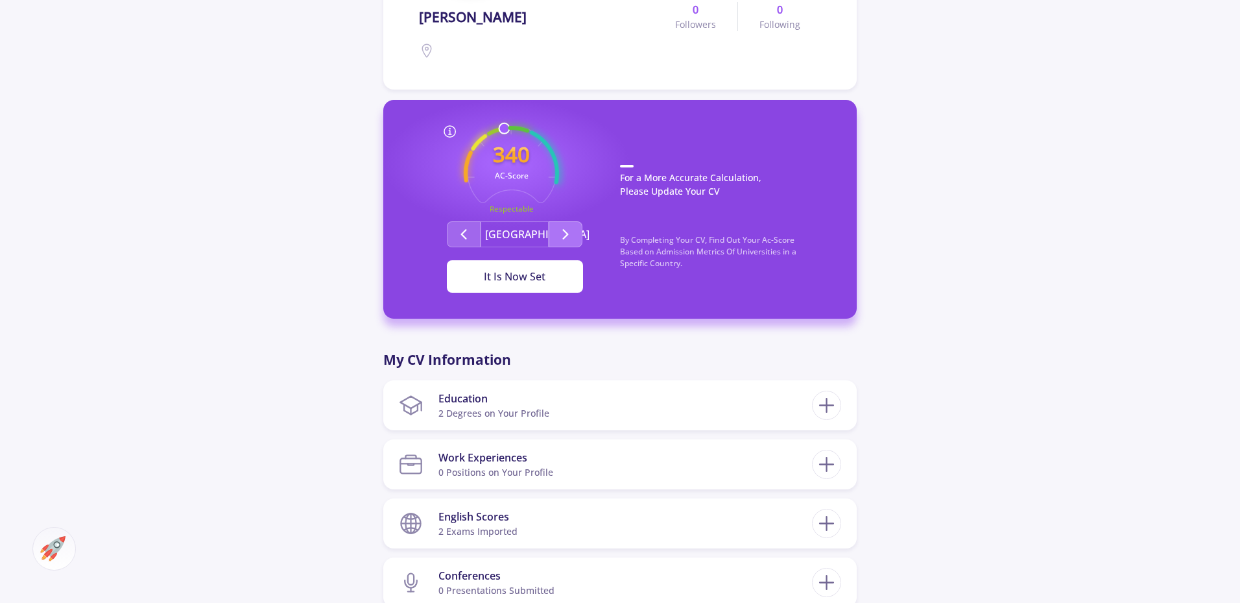
click at [568, 243] on button "Second group" at bounding box center [566, 234] width 34 height 26
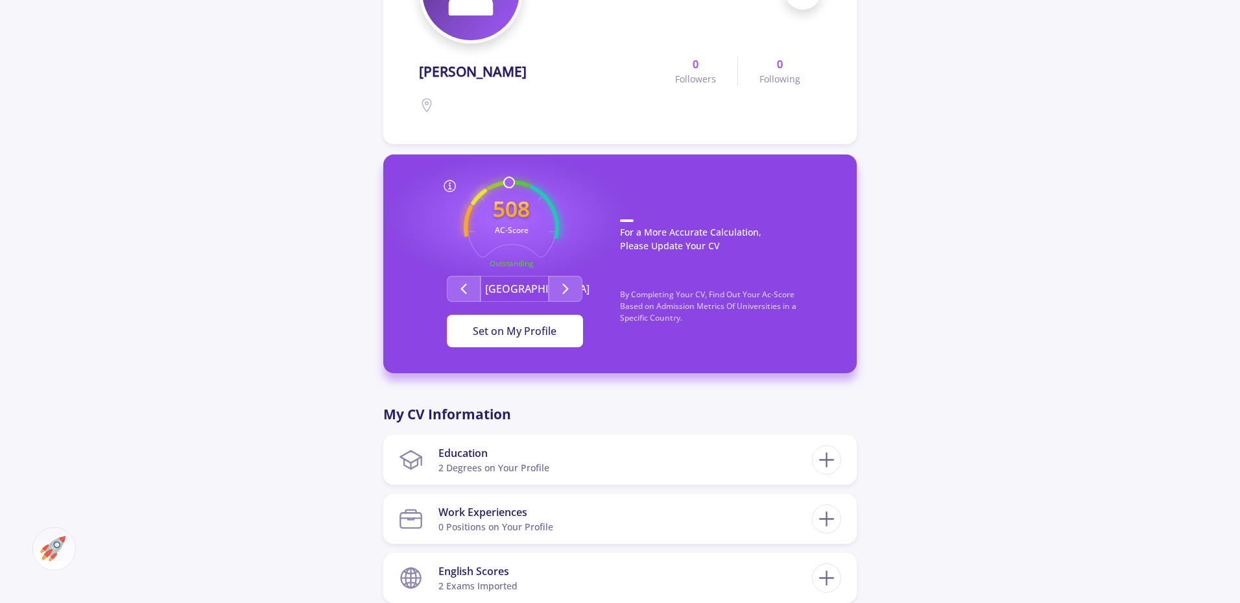
scroll to position [0, 0]
